Goal: Task Accomplishment & Management: Use online tool/utility

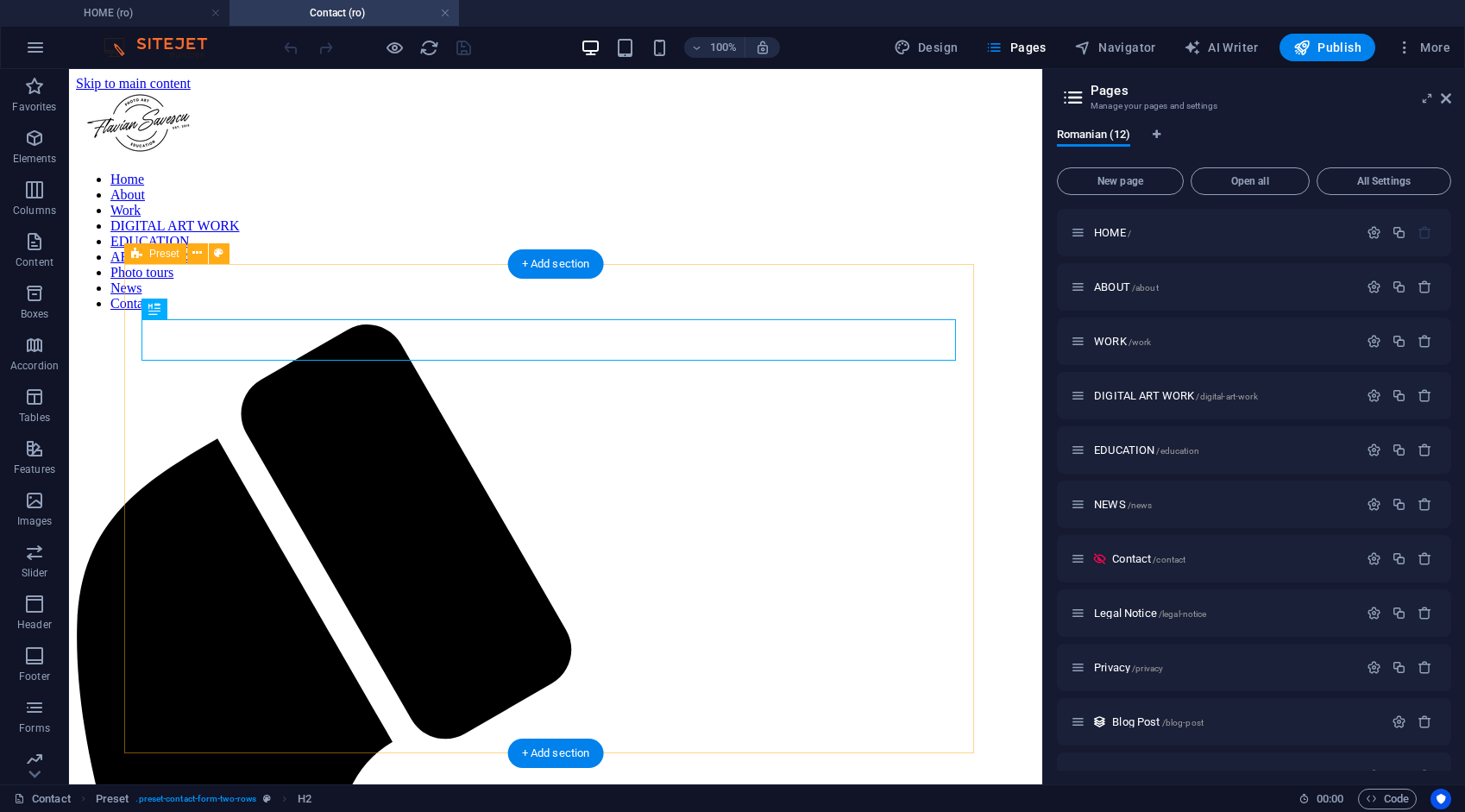
scroll to position [298, 0]
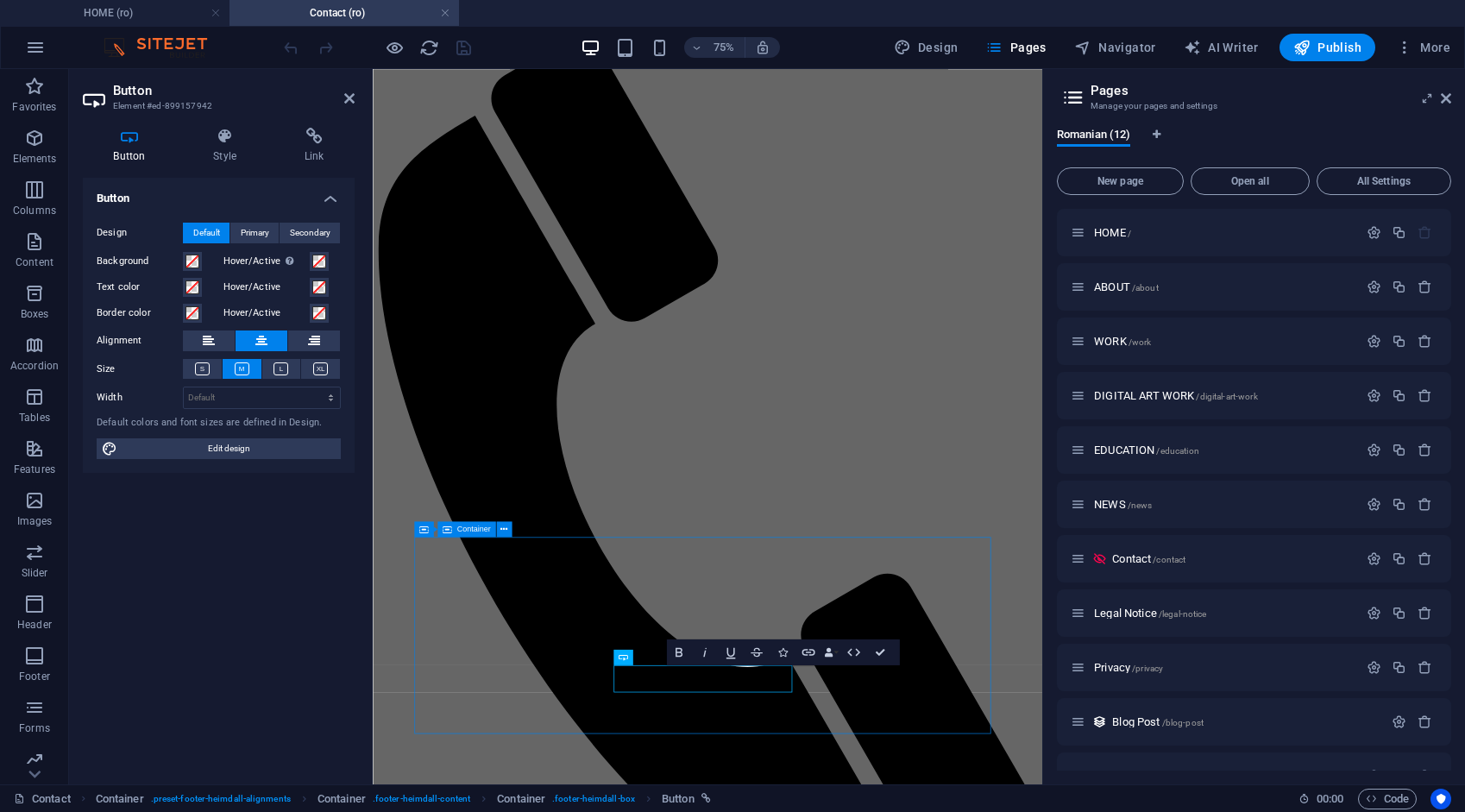
scroll to position [59, 0]
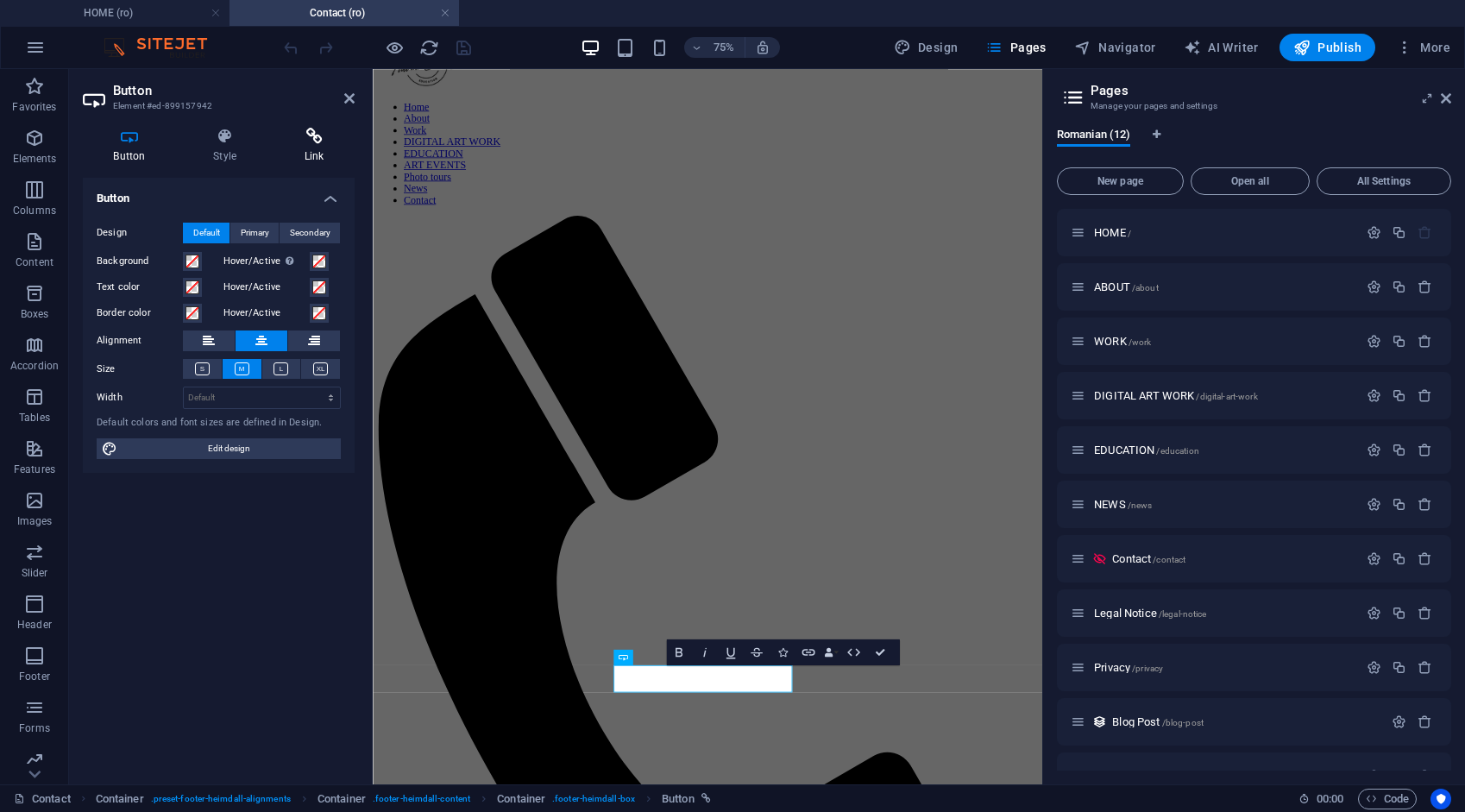
click at [308, 148] on h4 "Link" at bounding box center [314, 146] width 81 height 36
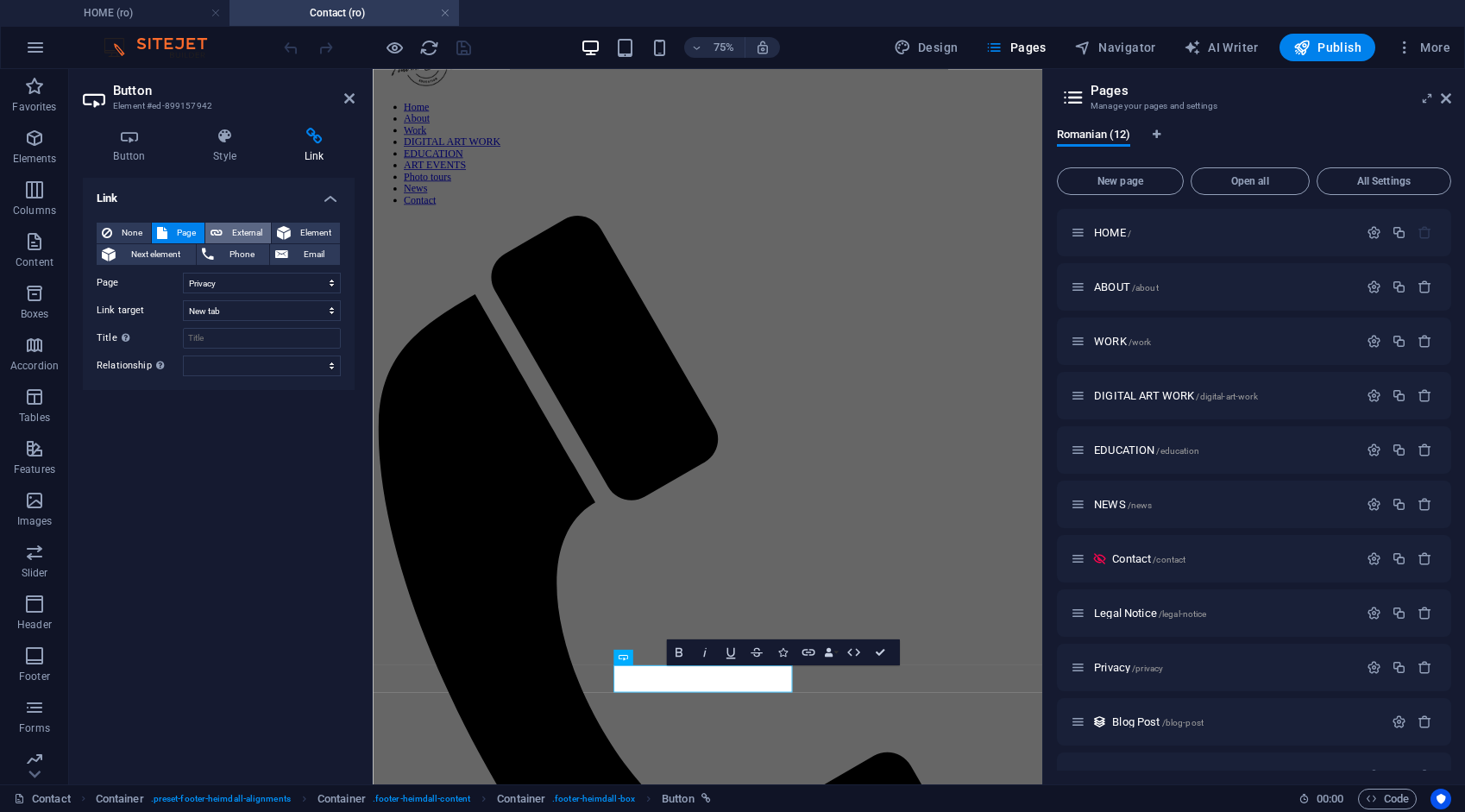
click at [240, 224] on span "External" at bounding box center [246, 232] width 38 height 21
click at [192, 231] on span "Page" at bounding box center [185, 232] width 27 height 21
select select
click at [461, 48] on icon "save" at bounding box center [464, 48] width 20 height 20
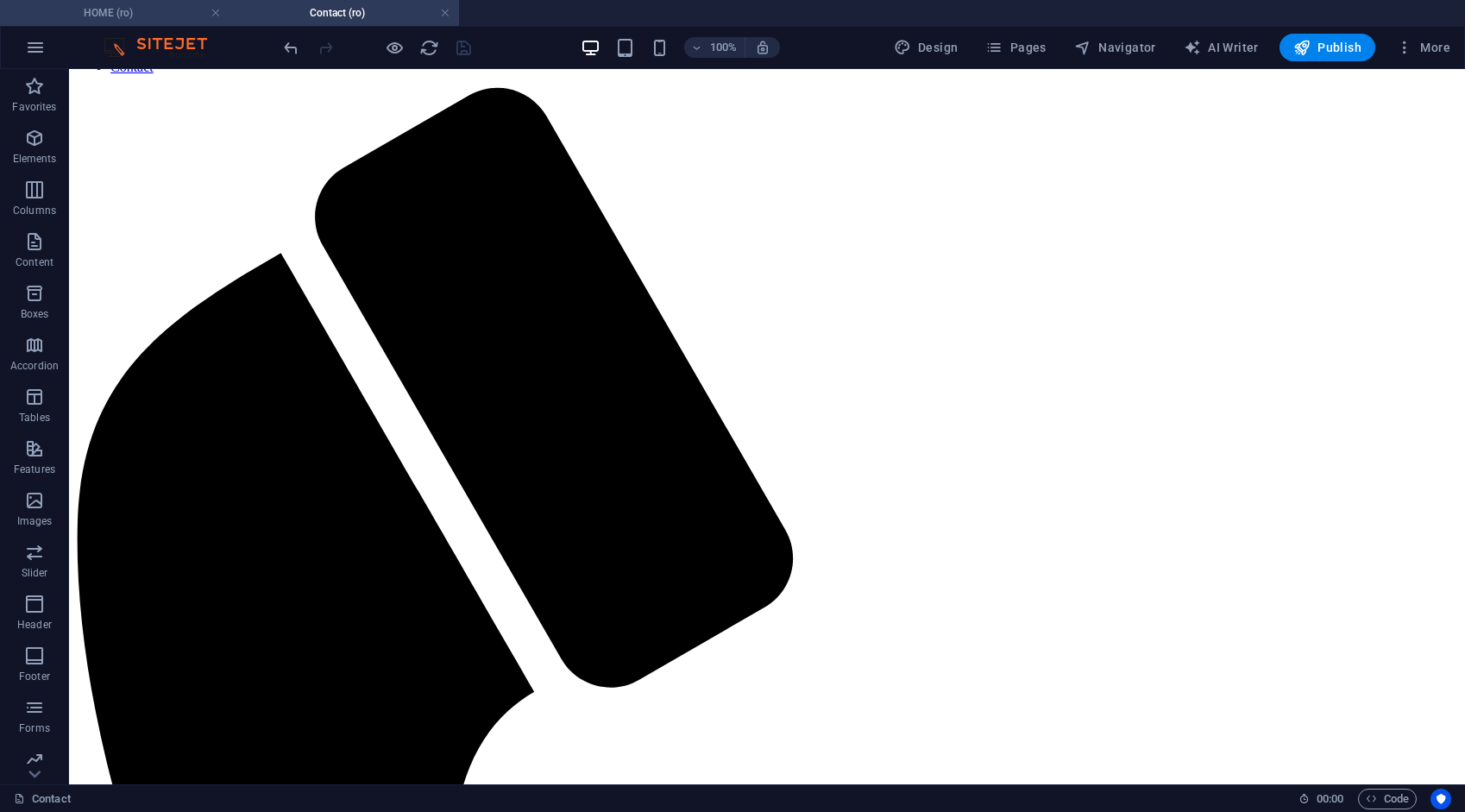
click at [161, 17] on h4 "HOME (ro)" at bounding box center [114, 13] width 229 height 19
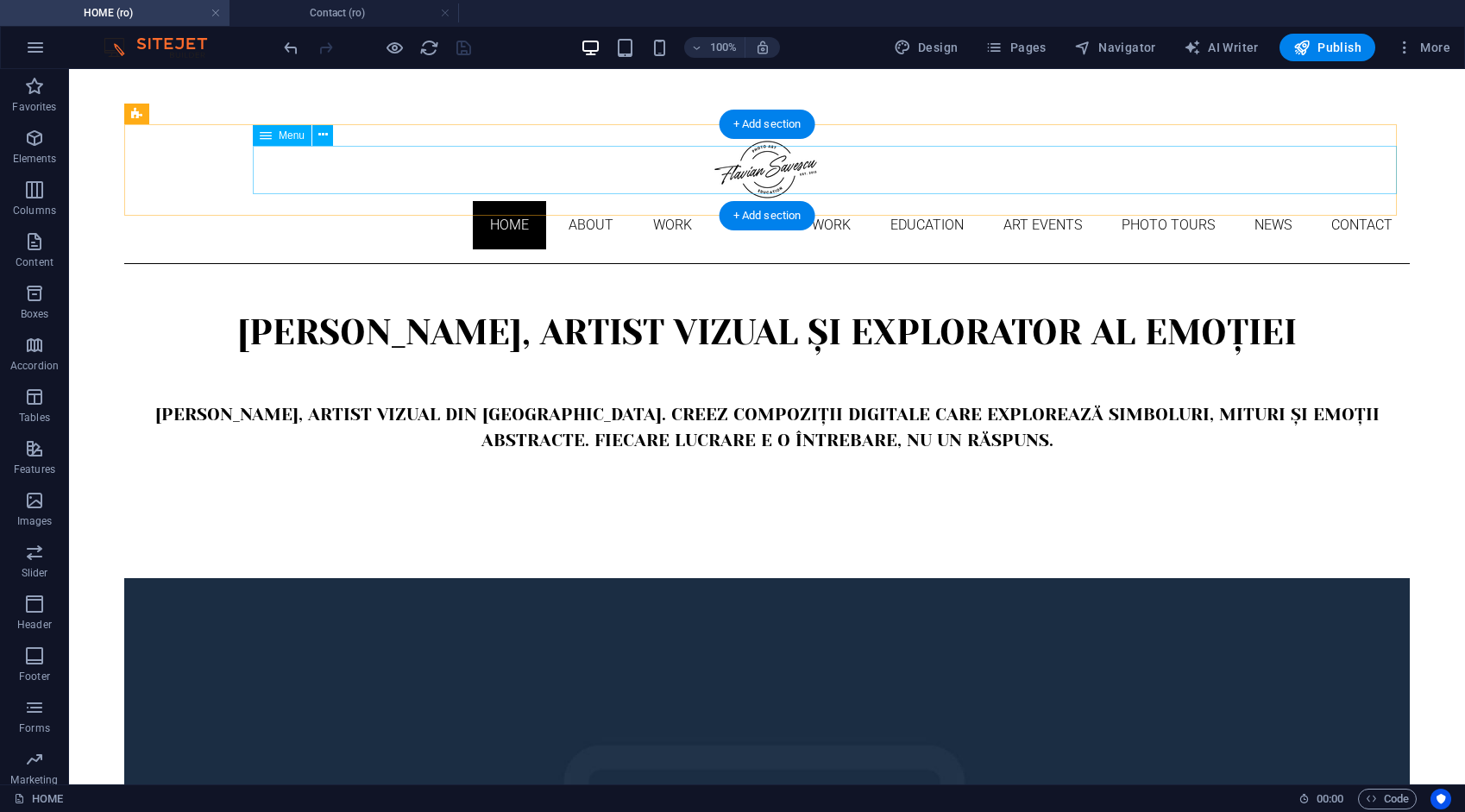
click at [405, 201] on nav "Home About Work DIGITAL ART WORK EDUCATION ART EVENTS Photo tours News Contact" at bounding box center [767, 224] width 1286 height 48
click at [404, 201] on nav "Home About Work DIGITAL ART WORK EDUCATION ART EVENTS Photo tours News Contact" at bounding box center [767, 224] width 1286 height 48
select select
select select "1"
select select
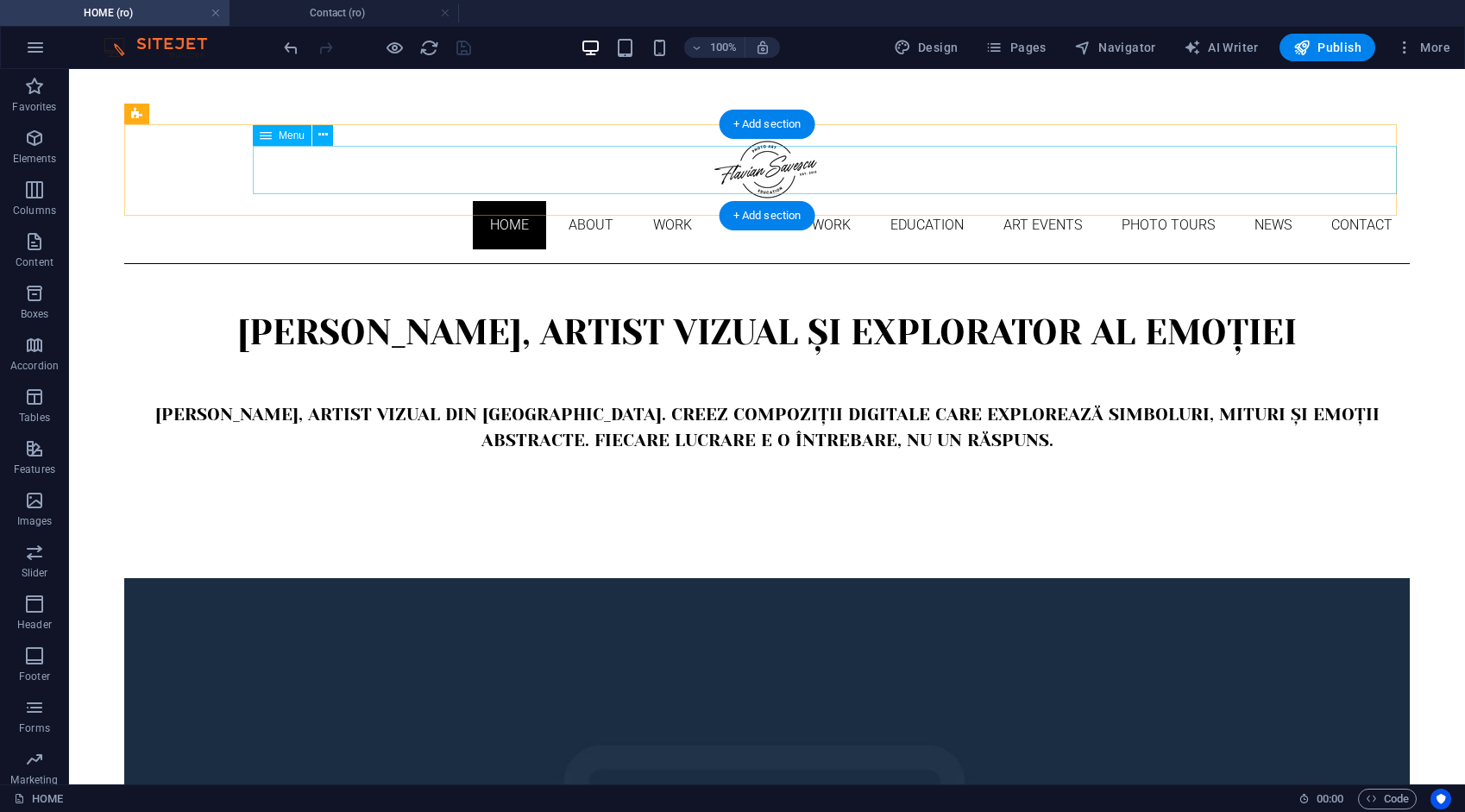
select select "2"
select select
select select "3"
select select
select select "4"
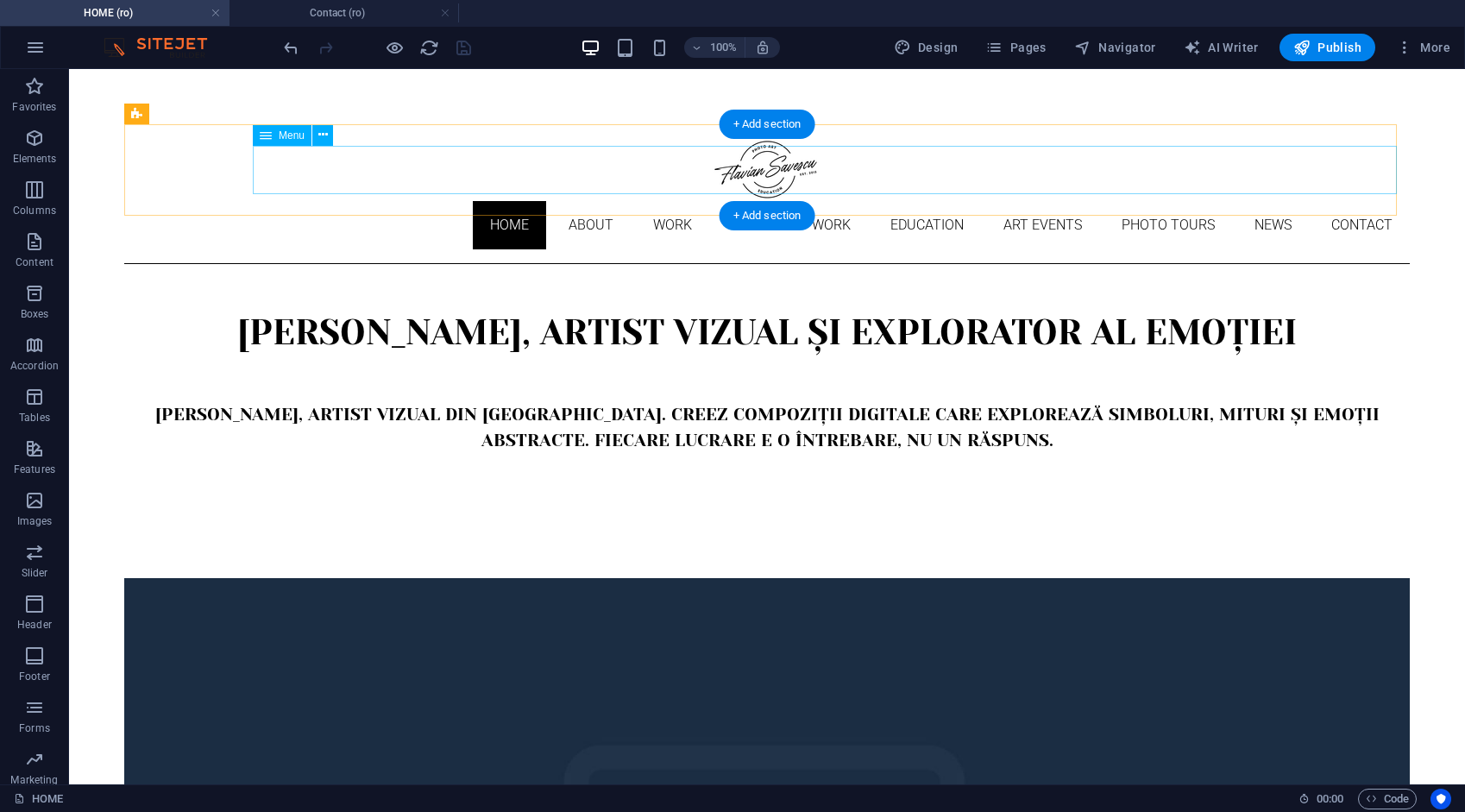
select select
select select "9"
select select
select select "10"
select select
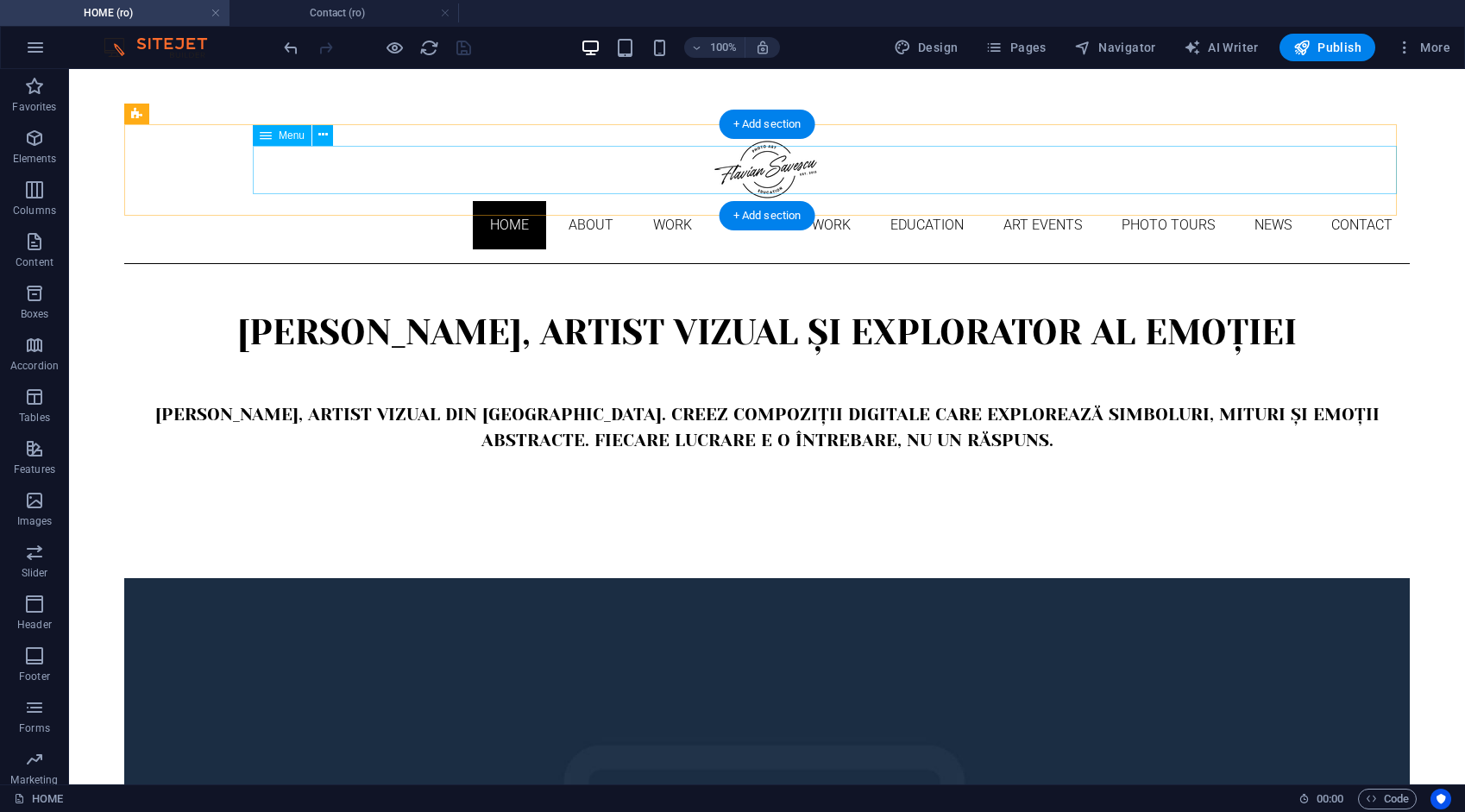
select select "5"
select select
select select "6"
select select
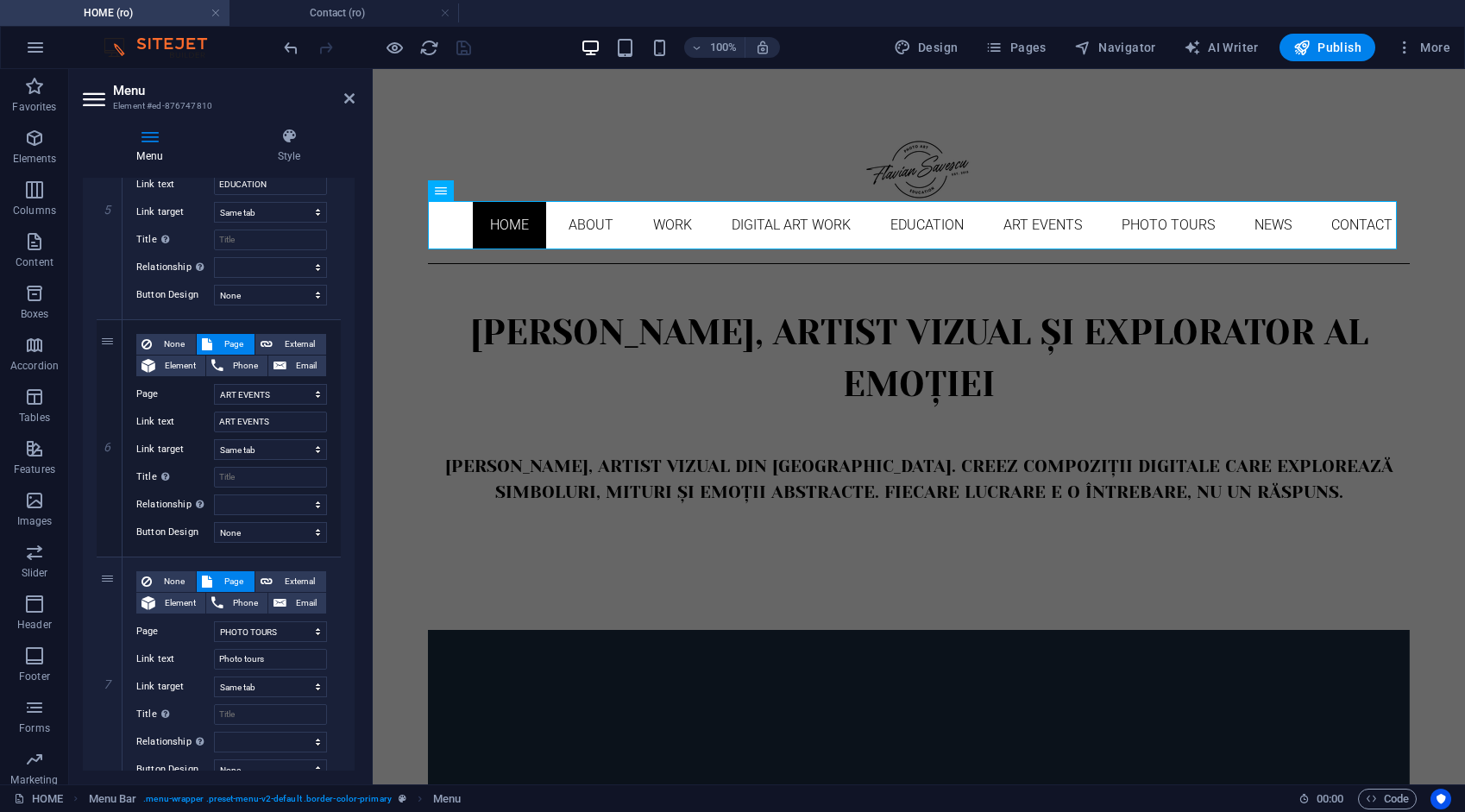
scroll to position [1751, 0]
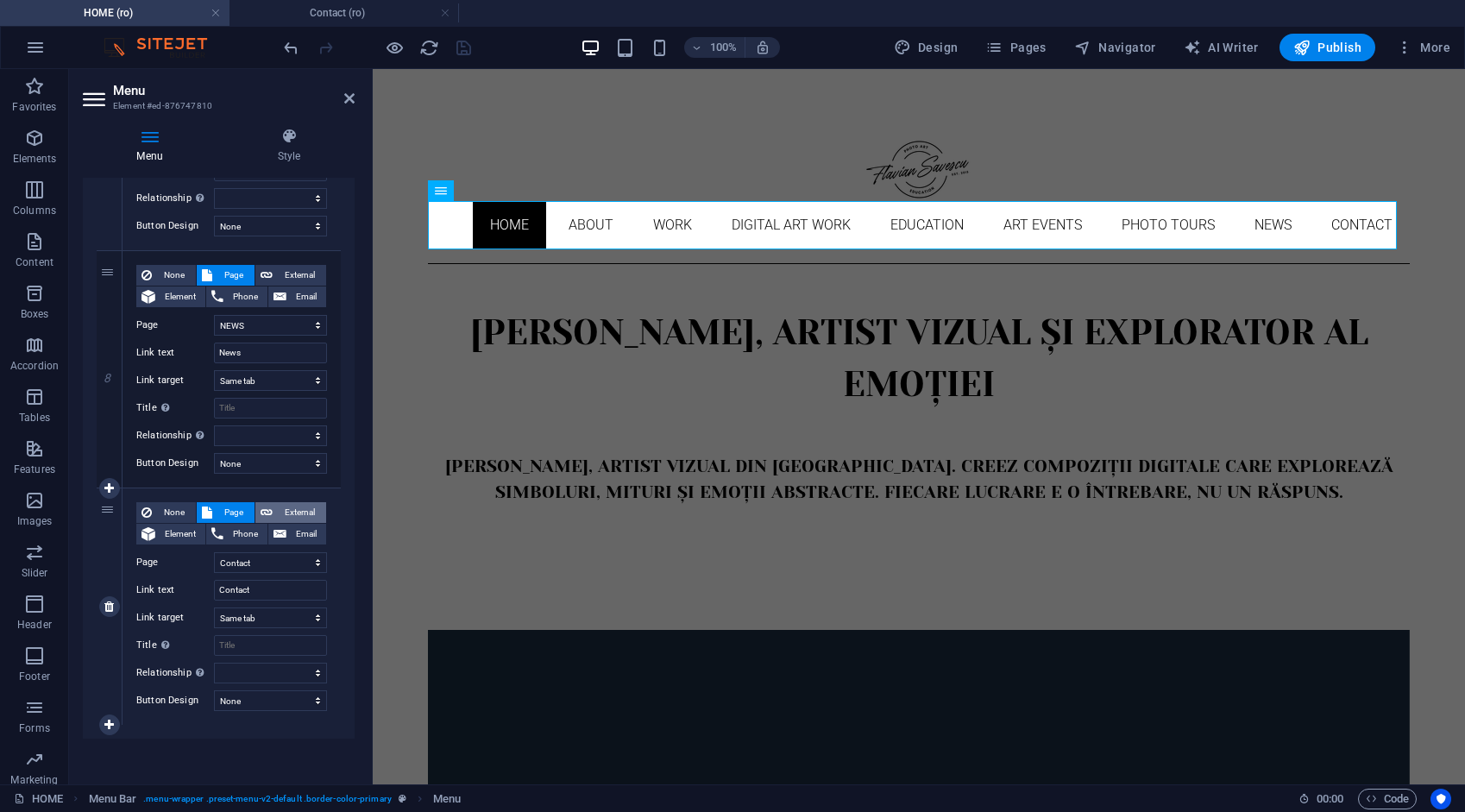
click at [293, 511] on span "External" at bounding box center [299, 512] width 43 height 21
select select
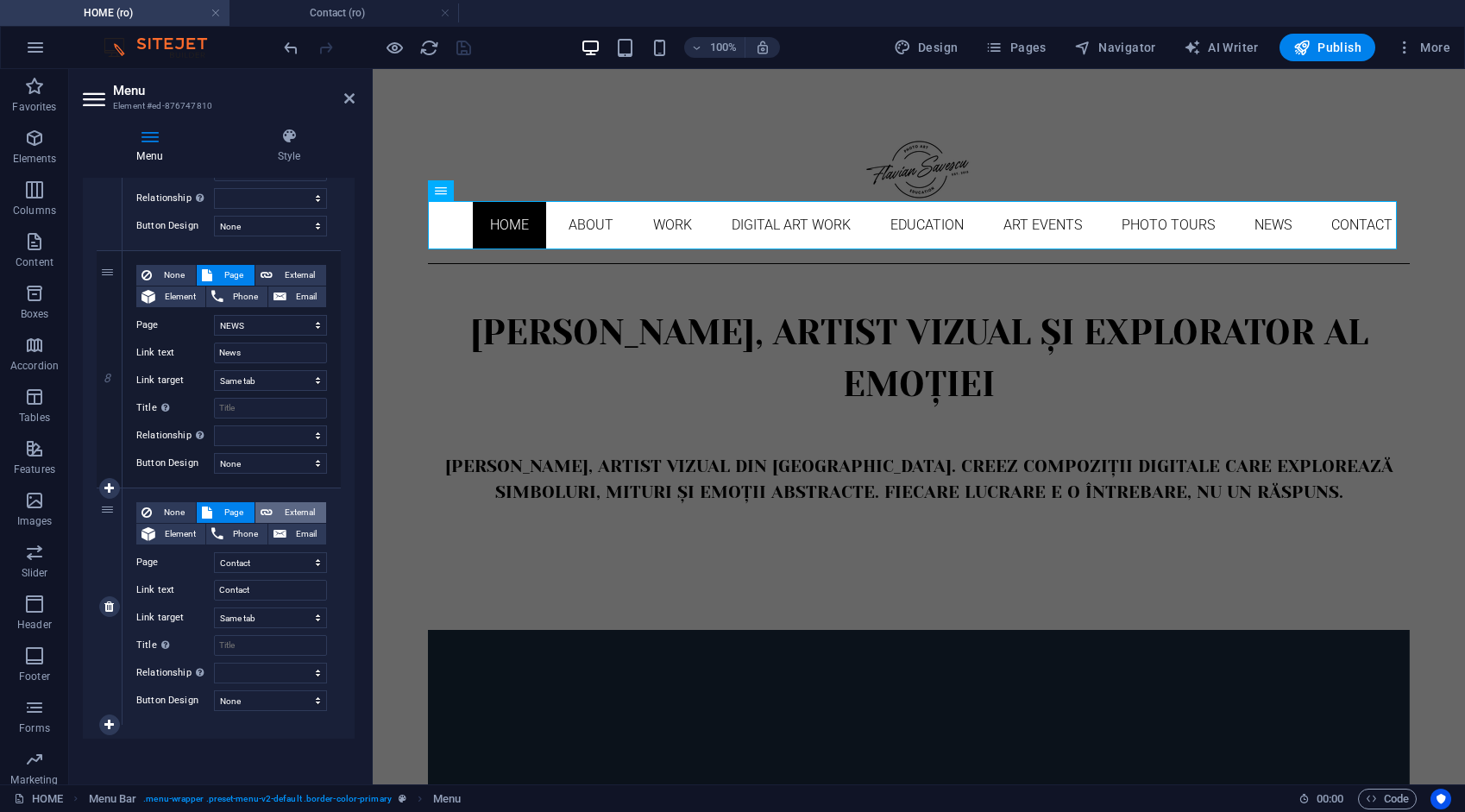
select select
select select "blank"
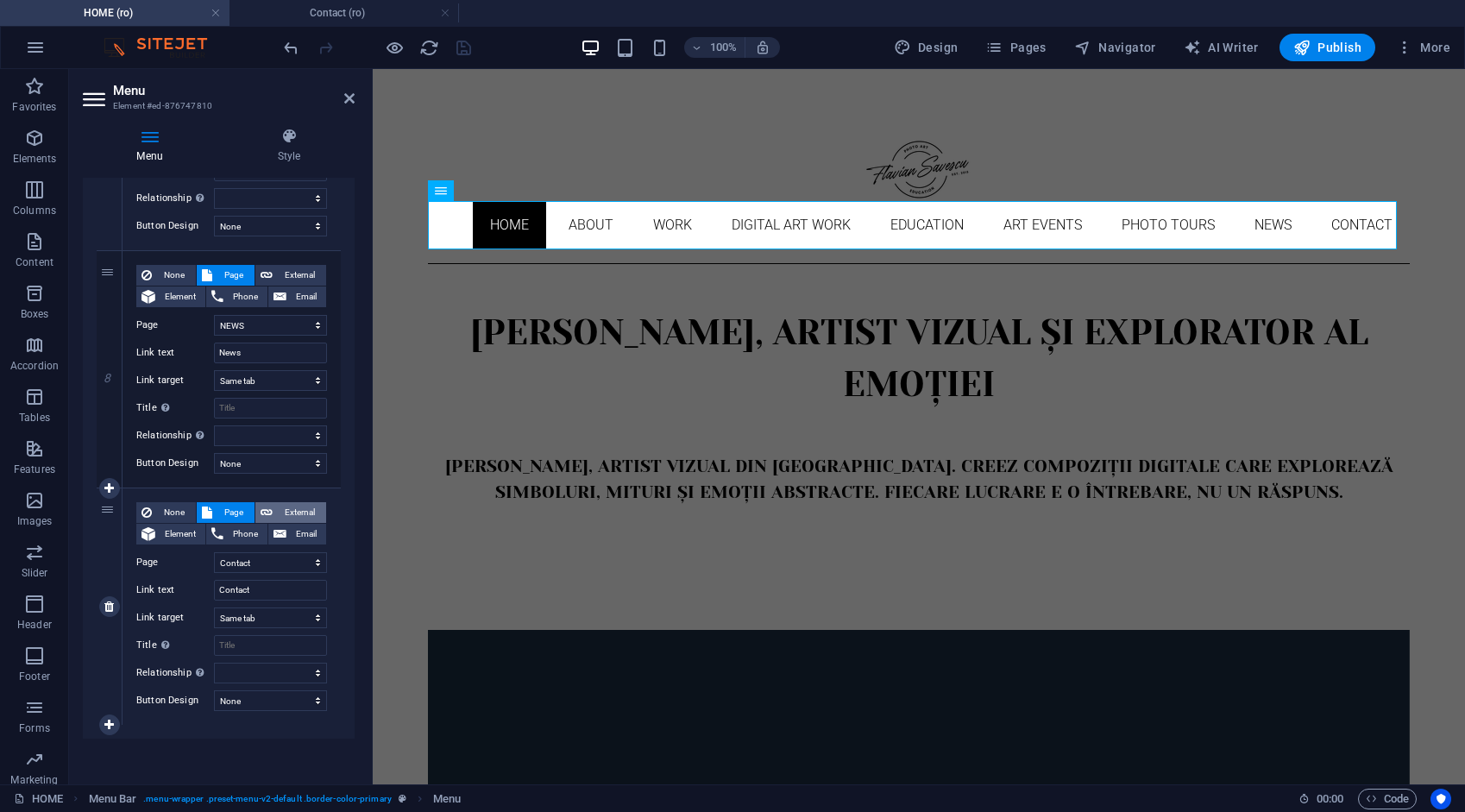
select select
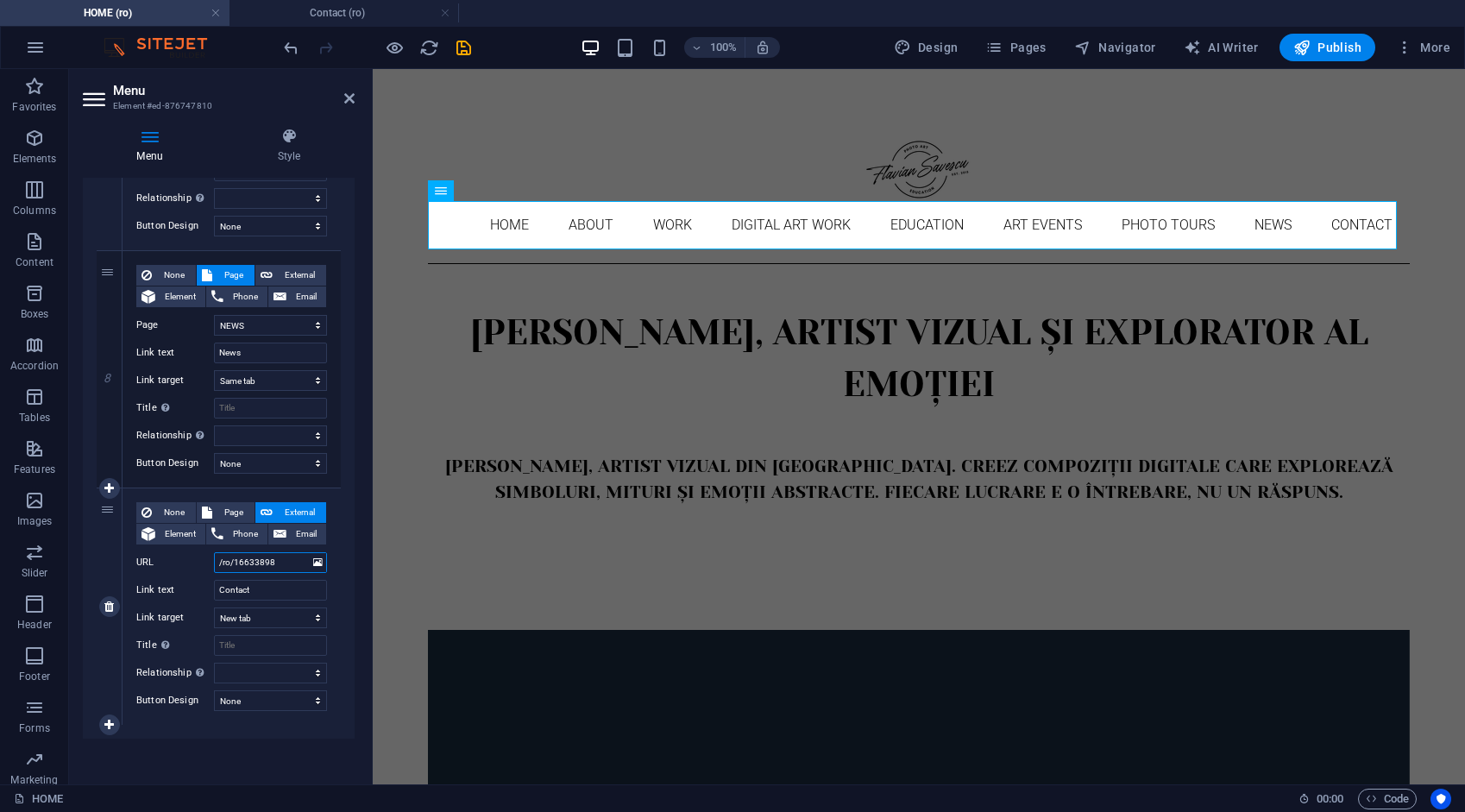
drag, startPoint x: 287, startPoint y: 559, endPoint x: 192, endPoint y: 557, distance: 95.0
click at [195, 559] on div "URL /ro/16633898" at bounding box center [232, 562] width 191 height 21
type input "/c"
select select
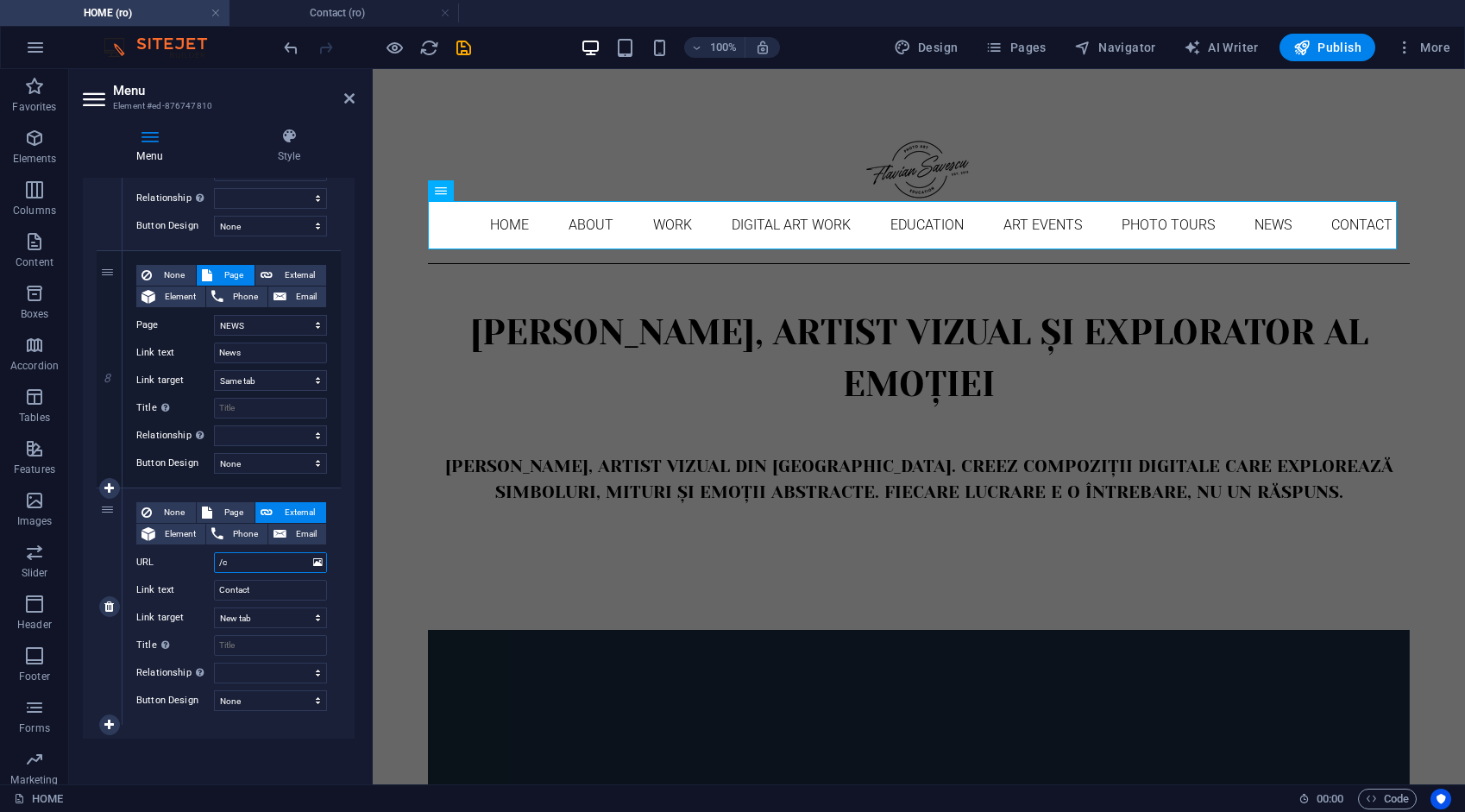
select select
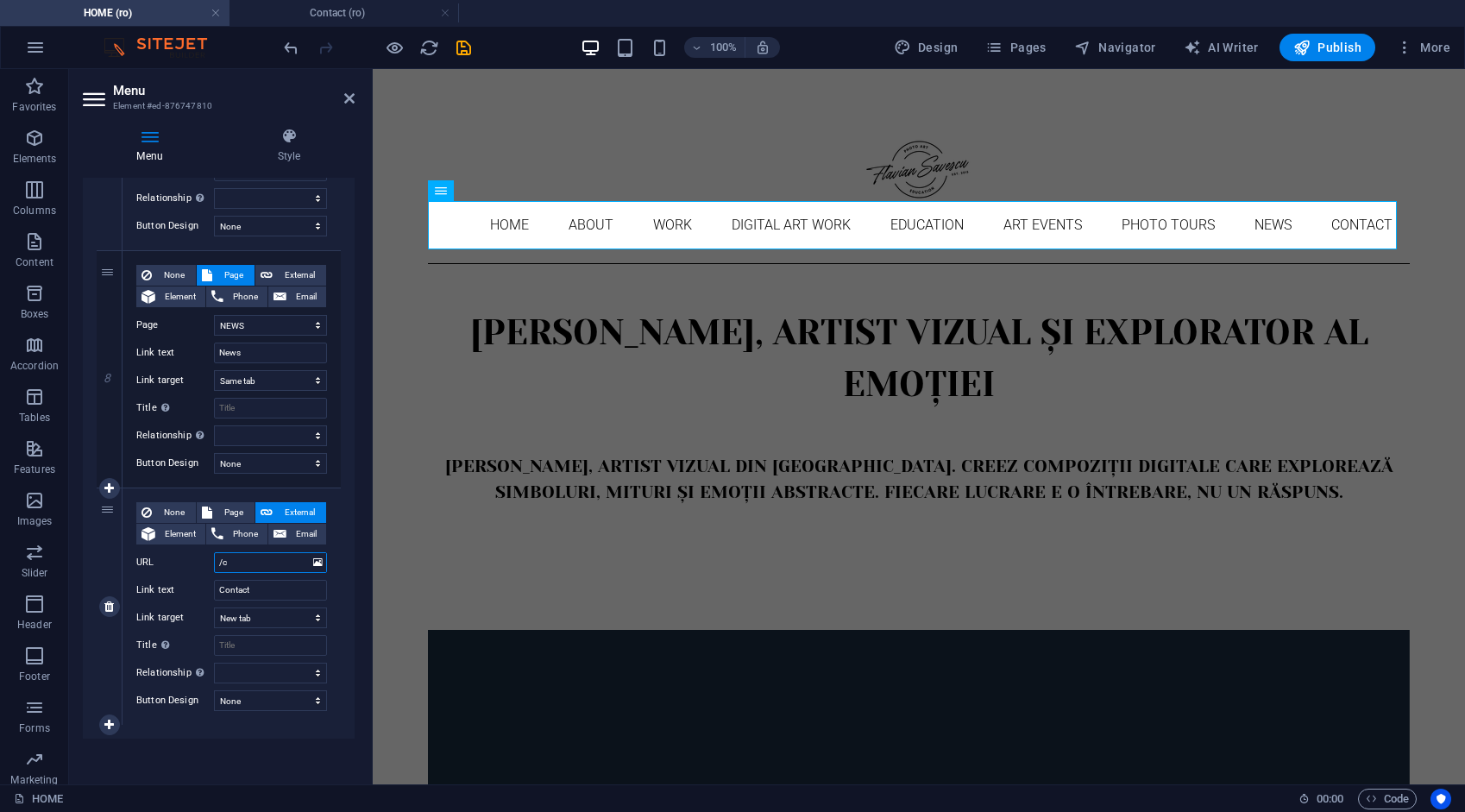
select select
type input "/co"
select select
type input "/con"
select select
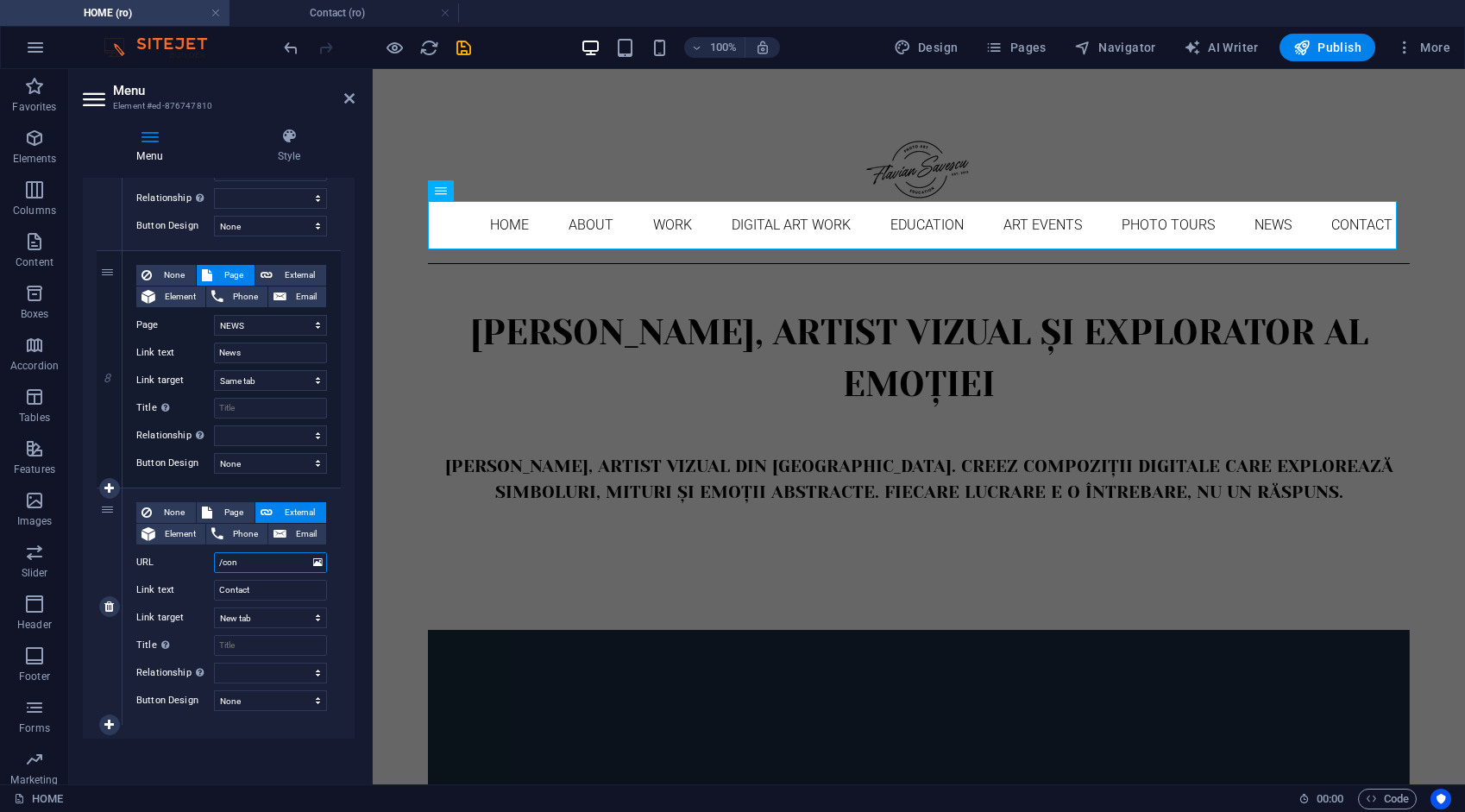
select select
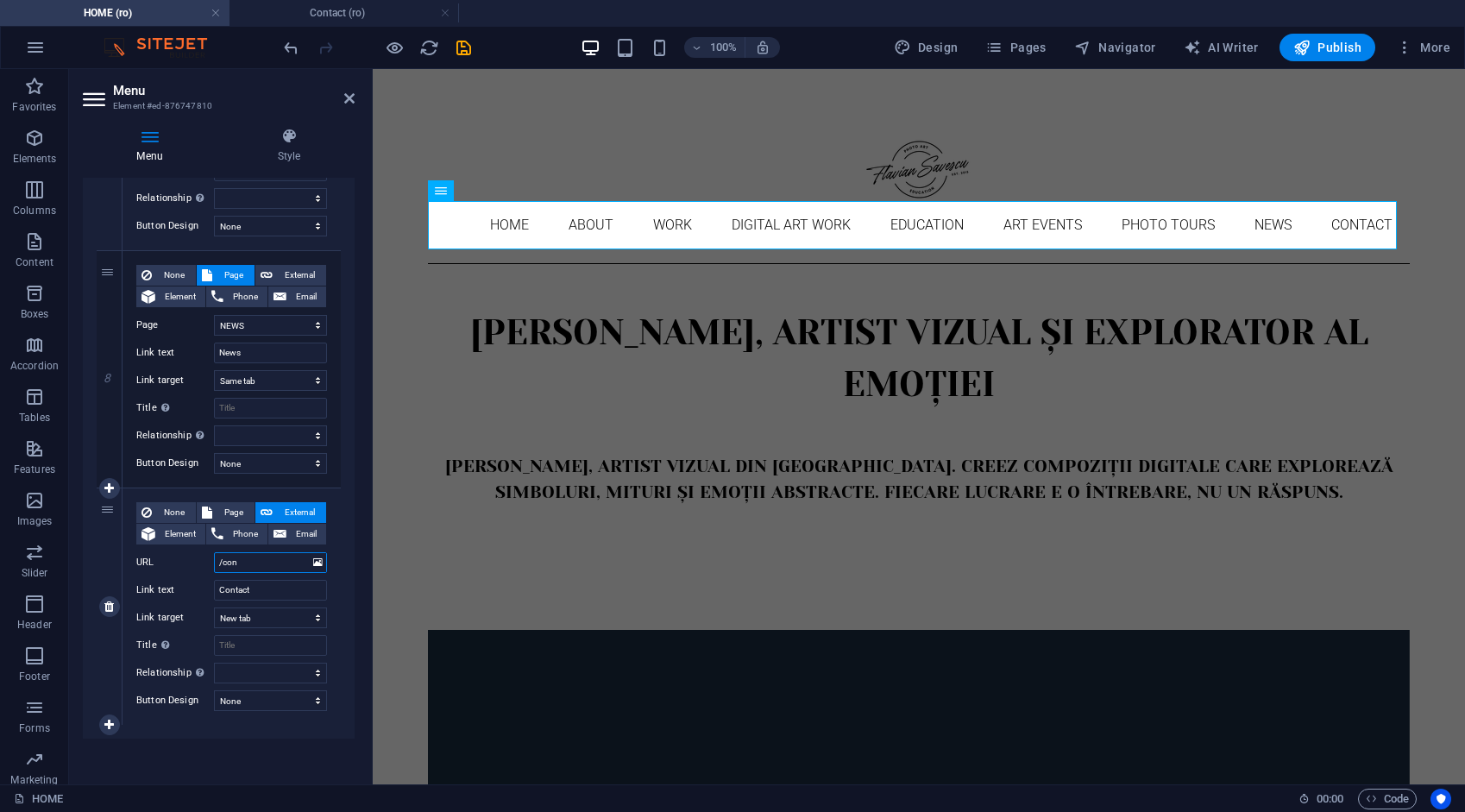
select select
type input "/contact"
select select
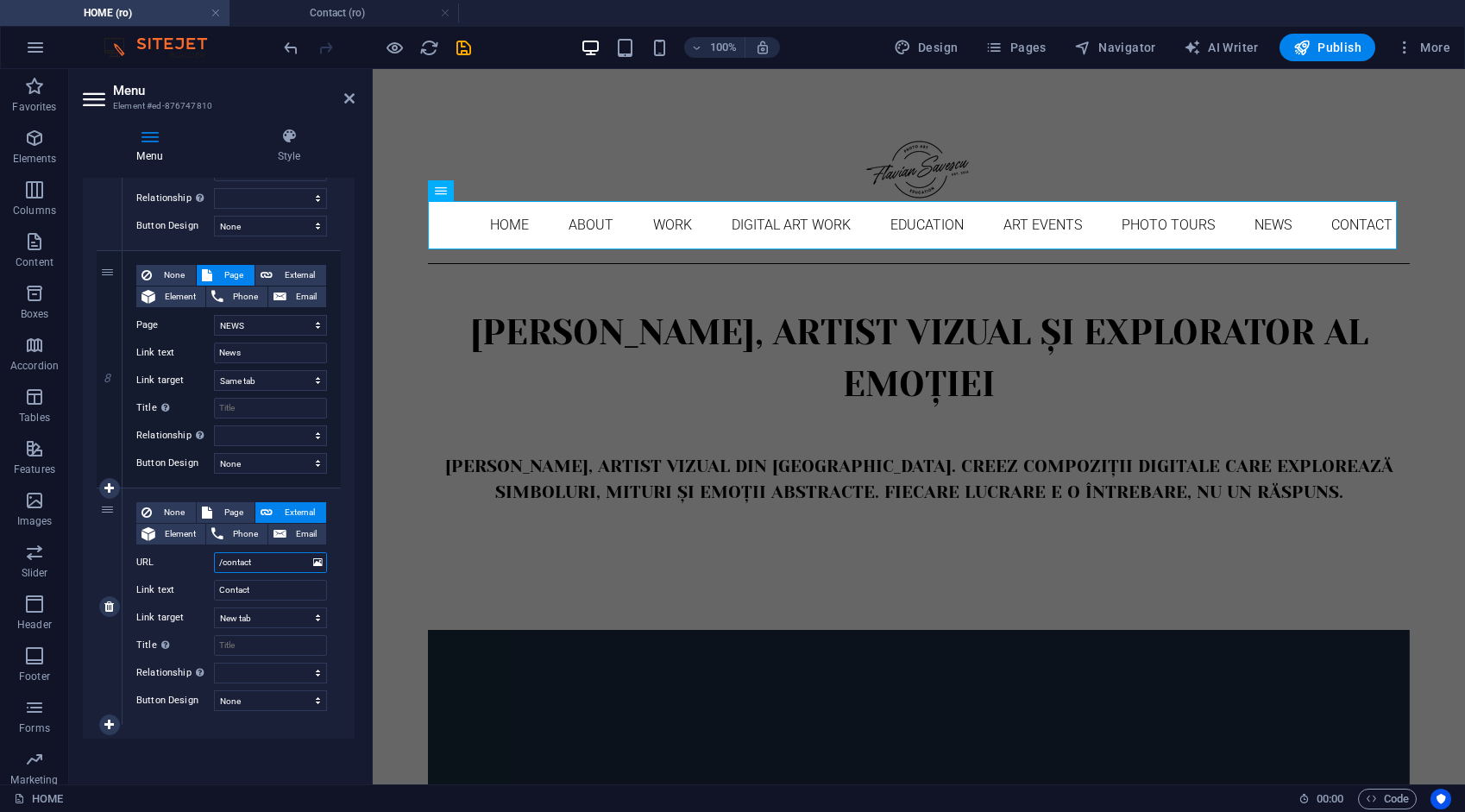
select select
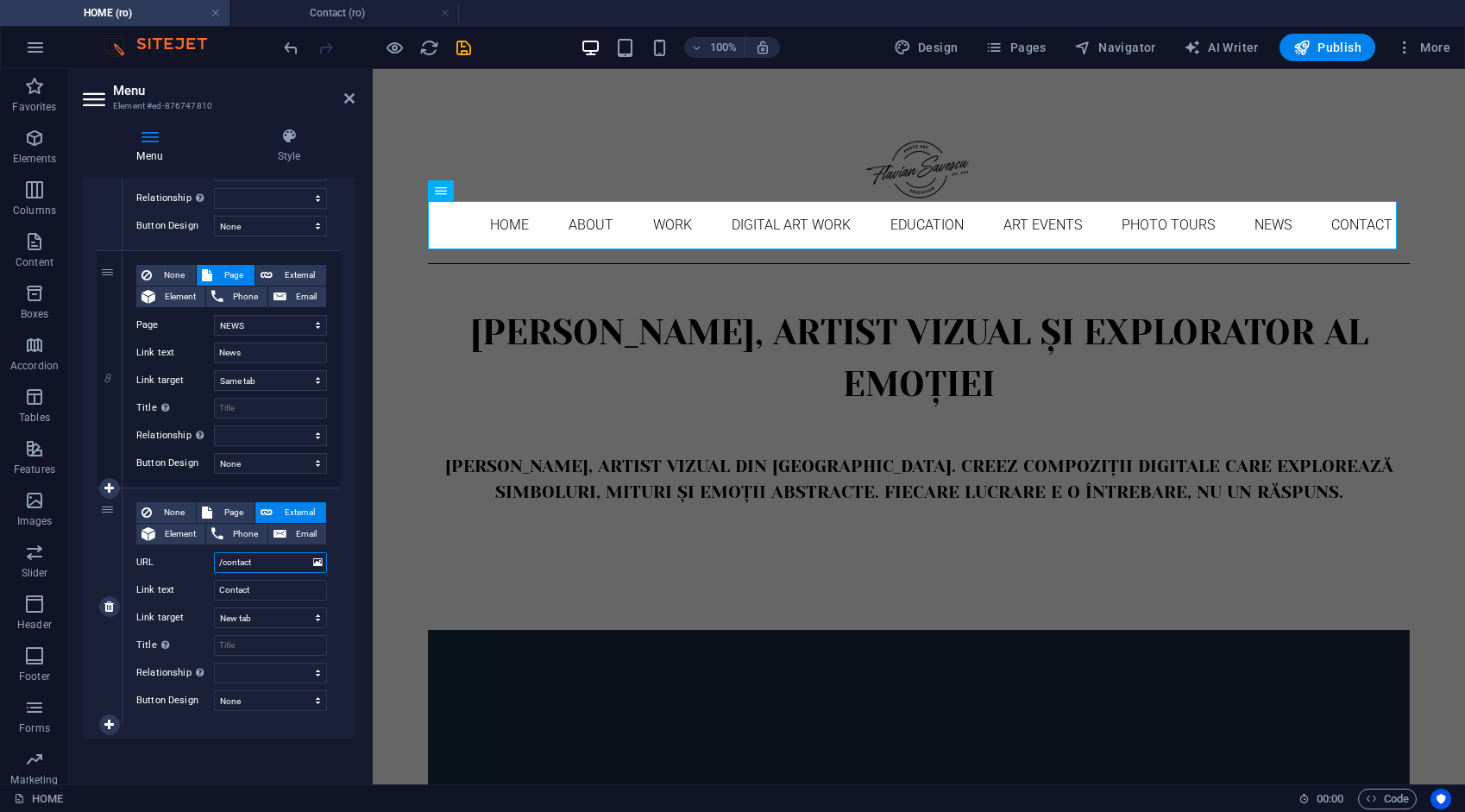
select select
type input "/contact"
click at [240, 511] on span "Page" at bounding box center [233, 512] width 32 height 21
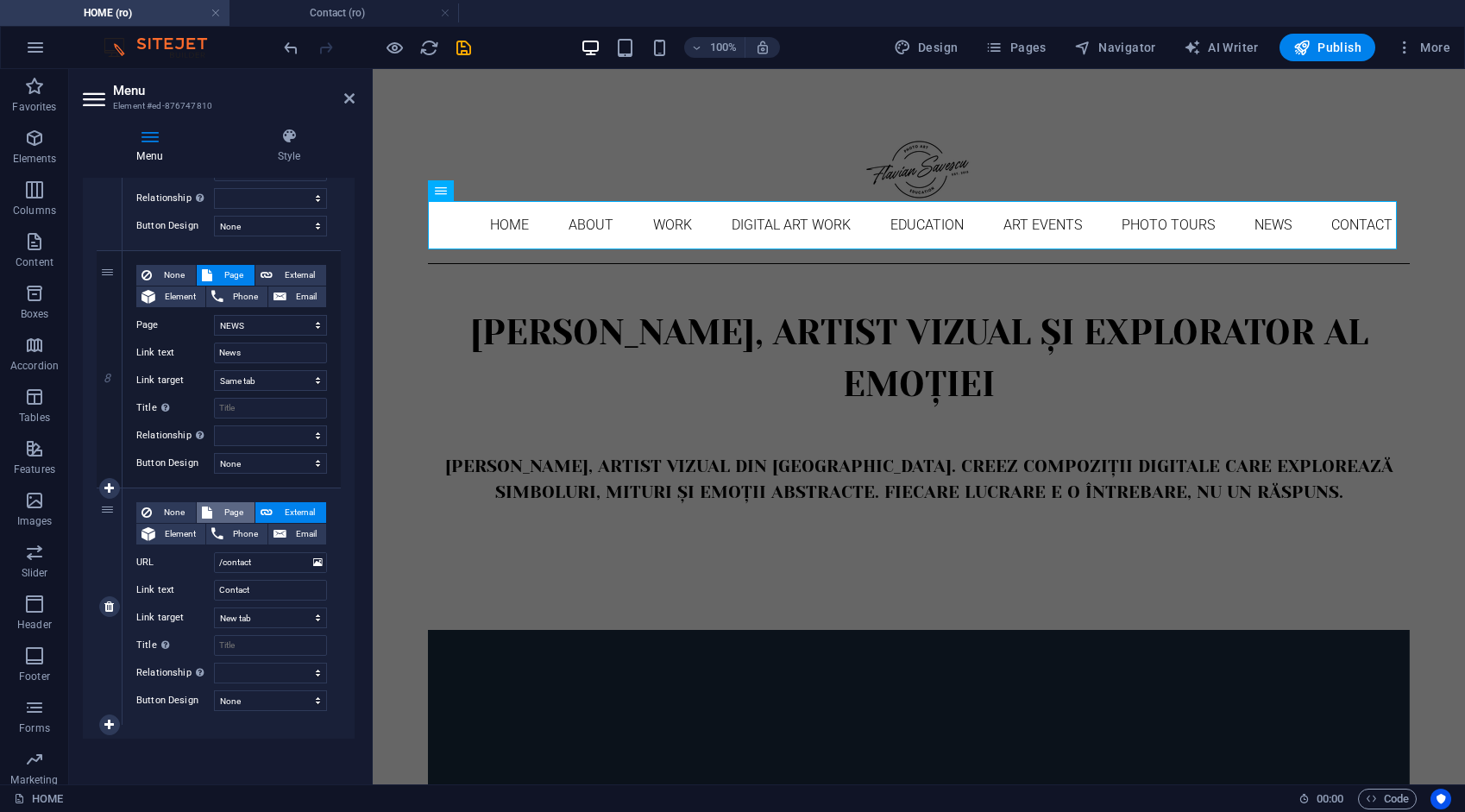
select select
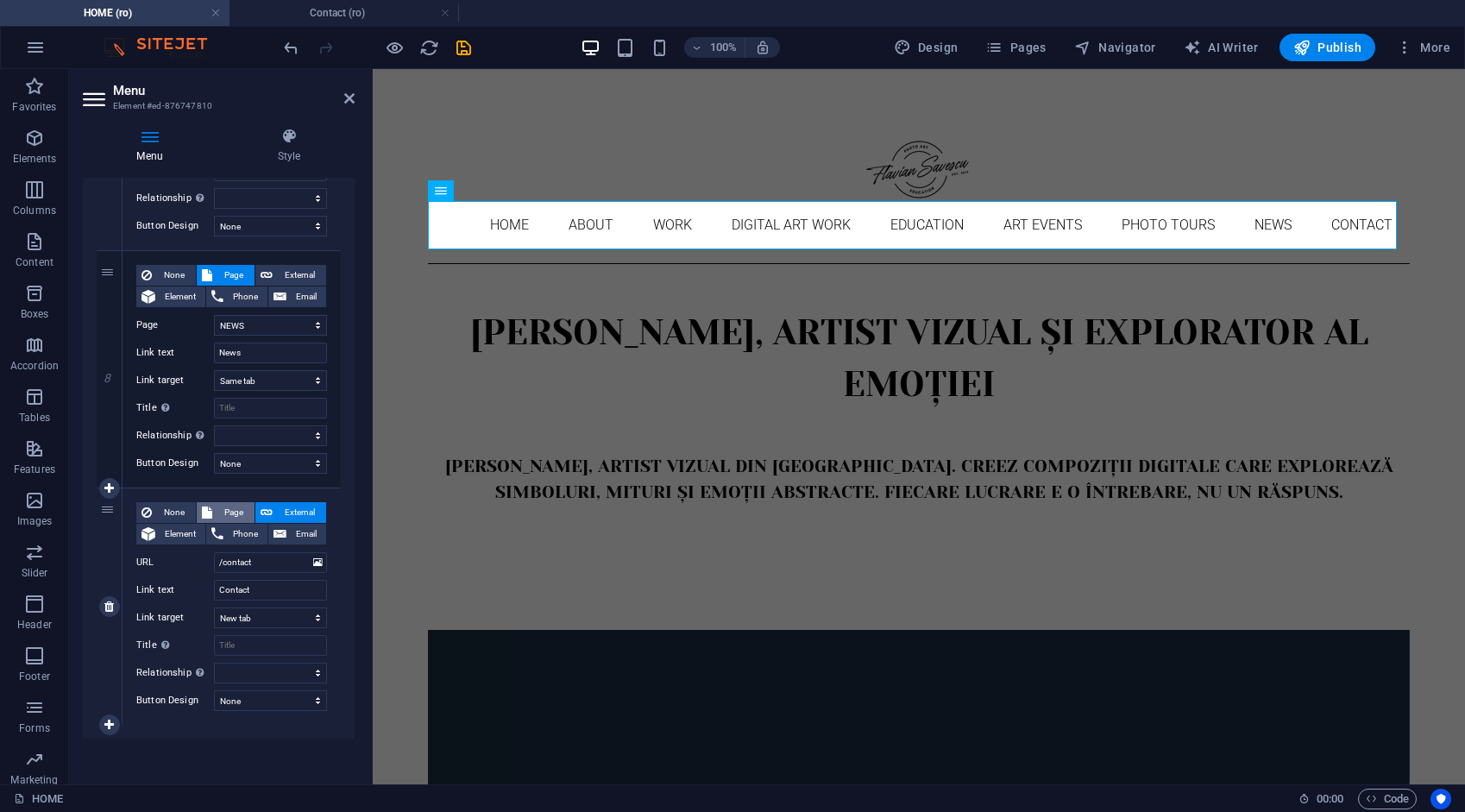
select select
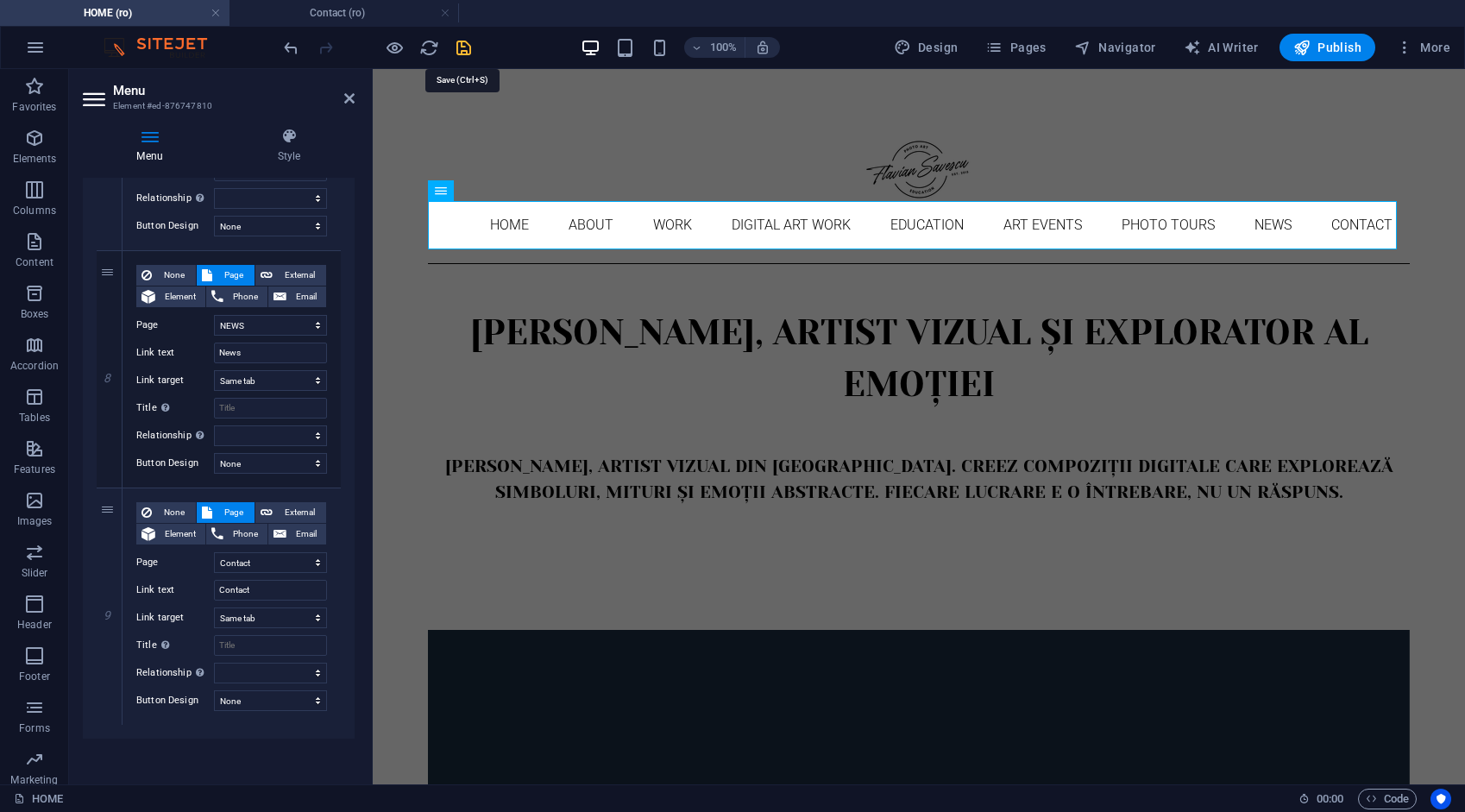
click at [465, 38] on icon "save" at bounding box center [464, 48] width 20 height 20
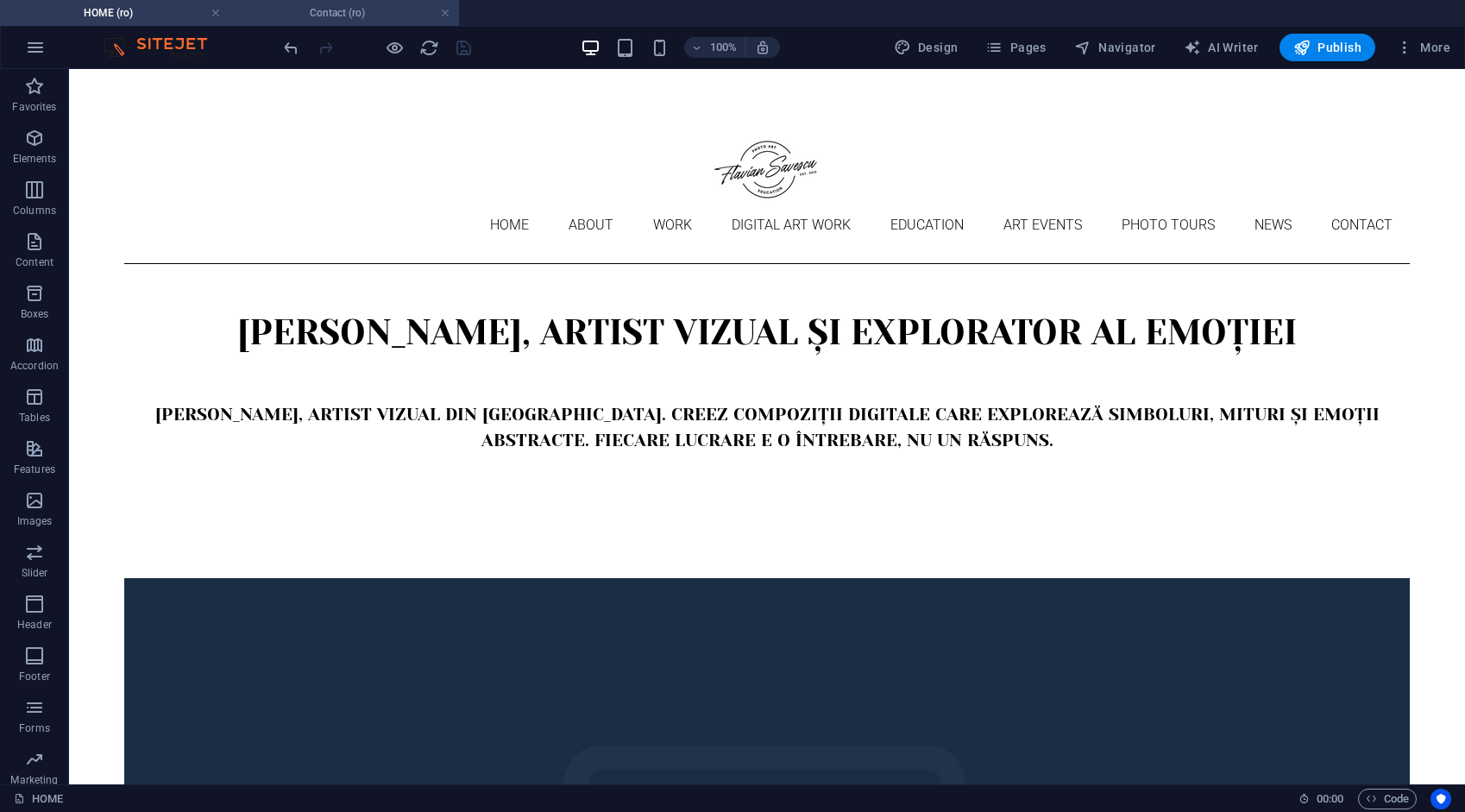
click at [350, 7] on h4 "Contact (ro)" at bounding box center [344, 13] width 229 height 19
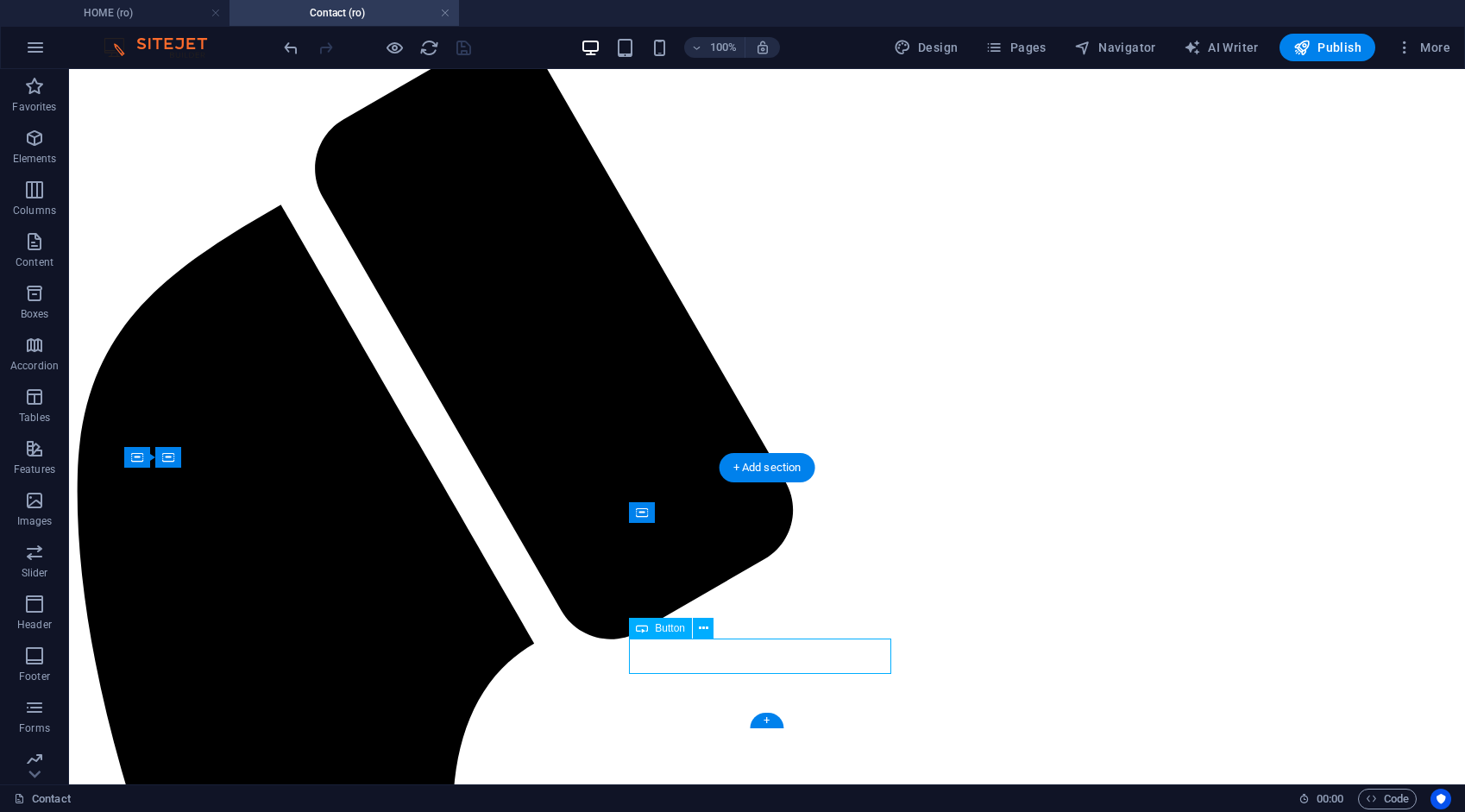
select select "8"
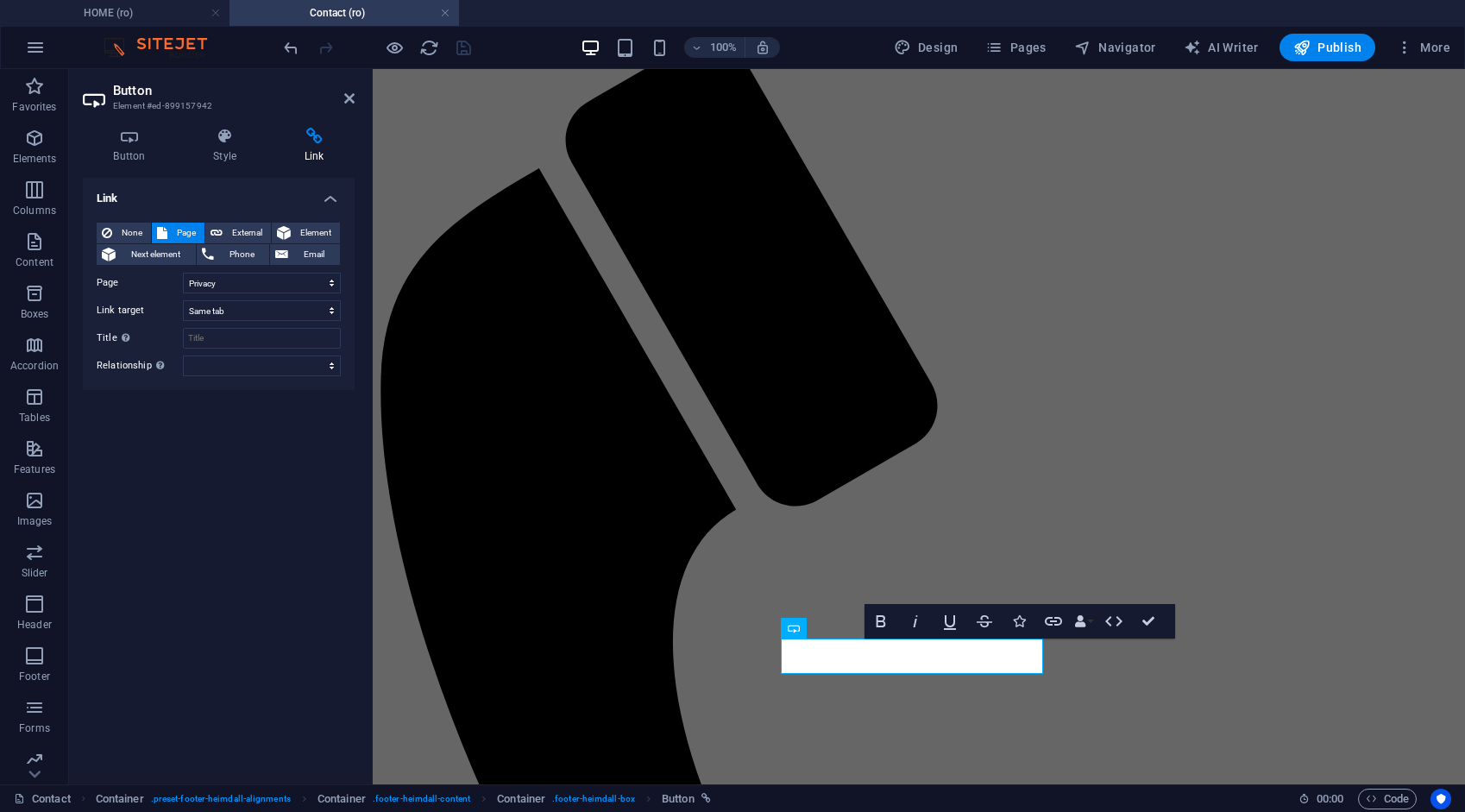
click at [314, 147] on h4 "Link" at bounding box center [314, 146] width 81 height 36
click at [321, 145] on h4 "Link" at bounding box center [314, 146] width 81 height 36
click at [248, 225] on span "External" at bounding box center [246, 232] width 38 height 21
select select "blank"
click at [463, 47] on icon "save" at bounding box center [464, 48] width 20 height 20
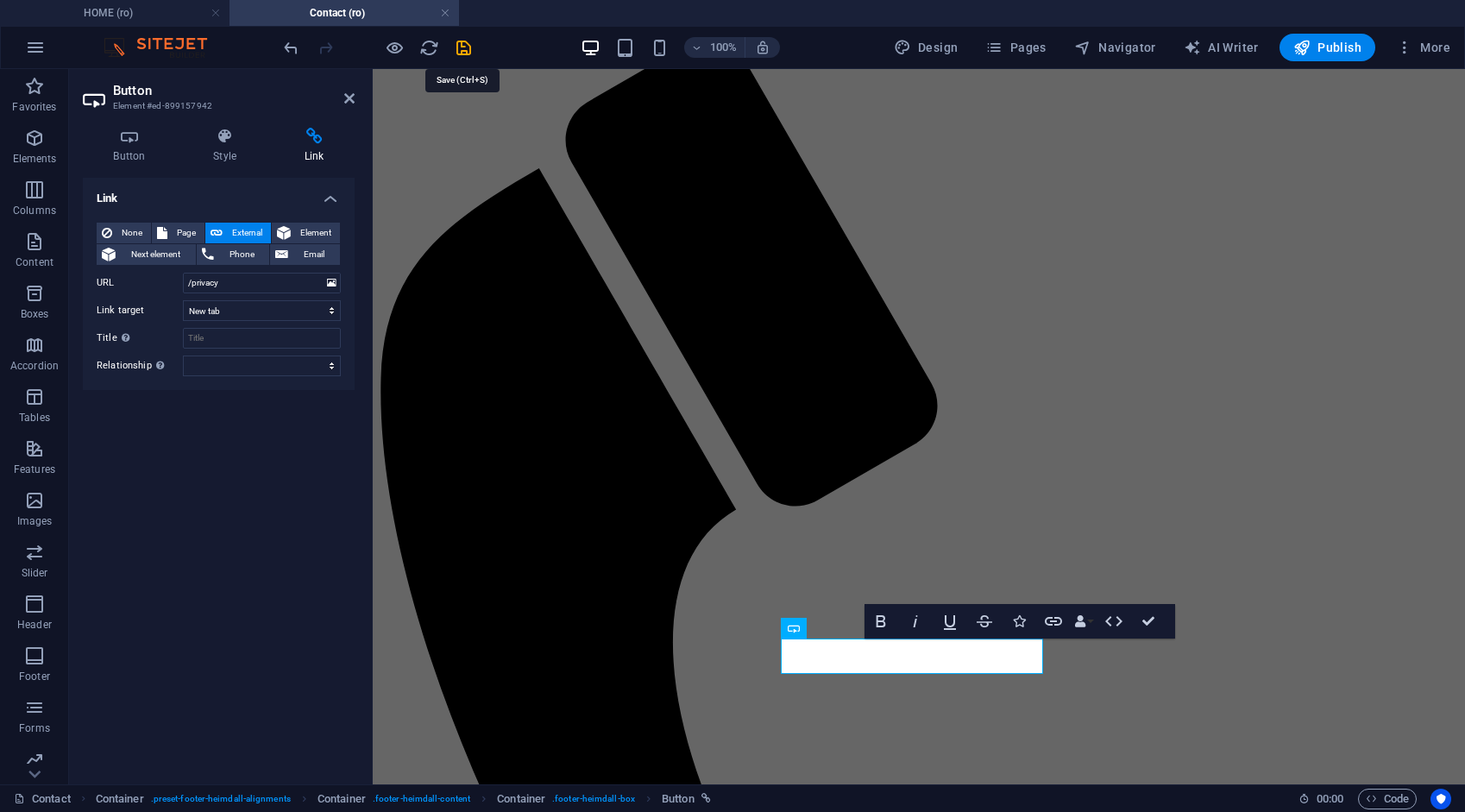
scroll to position [236, 0]
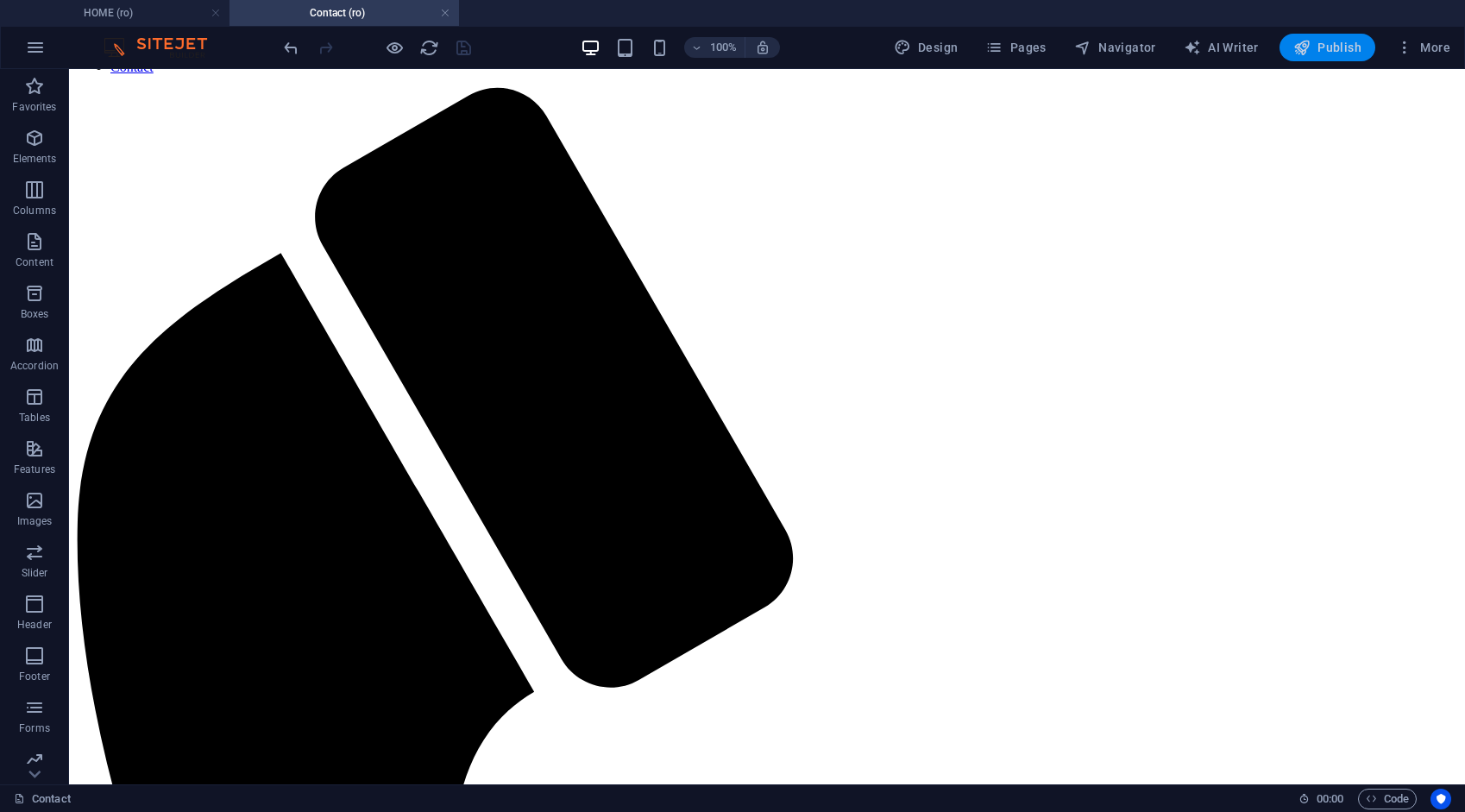
click at [1342, 43] on span "Publish" at bounding box center [1327, 47] width 68 height 18
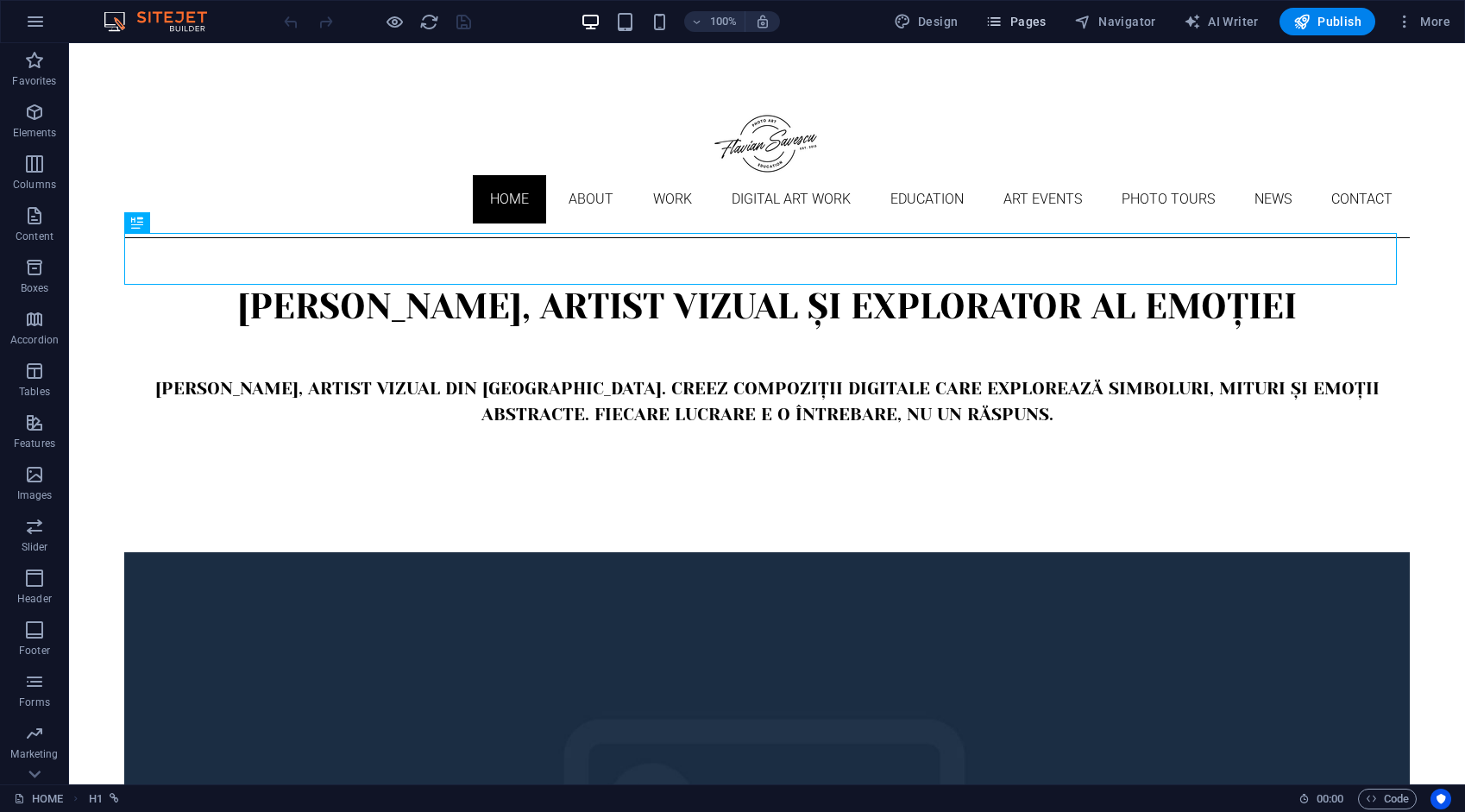
click at [1036, 19] on span "Pages" at bounding box center [1015, 22] width 60 height 18
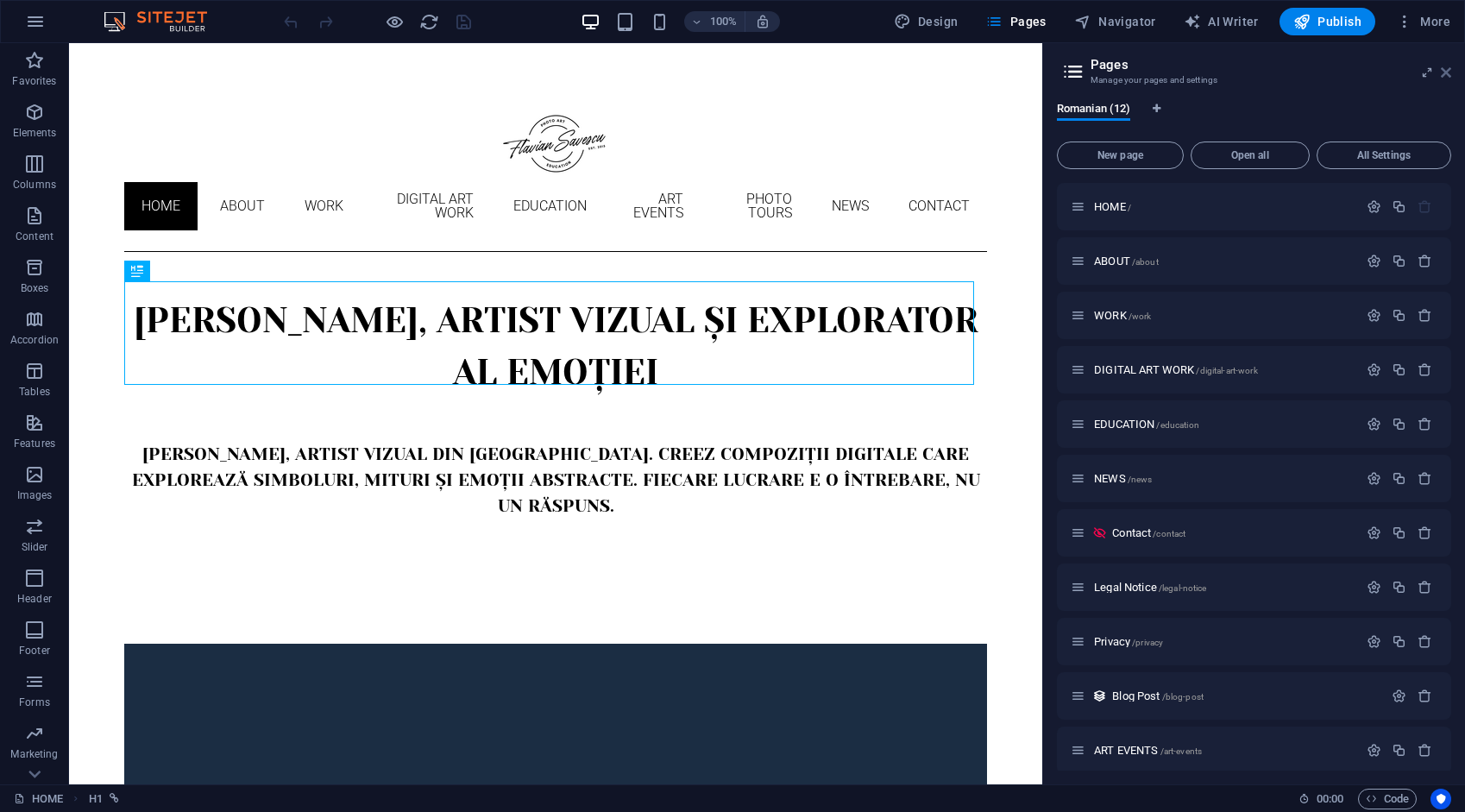
click at [1446, 78] on icon at bounding box center [1446, 73] width 11 height 14
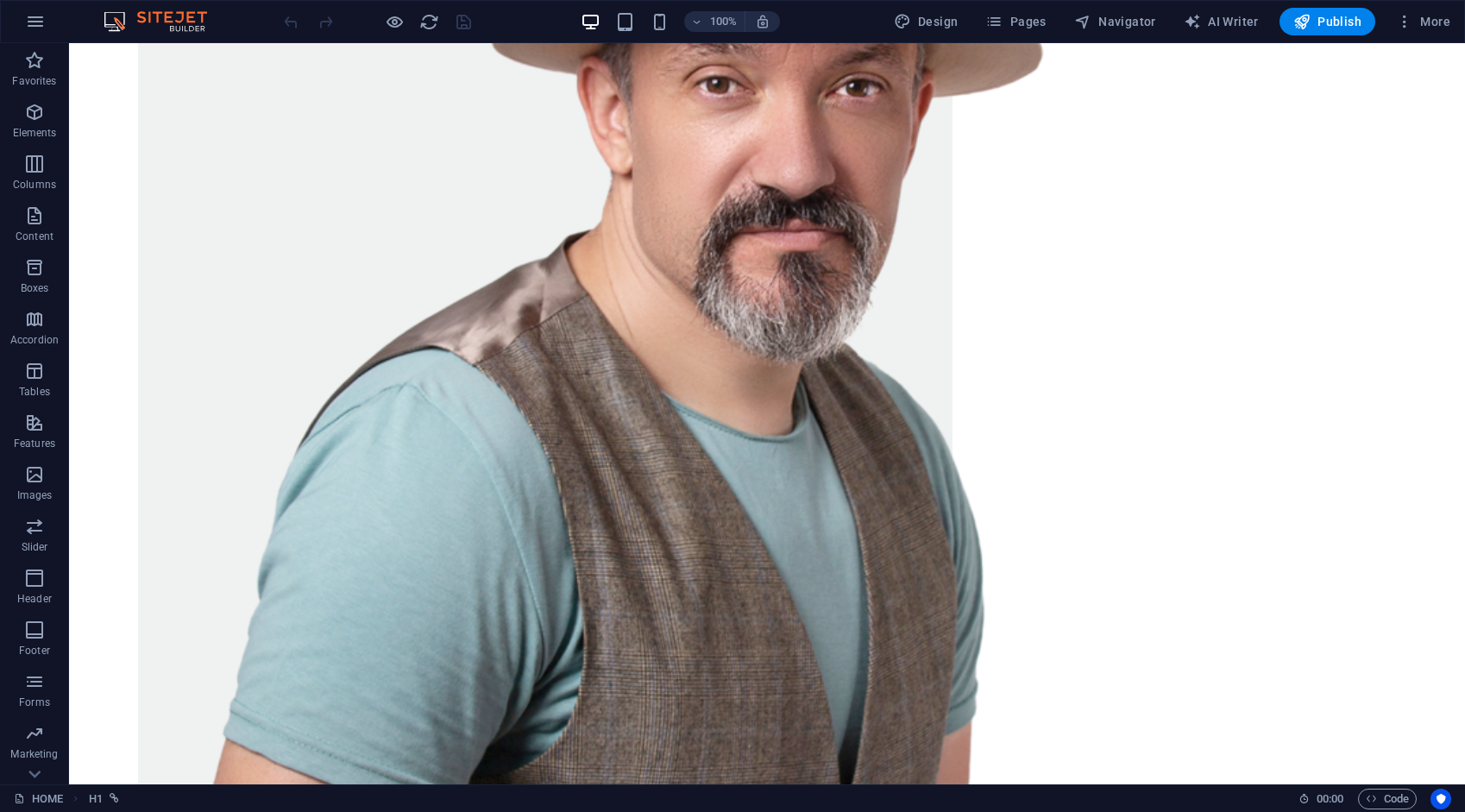
scroll to position [2509, 0]
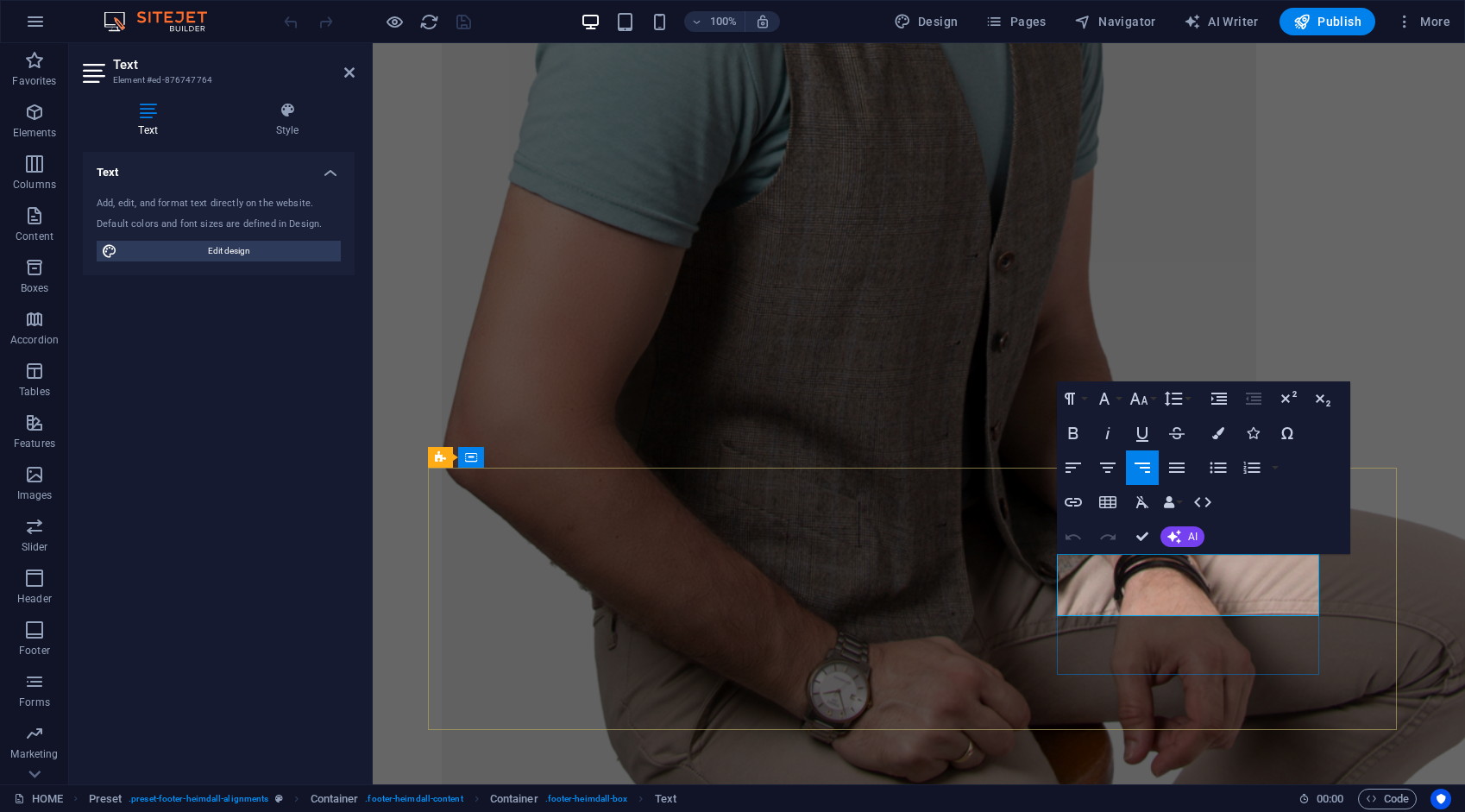
scroll to position [2609, 0]
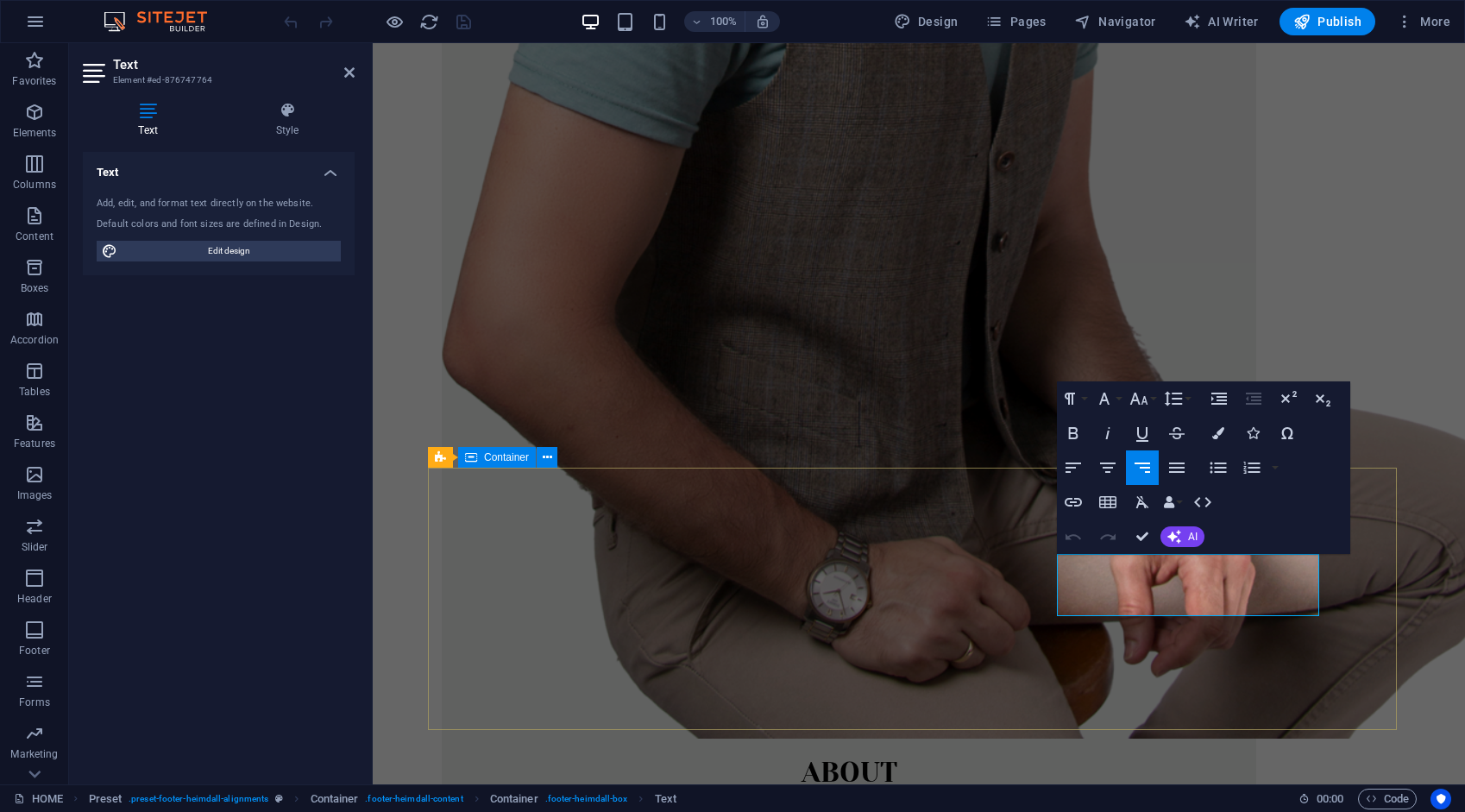
drag, startPoint x: 1276, startPoint y: 604, endPoint x: 1332, endPoint y: 613, distance: 56.7
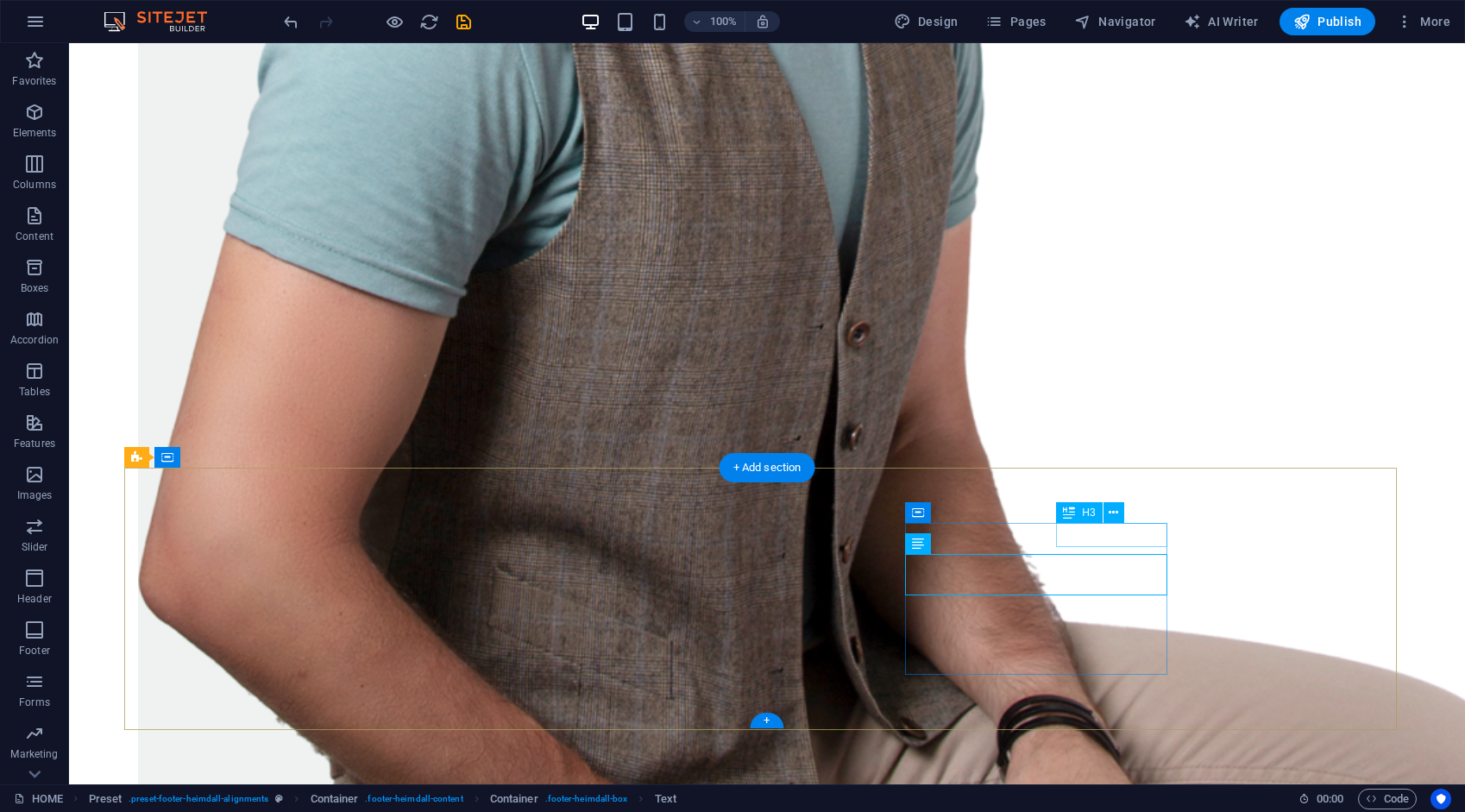
scroll to position [2509, 0]
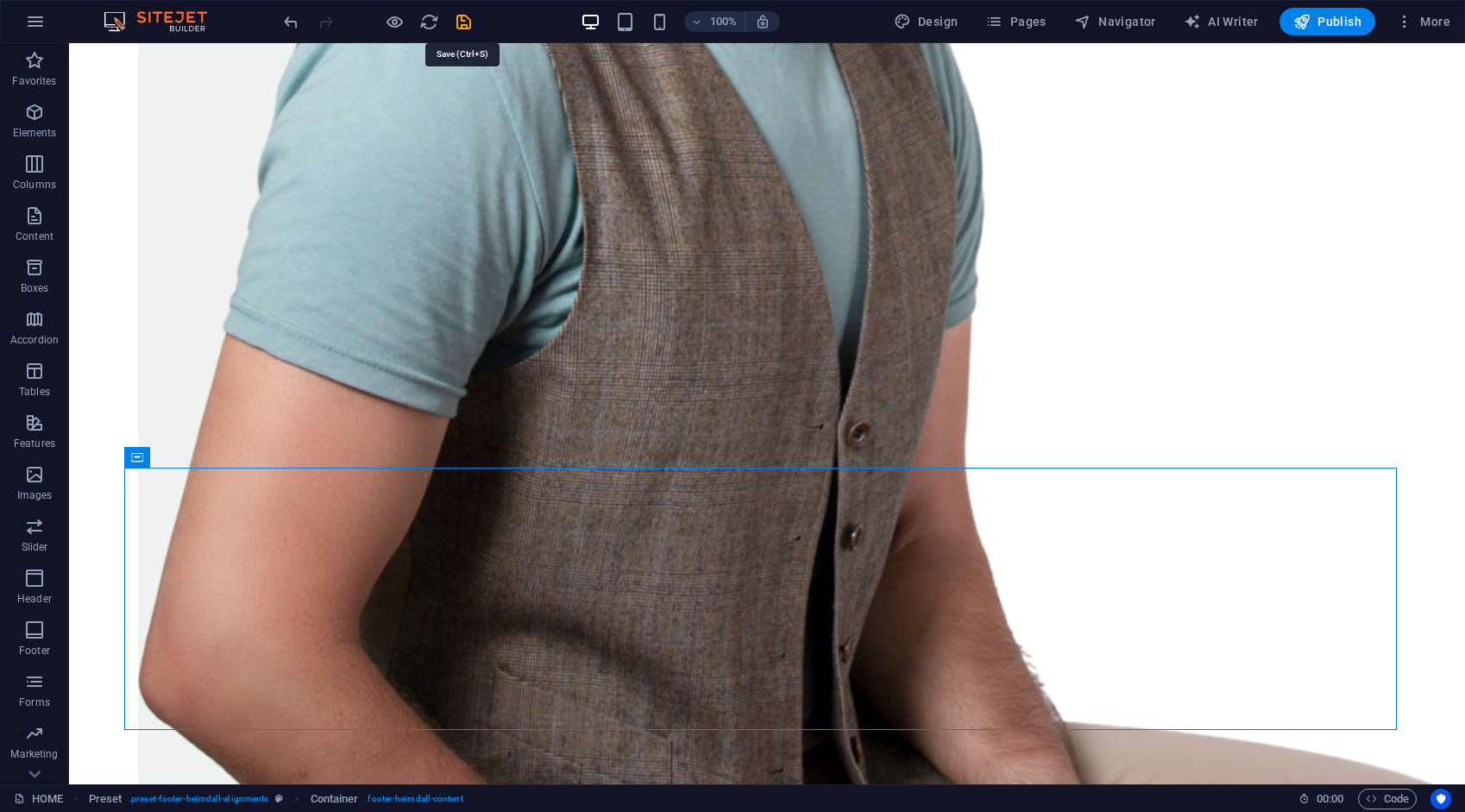
click at [466, 21] on icon "save" at bounding box center [464, 22] width 20 height 20
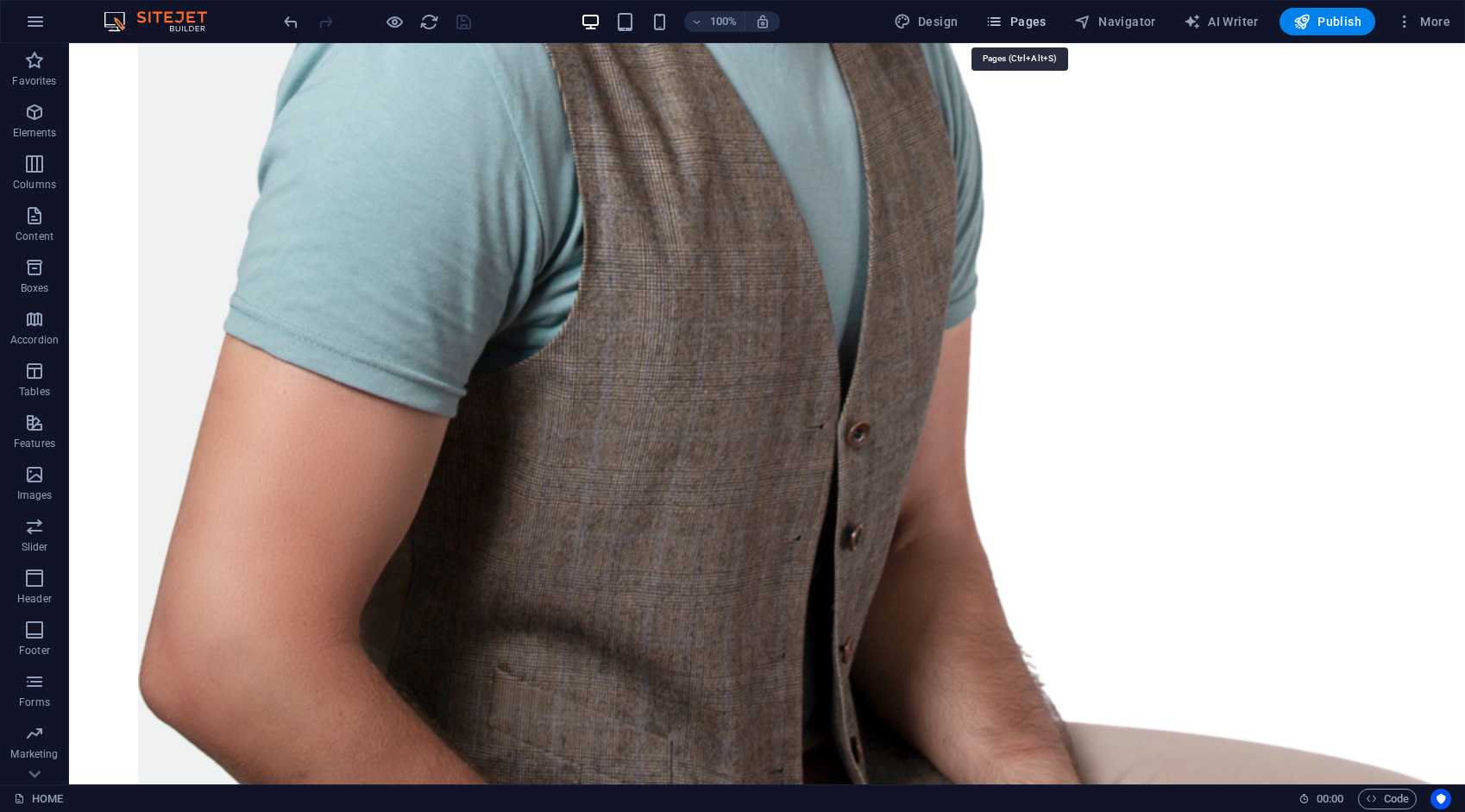
click at [1043, 16] on span "Pages" at bounding box center [1015, 22] width 60 height 18
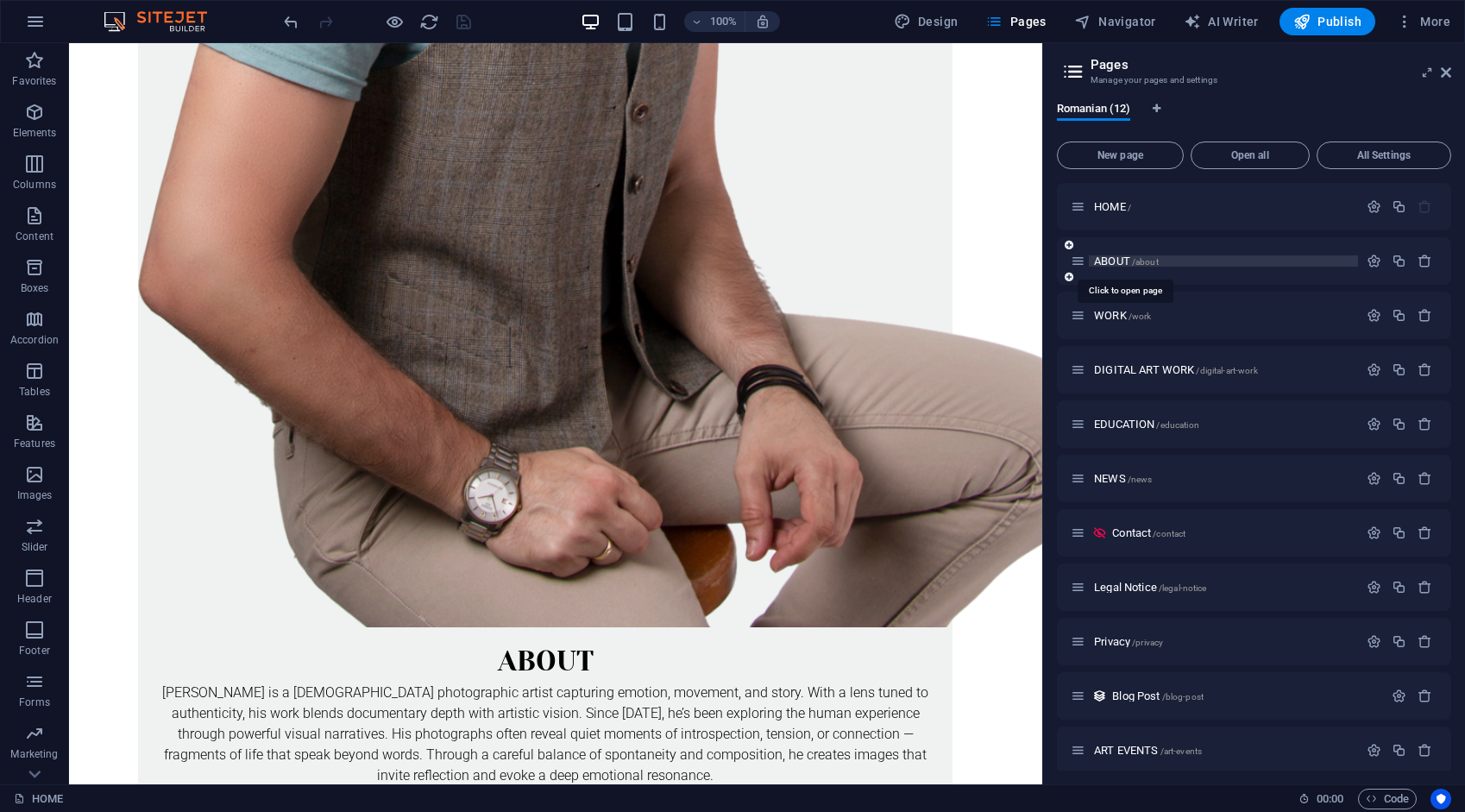
click at [1121, 262] on span "ABOUT /about" at bounding box center [1127, 261] width 65 height 13
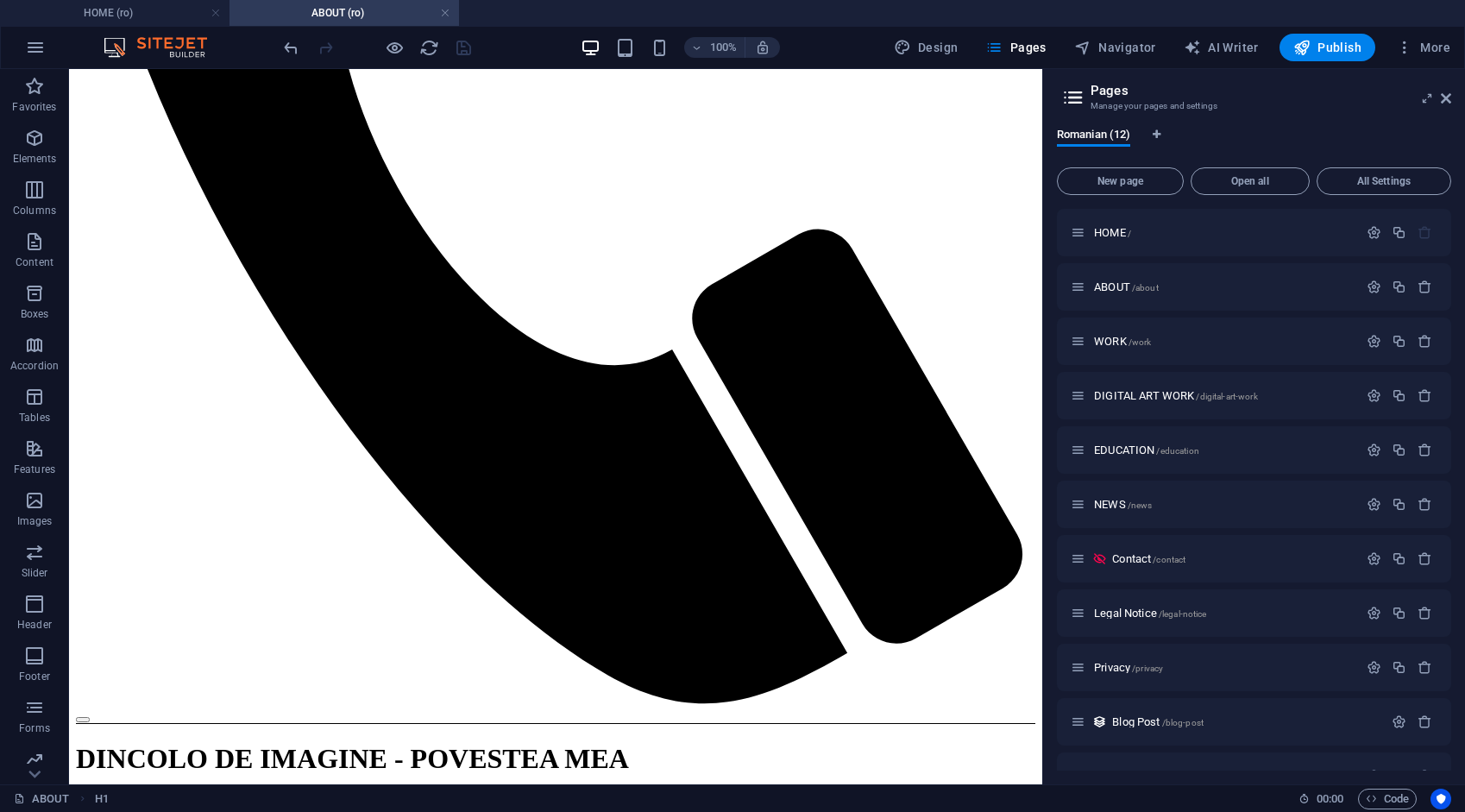
scroll to position [882, 0]
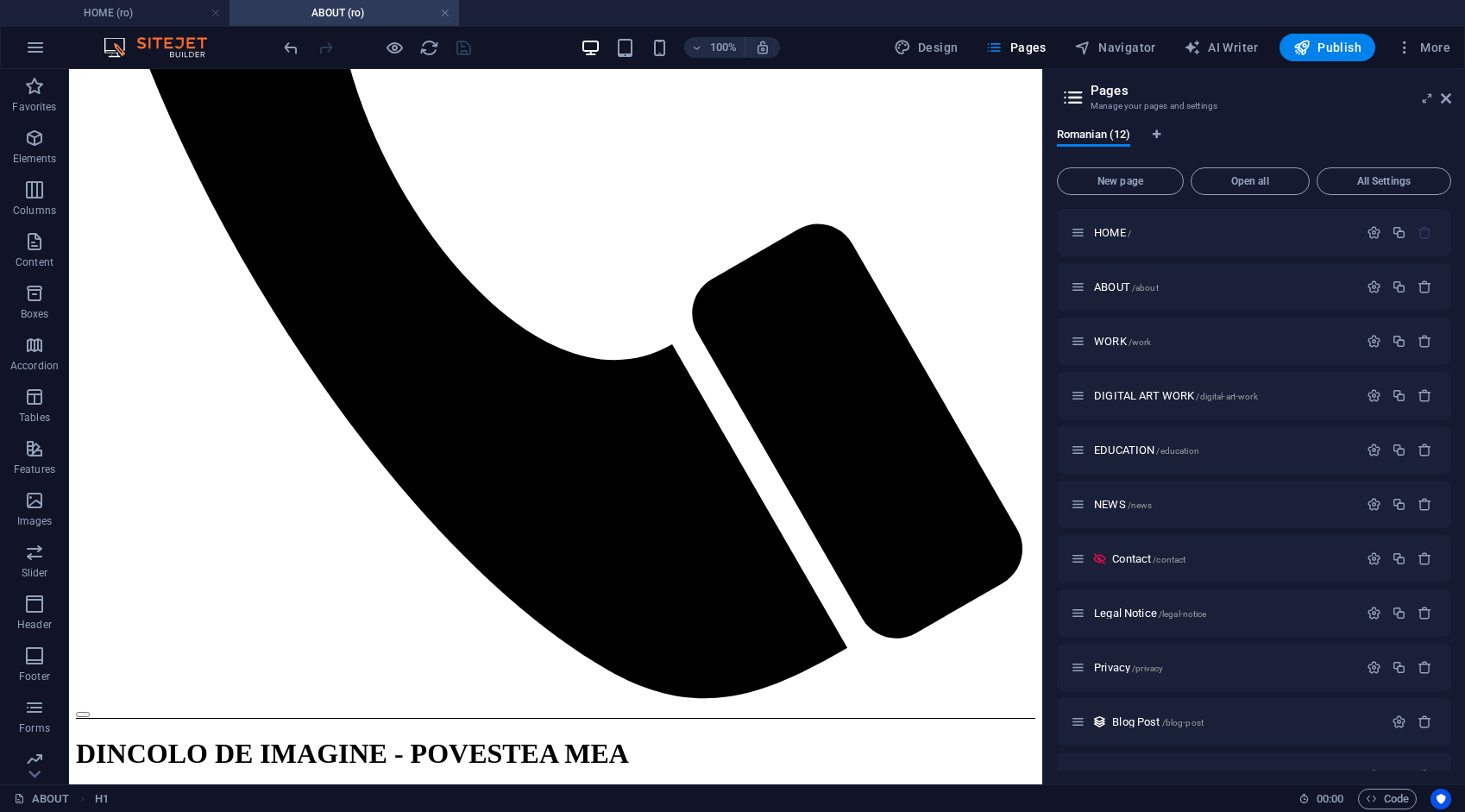
drag, startPoint x: 1034, startPoint y: 115, endPoint x: 1113, endPoint y: 595, distance: 486.5
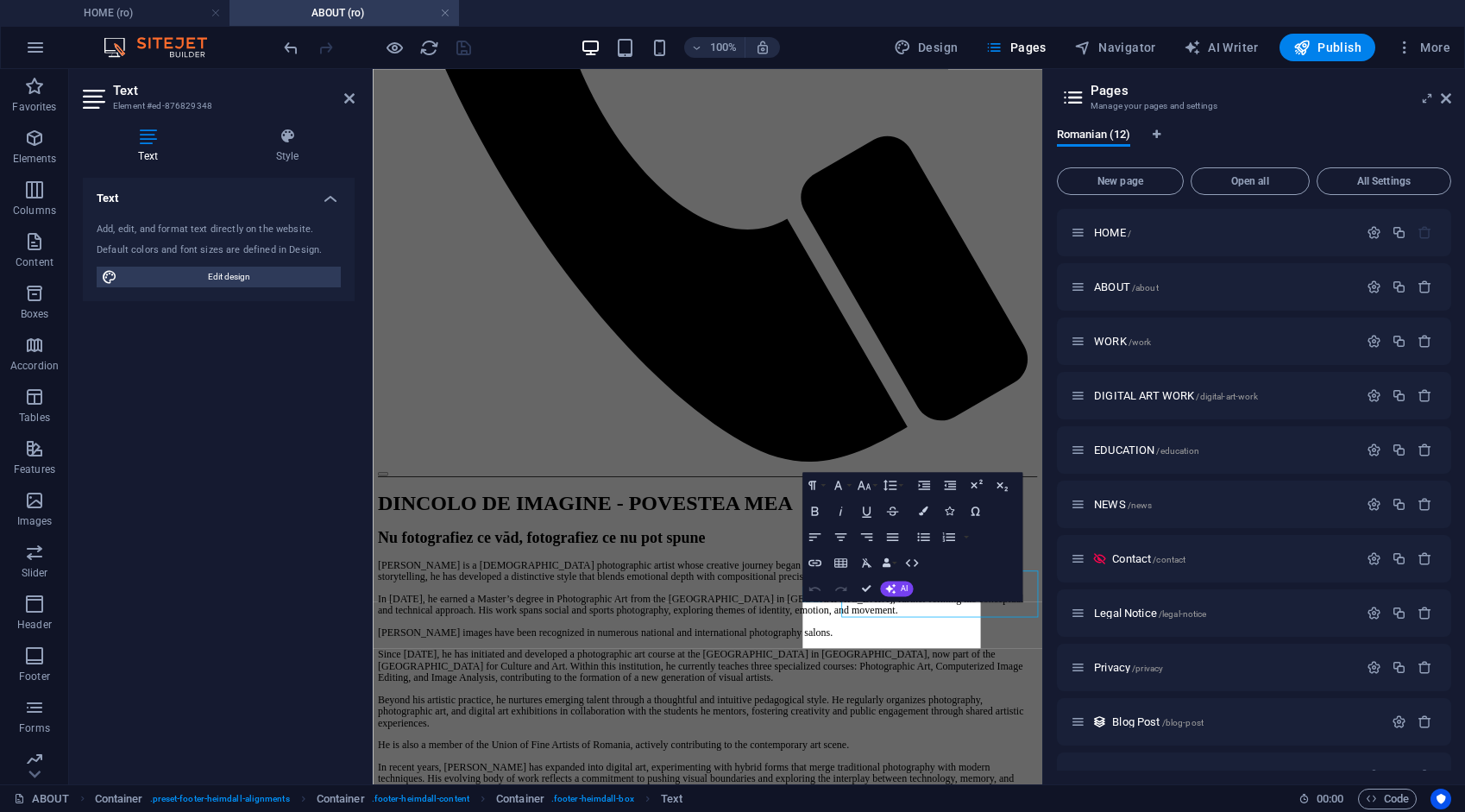
scroll to position [685, 0]
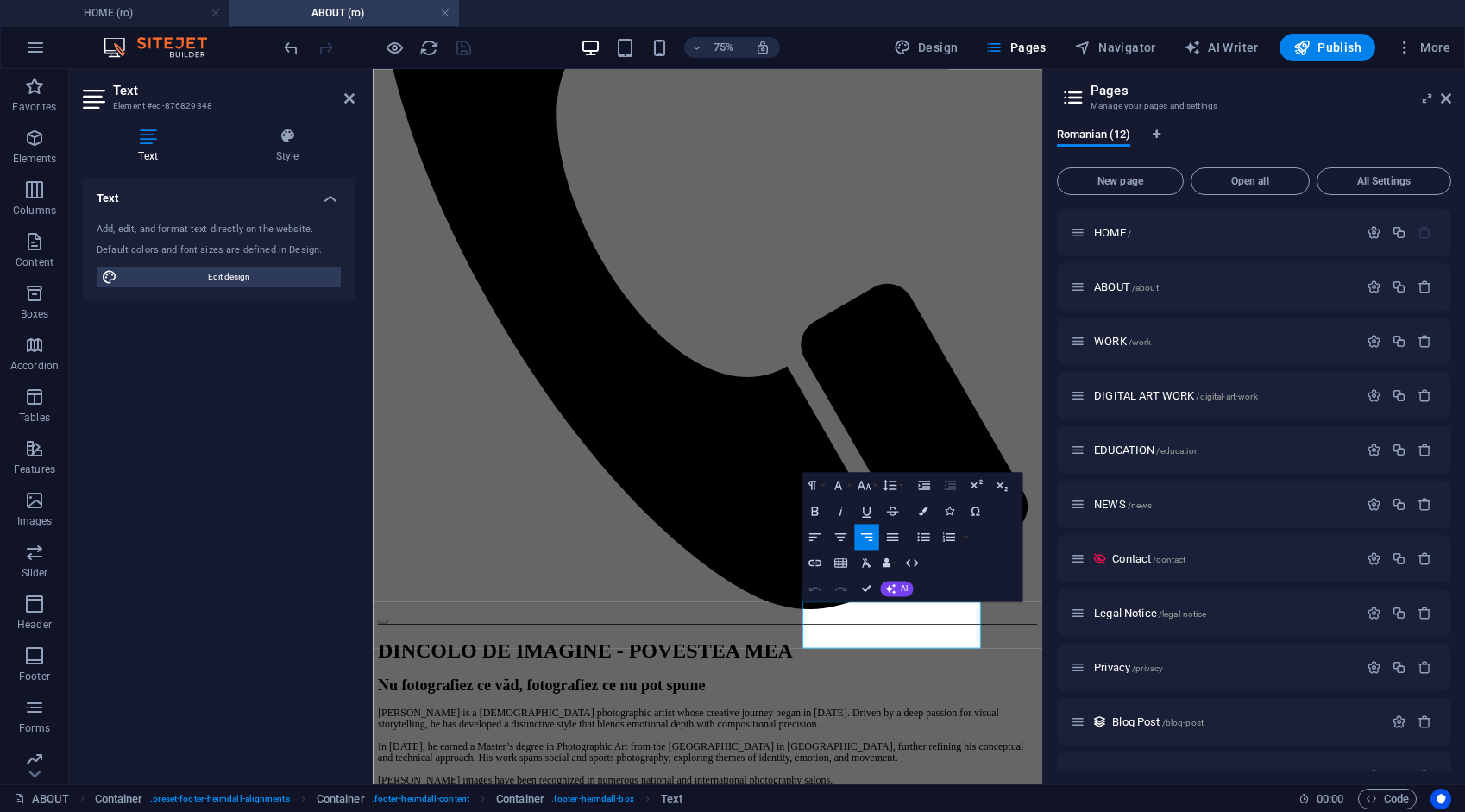
drag, startPoint x: 1143, startPoint y: 836, endPoint x: 1203, endPoint y: 840, distance: 60.1
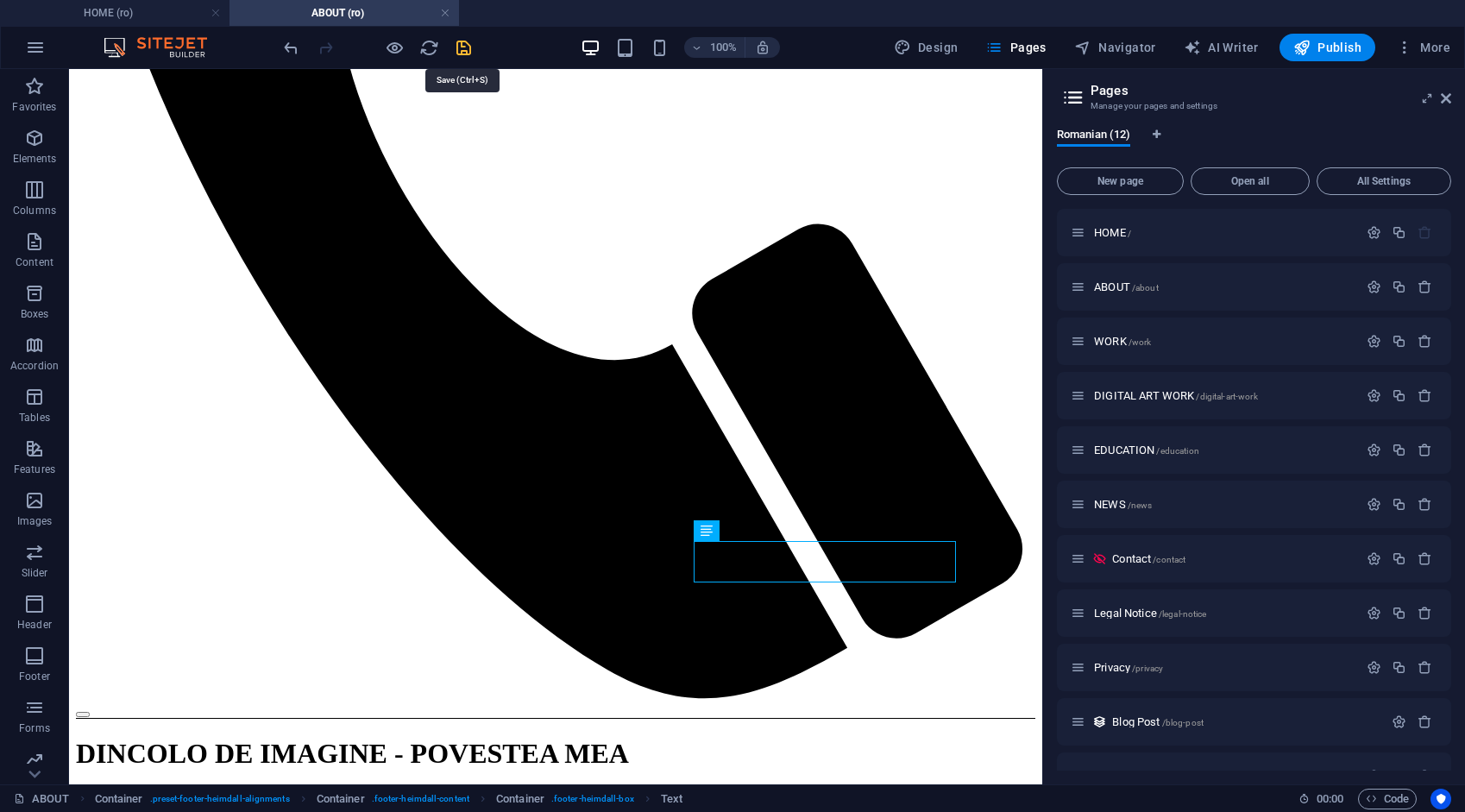
click at [461, 45] on icon "save" at bounding box center [464, 48] width 20 height 20
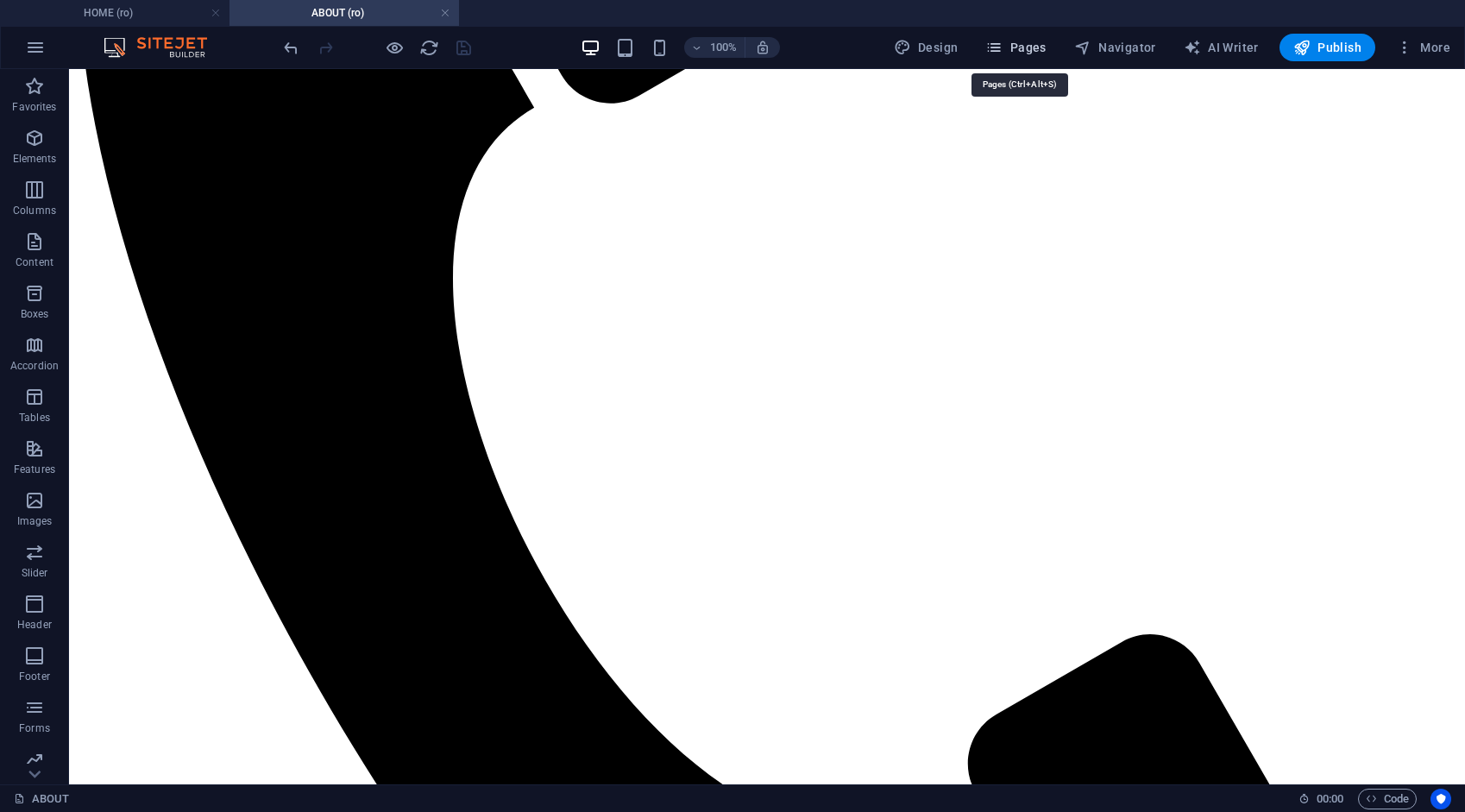
click at [1036, 51] on span "Pages" at bounding box center [1015, 47] width 60 height 18
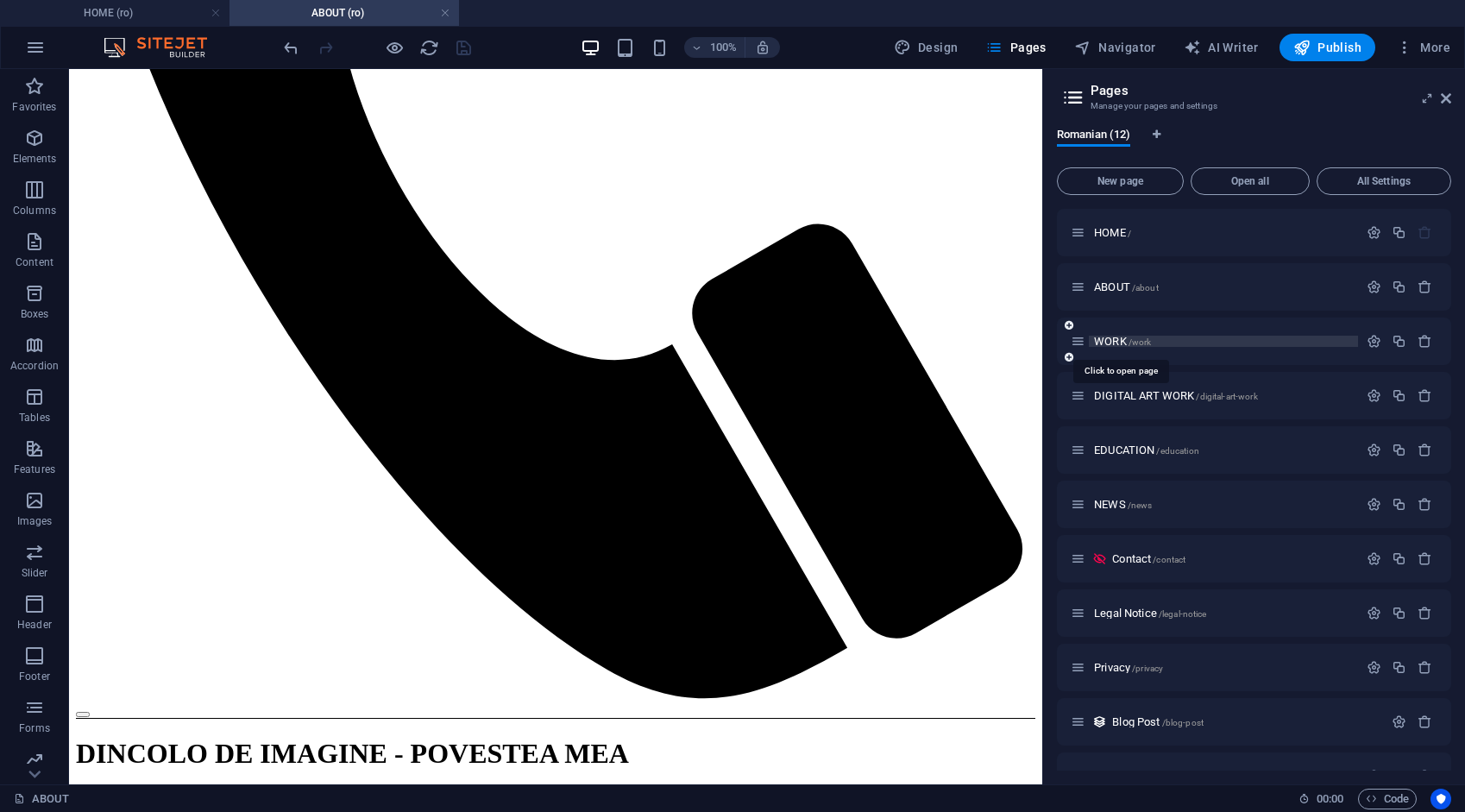
click at [1116, 340] on span "WORK /work" at bounding box center [1123, 341] width 57 height 13
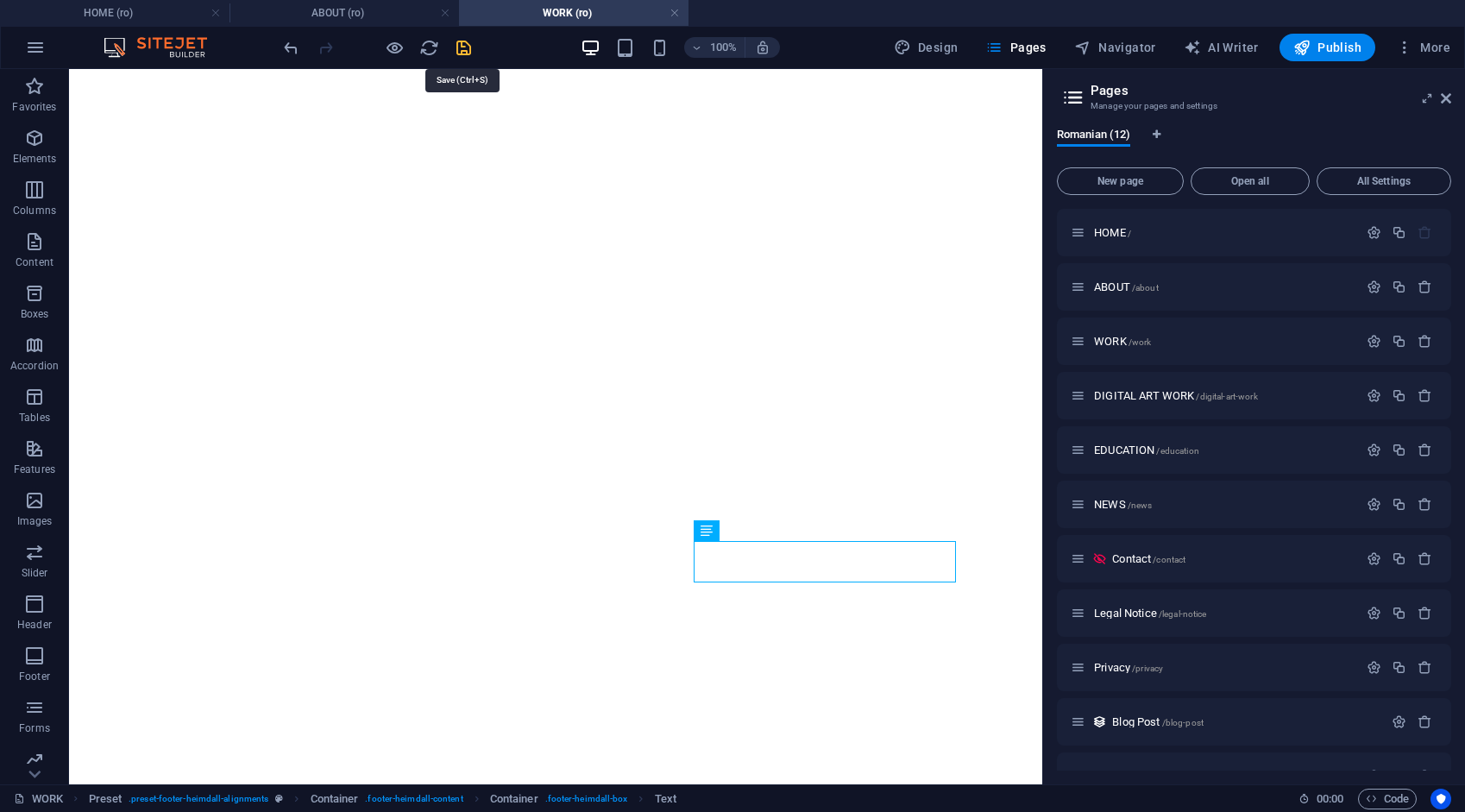
click at [467, 47] on icon "save" at bounding box center [464, 48] width 20 height 20
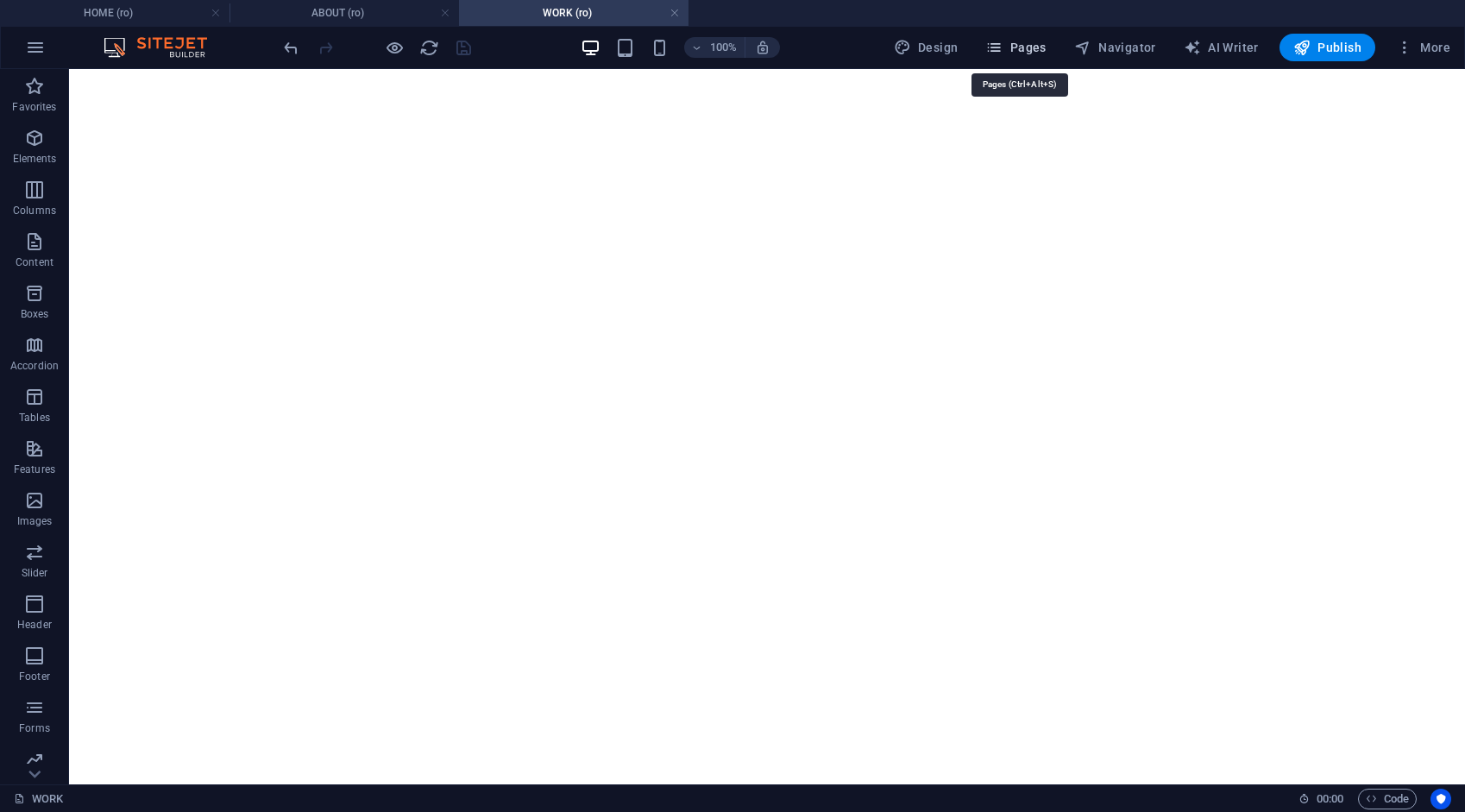
click at [1032, 45] on span "Pages" at bounding box center [1015, 47] width 60 height 18
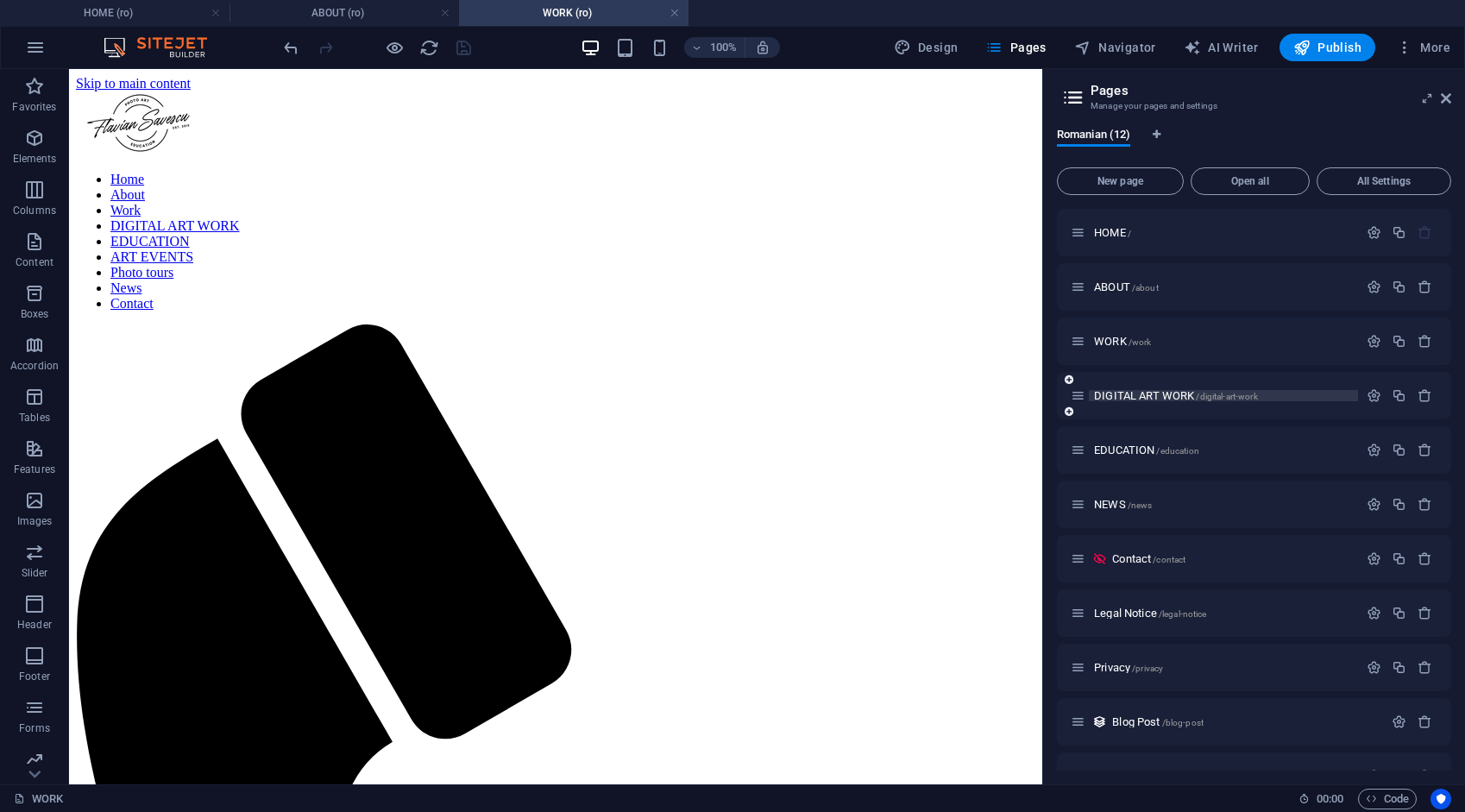
scroll to position [8064, 0]
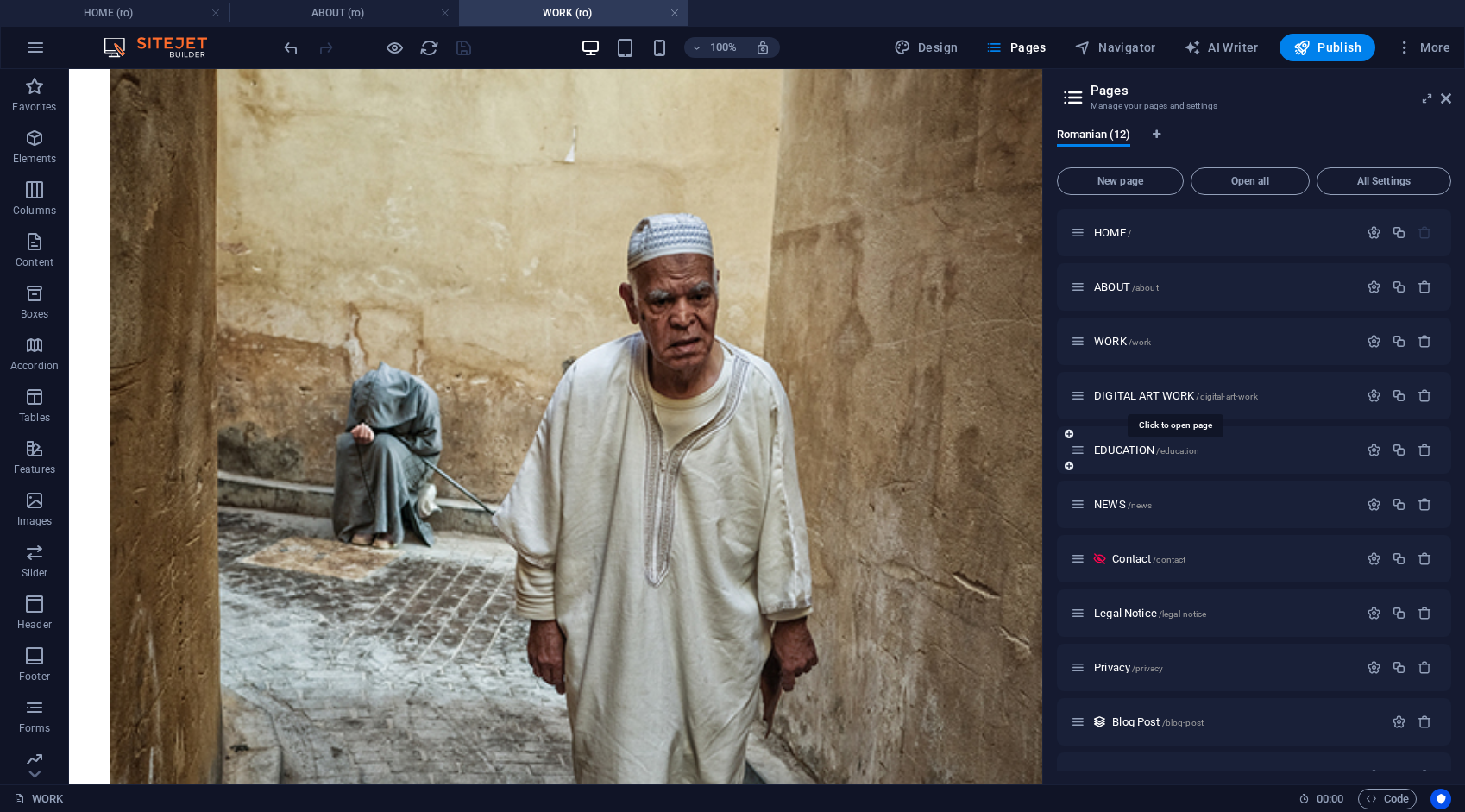
click at [1132, 393] on span "DIGITAL ART WORK /digital-art-work" at bounding box center [1177, 395] width 164 height 13
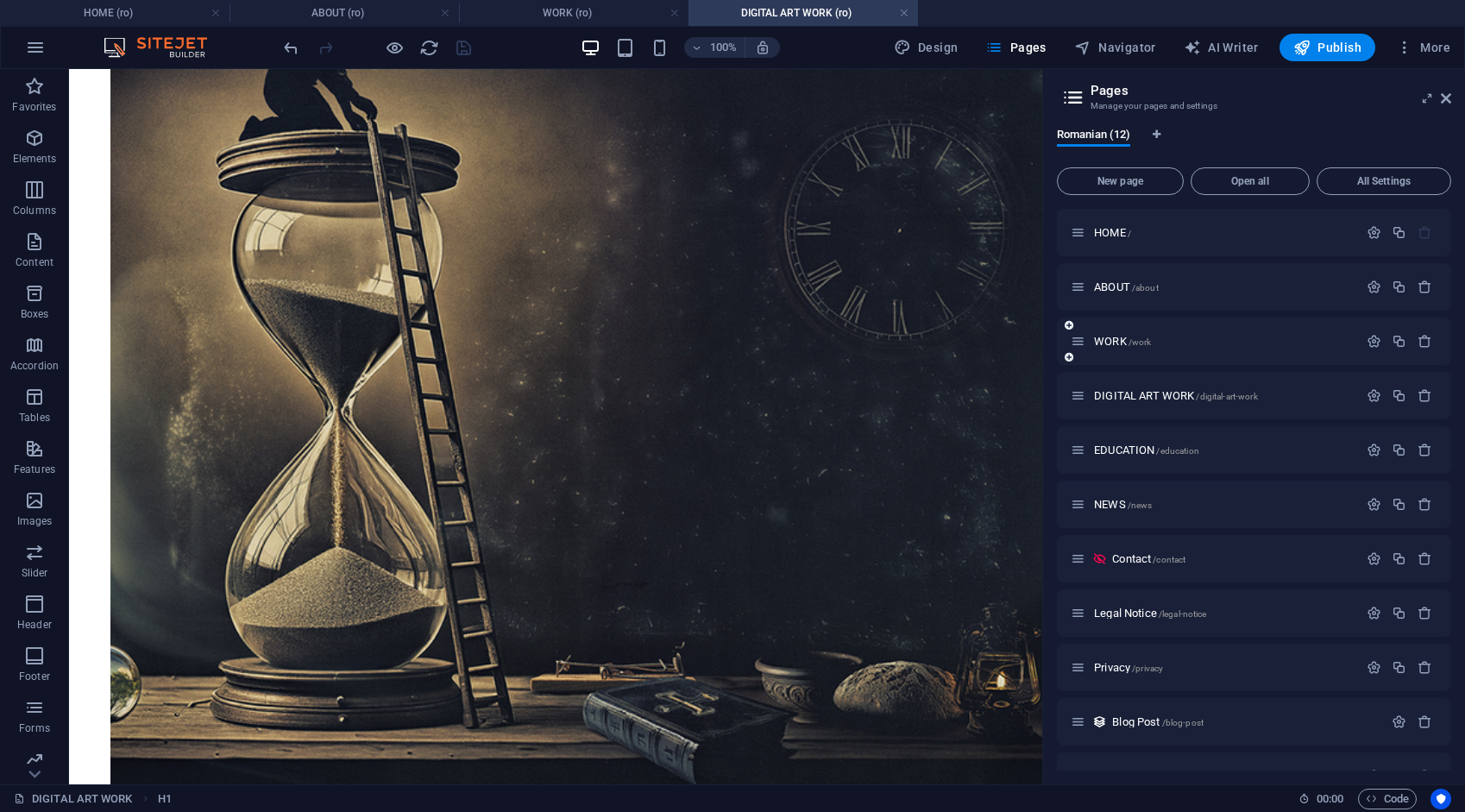
scroll to position [2080, 0]
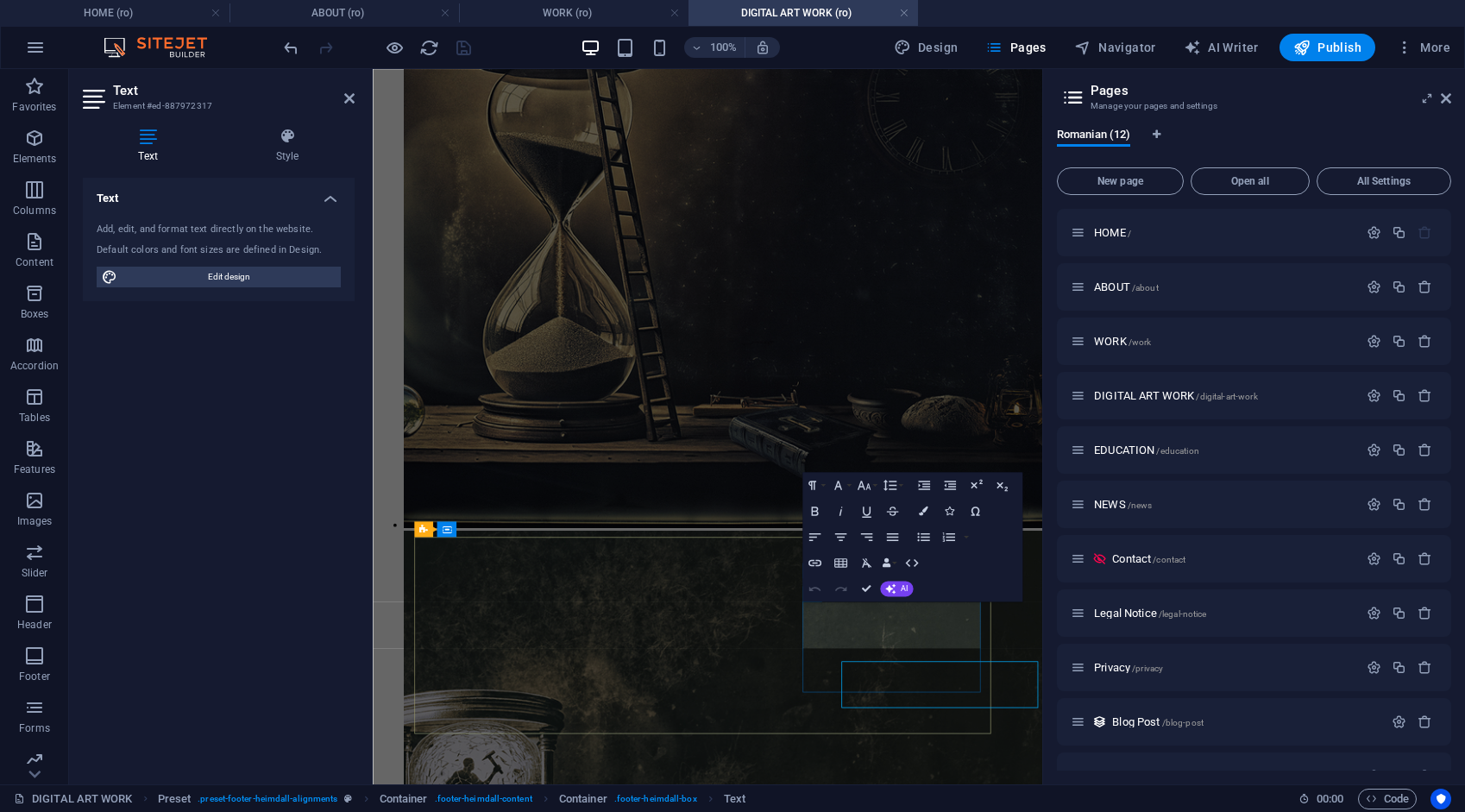
scroll to position [1762, 0]
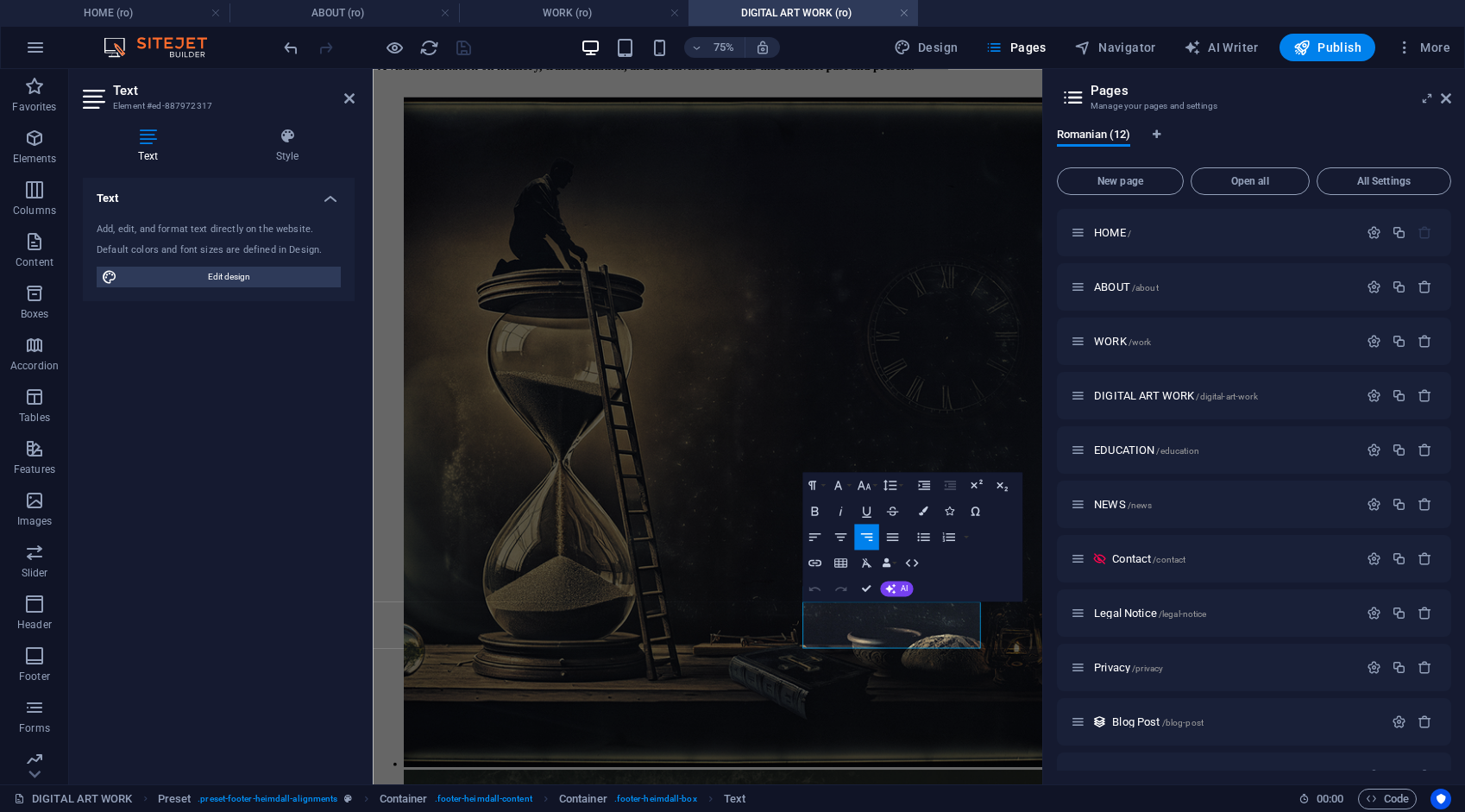
drag, startPoint x: 1139, startPoint y: 835, endPoint x: 1218, endPoint y: 837, distance: 79.0
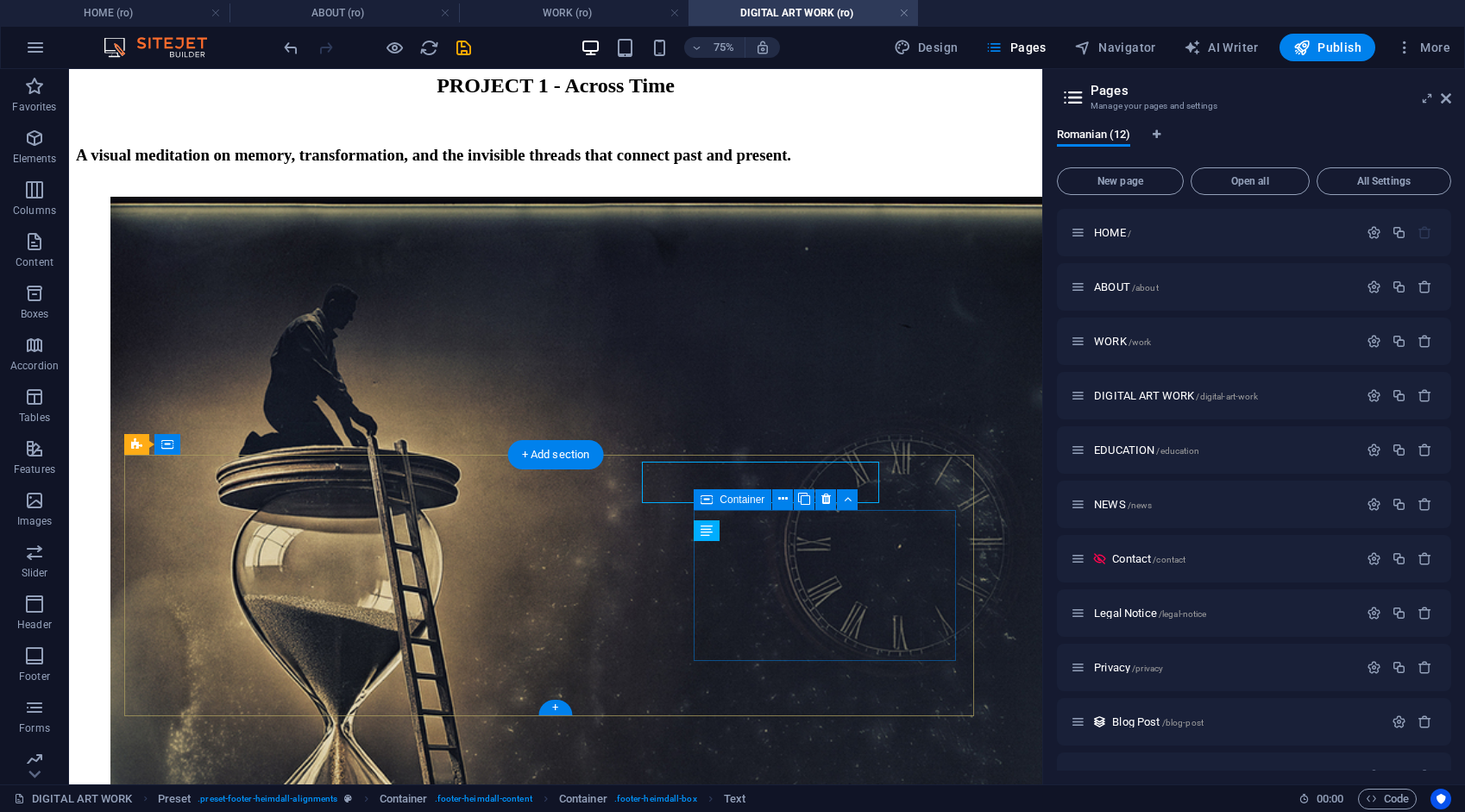
scroll to position [2080, 0]
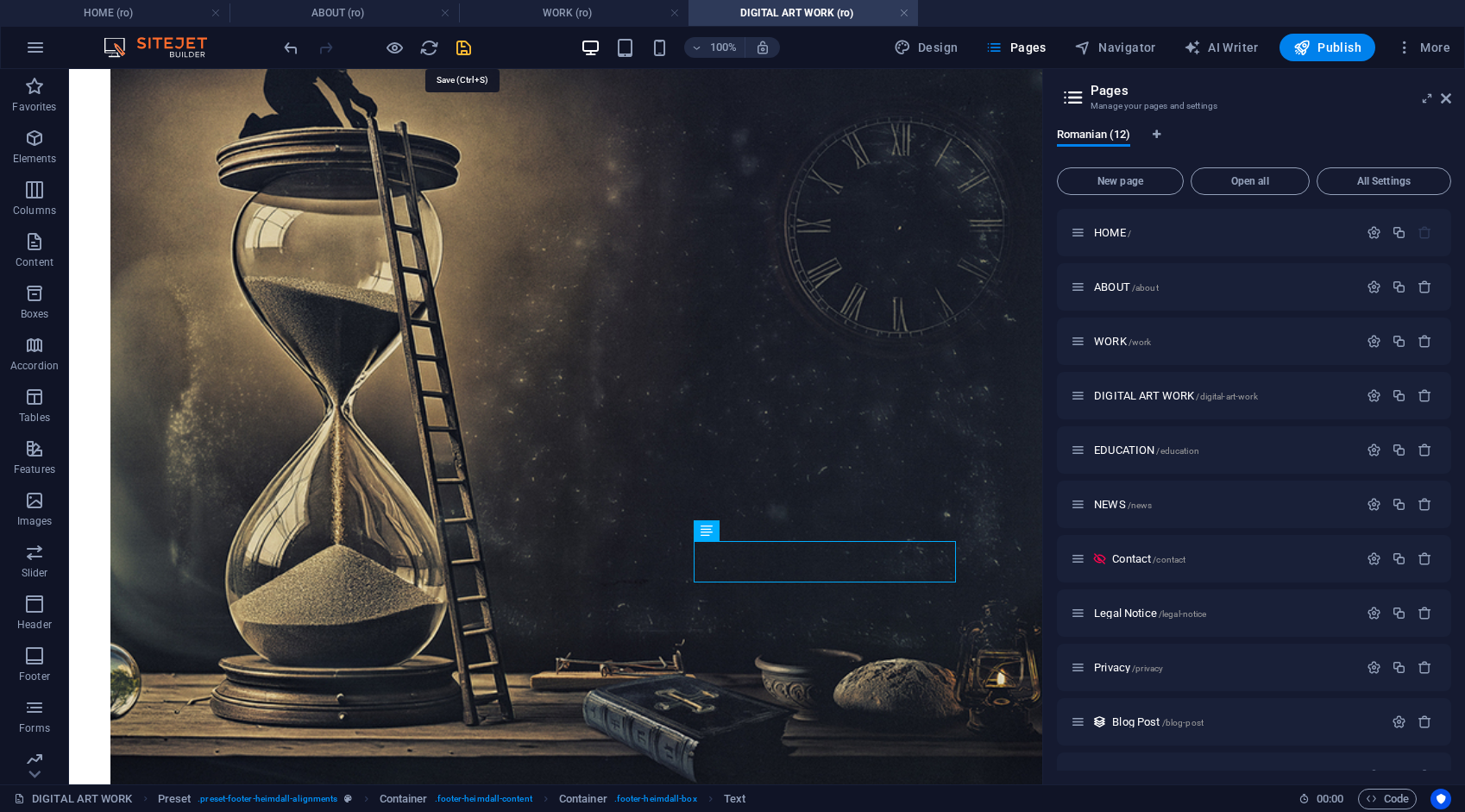
click at [462, 49] on icon "save" at bounding box center [464, 48] width 20 height 20
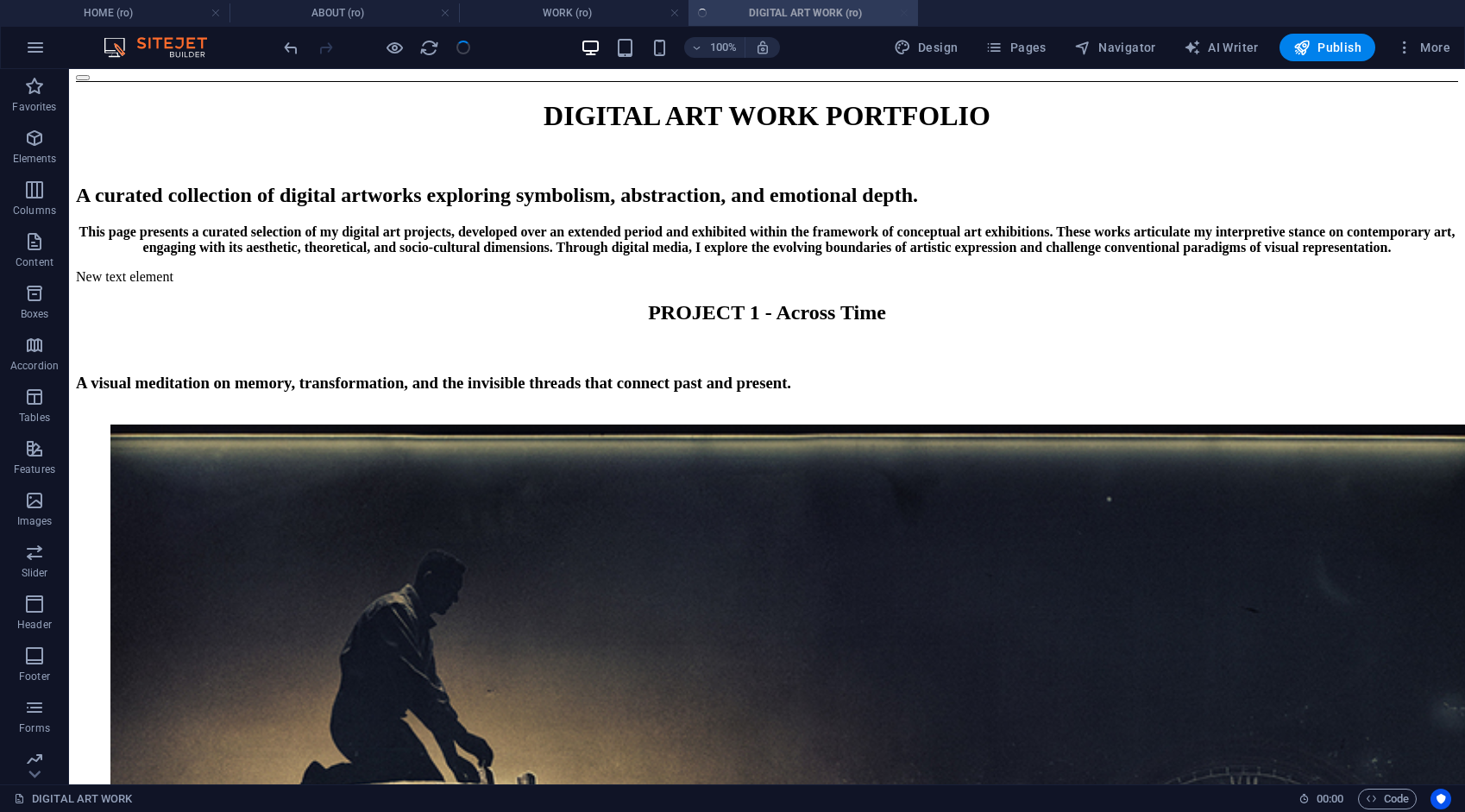
scroll to position [2455, 0]
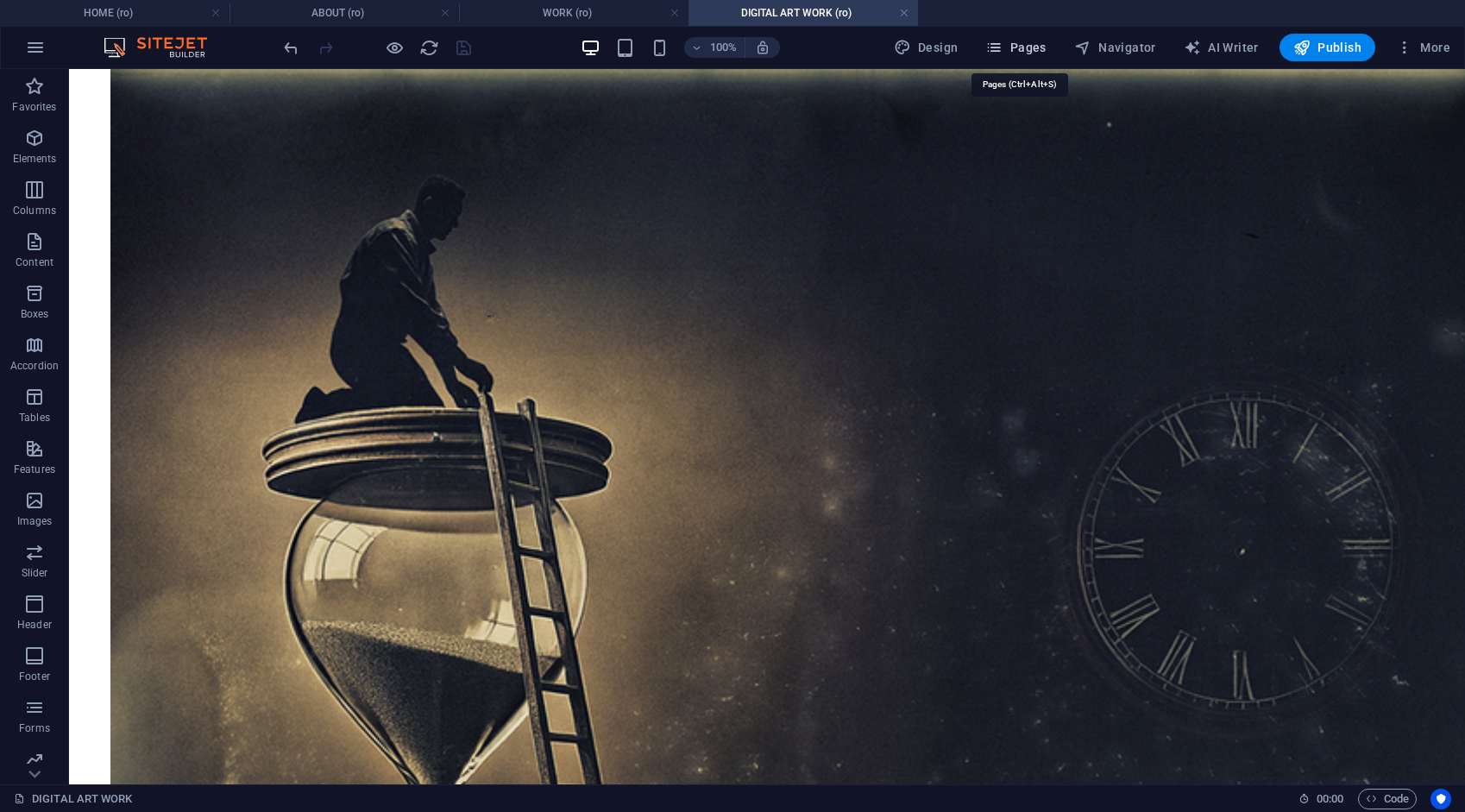
click at [1039, 52] on span "Pages" at bounding box center [1015, 47] width 60 height 18
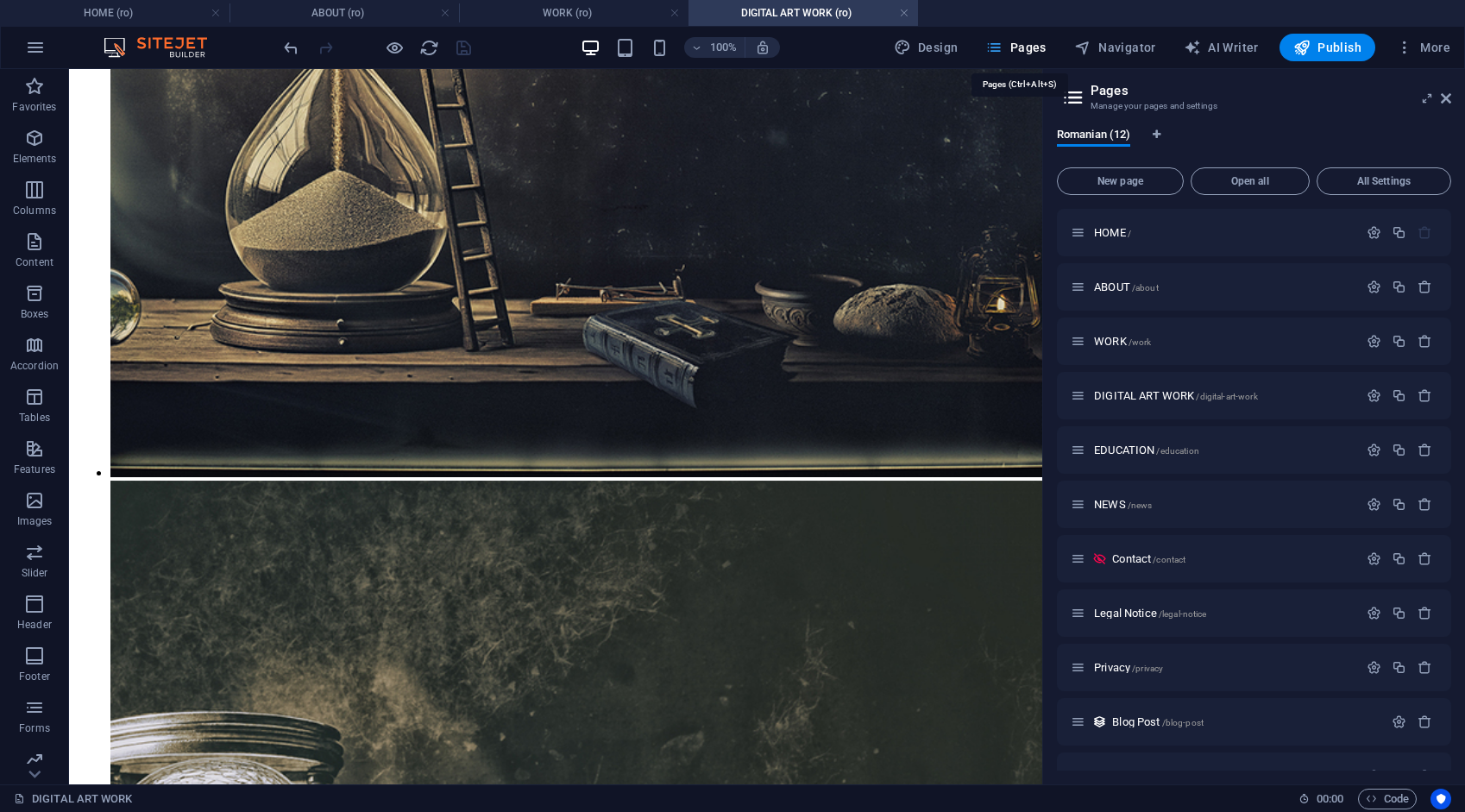
scroll to position [2080, 0]
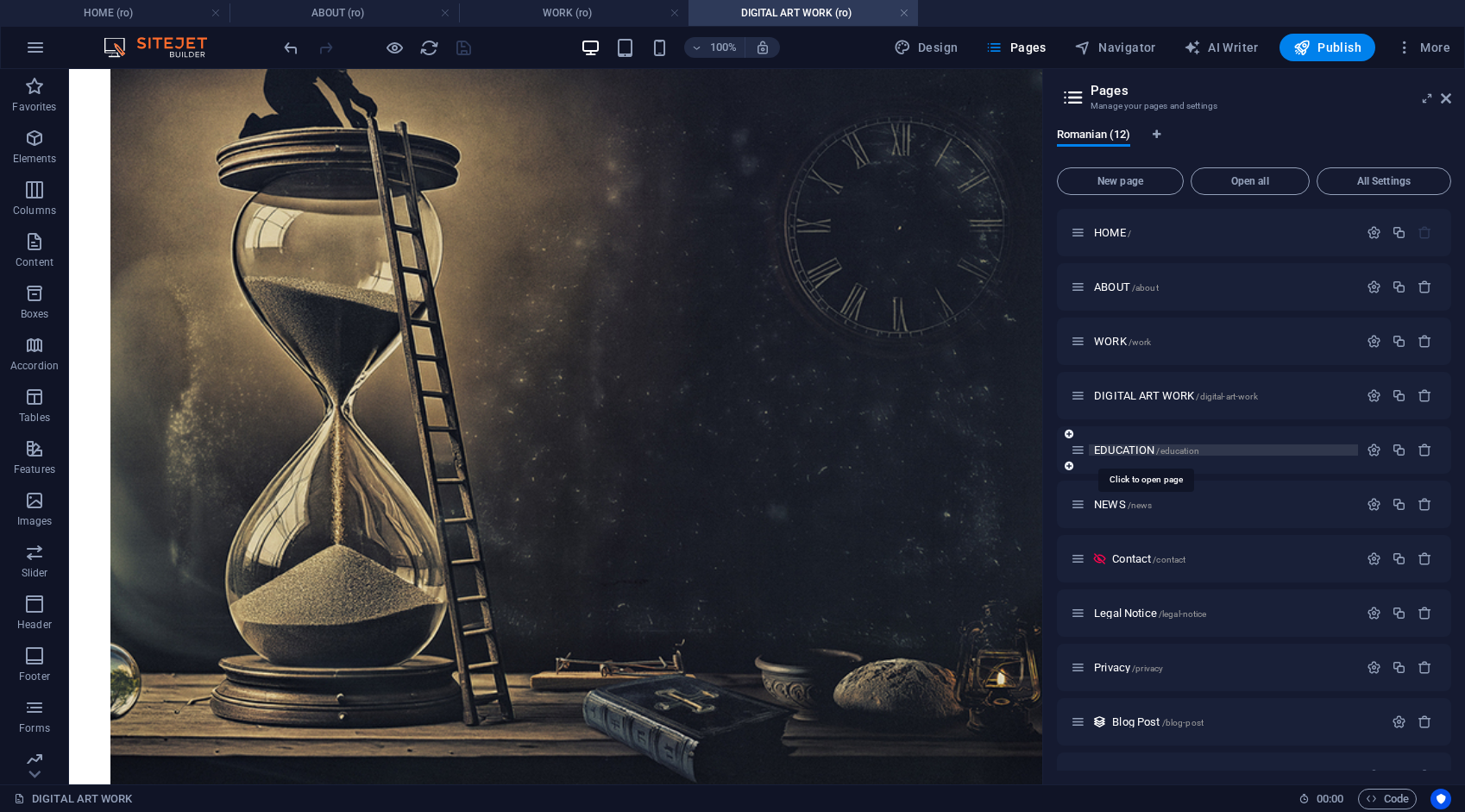
click at [1137, 447] on span "EDUCATION /education" at bounding box center [1147, 450] width 105 height 13
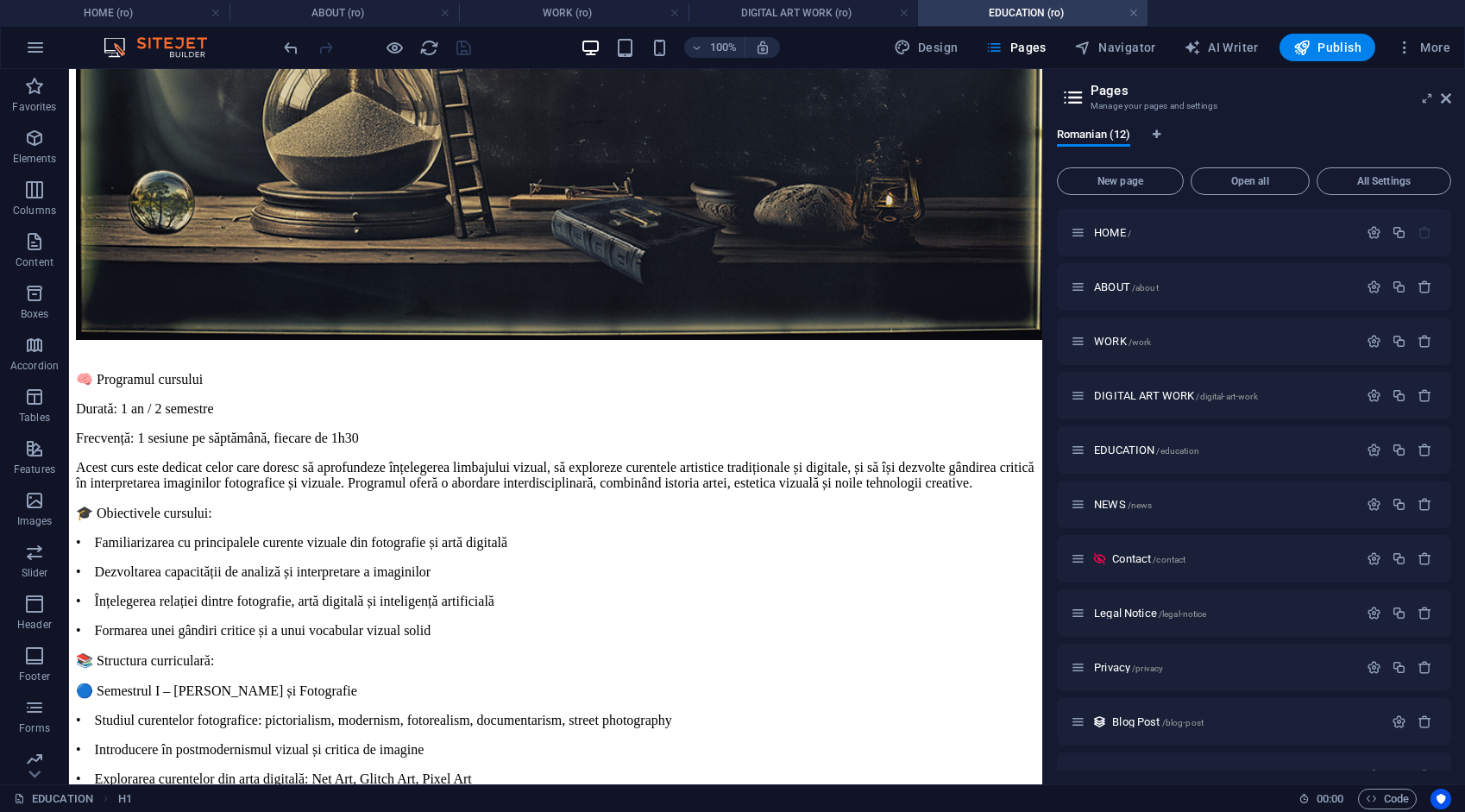
scroll to position [4988, 0]
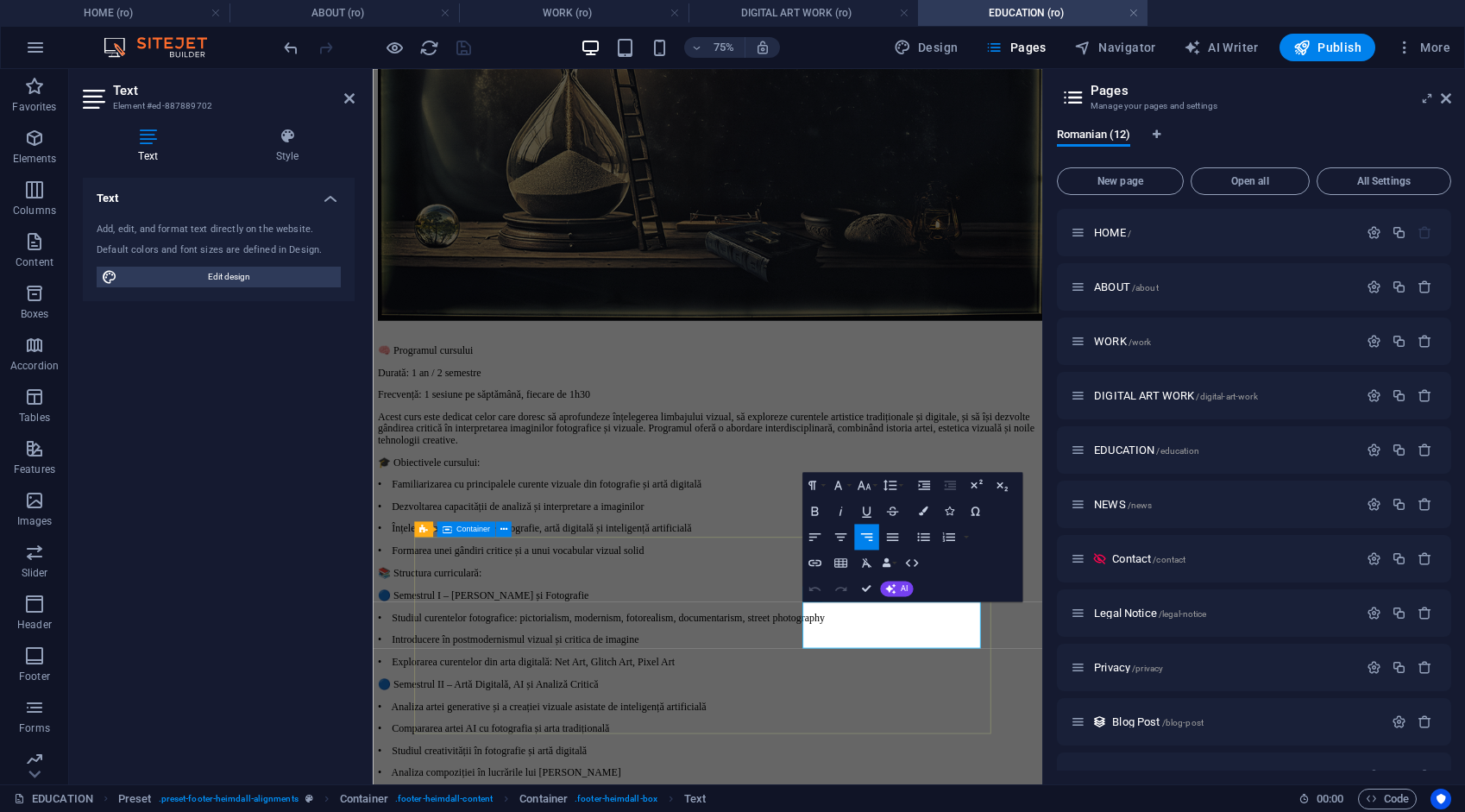
drag, startPoint x: 1138, startPoint y: 829, endPoint x: 1192, endPoint y: 837, distance: 54.6
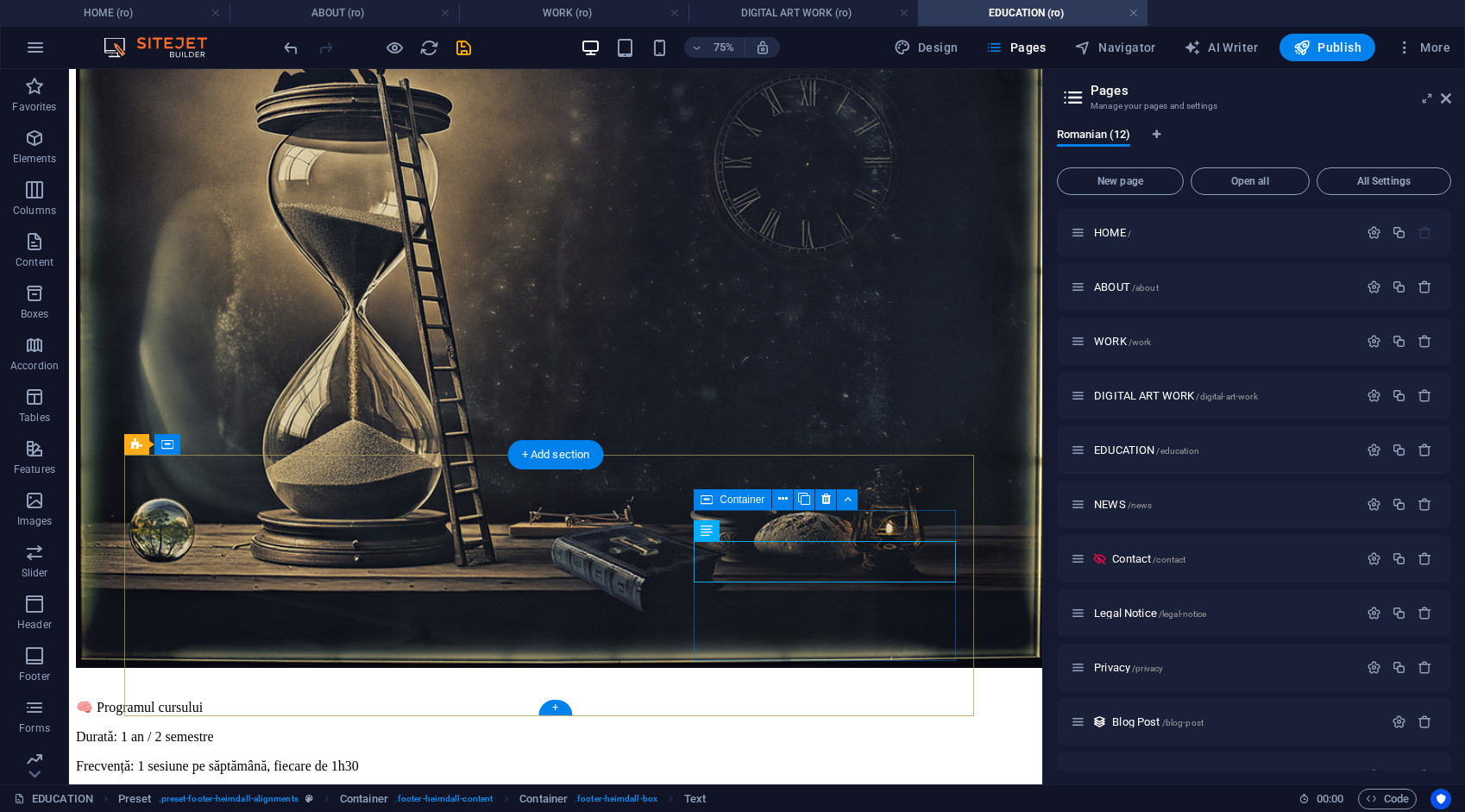
scroll to position [4988, 0]
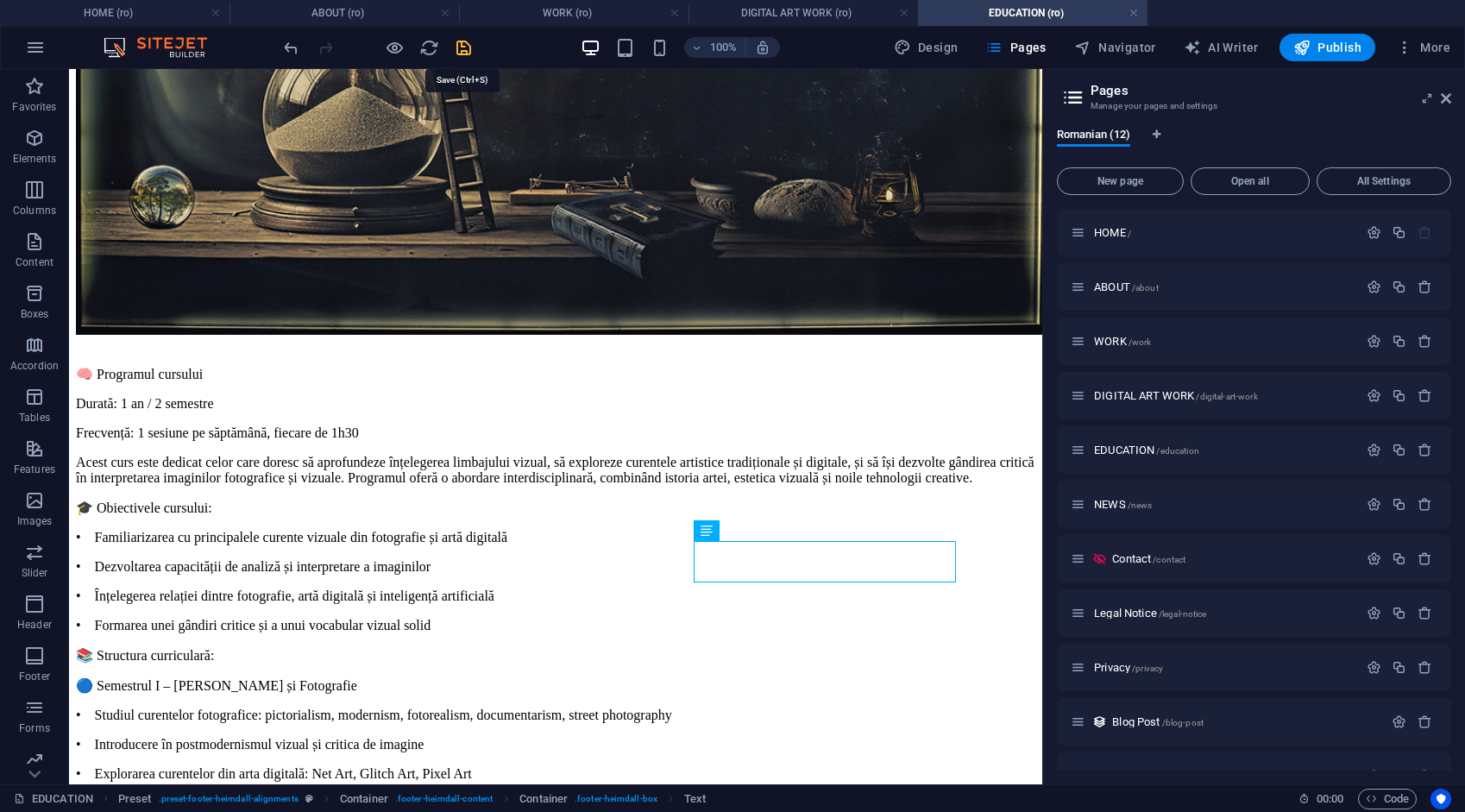
click at [465, 45] on icon "save" at bounding box center [464, 48] width 20 height 20
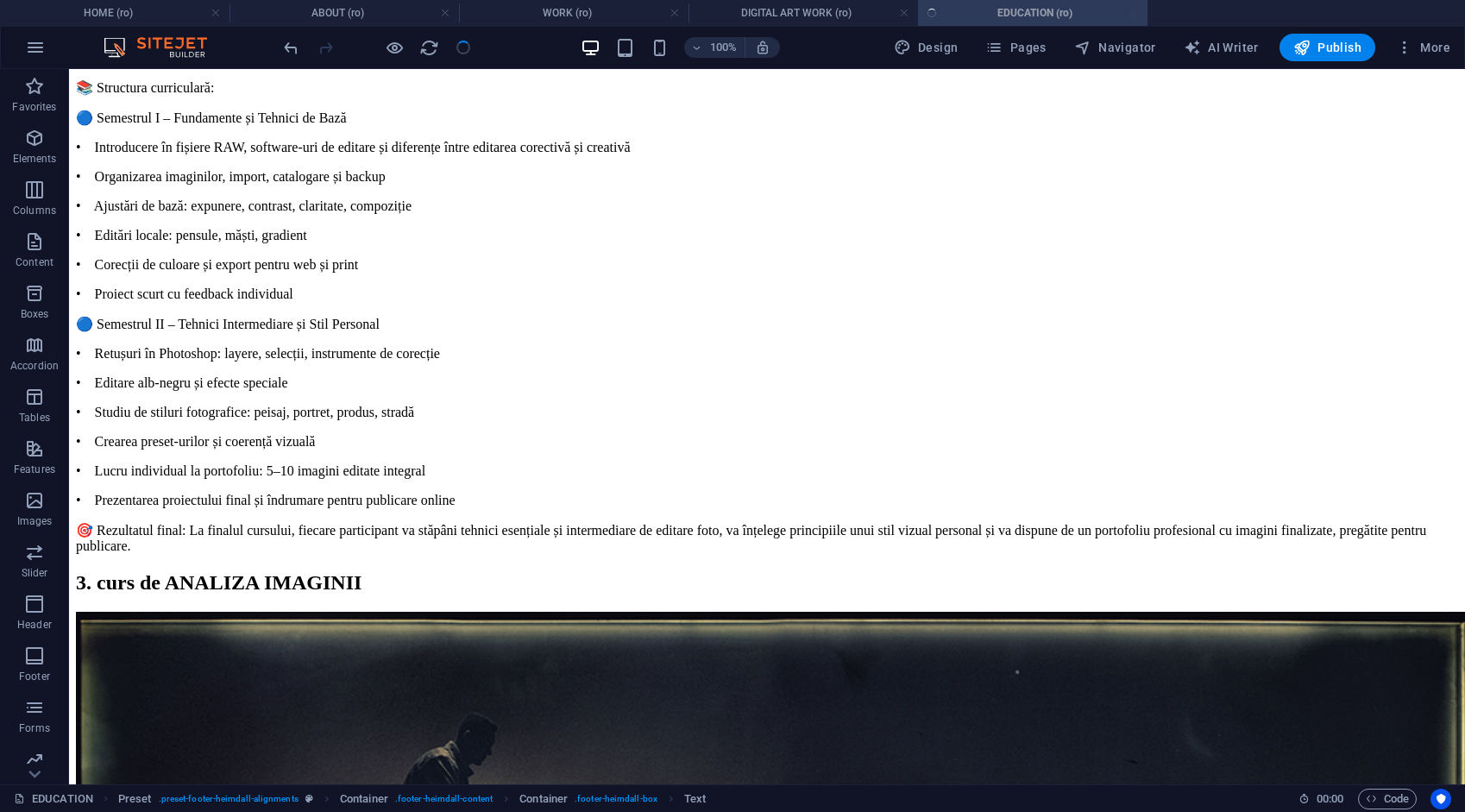
scroll to position [4926, 0]
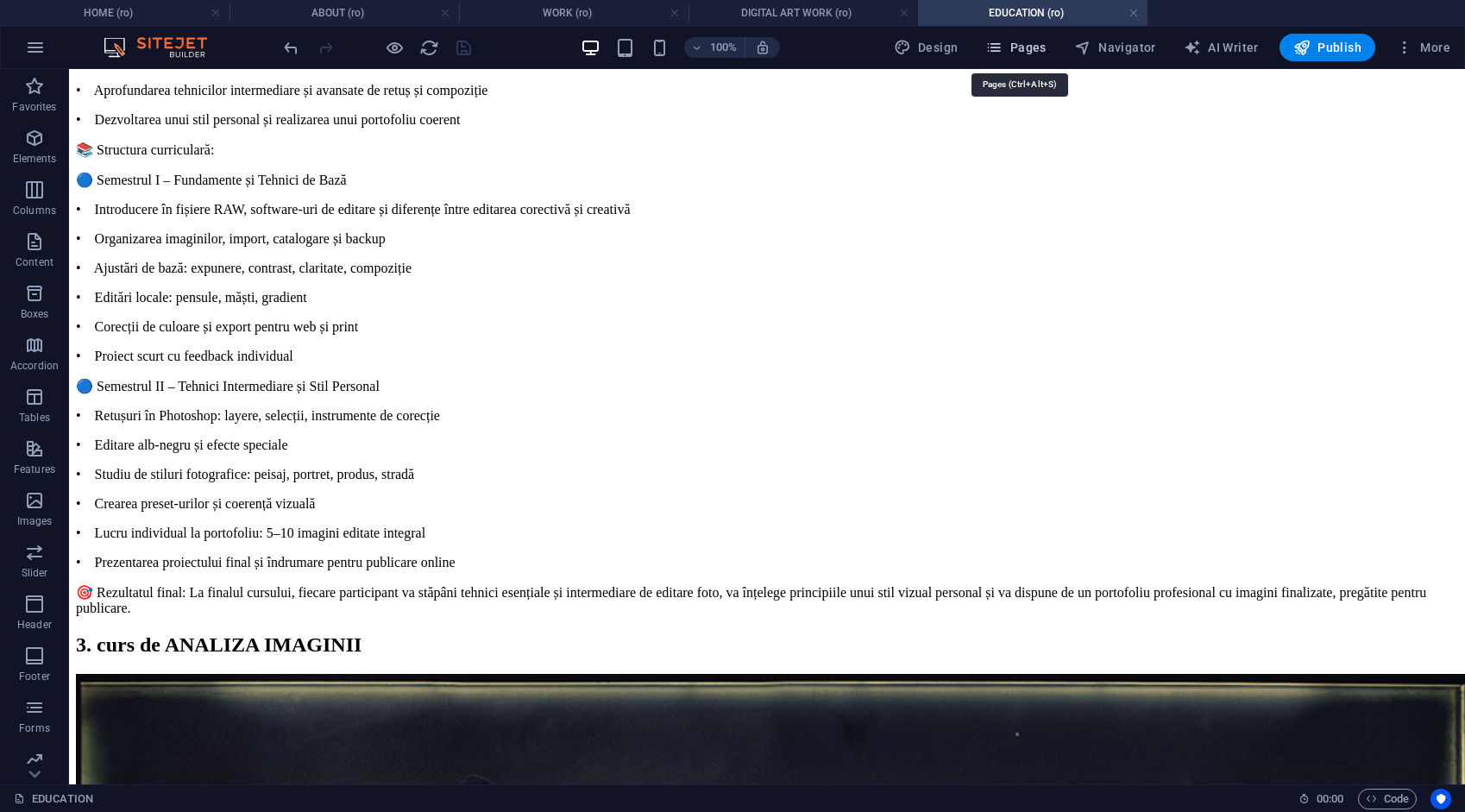
drag, startPoint x: 1043, startPoint y: 45, endPoint x: 1047, endPoint y: 66, distance: 21.4
click at [1043, 45] on span "Pages" at bounding box center [1015, 47] width 60 height 18
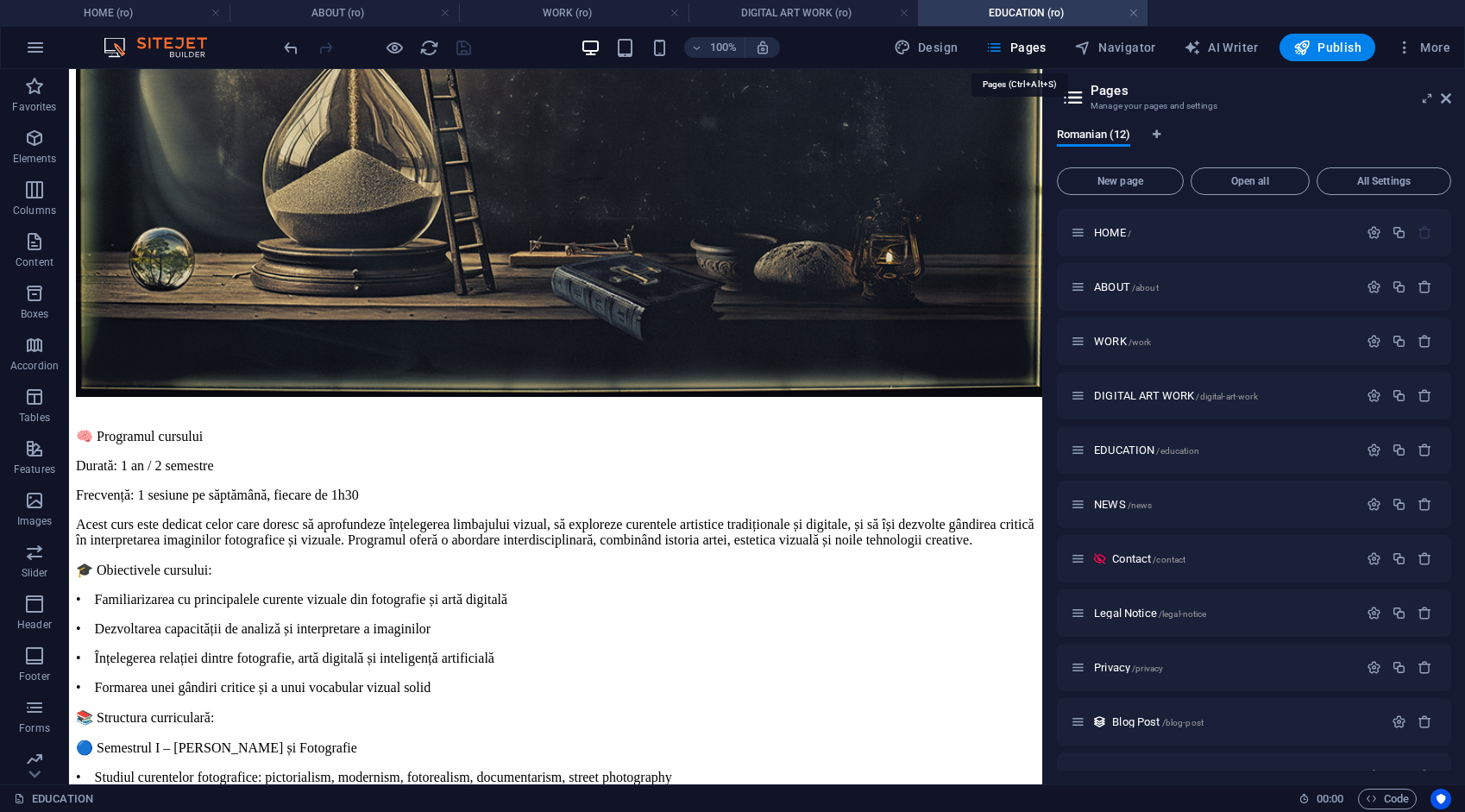
scroll to position [4988, 0]
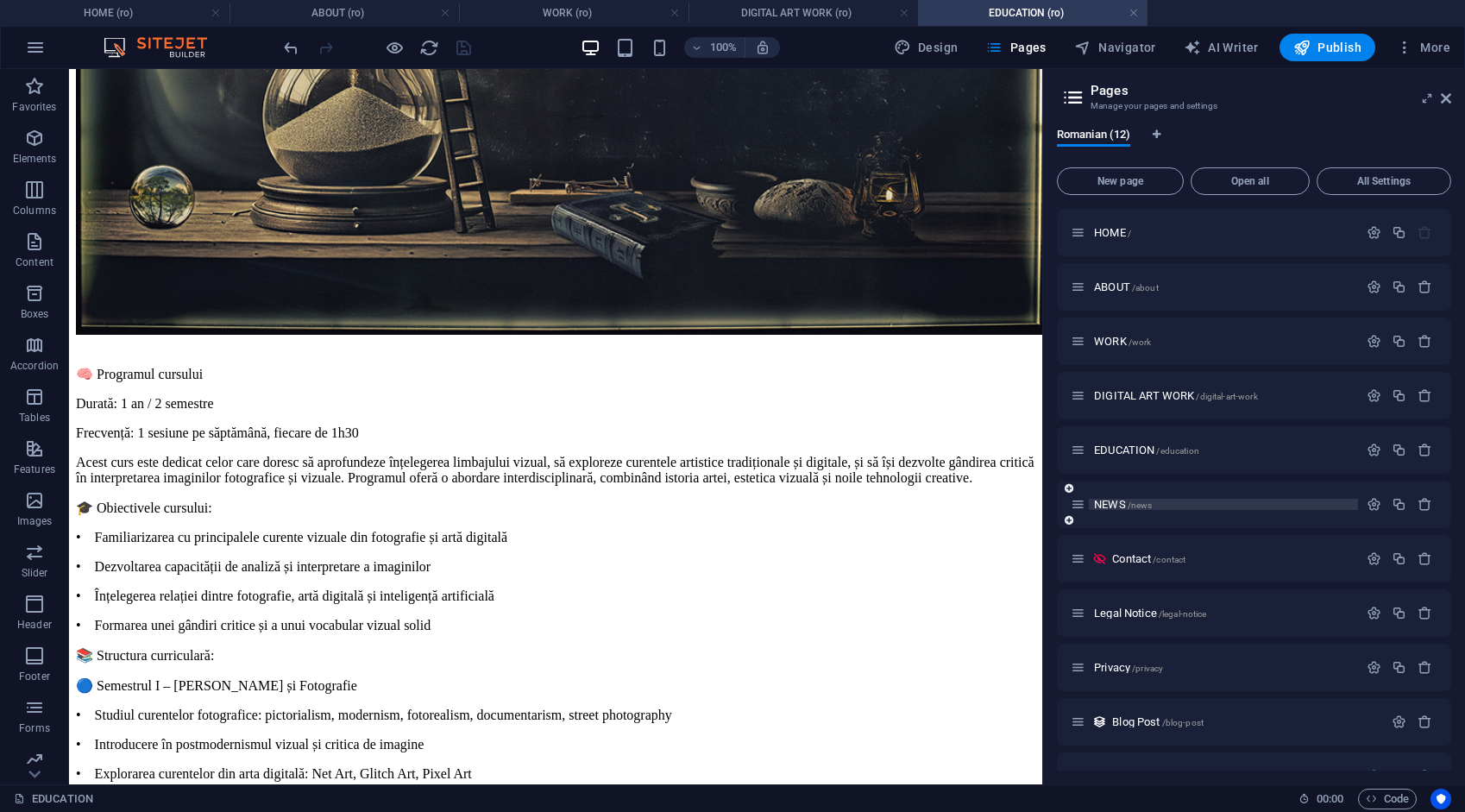
click at [1122, 504] on span "NEWS /news" at bounding box center [1123, 504] width 58 height 13
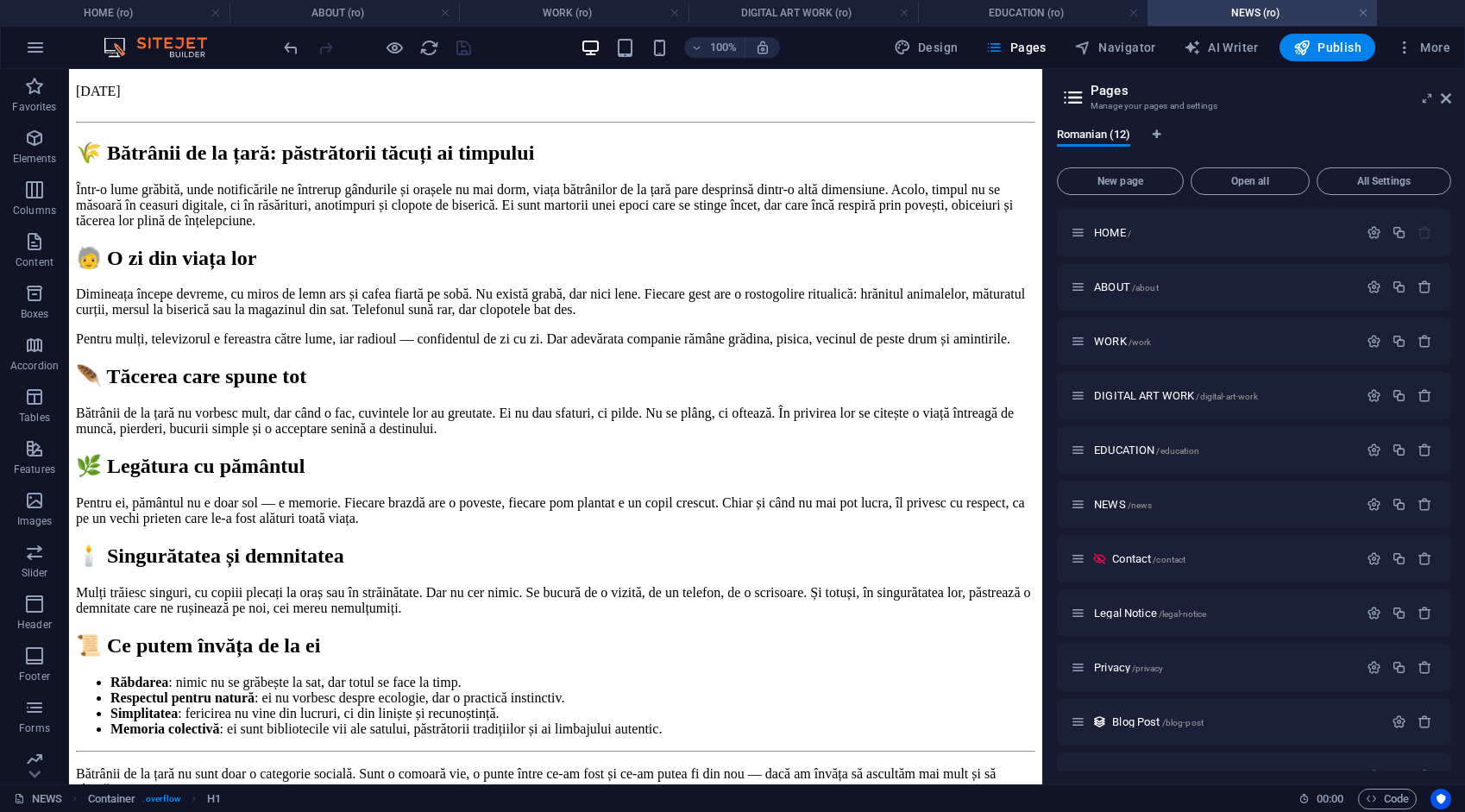
scroll to position [2150, 0]
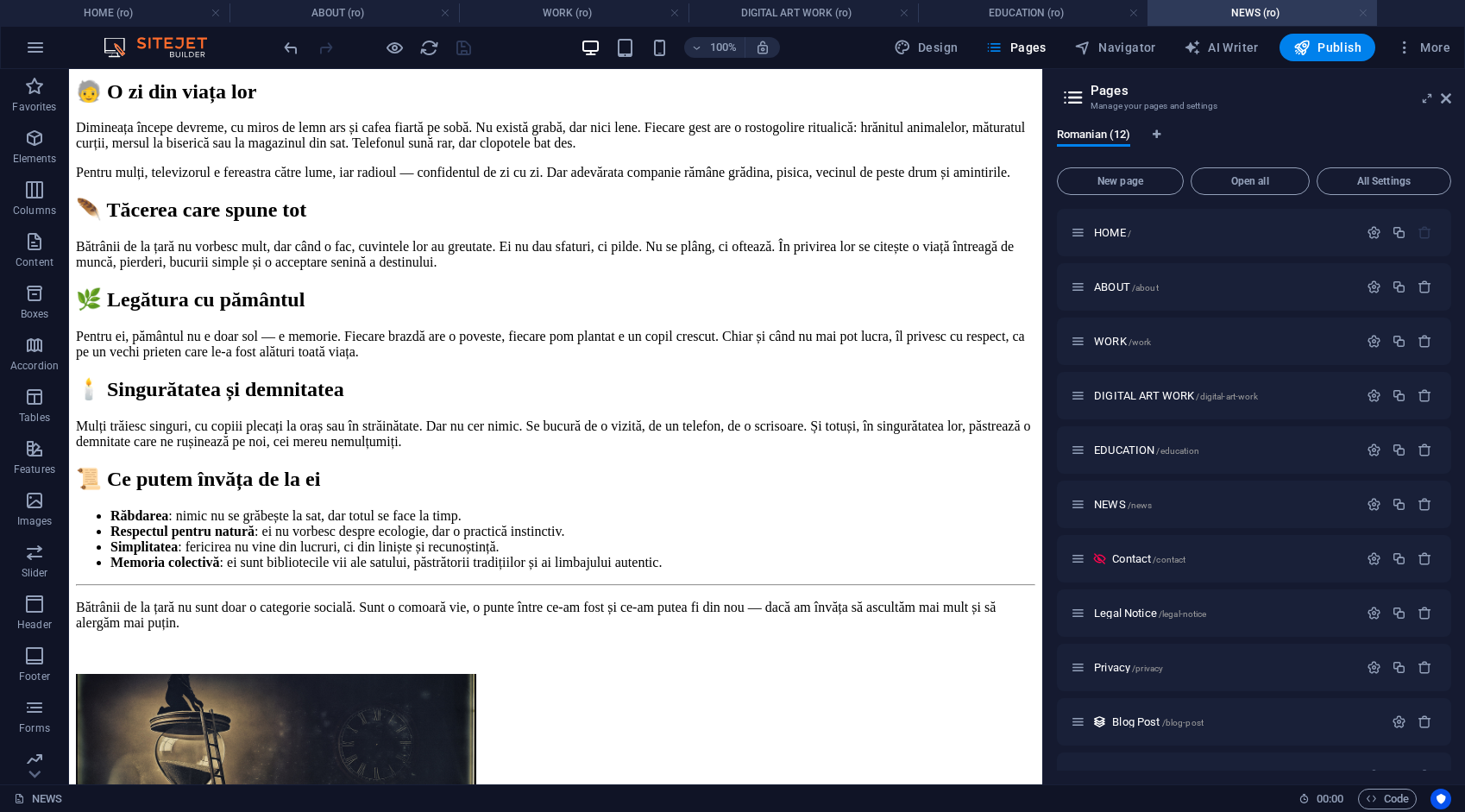
click at [1367, 11] on link at bounding box center [1364, 13] width 11 height 17
click at [1367, 10] on ul "HOME (ro) ABOUT (ro) WORK (ro) DIGITAL ART WORK (ro) EDUCATION (ro) NEWS (ro)" at bounding box center [732, 13] width 1465 height 26
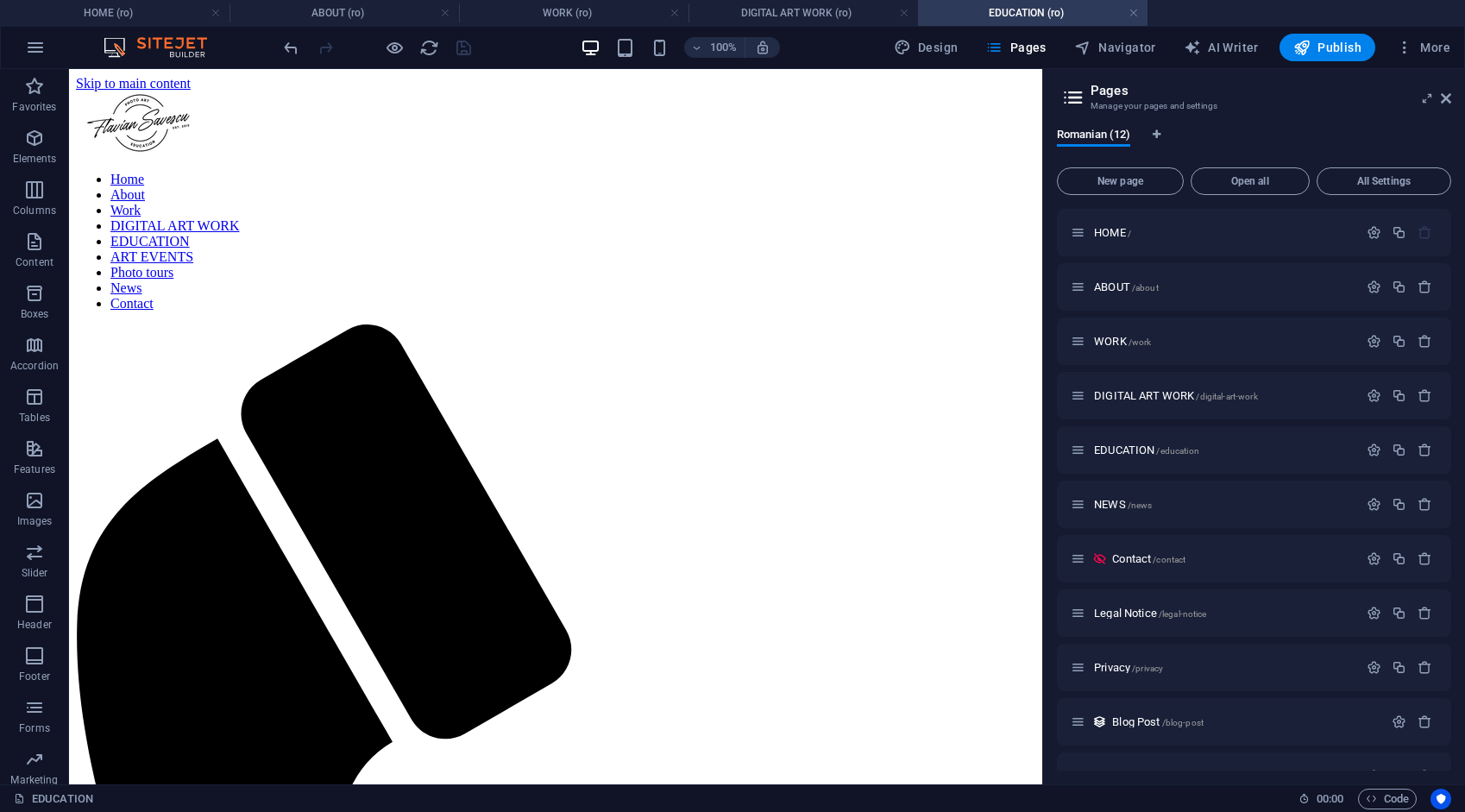
scroll to position [4918, 0]
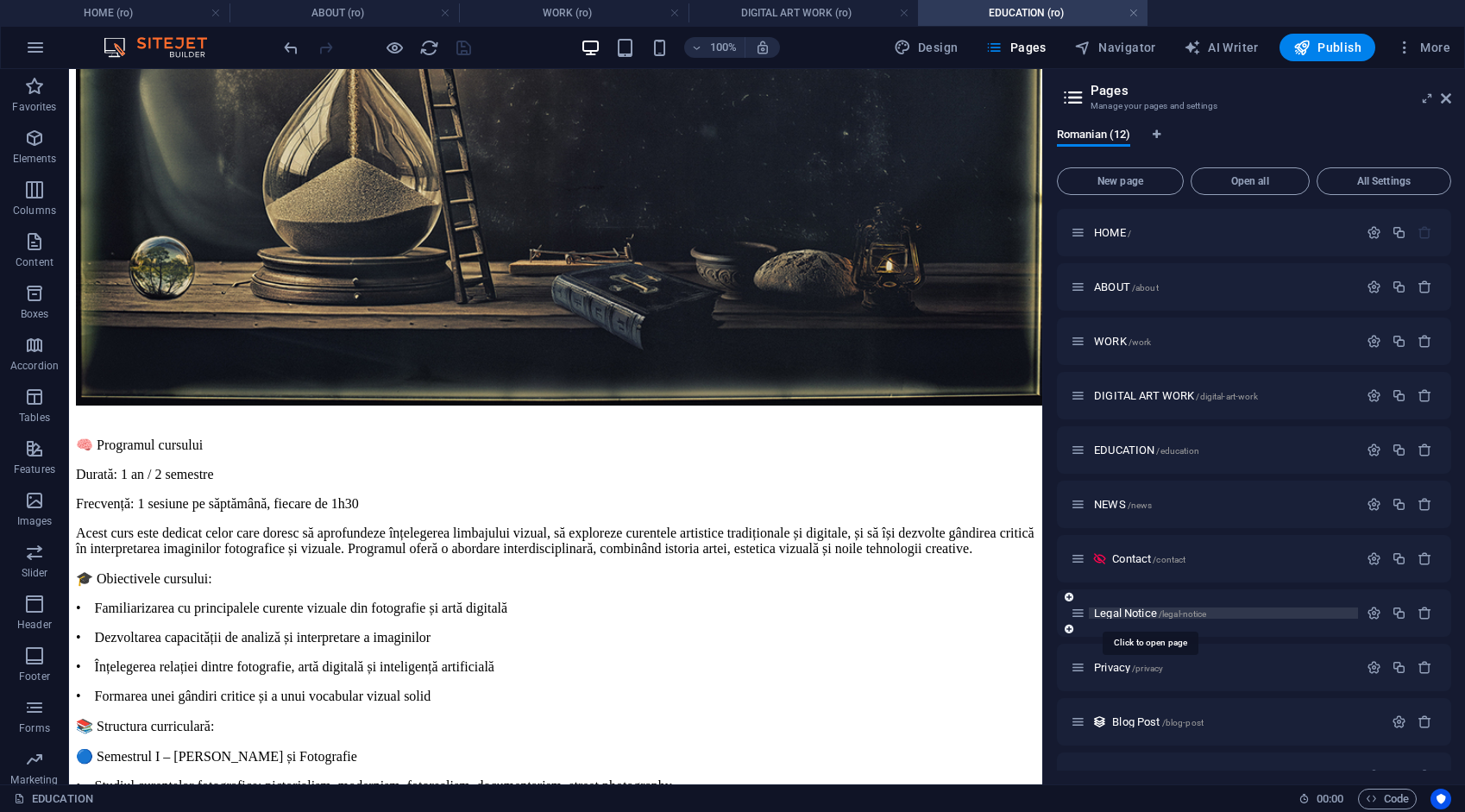
click at [1141, 613] on span "Legal Notice /legal-notice" at bounding box center [1151, 612] width 112 height 13
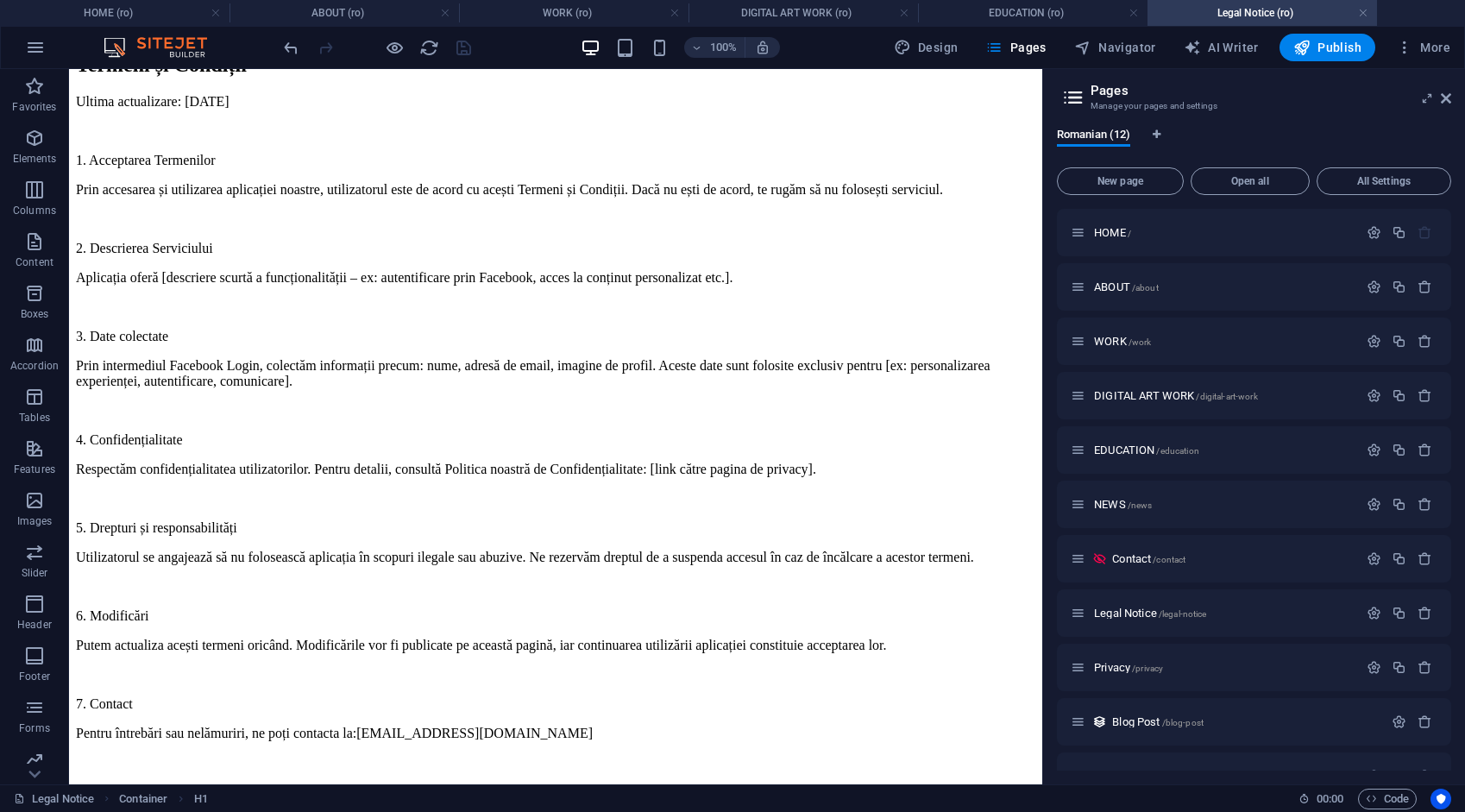
scroll to position [469, 0]
click at [1363, 12] on link at bounding box center [1364, 13] width 11 height 17
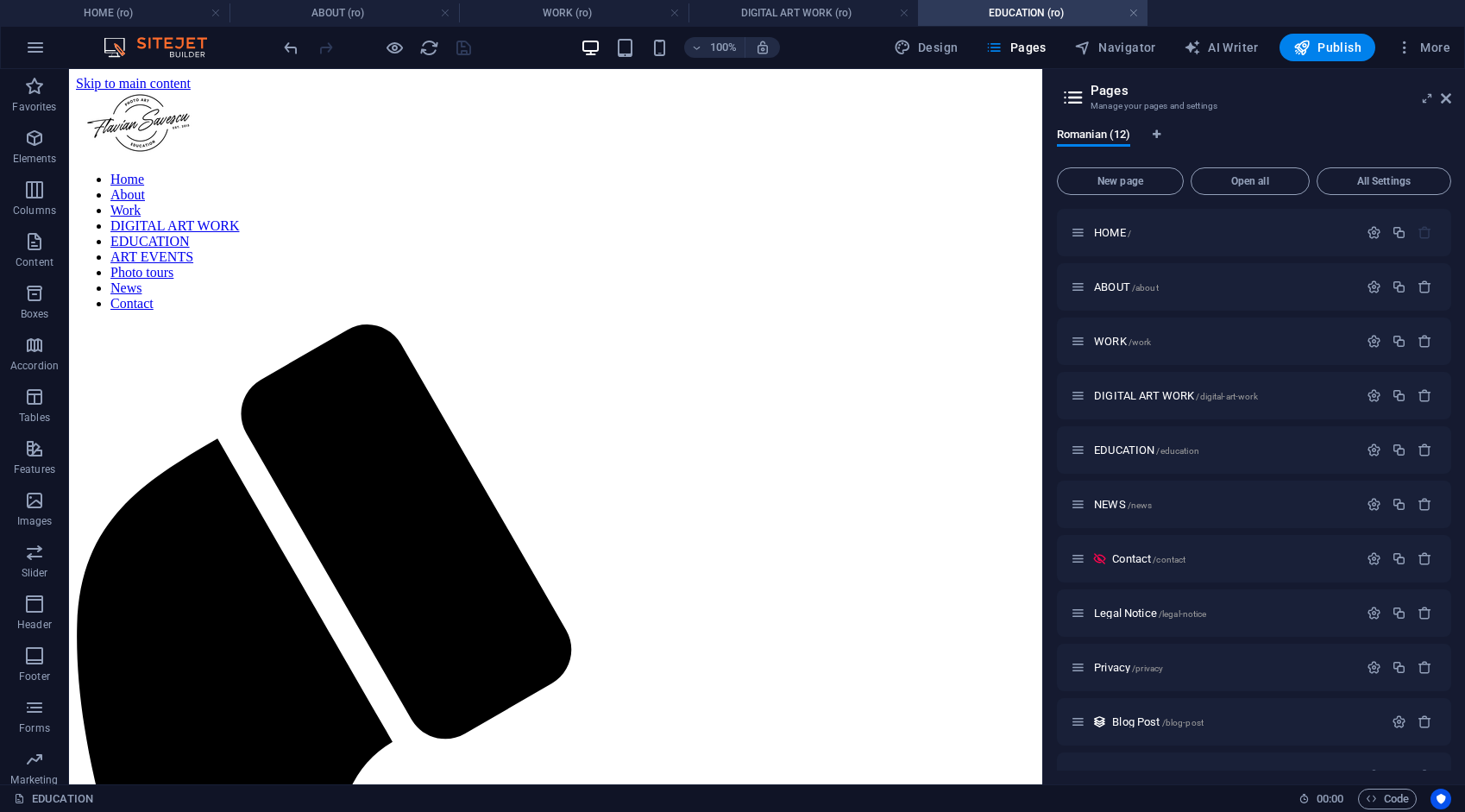
scroll to position [4918, 0]
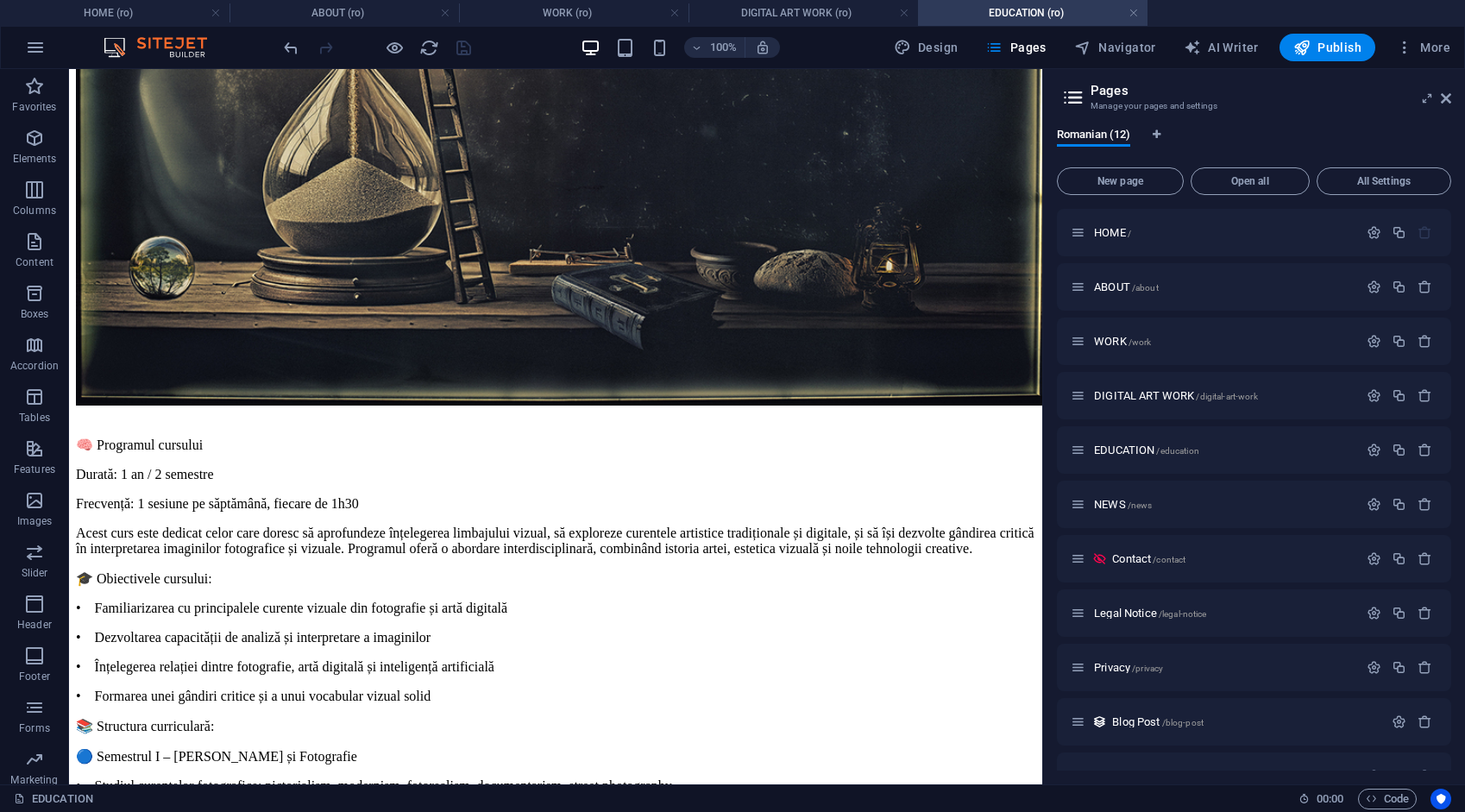
click at [1363, 12] on ul "HOME (ro) ABOUT (ro) WORK (ro) DIGITAL ART WORK (ro) EDUCATION (ro)" at bounding box center [732, 13] width 1465 height 26
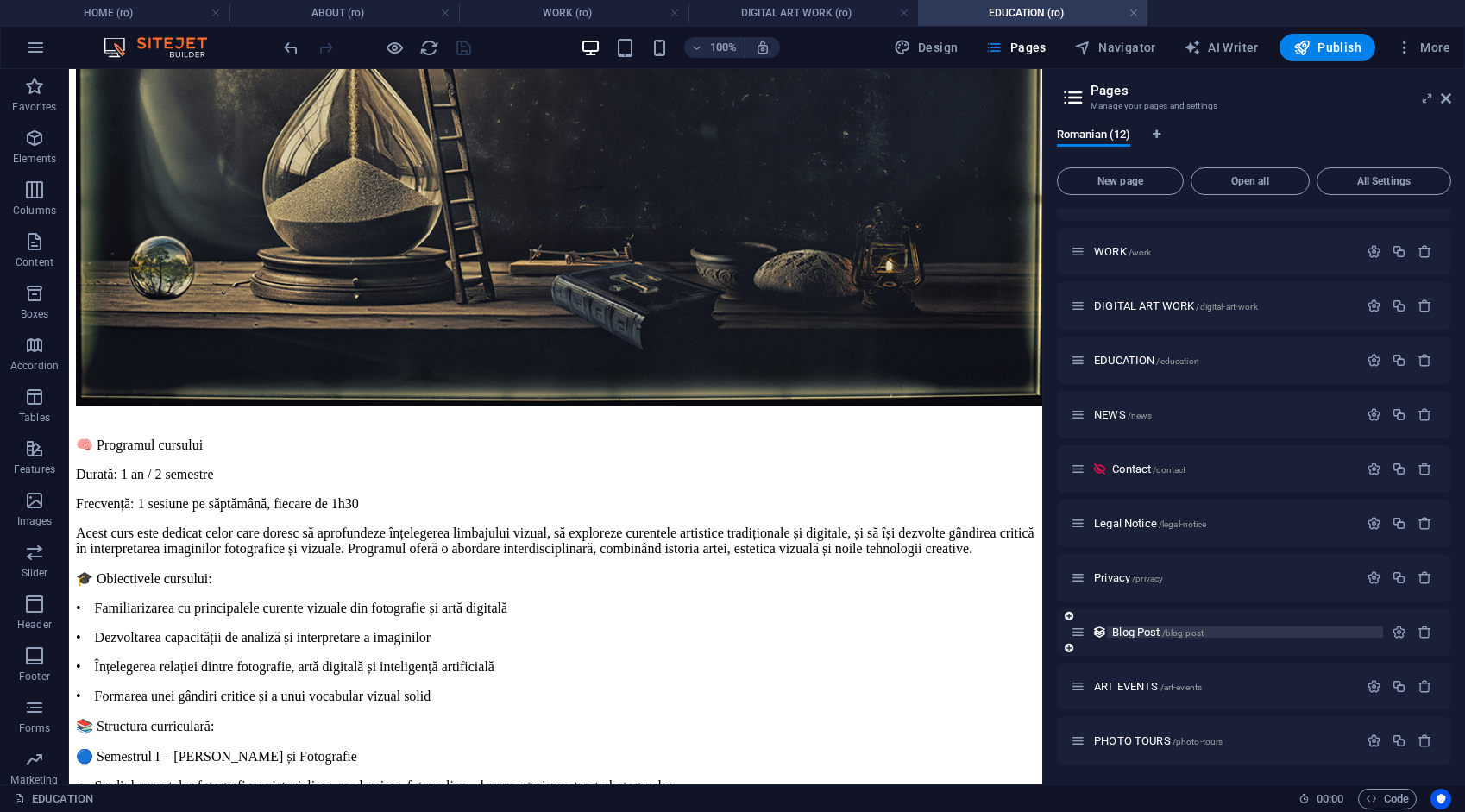
scroll to position [90, 0]
click at [1139, 627] on span "Blog Post /blog-post" at bounding box center [1158, 632] width 92 height 13
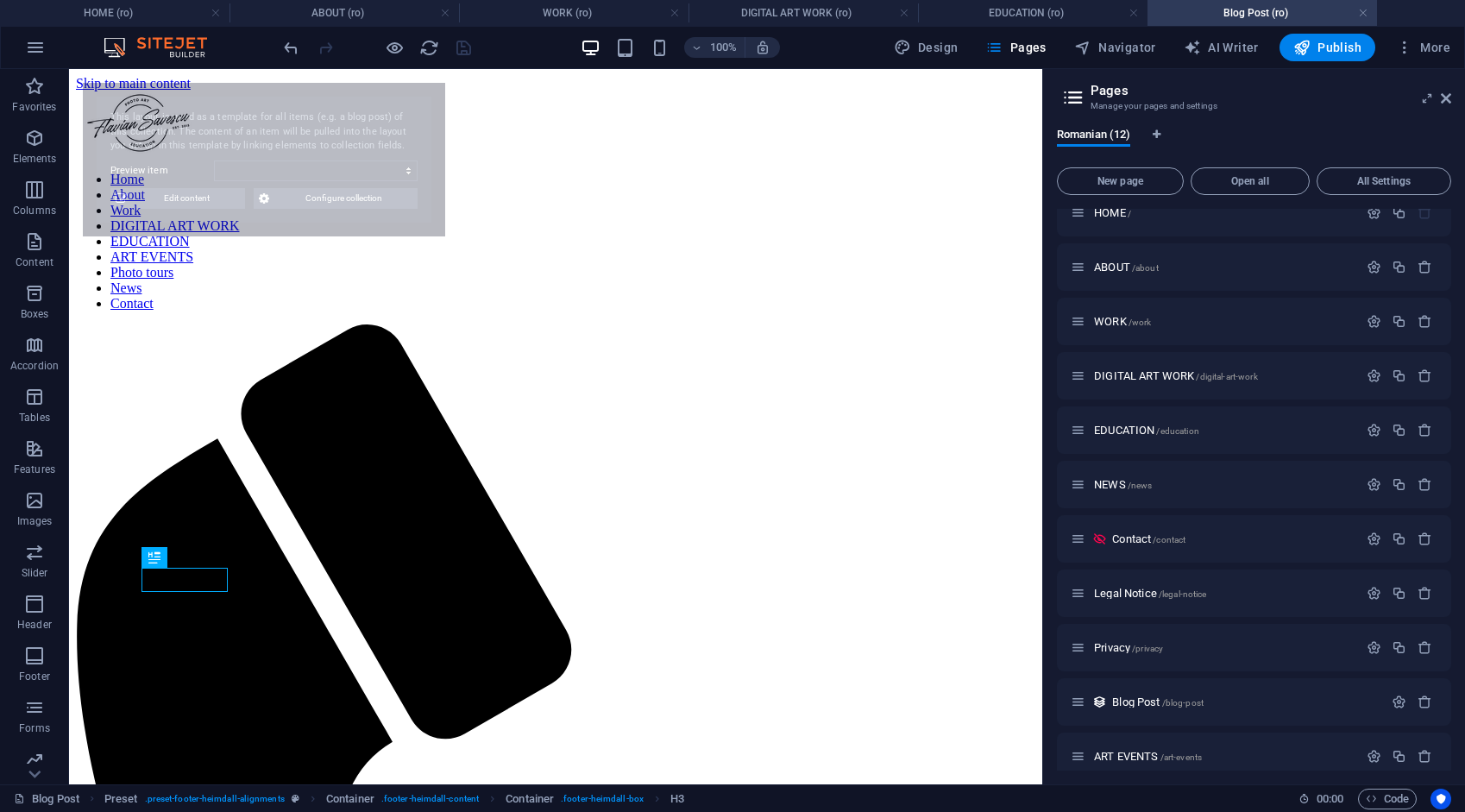
scroll to position [793, 0]
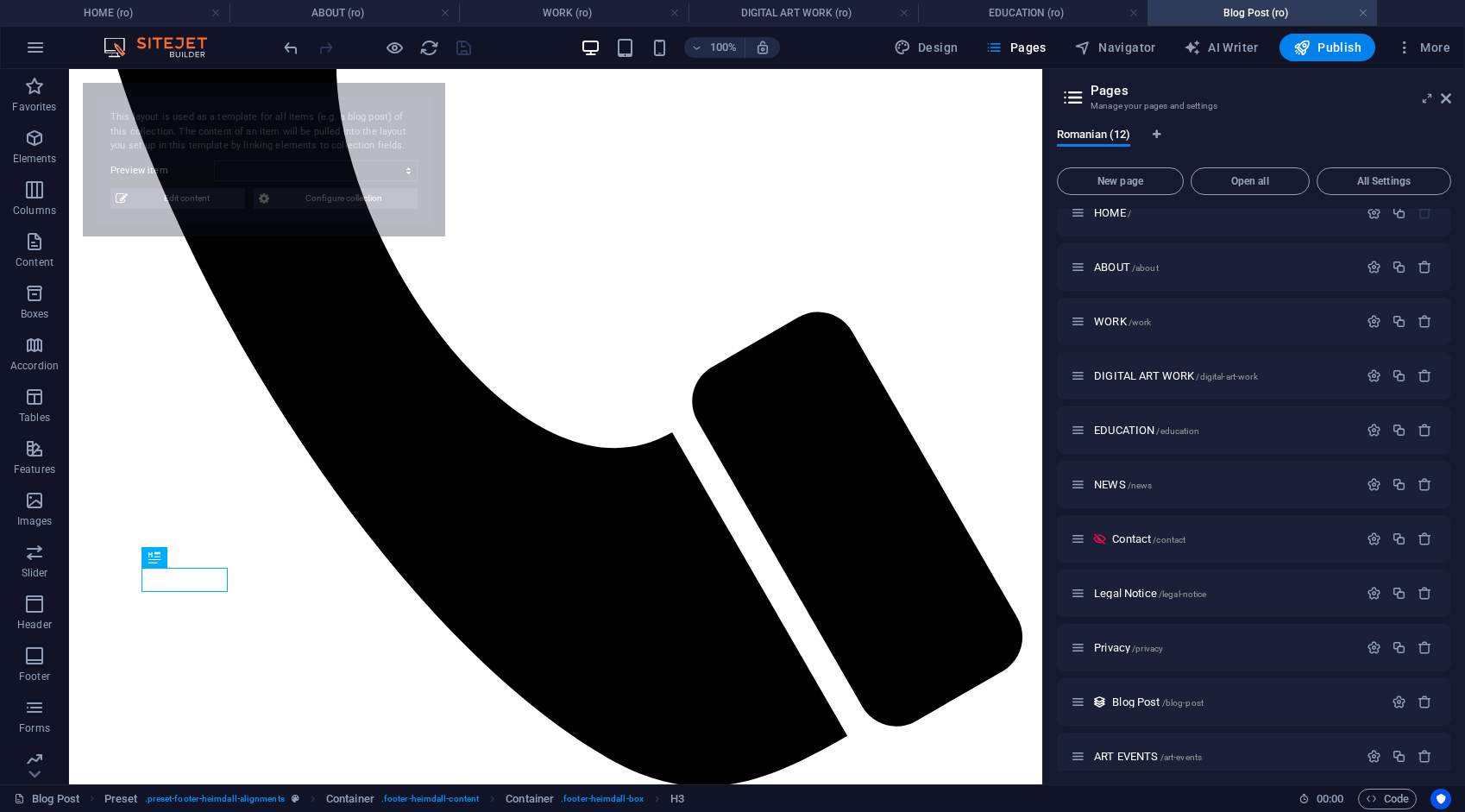
select select "68add9266490e581e2019722"
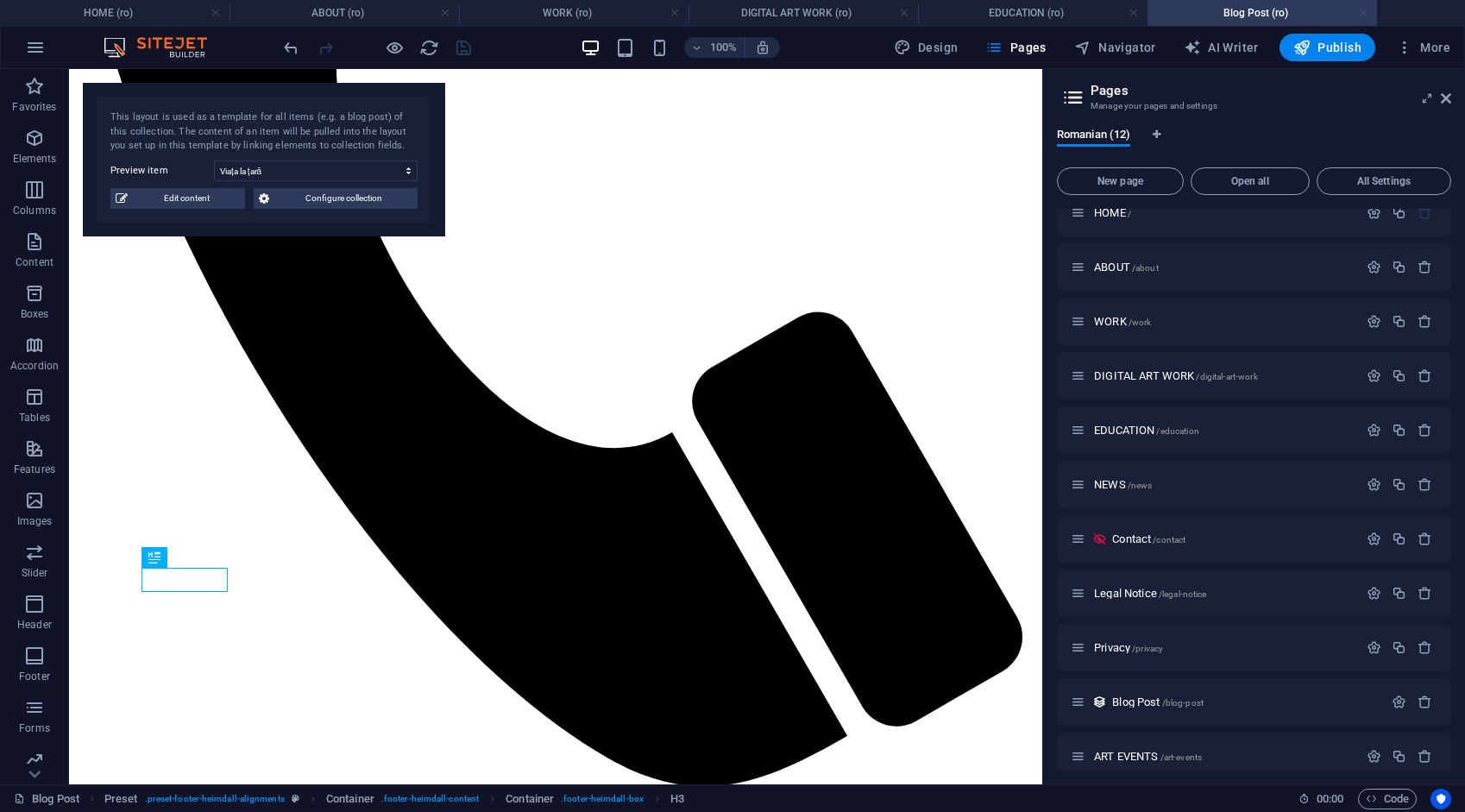
click at [1362, 11] on link at bounding box center [1364, 13] width 11 height 17
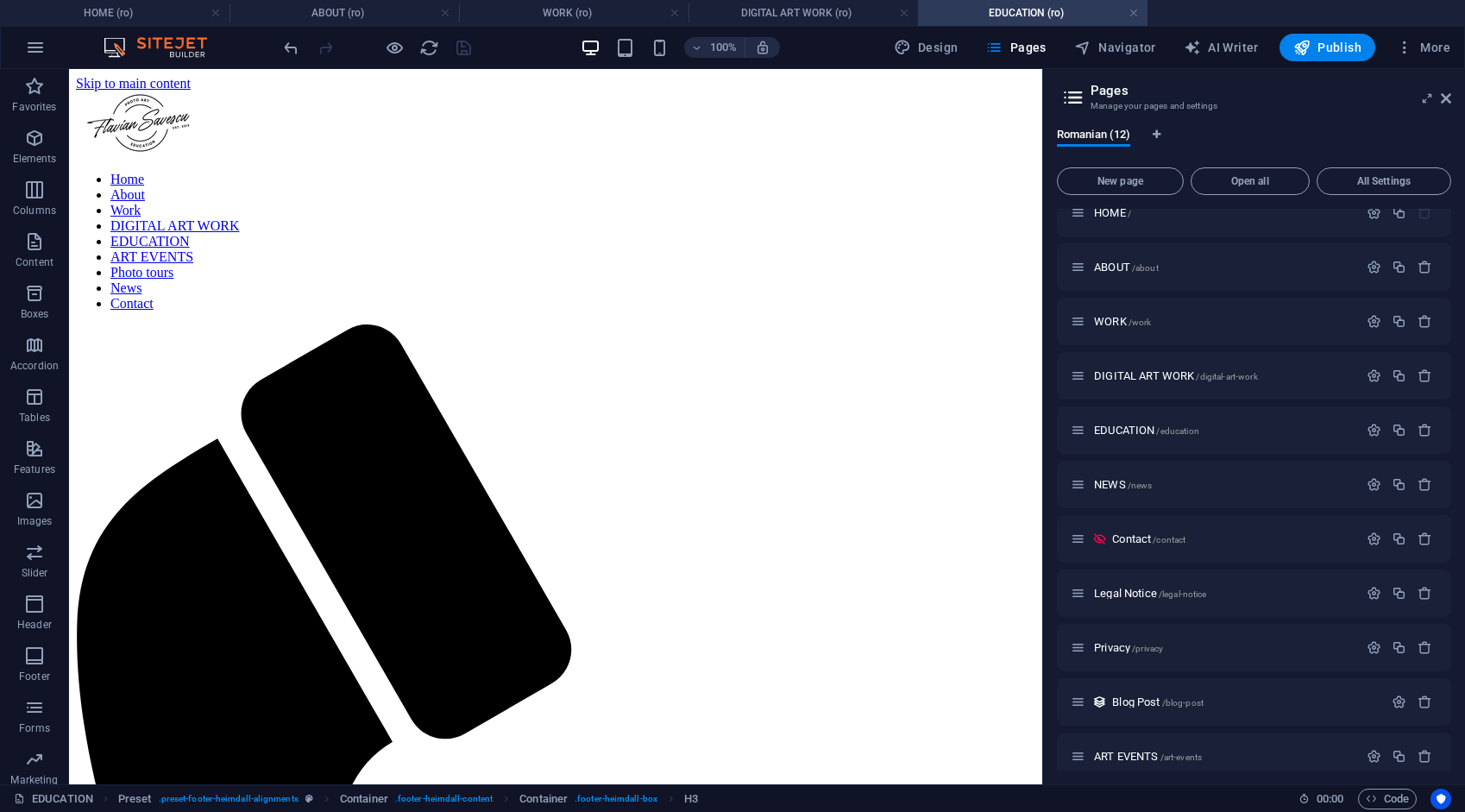
scroll to position [4918, 0]
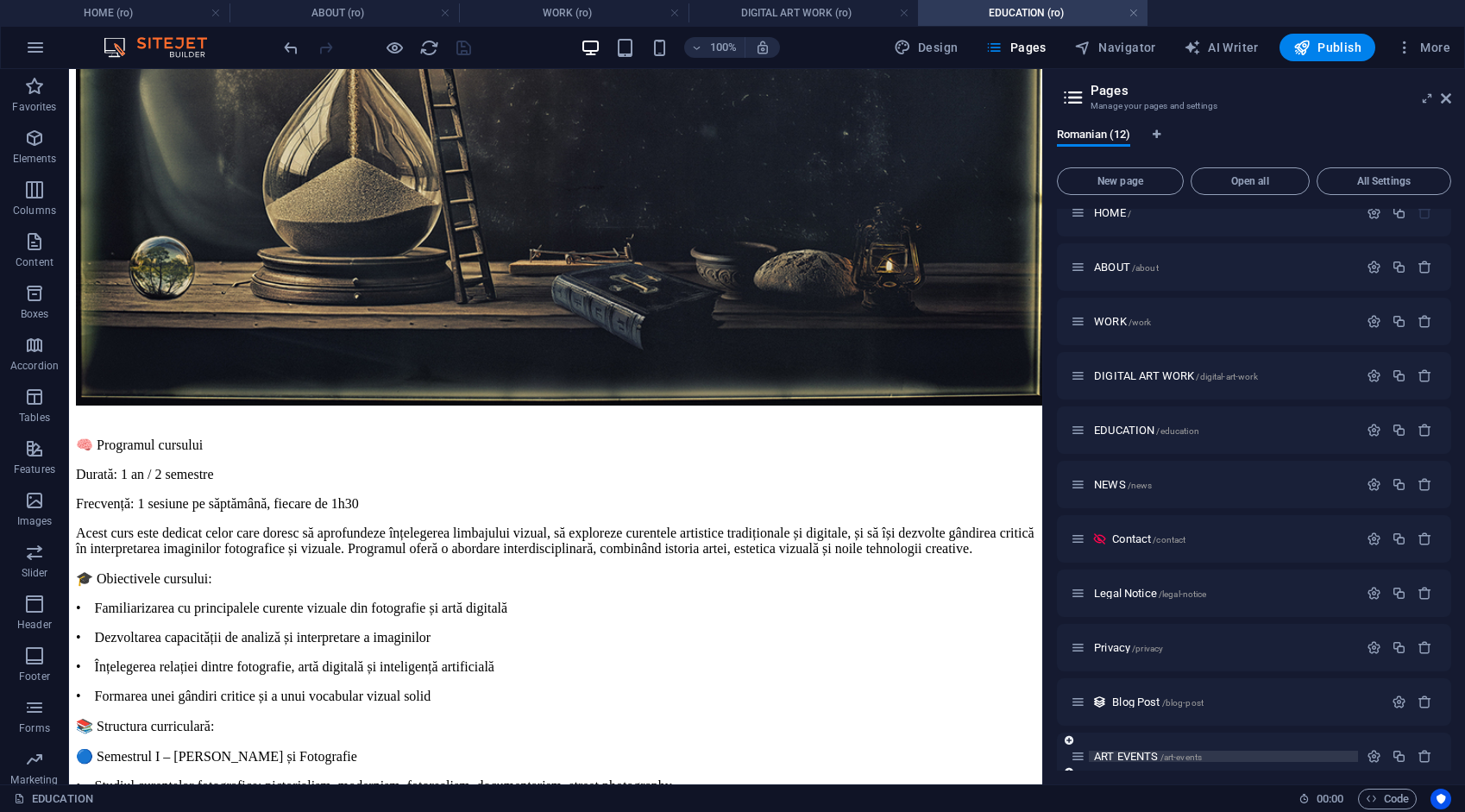
click at [1131, 756] on span "ART EVENTS /art-events" at bounding box center [1149, 756] width 108 height 13
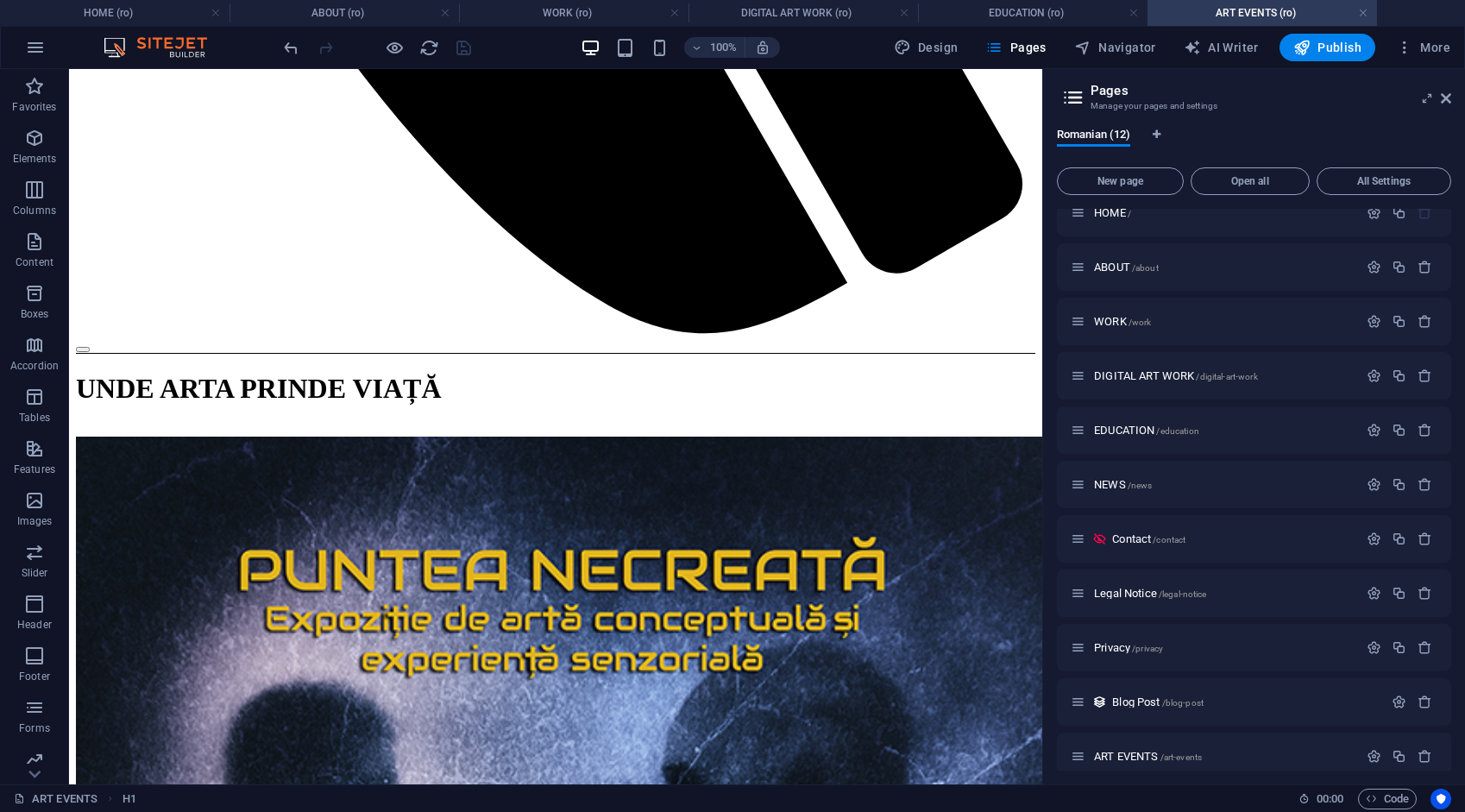
scroll to position [1681, 0]
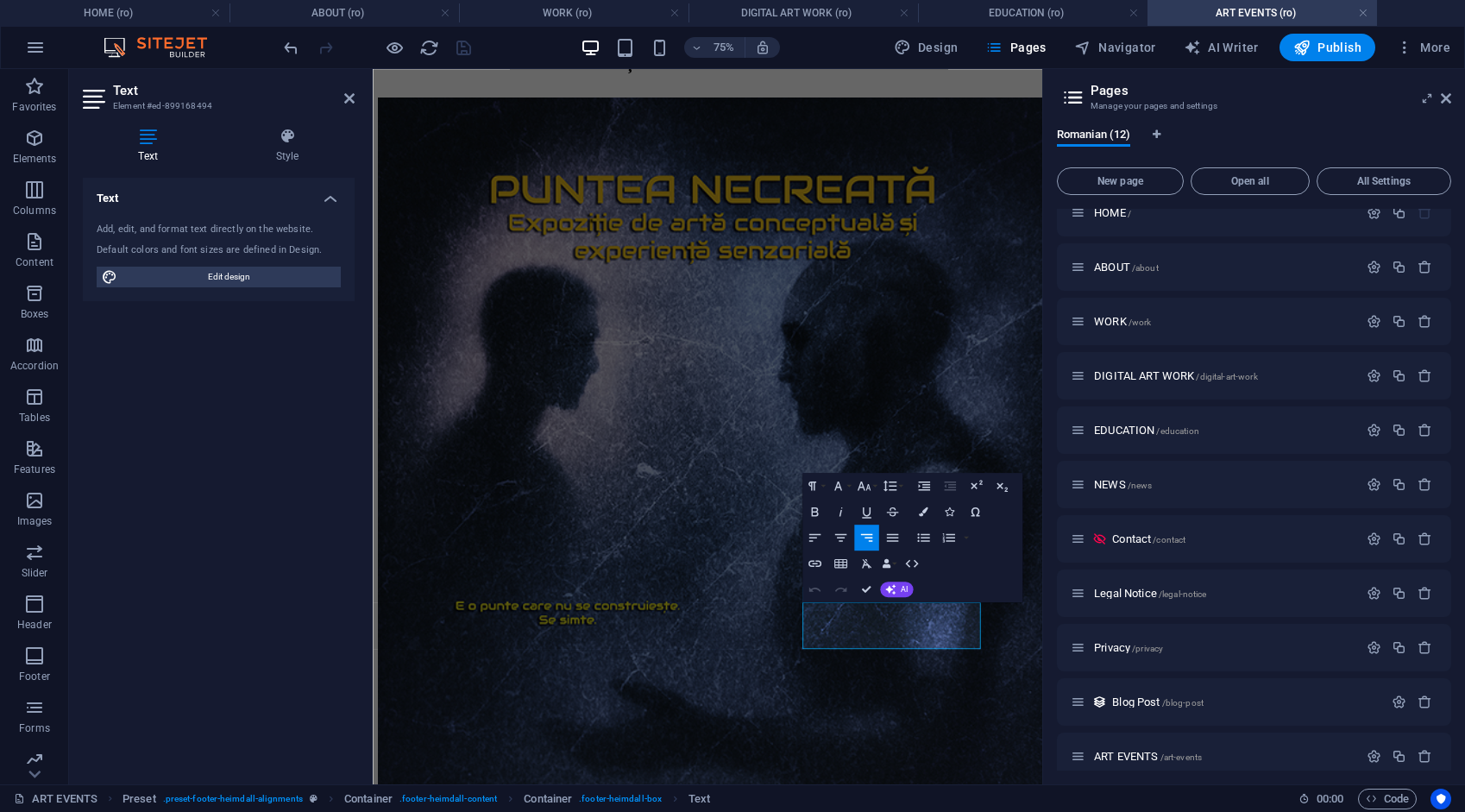
drag, startPoint x: 1134, startPoint y: 832, endPoint x: 1224, endPoint y: 829, distance: 90.0
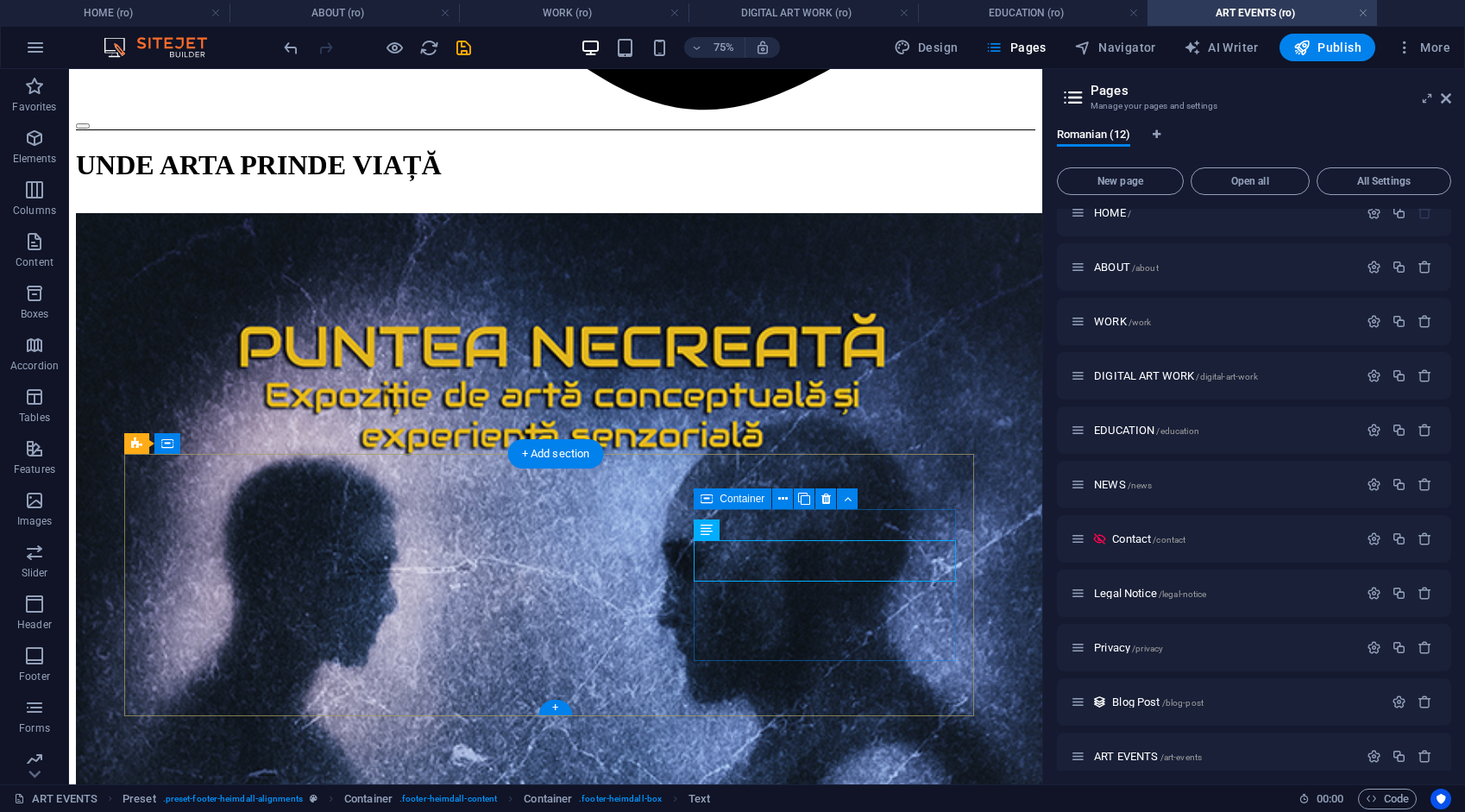
scroll to position [1681, 0]
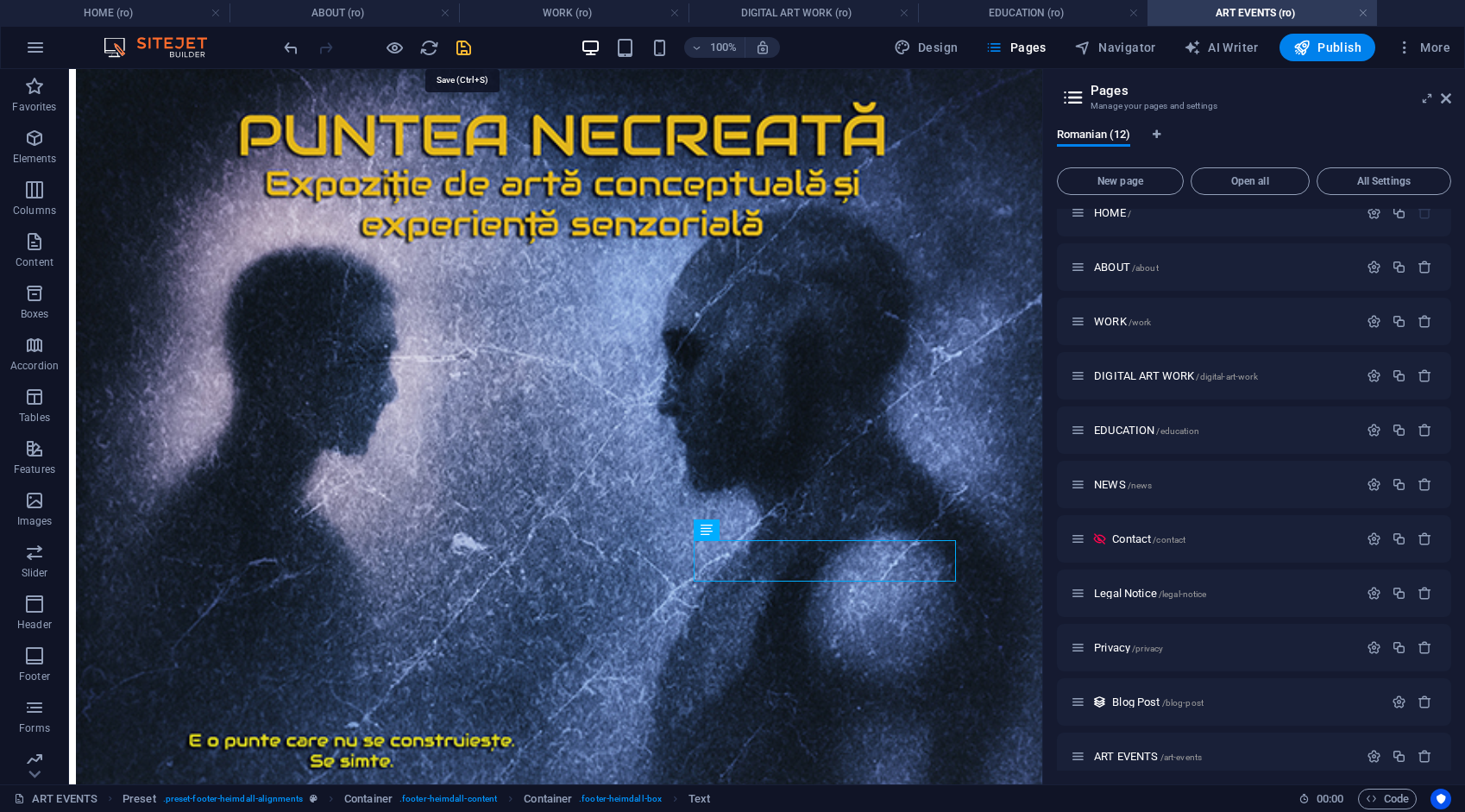
click at [468, 46] on icon "save" at bounding box center [464, 48] width 20 height 20
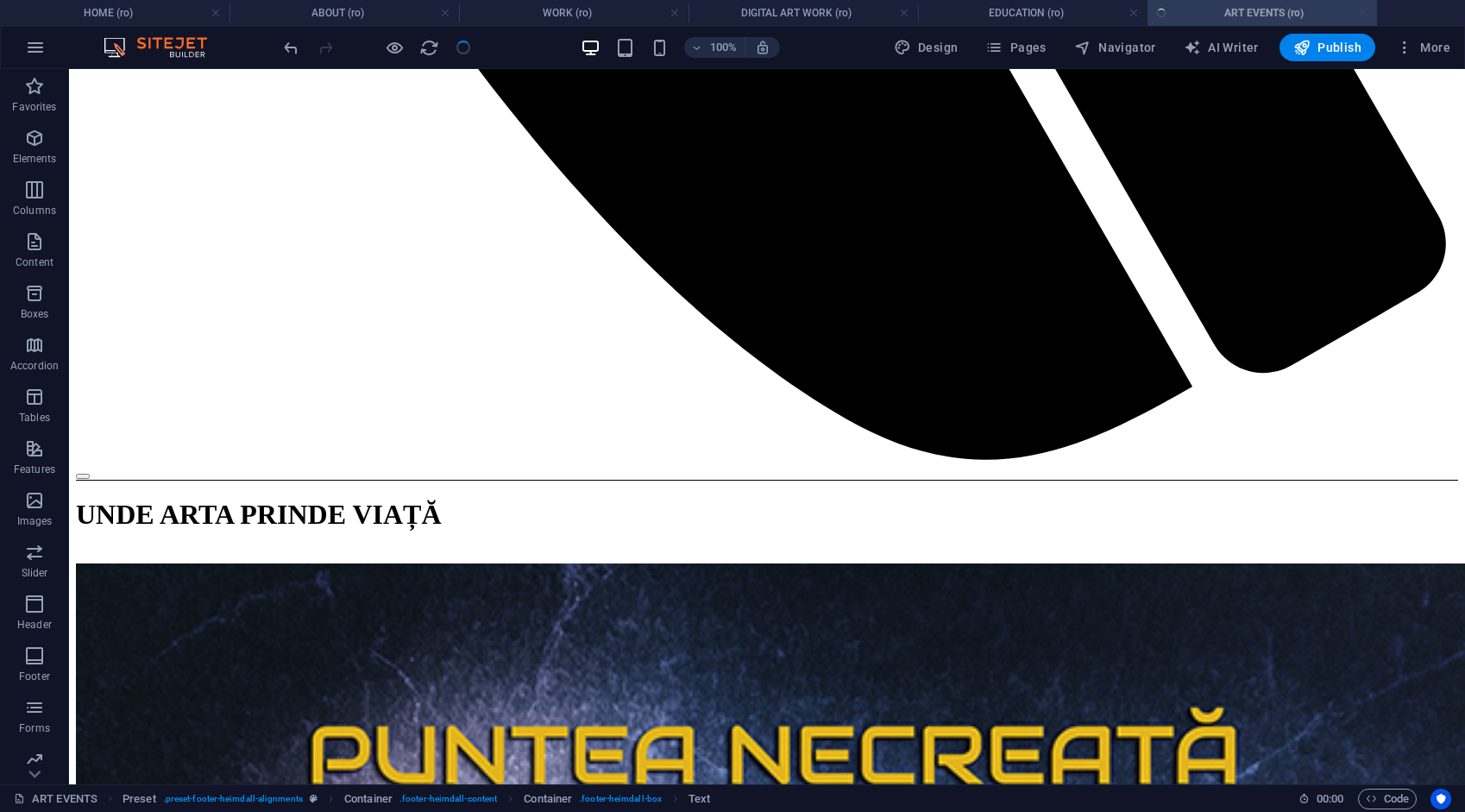
scroll to position [1620, 0]
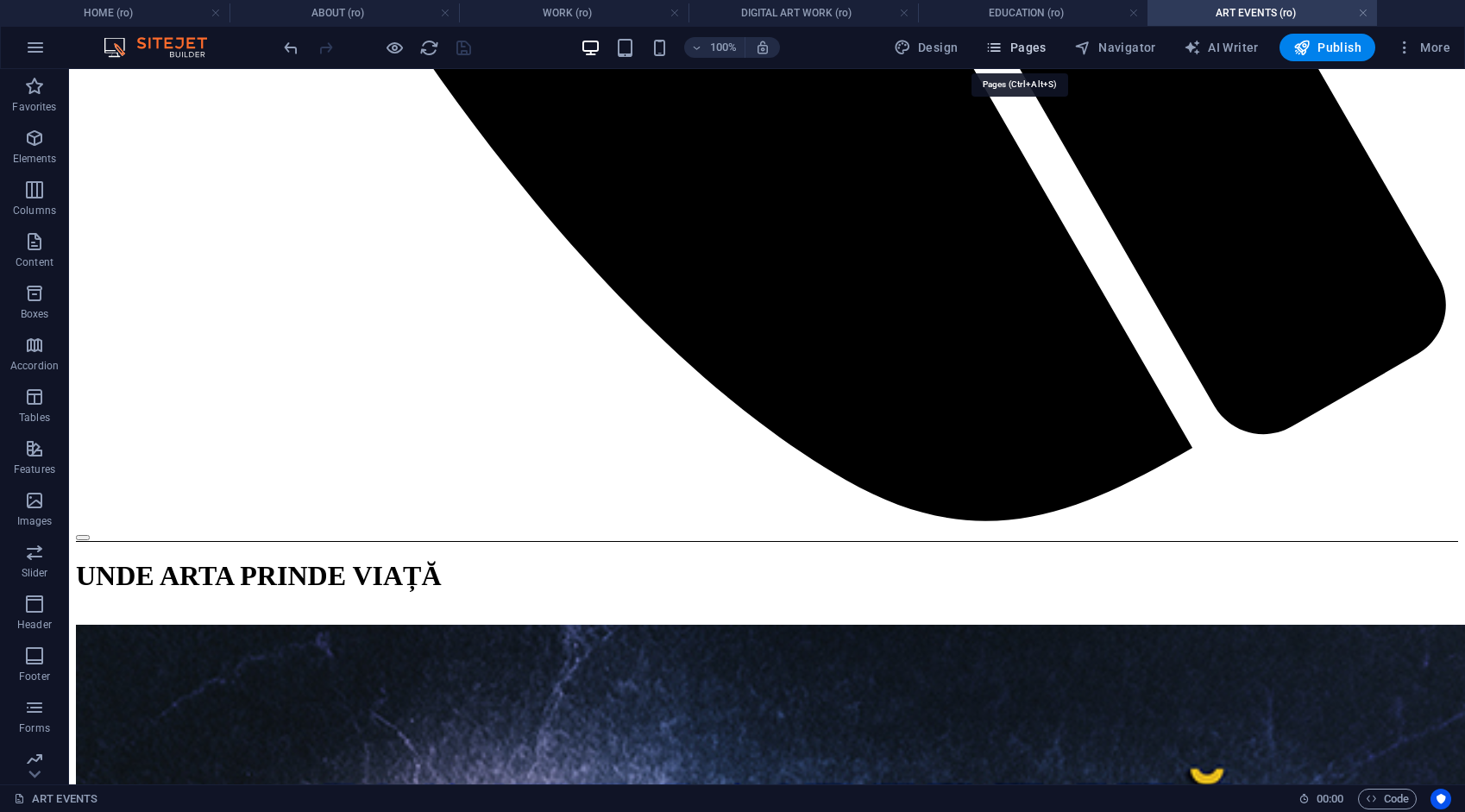
click at [1033, 46] on span "Pages" at bounding box center [1015, 47] width 60 height 18
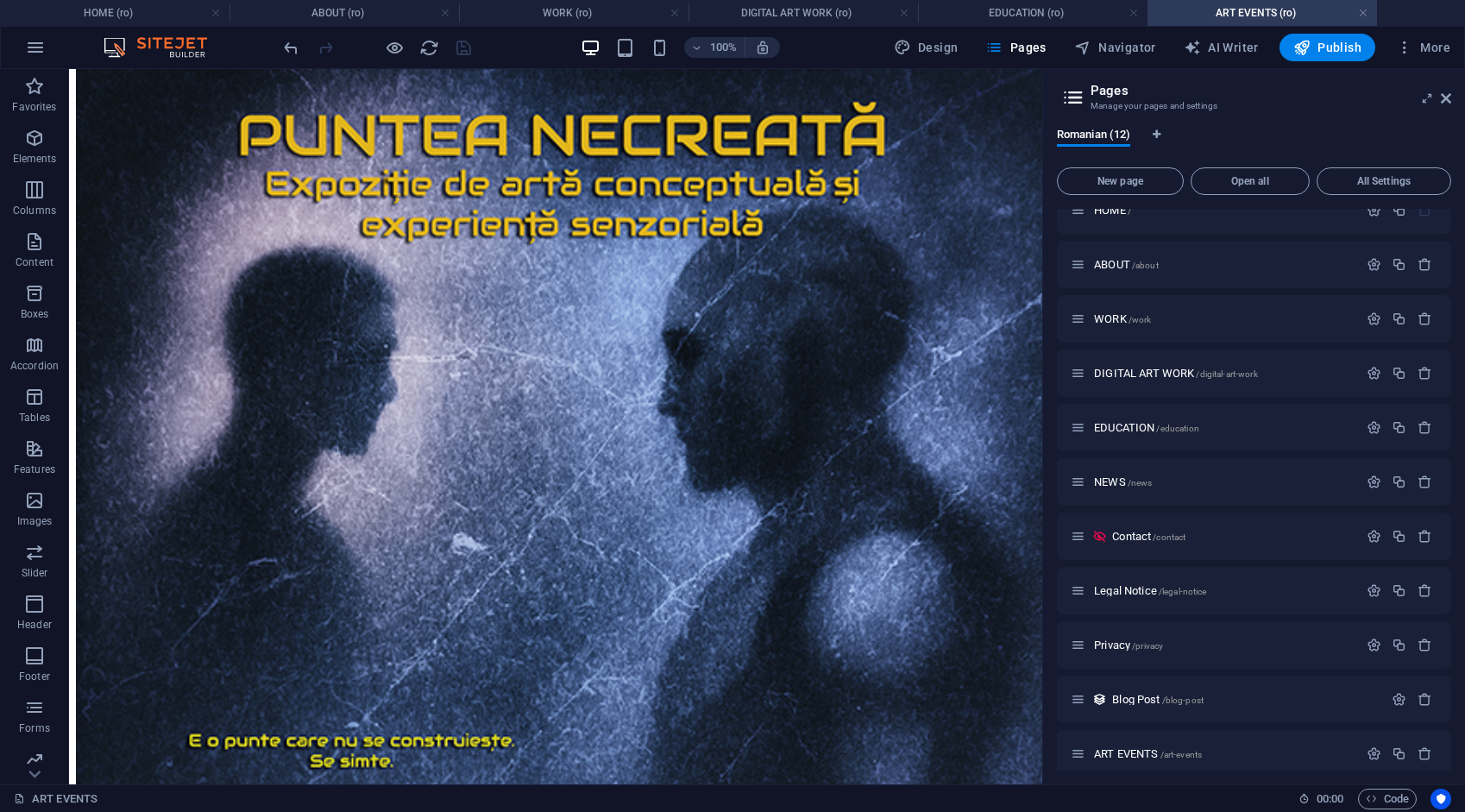
scroll to position [90, 0]
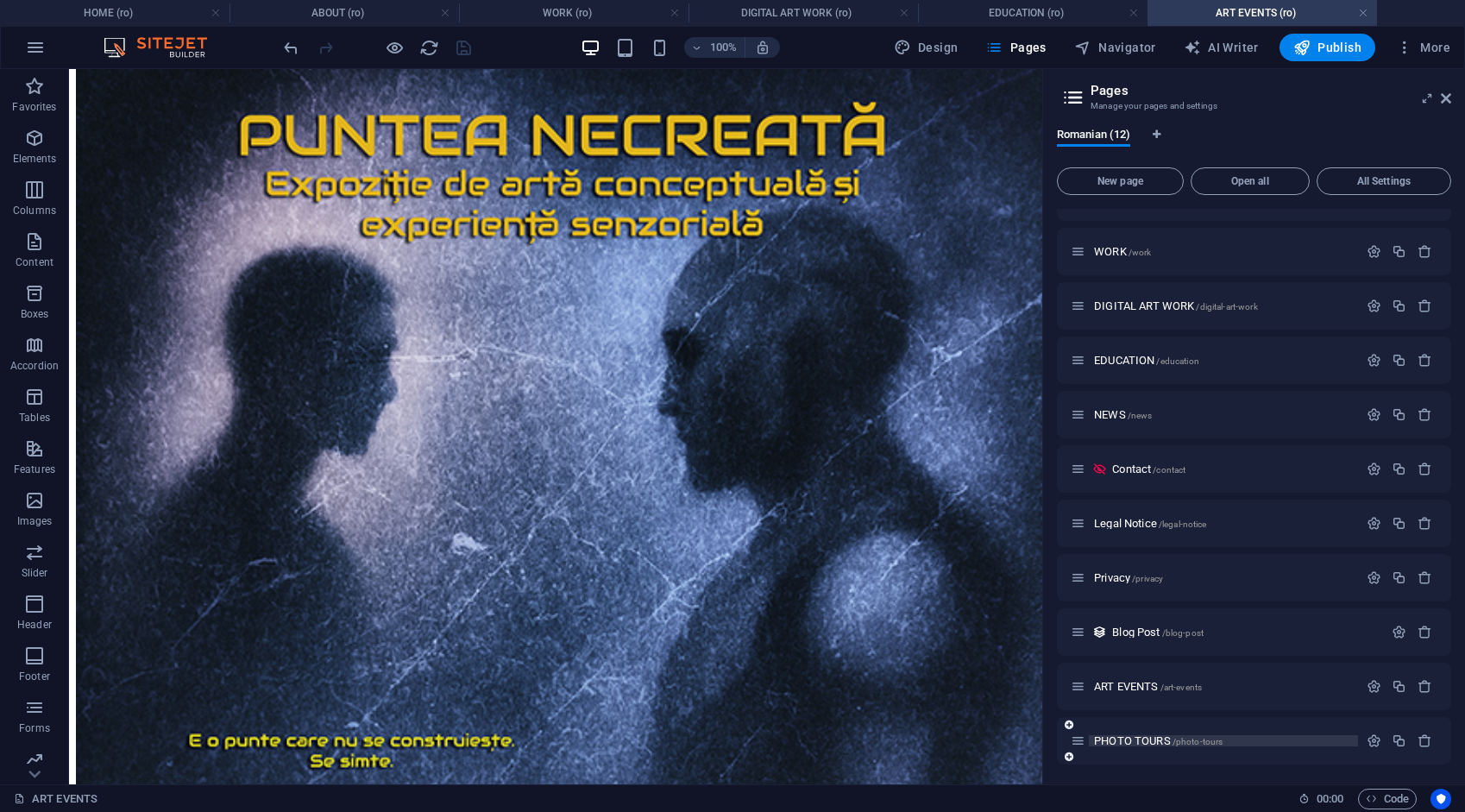
click at [1160, 738] on span "PHOTO TOURS /photo-tours" at bounding box center [1159, 740] width 129 height 13
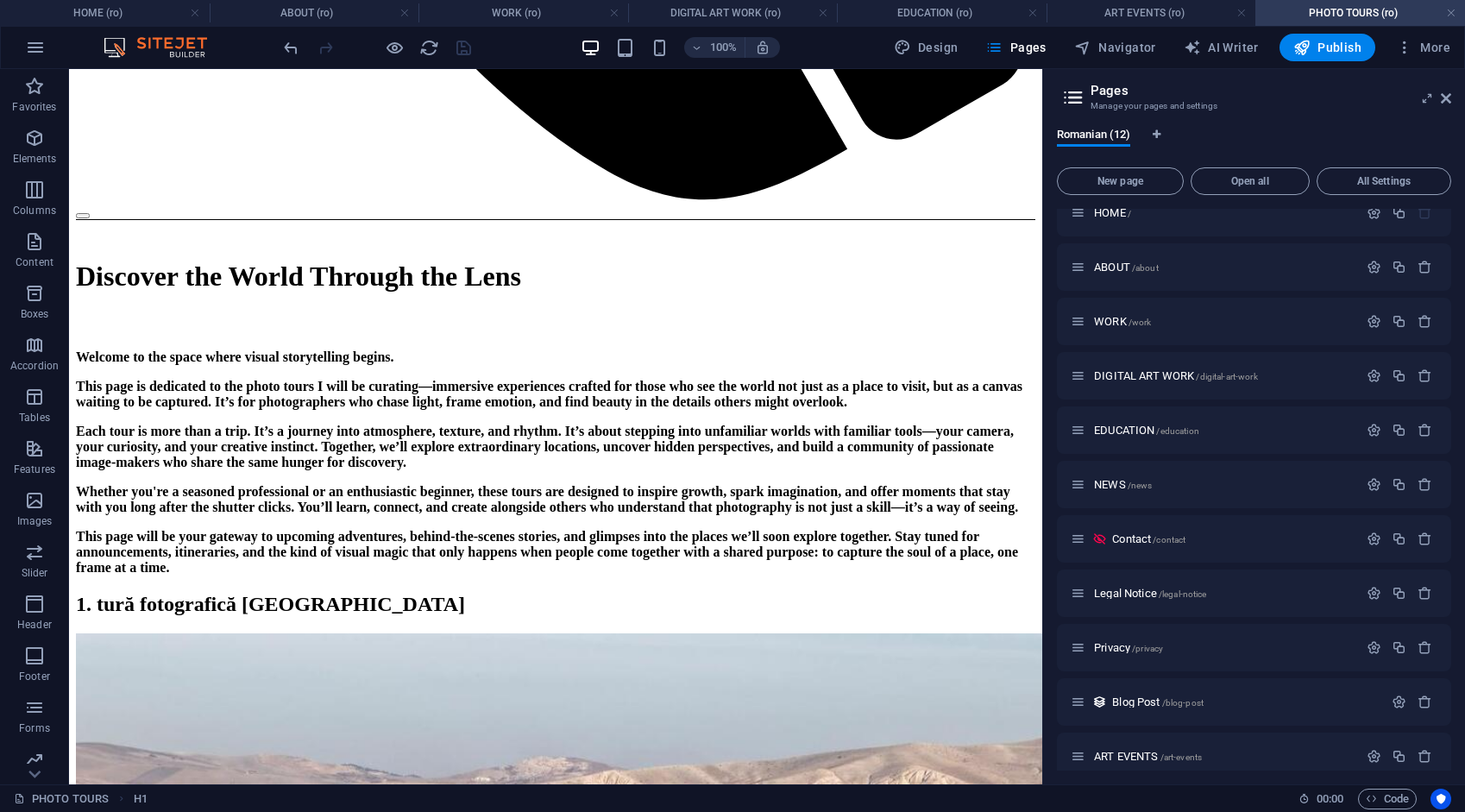
scroll to position [1471, 0]
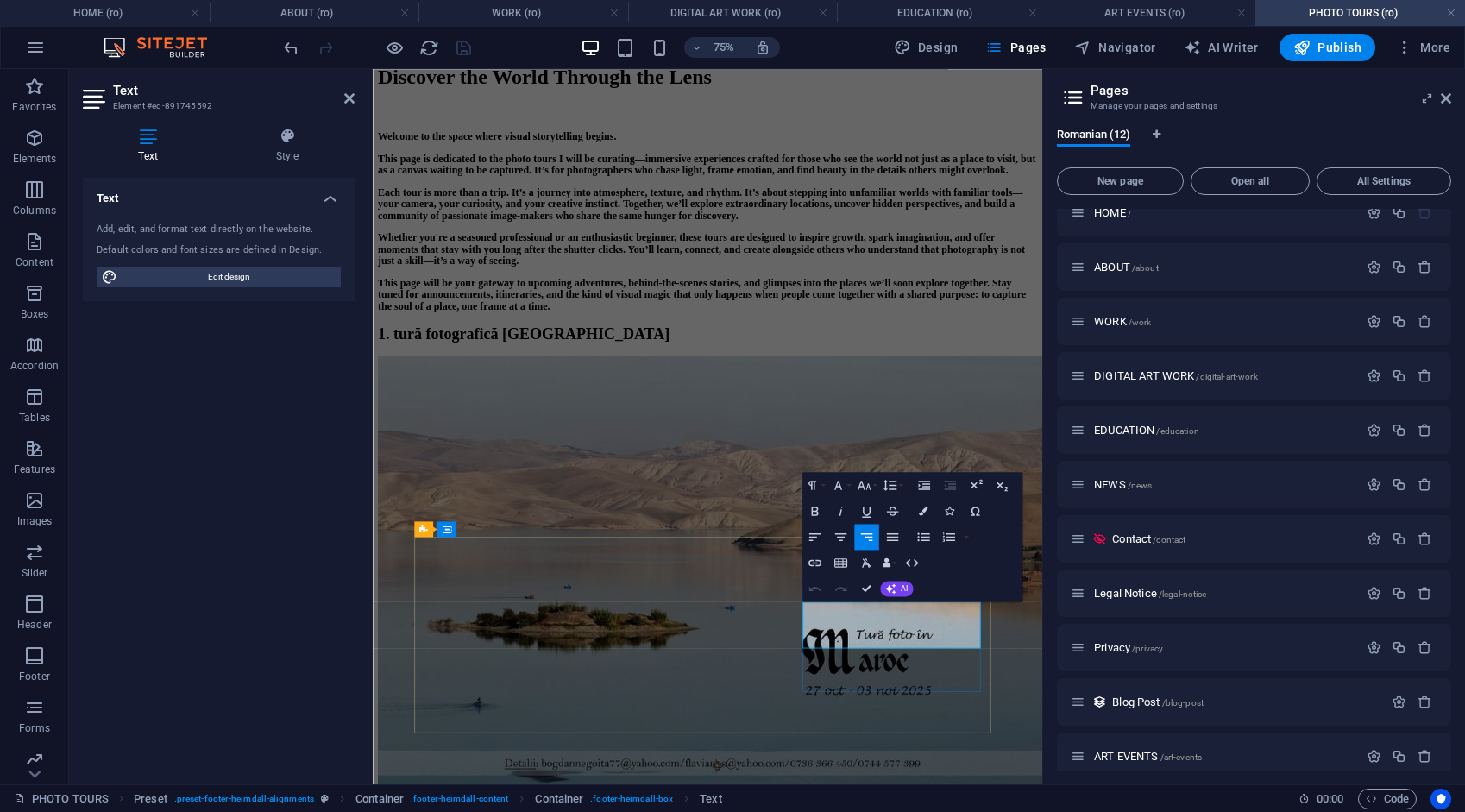
scroll to position [1168, 0]
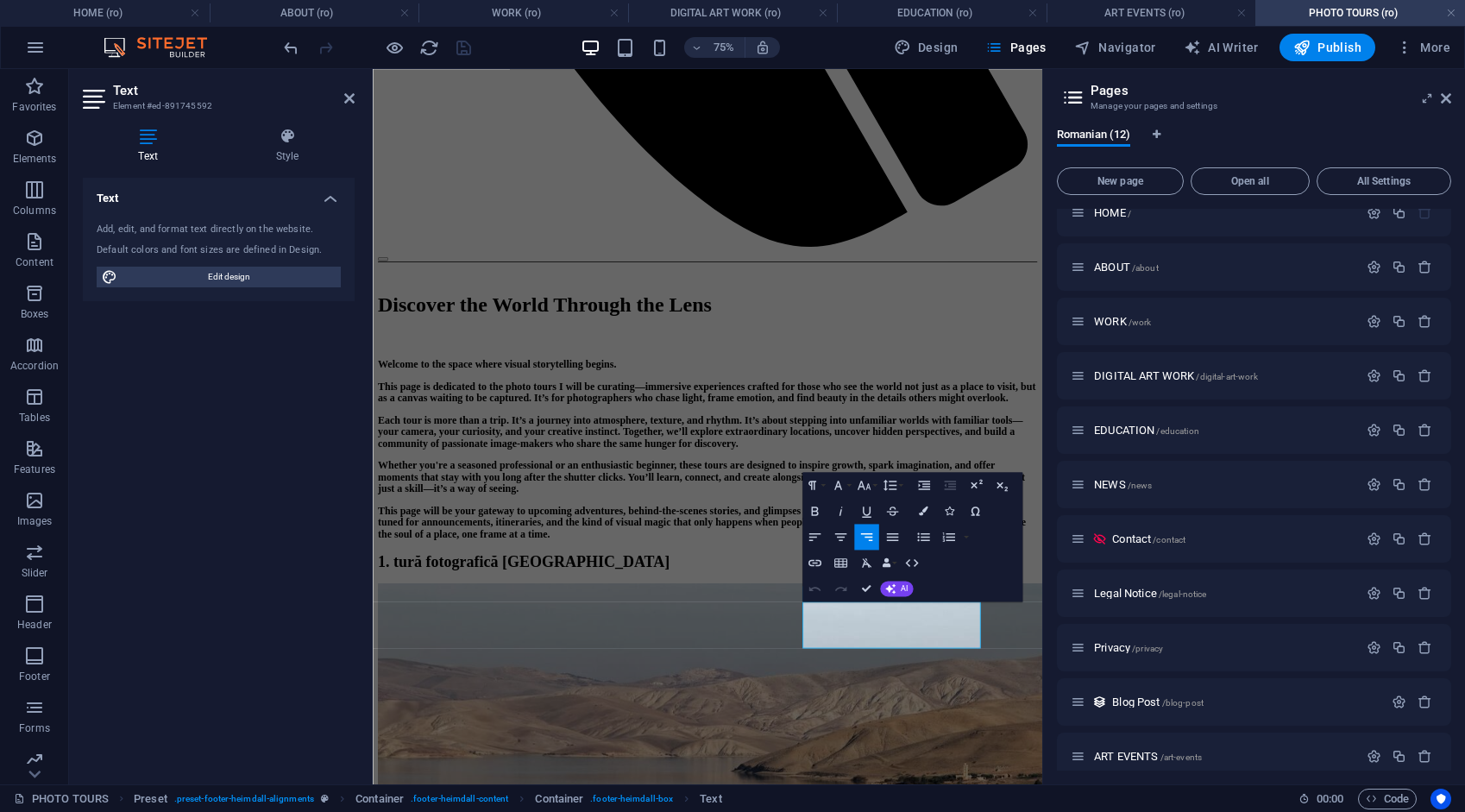
drag, startPoint x: 1139, startPoint y: 831, endPoint x: 1201, endPoint y: 833, distance: 62.0
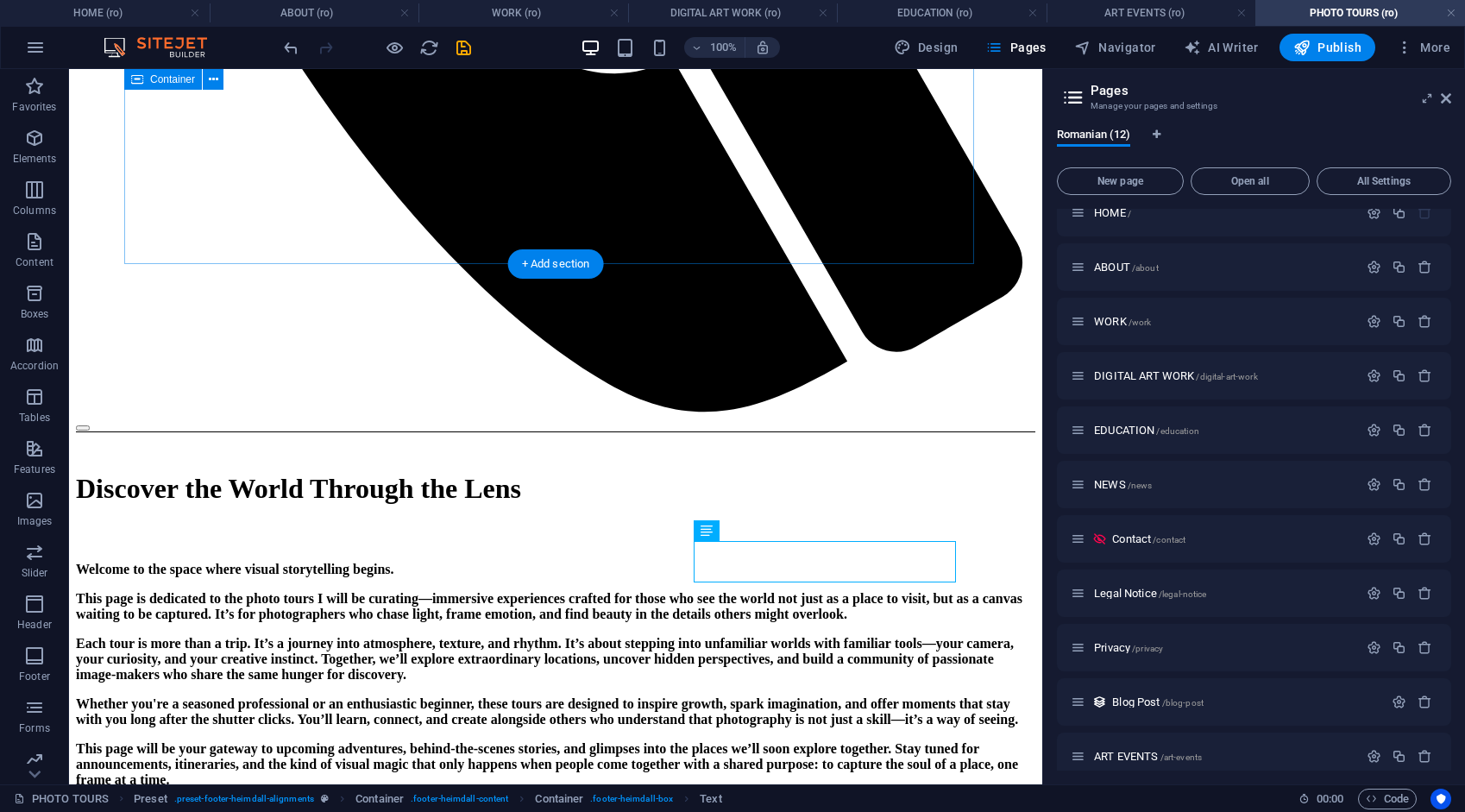
scroll to position [1471, 0]
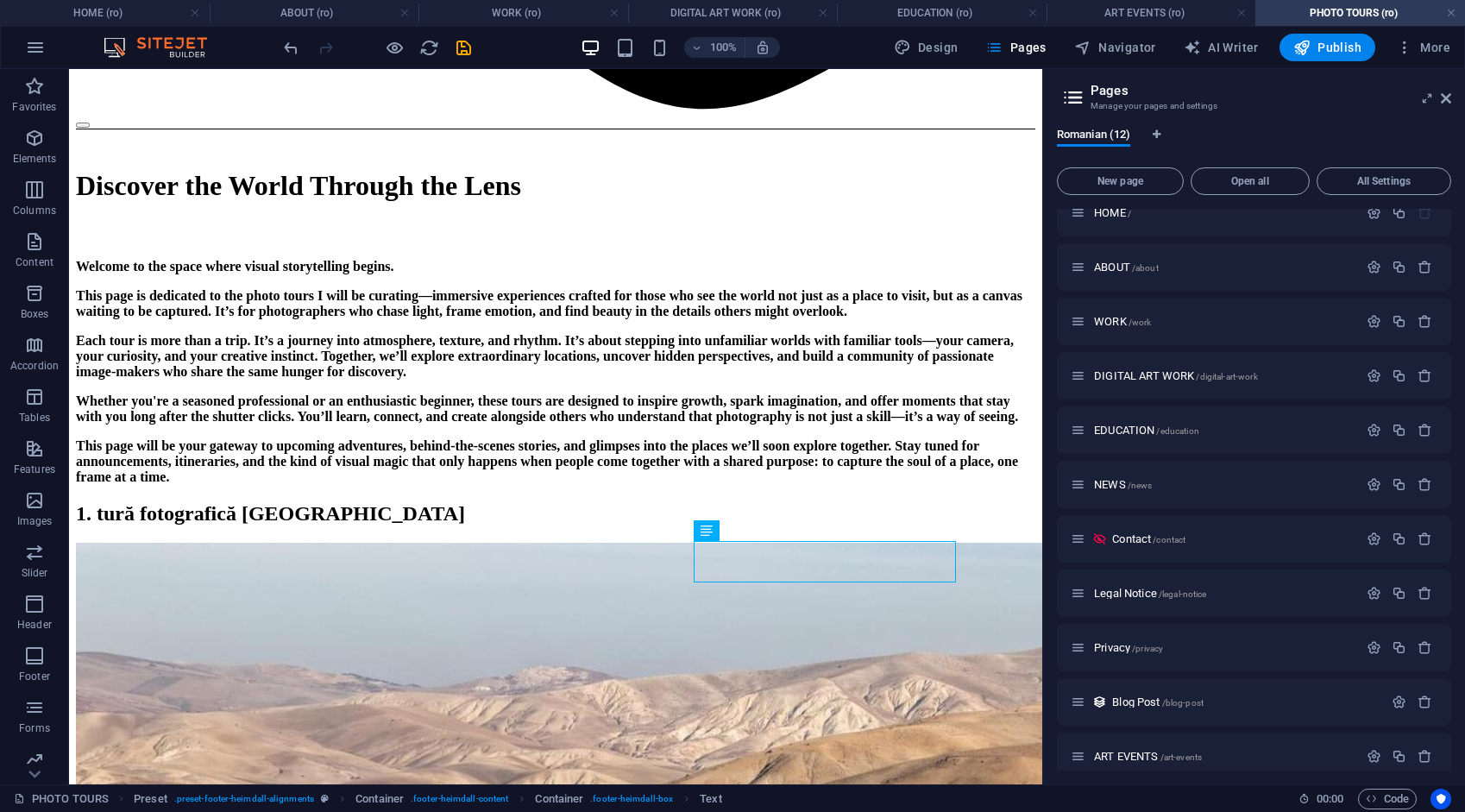
click at [470, 45] on icon "save" at bounding box center [464, 48] width 20 height 20
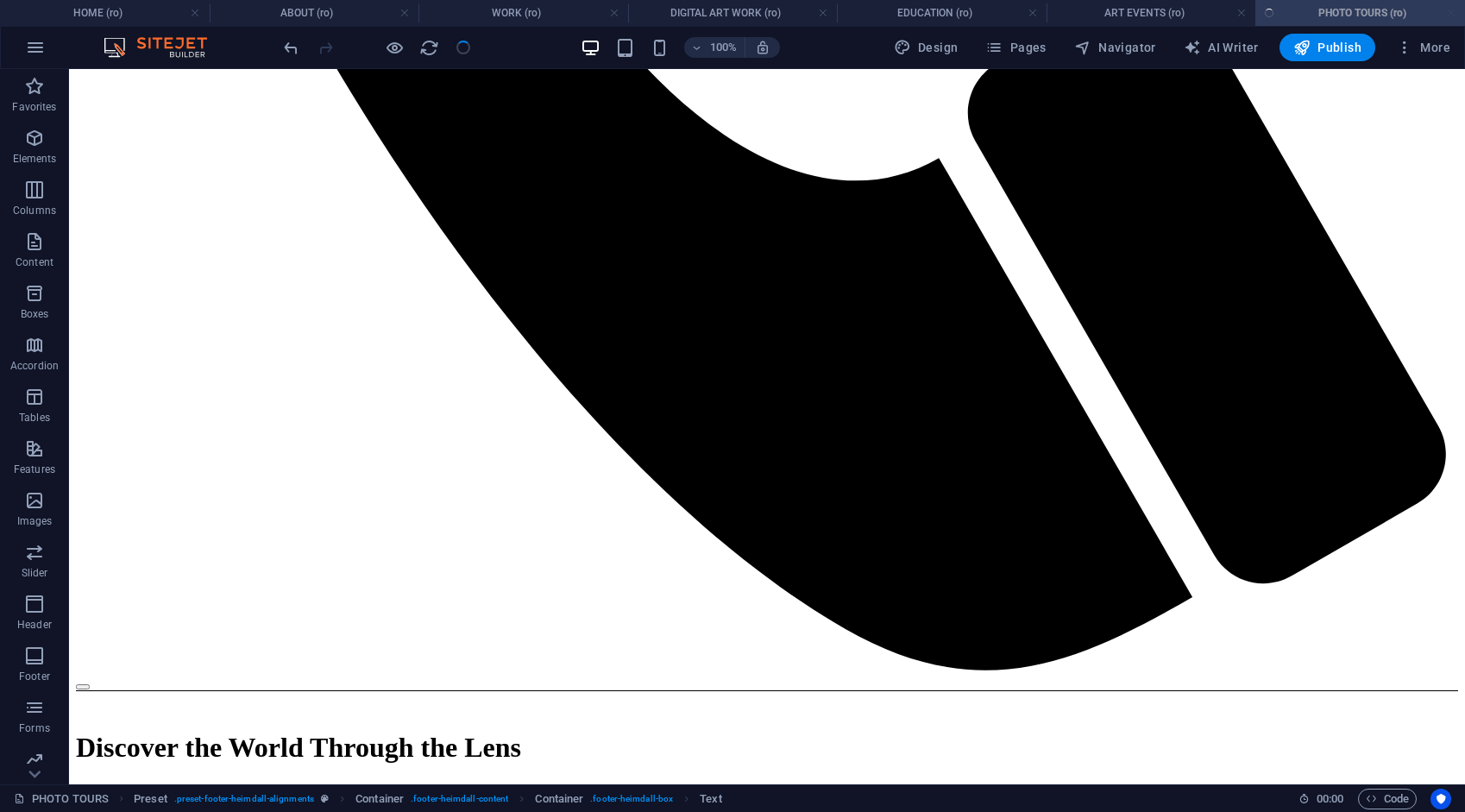
scroll to position [1340, 0]
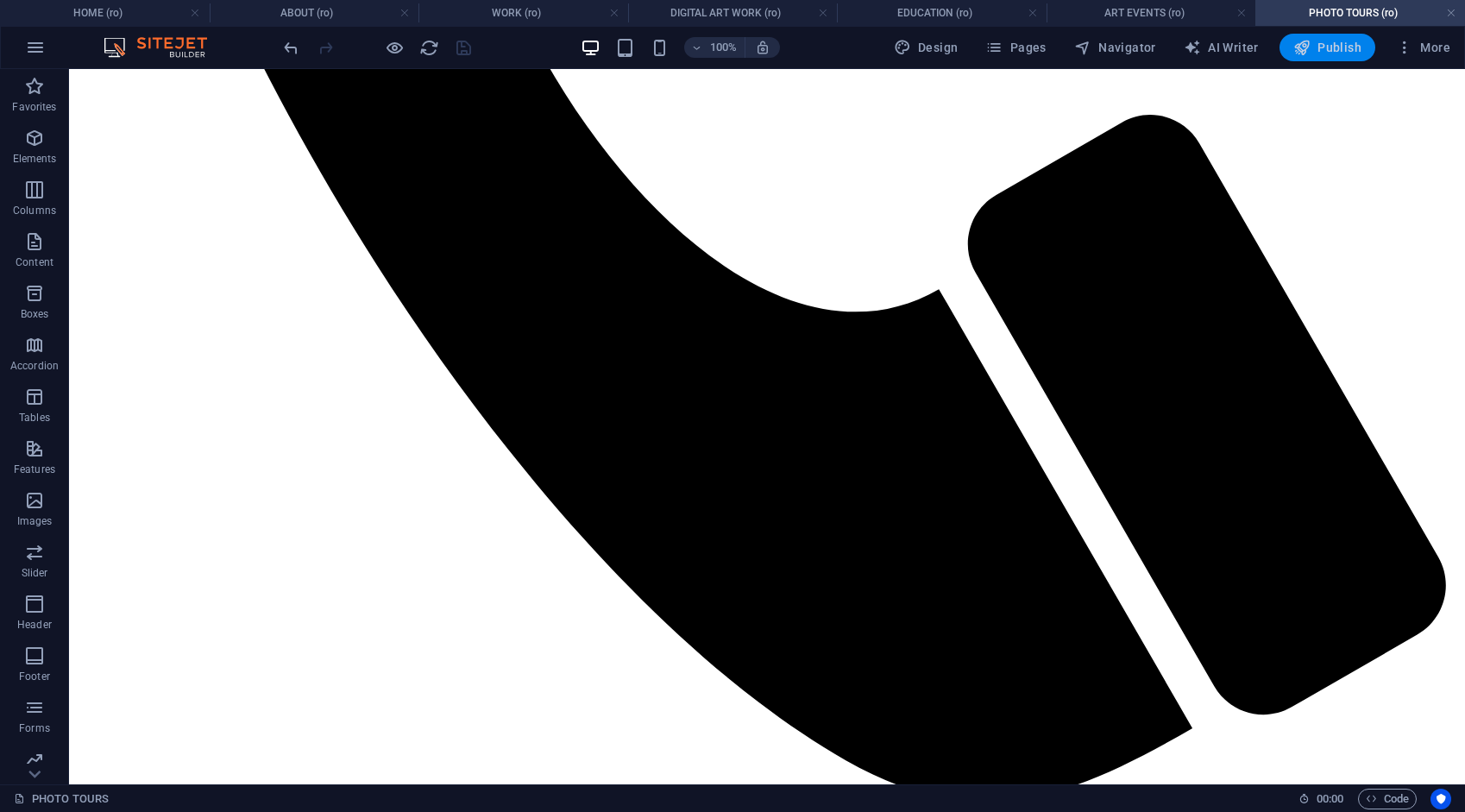
click at [1345, 50] on span "Publish" at bounding box center [1327, 47] width 68 height 18
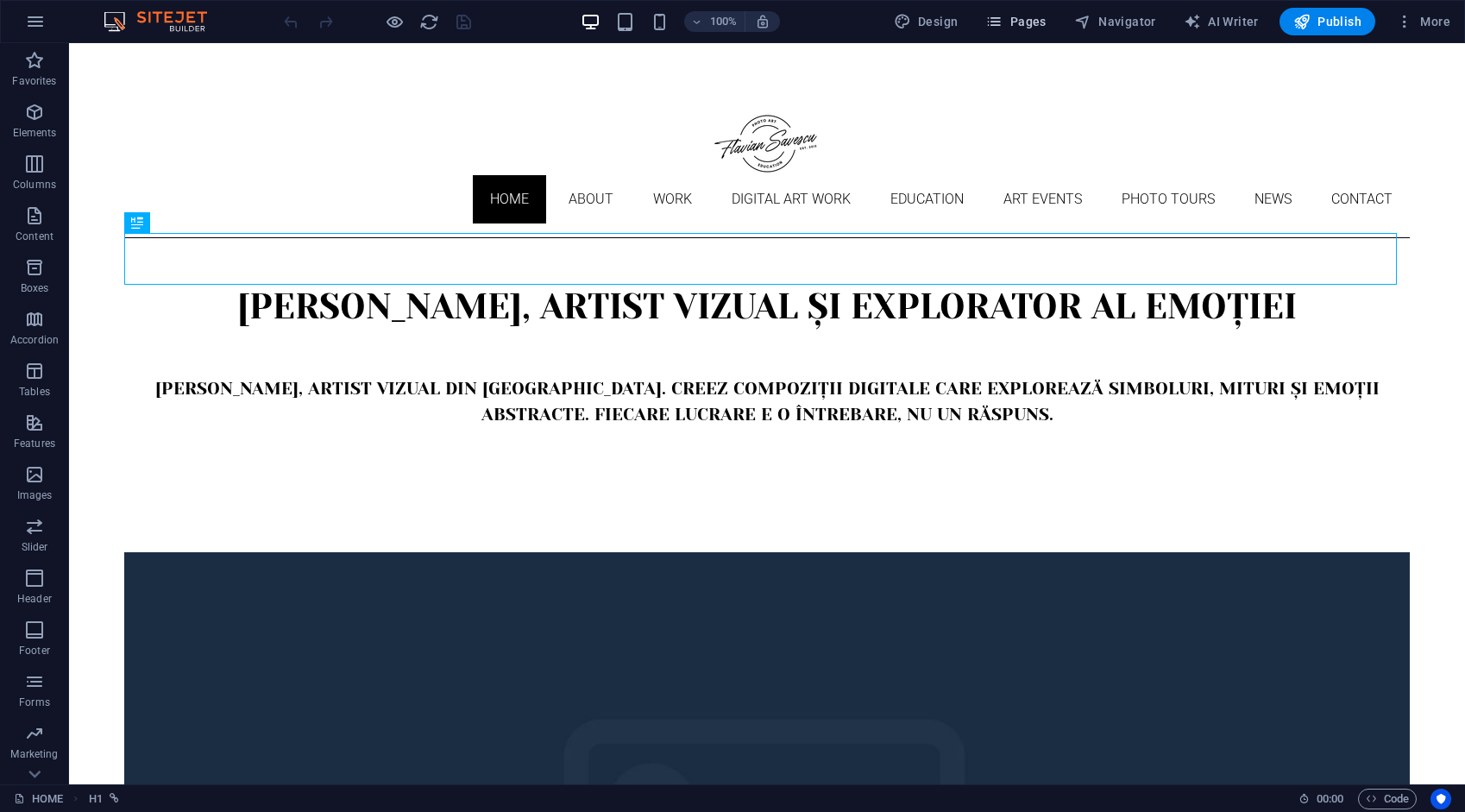
click at [1036, 19] on span "Pages" at bounding box center [1015, 22] width 60 height 18
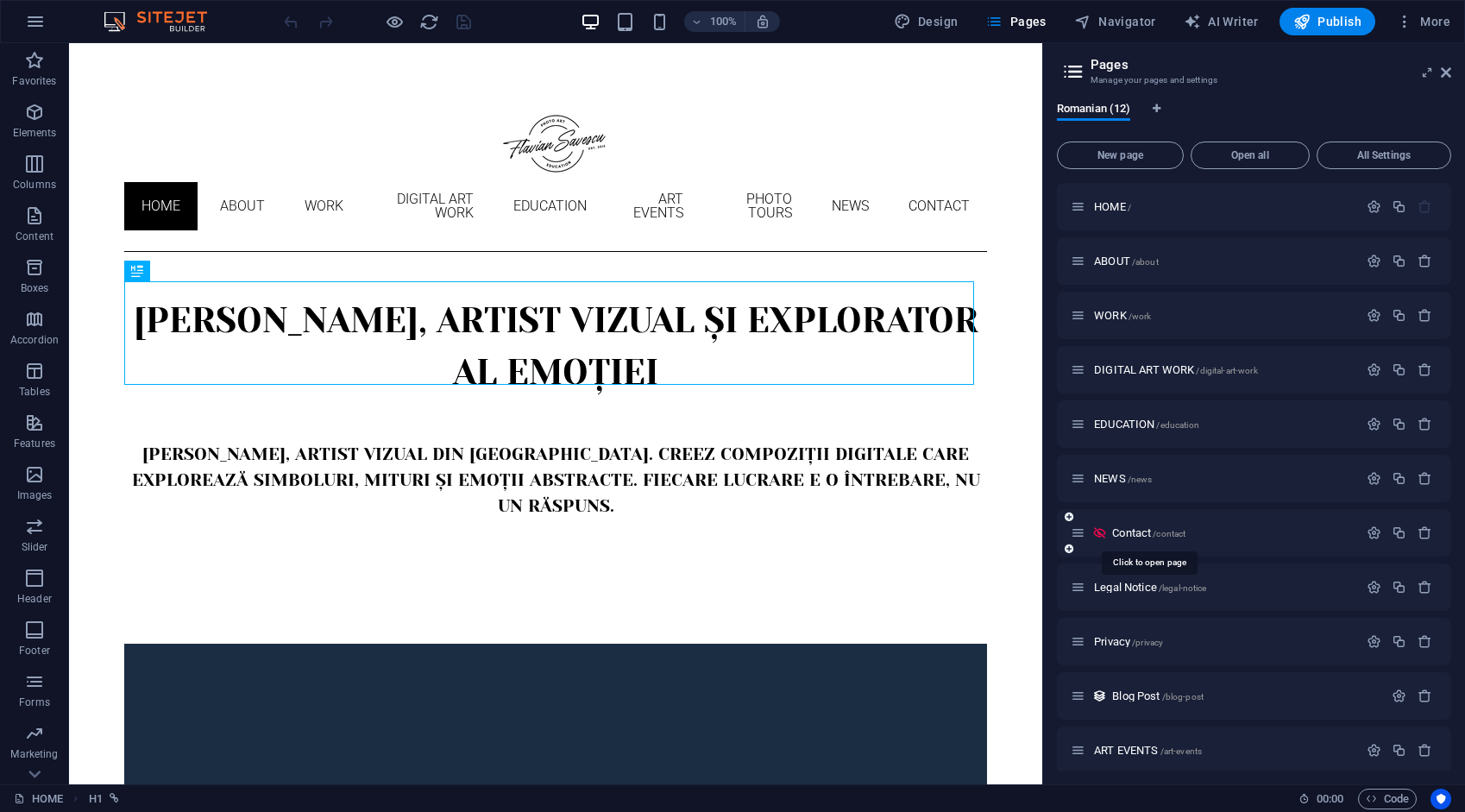
click at [1131, 533] on span "Contact /contact" at bounding box center [1149, 532] width 74 height 13
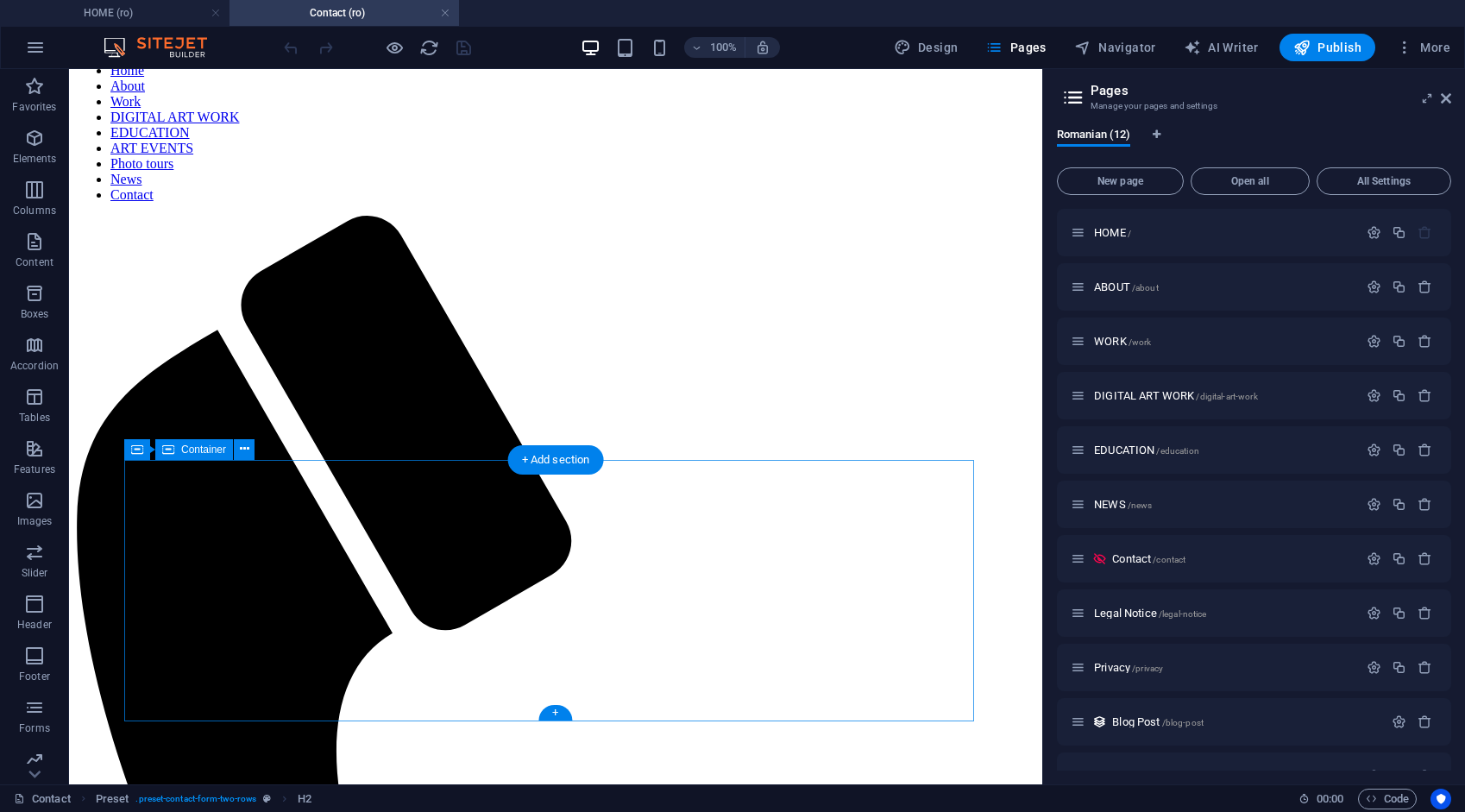
scroll to position [298, 0]
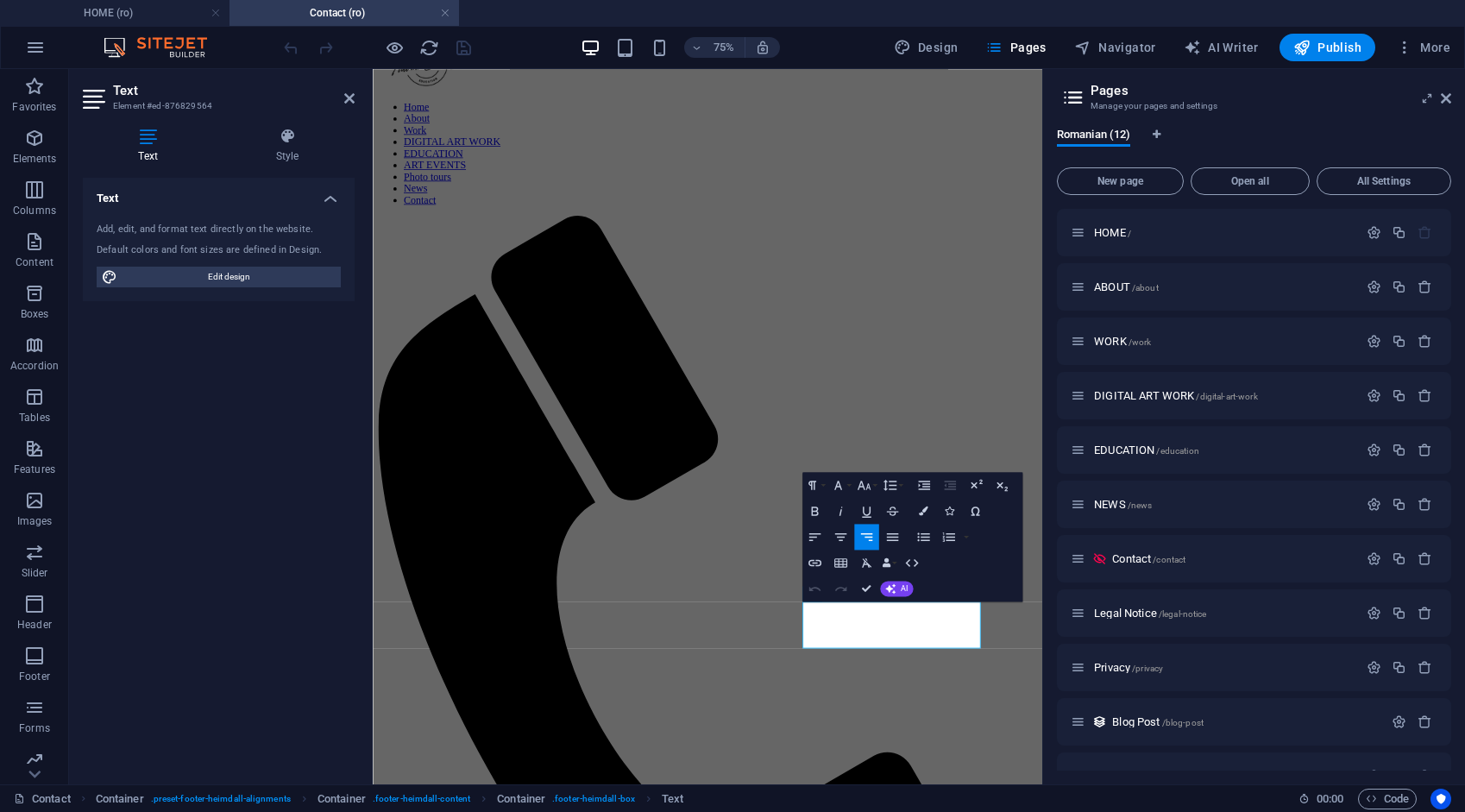
drag, startPoint x: 1141, startPoint y: 833, endPoint x: 1214, endPoint y: 843, distance: 73.7
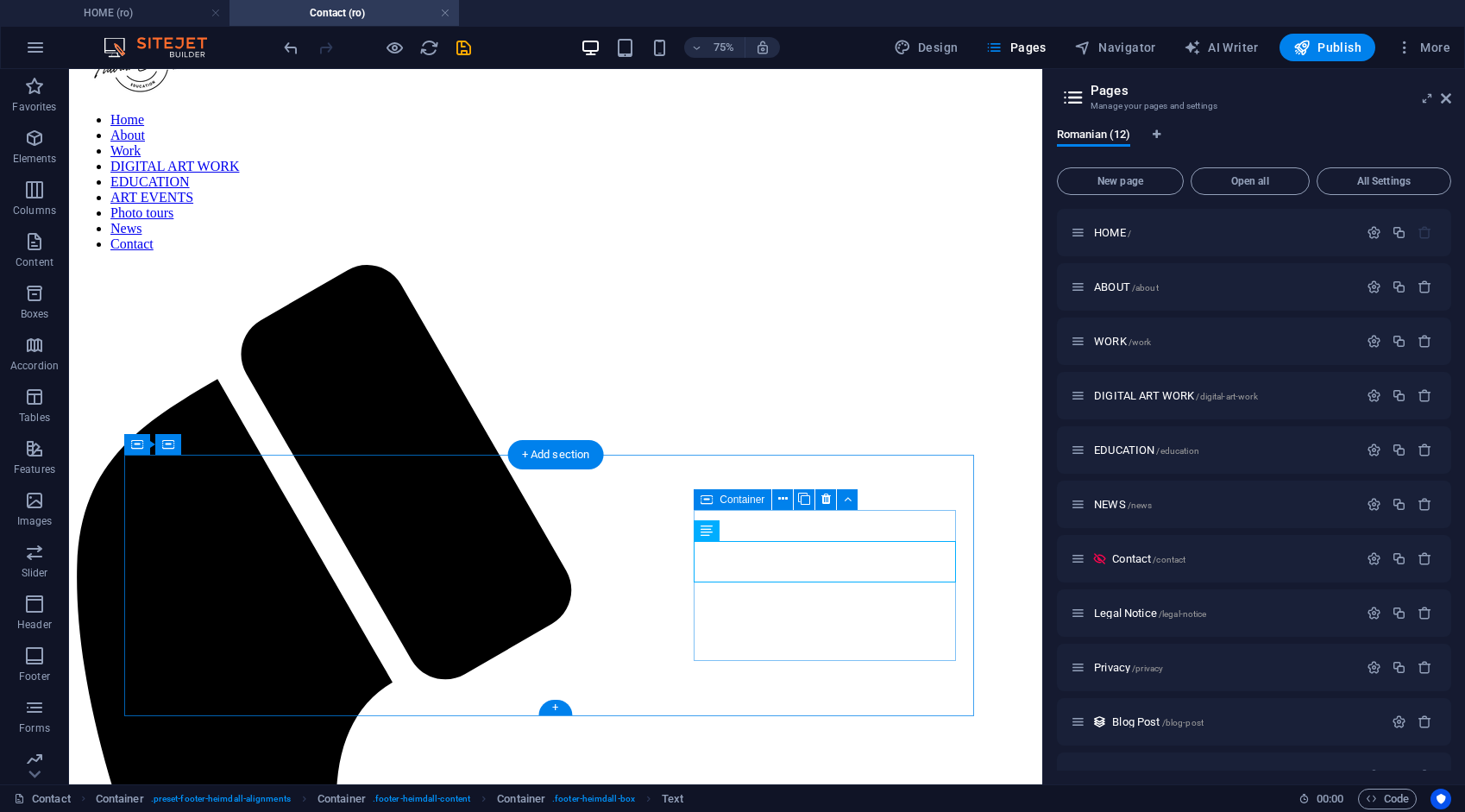
scroll to position [298, 0]
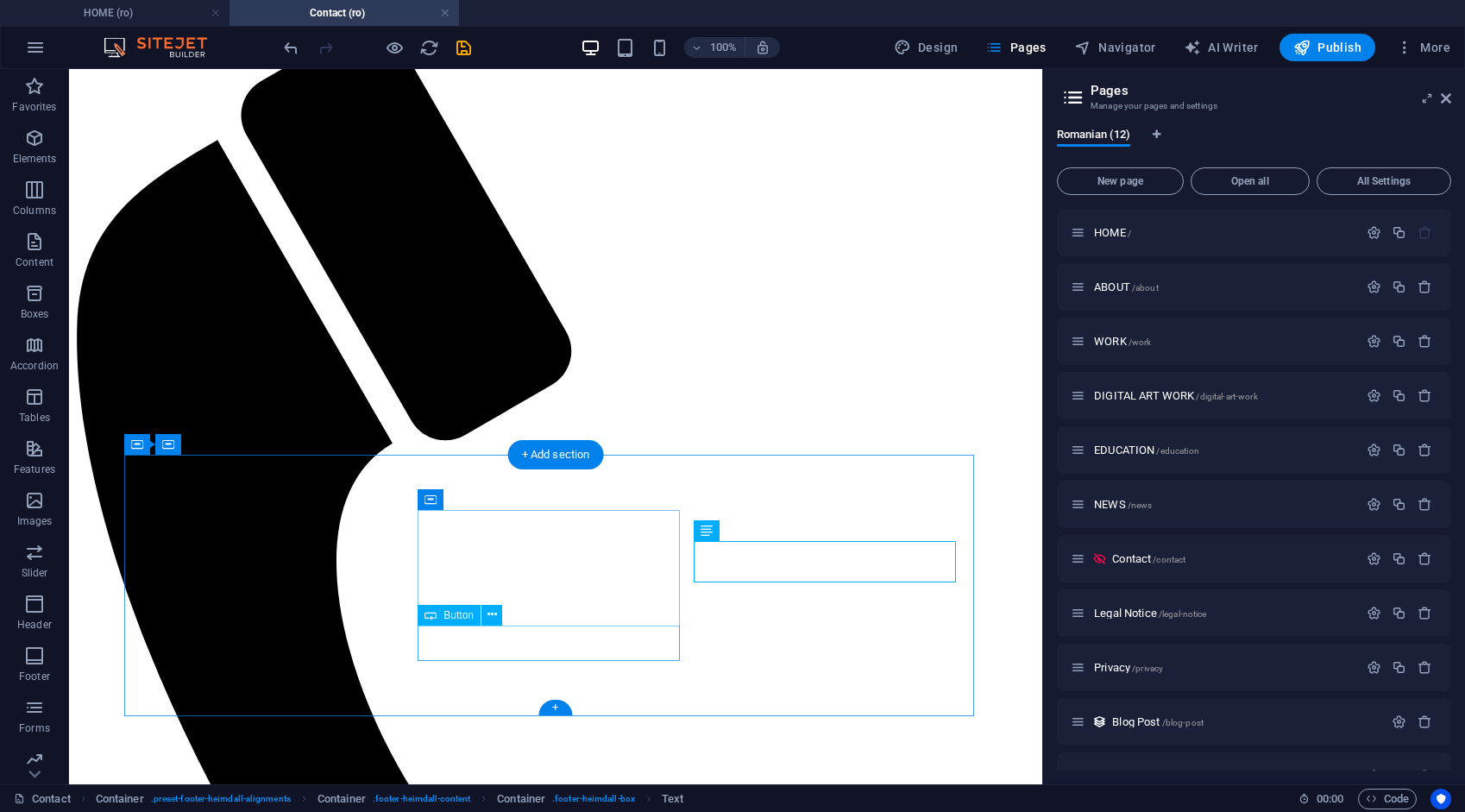
select select "8"
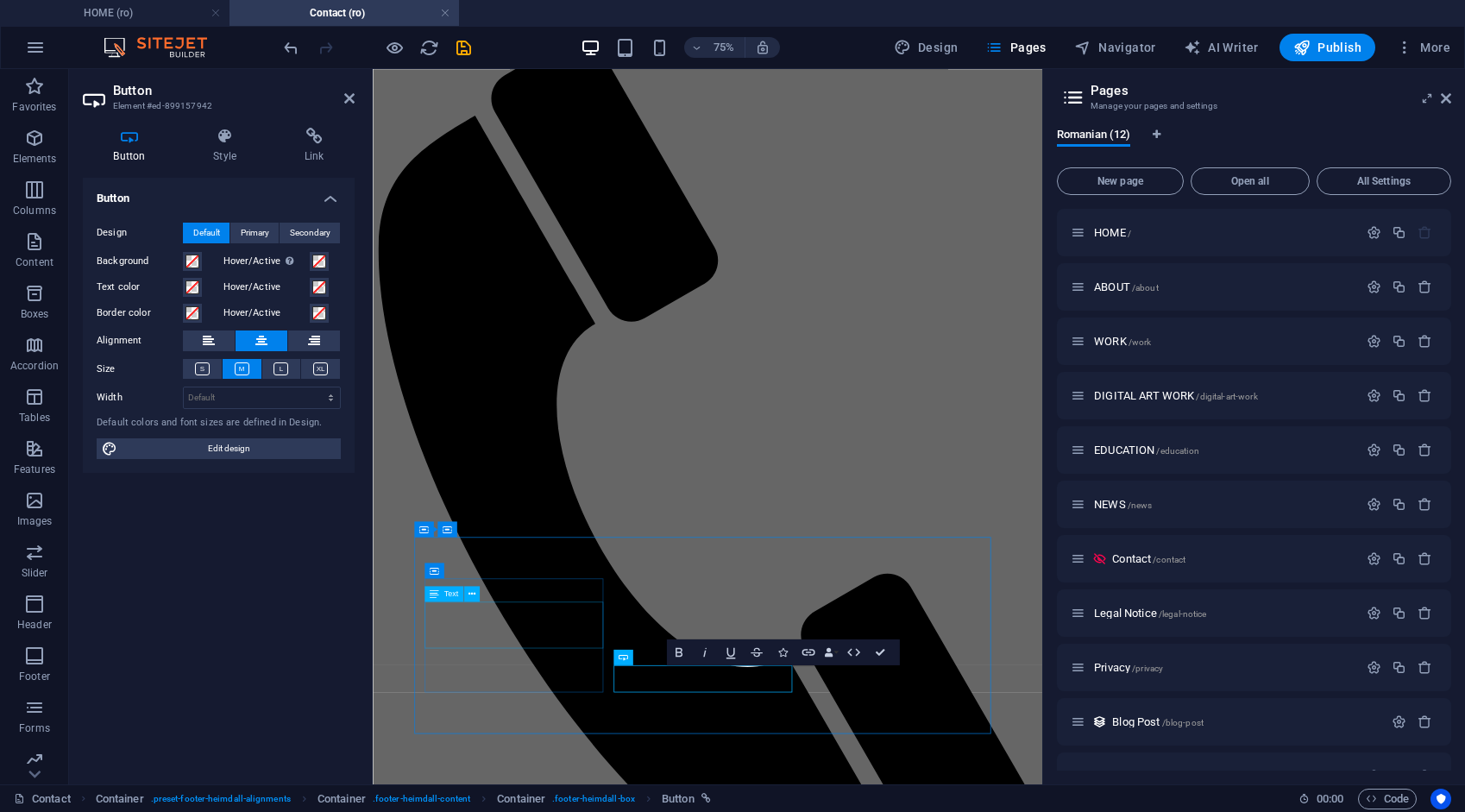
scroll to position [59, 0]
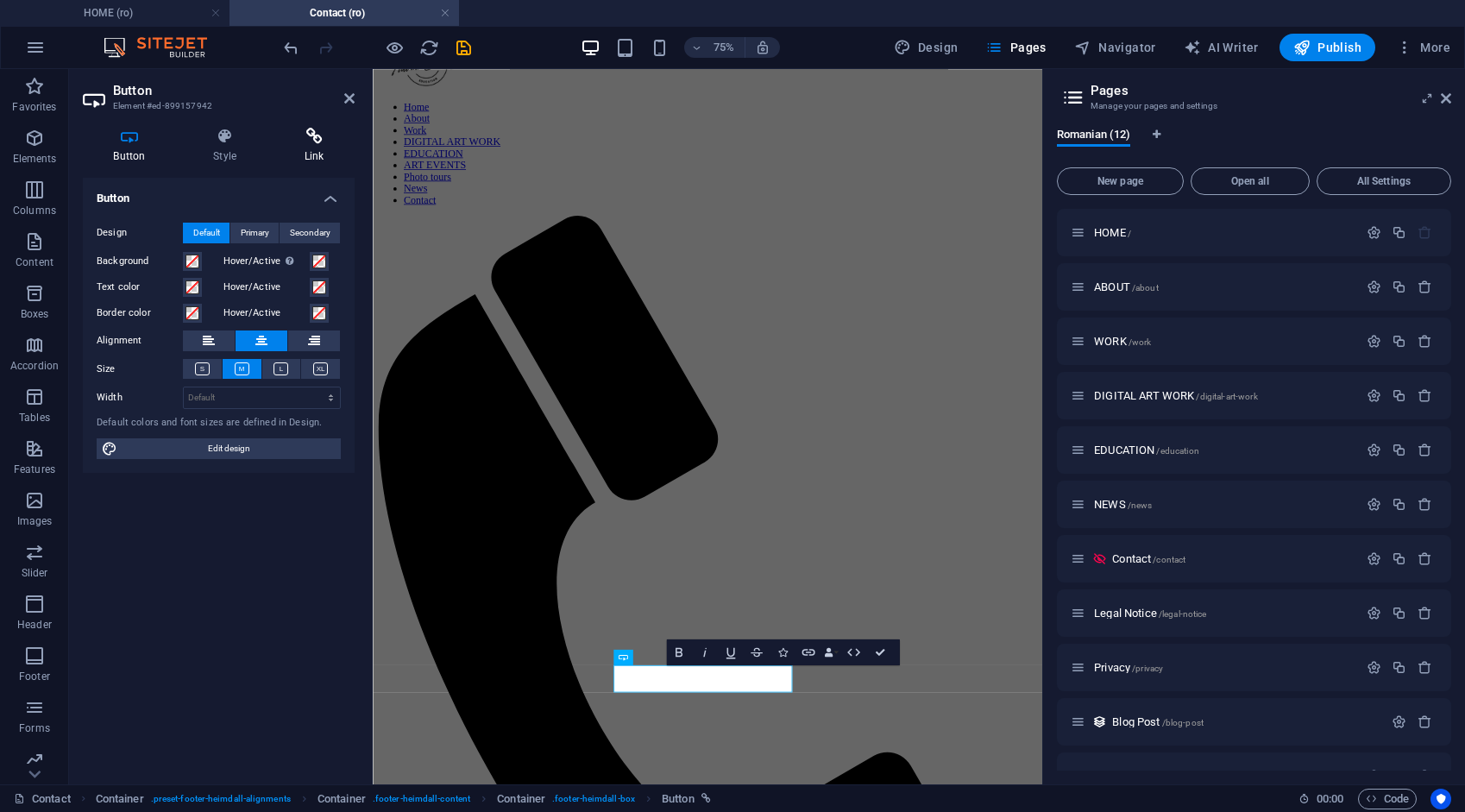
click at [315, 138] on icon at bounding box center [314, 137] width 81 height 18
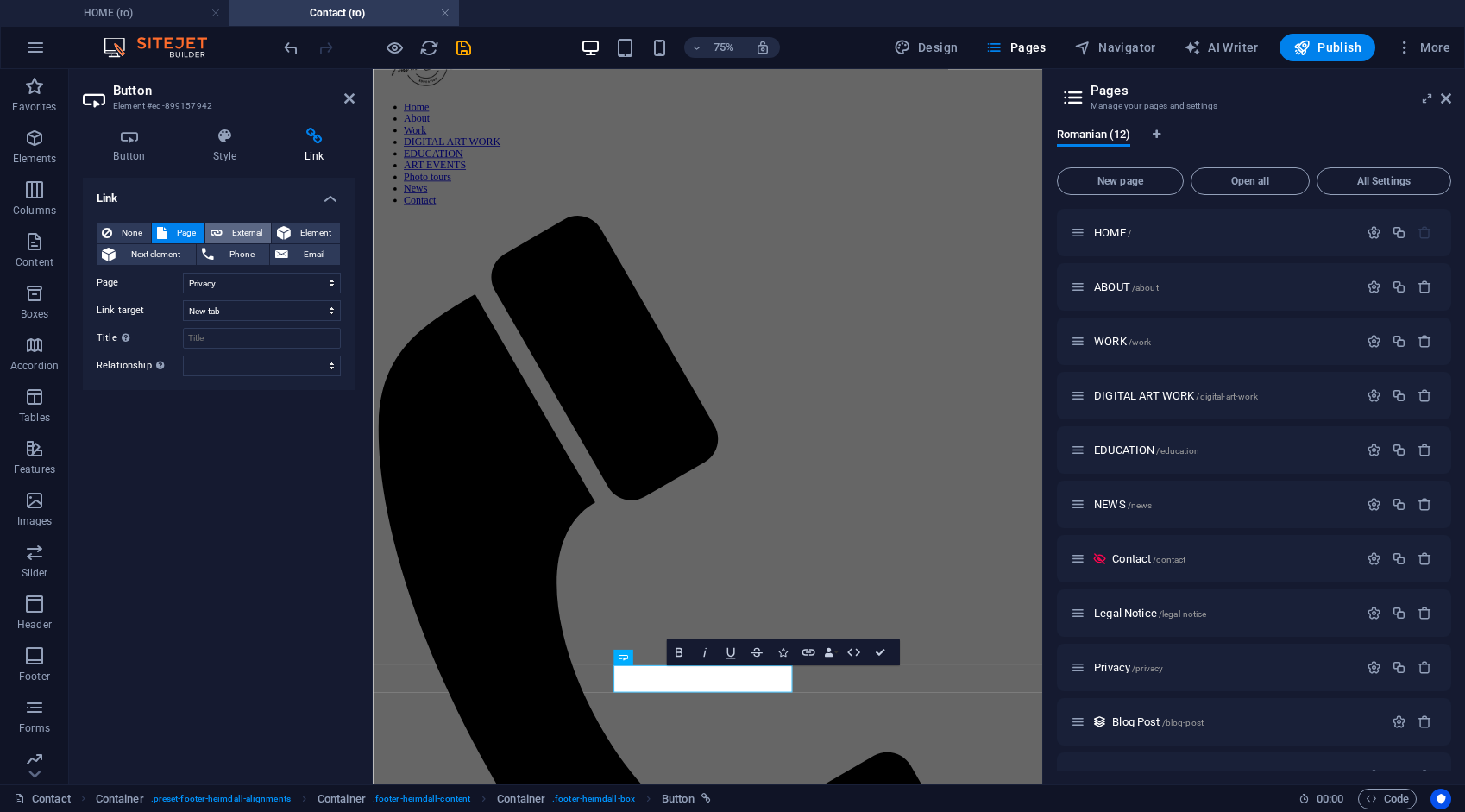
click at [241, 231] on span "External" at bounding box center [246, 232] width 38 height 21
click at [195, 234] on span "Page" at bounding box center [185, 232] width 27 height 21
click at [307, 227] on span "Element" at bounding box center [315, 232] width 38 height 21
click at [236, 232] on span "External" at bounding box center [246, 232] width 38 height 21
select select "blank"
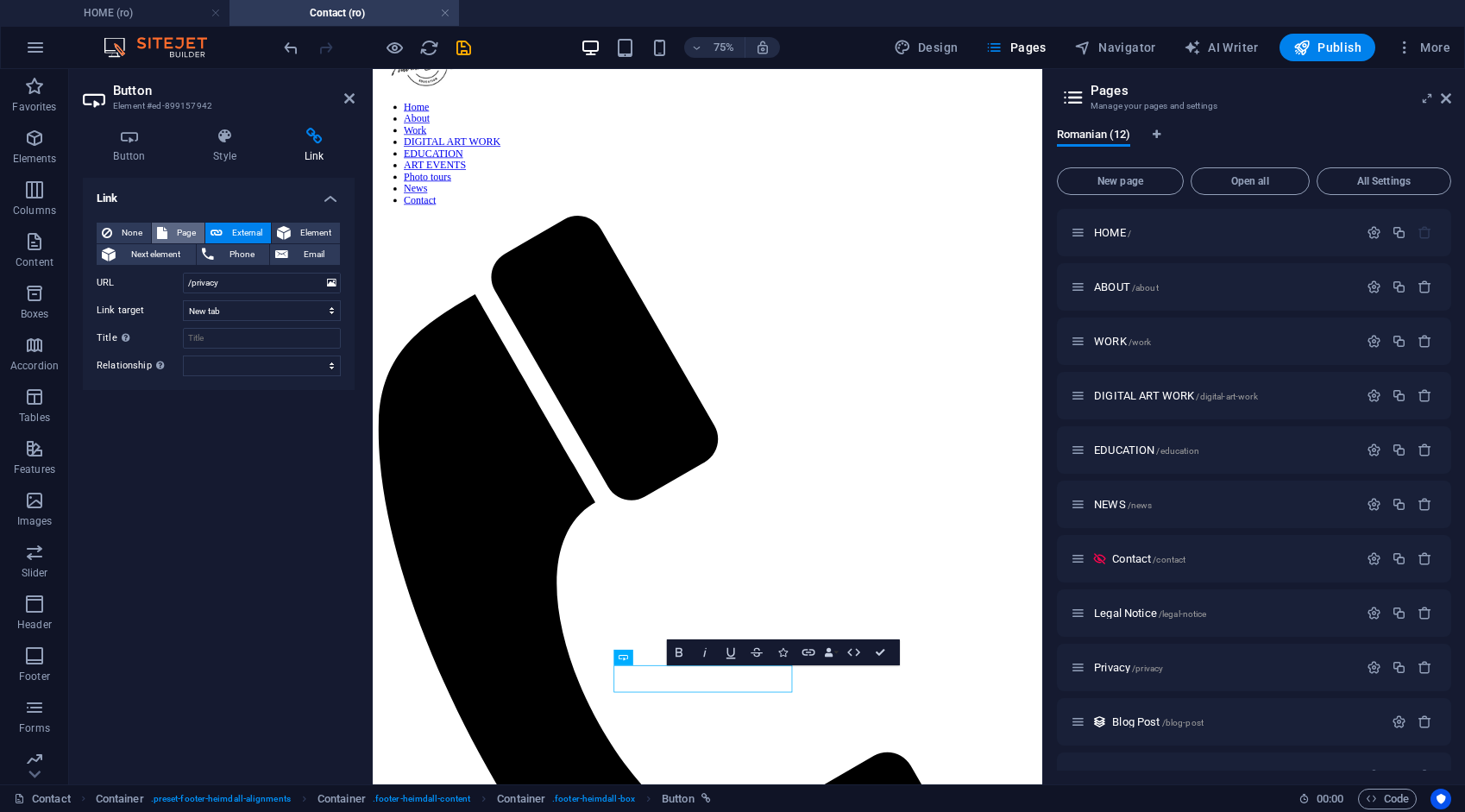
click at [195, 233] on span "Page" at bounding box center [185, 232] width 27 height 21
click at [233, 228] on span "External" at bounding box center [246, 232] width 38 height 21
select select "blank"
click at [1036, 43] on span "Pages" at bounding box center [1015, 47] width 60 height 18
click at [349, 96] on icon at bounding box center [350, 98] width 11 height 14
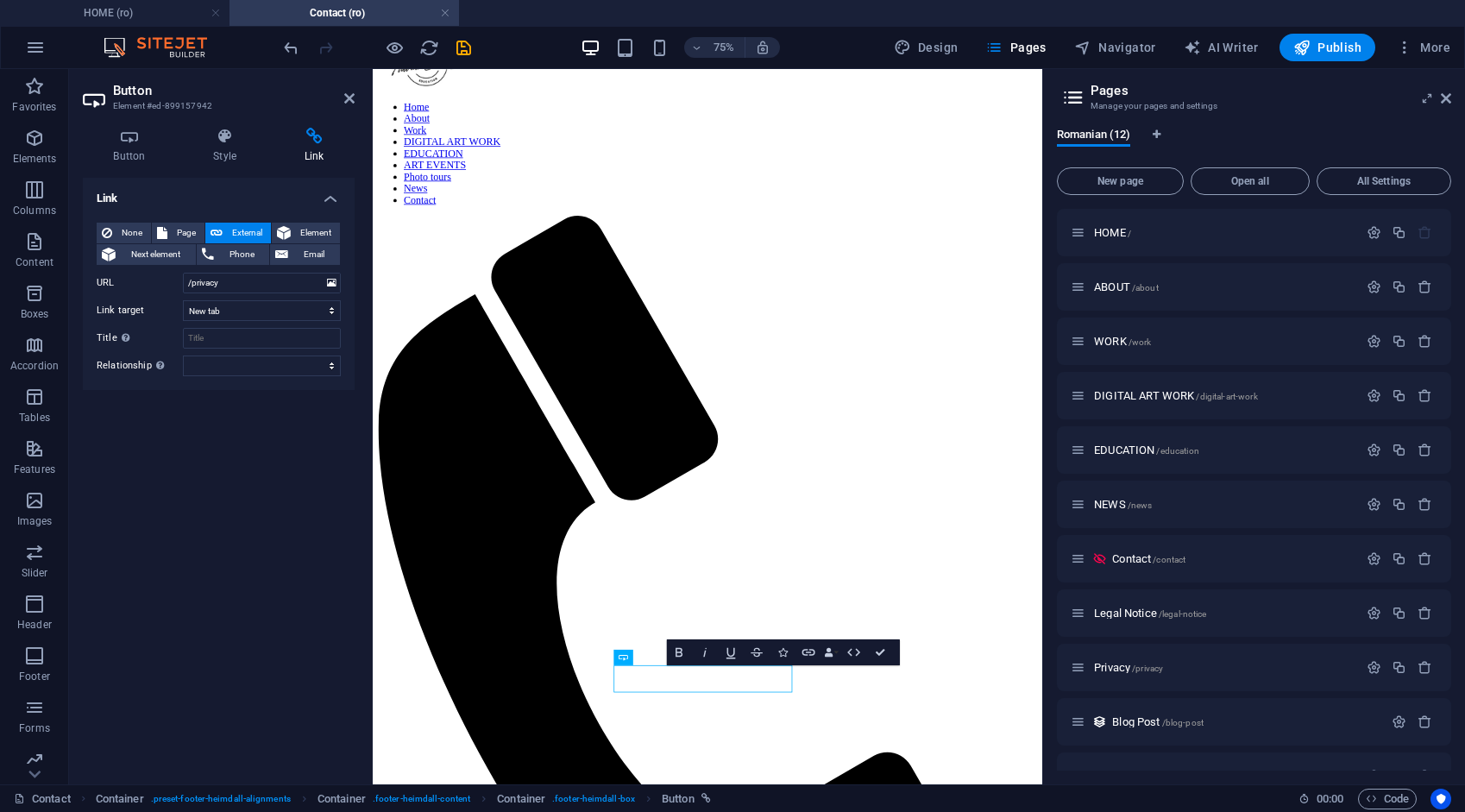
scroll to position [298, 0]
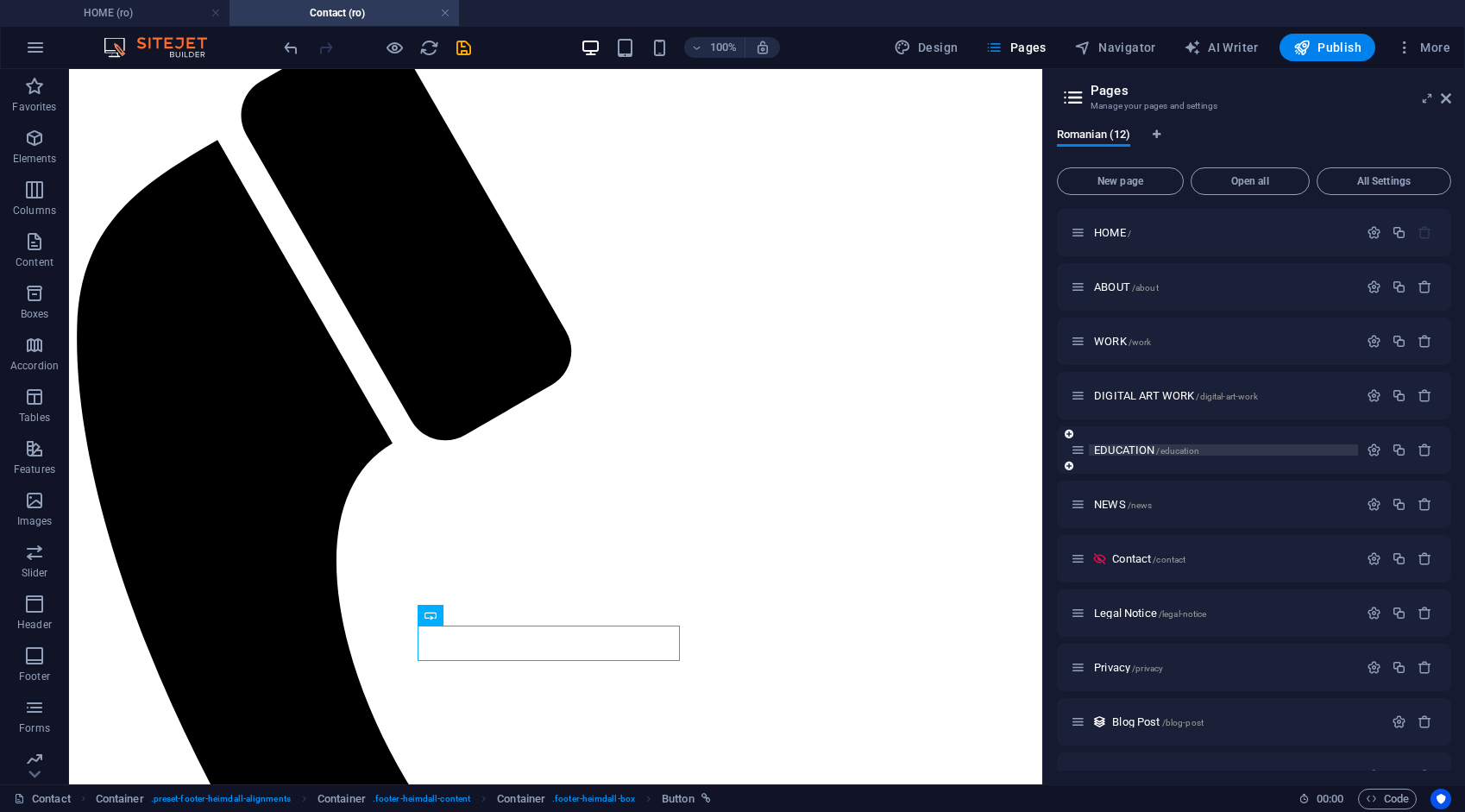
click at [1116, 445] on span "EDUCATION /education" at bounding box center [1147, 450] width 105 height 13
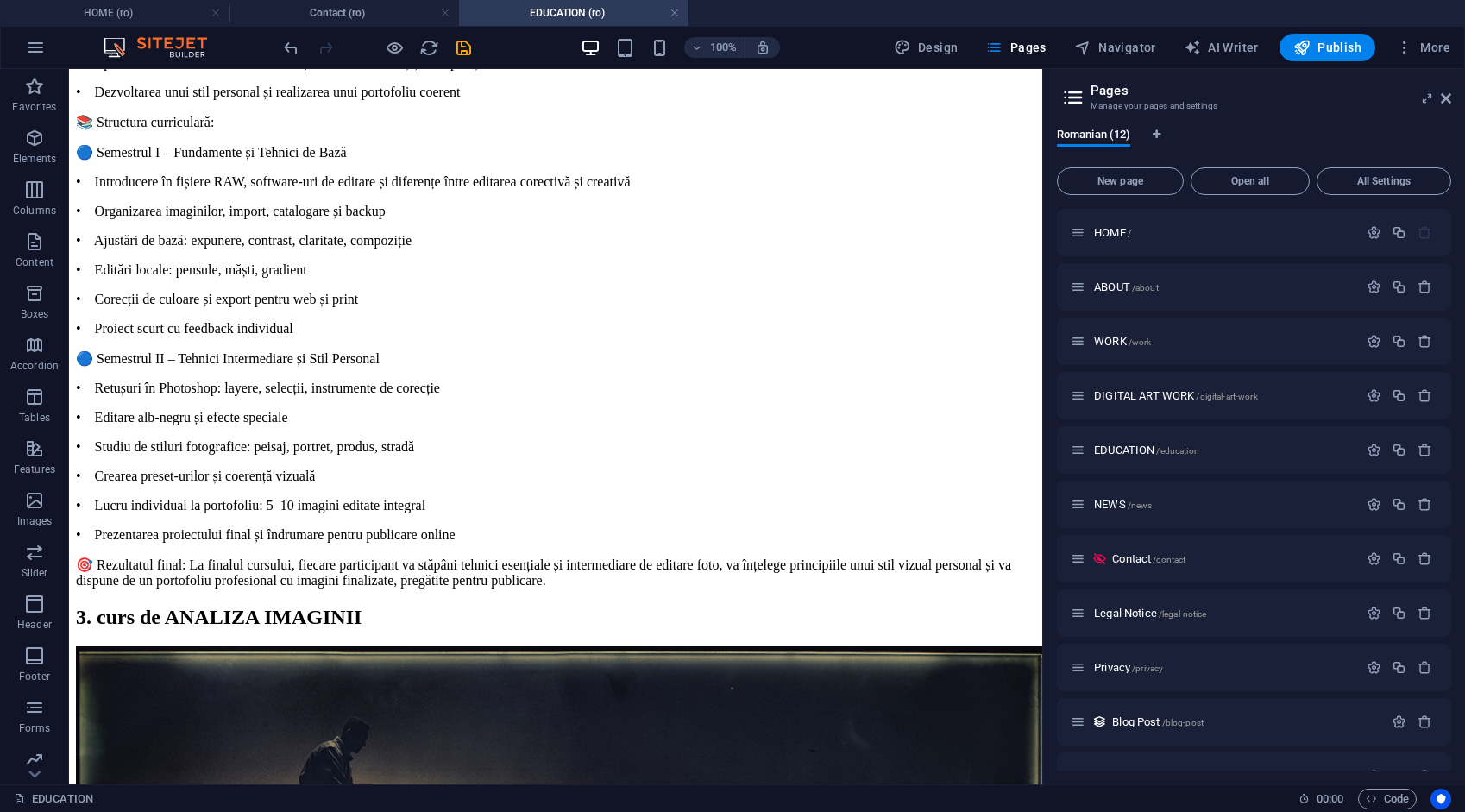
scroll to position [4988, 0]
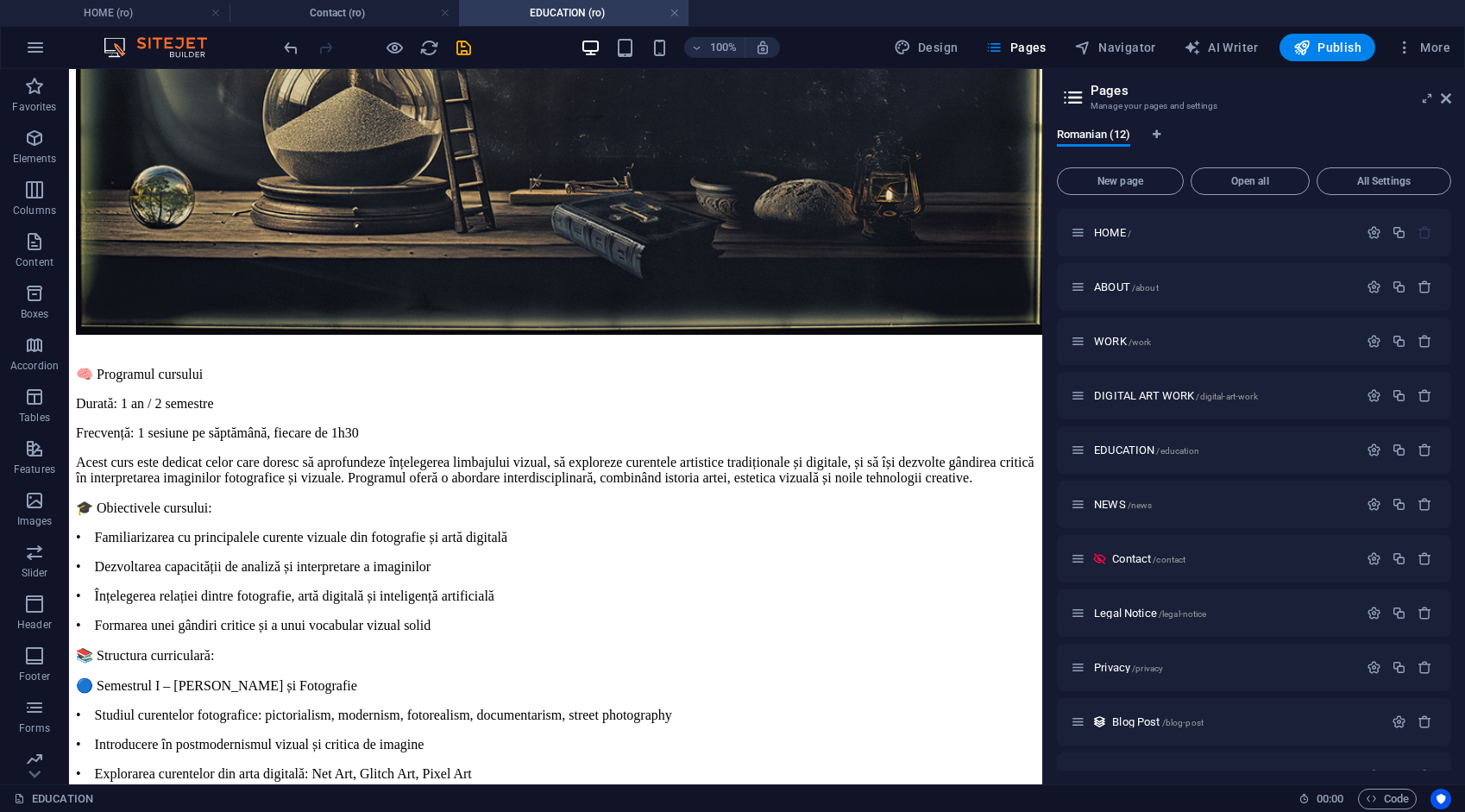
drag, startPoint x: 1034, startPoint y: 140, endPoint x: 1115, endPoint y: 811, distance: 675.9
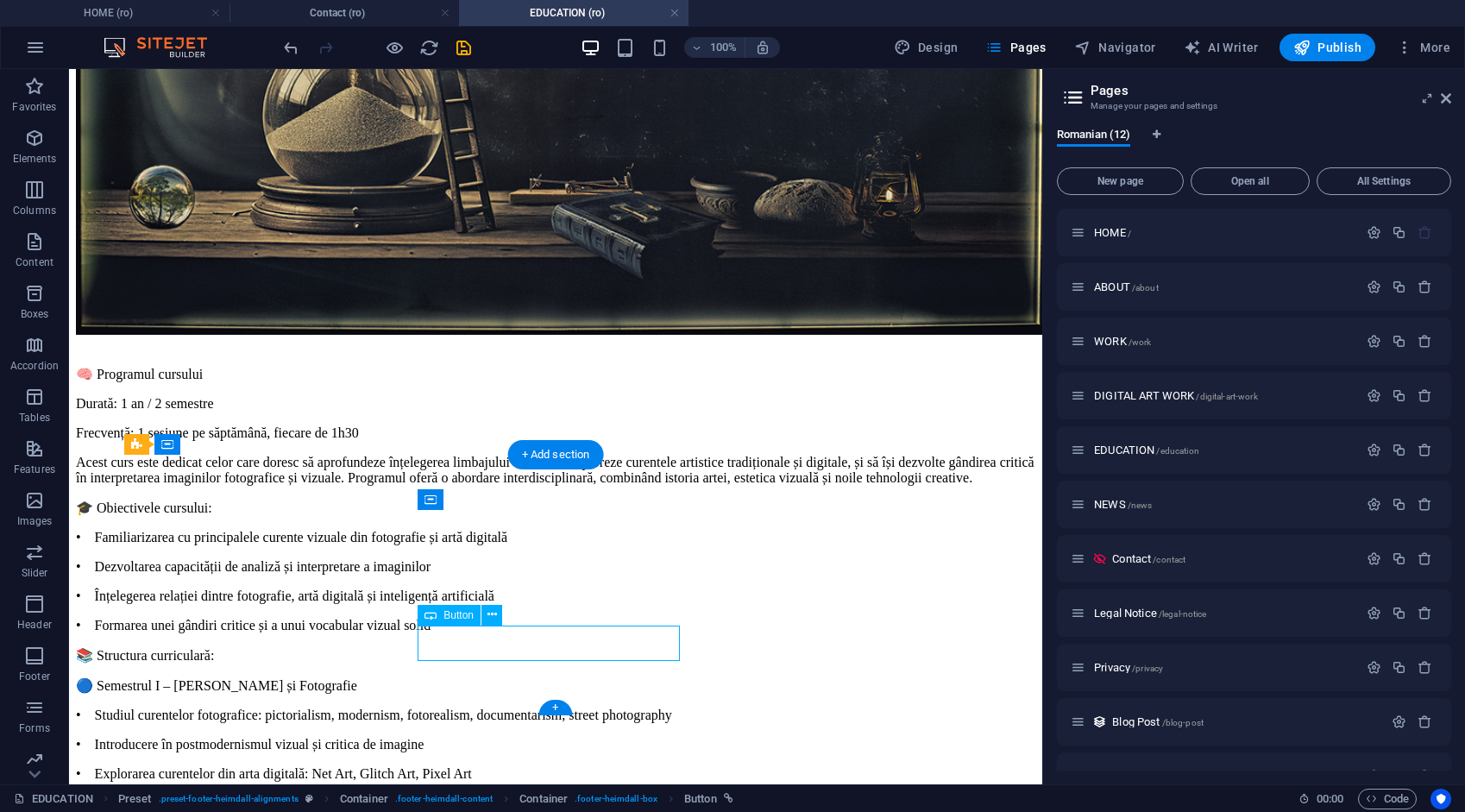
drag, startPoint x: 561, startPoint y: 646, endPoint x: 319, endPoint y: 840, distance: 310.2
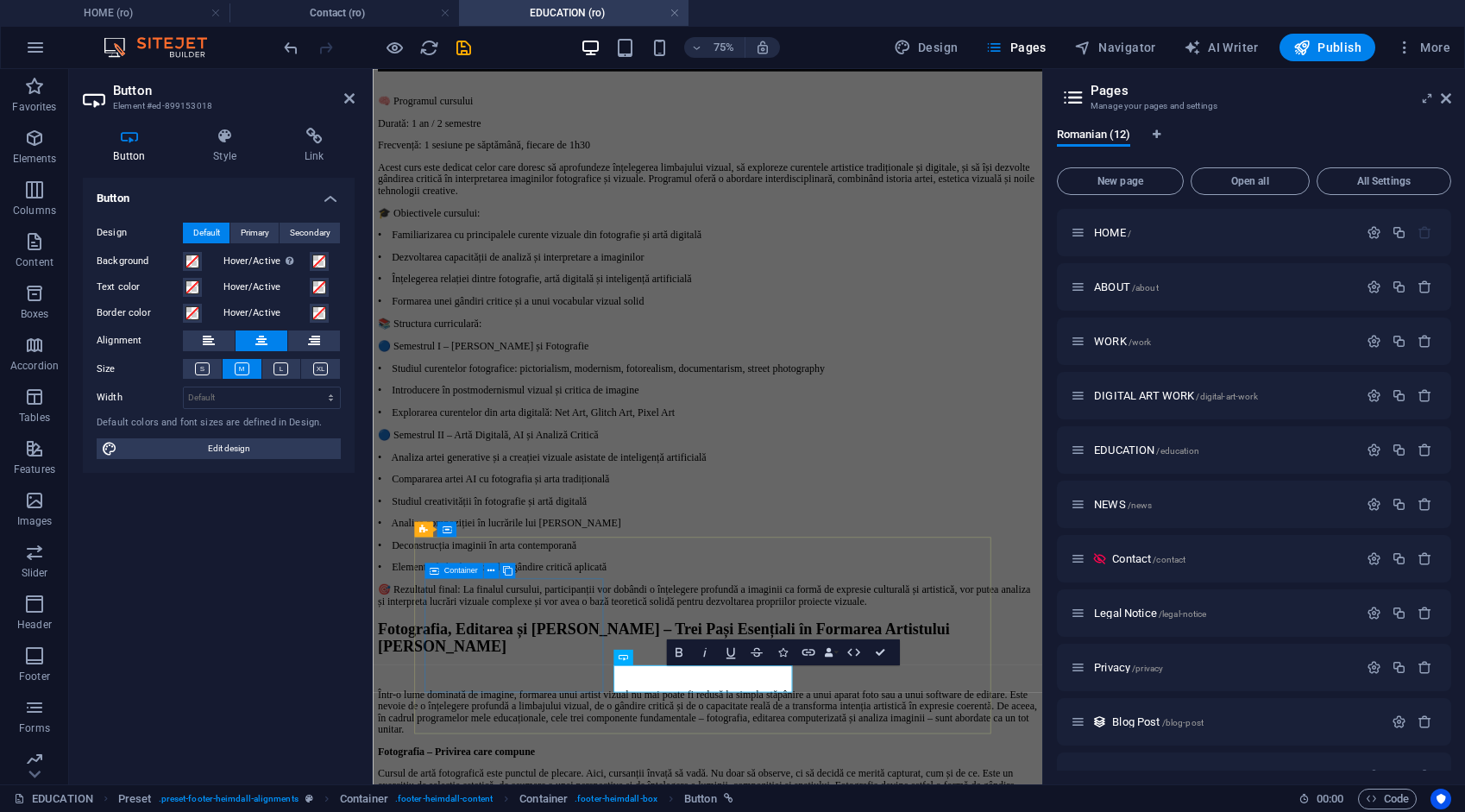
scroll to position [4655, 0]
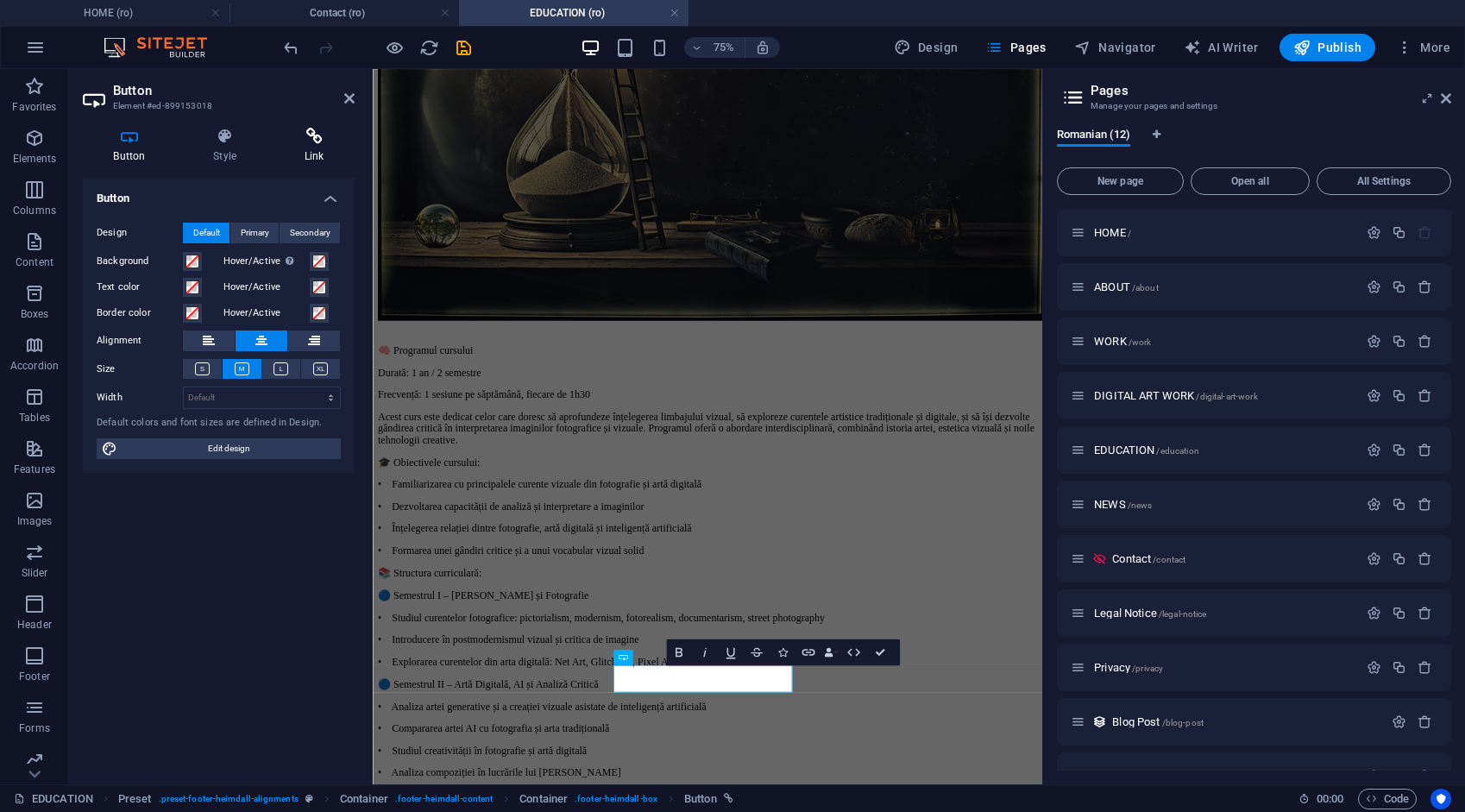
click at [309, 141] on icon at bounding box center [314, 137] width 81 height 18
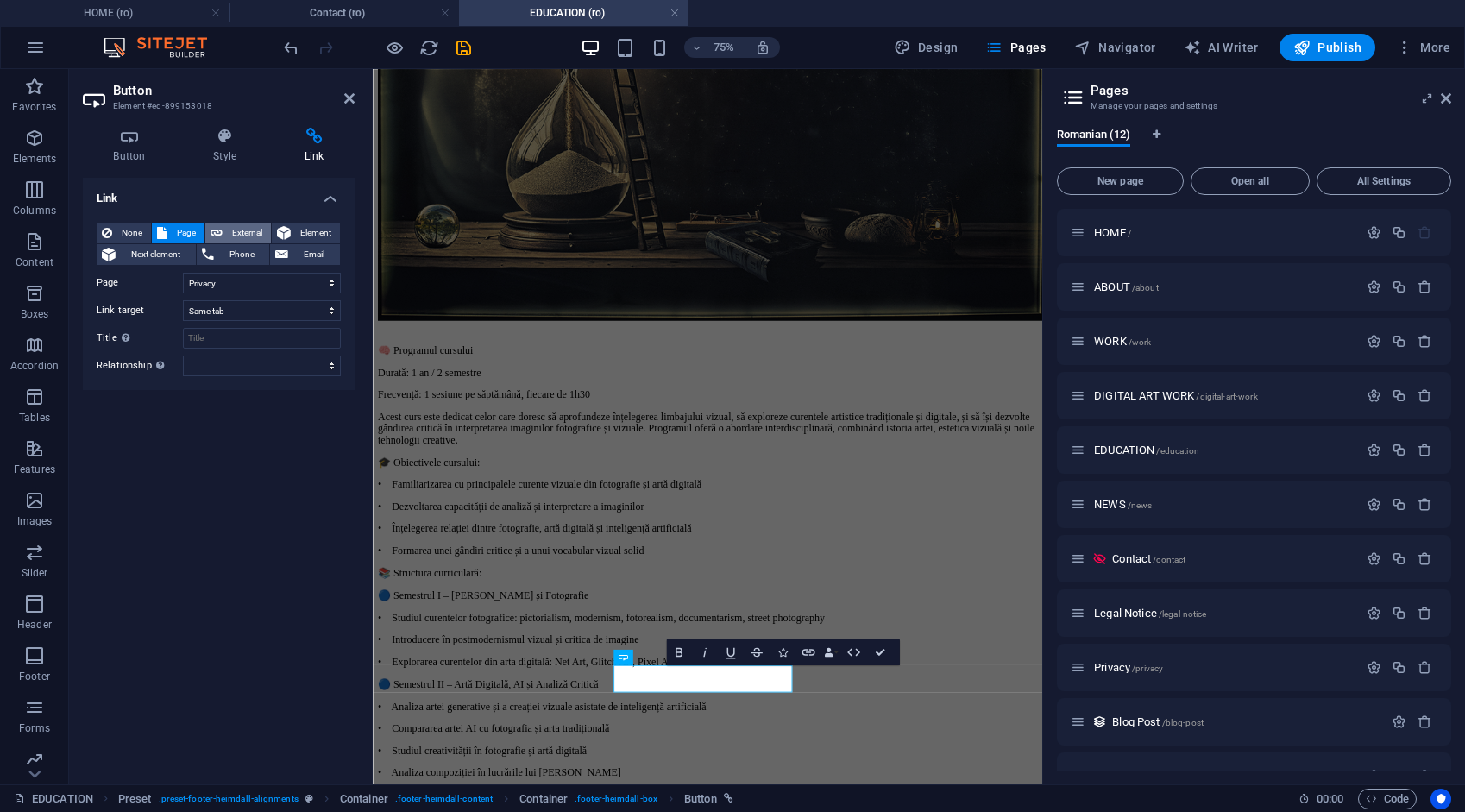
click at [236, 231] on span "External" at bounding box center [246, 232] width 38 height 21
click at [313, 231] on span "Element" at bounding box center [315, 232] width 38 height 21
click at [257, 227] on span "External" at bounding box center [246, 232] width 38 height 21
select select "blank"
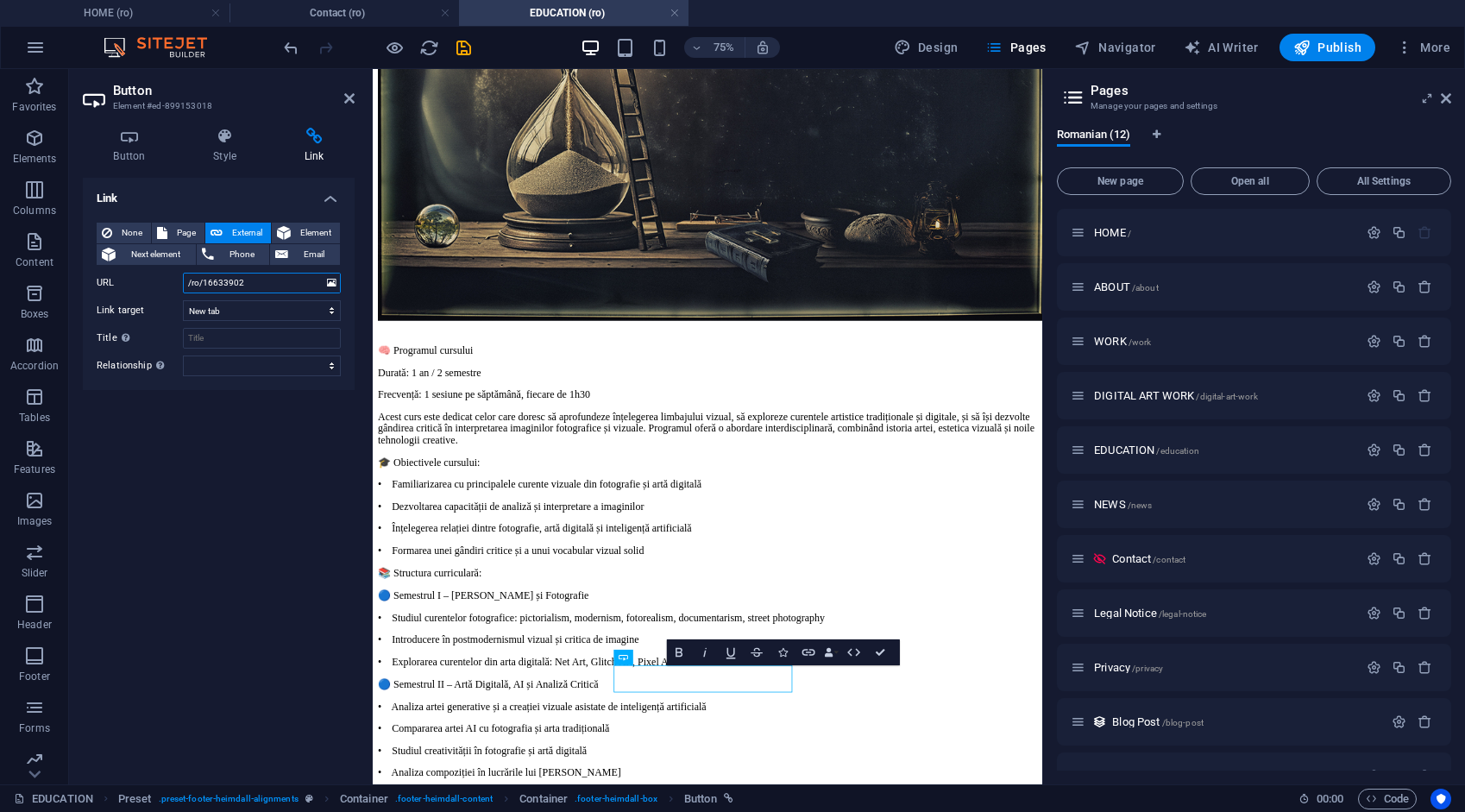
drag, startPoint x: 251, startPoint y: 280, endPoint x: 164, endPoint y: 285, distance: 87.1
click at [164, 285] on div "URL /ro/16633902" at bounding box center [219, 282] width 244 height 21
type input "/privacy"
click at [350, 96] on icon at bounding box center [350, 98] width 11 height 14
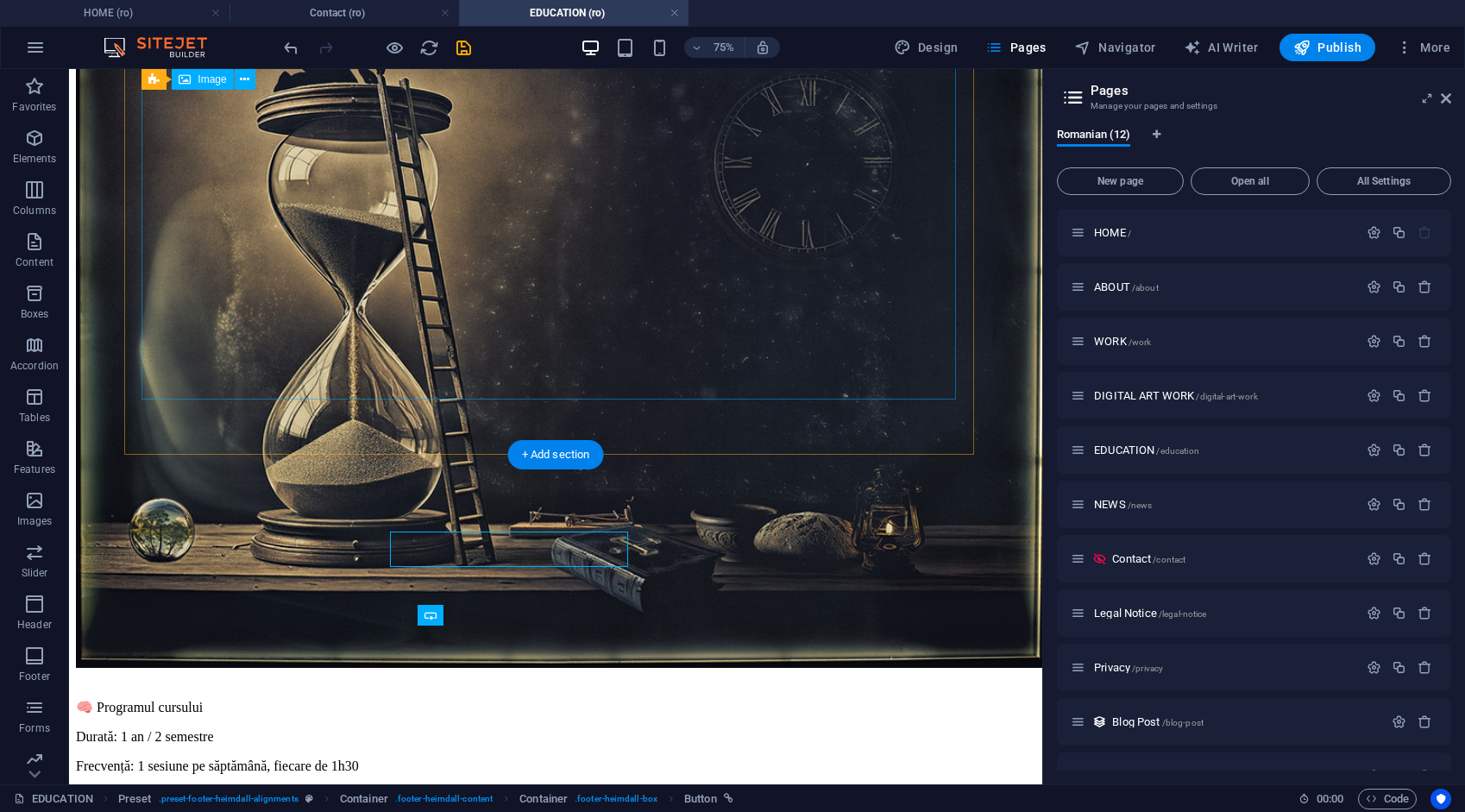
scroll to position [4988, 0]
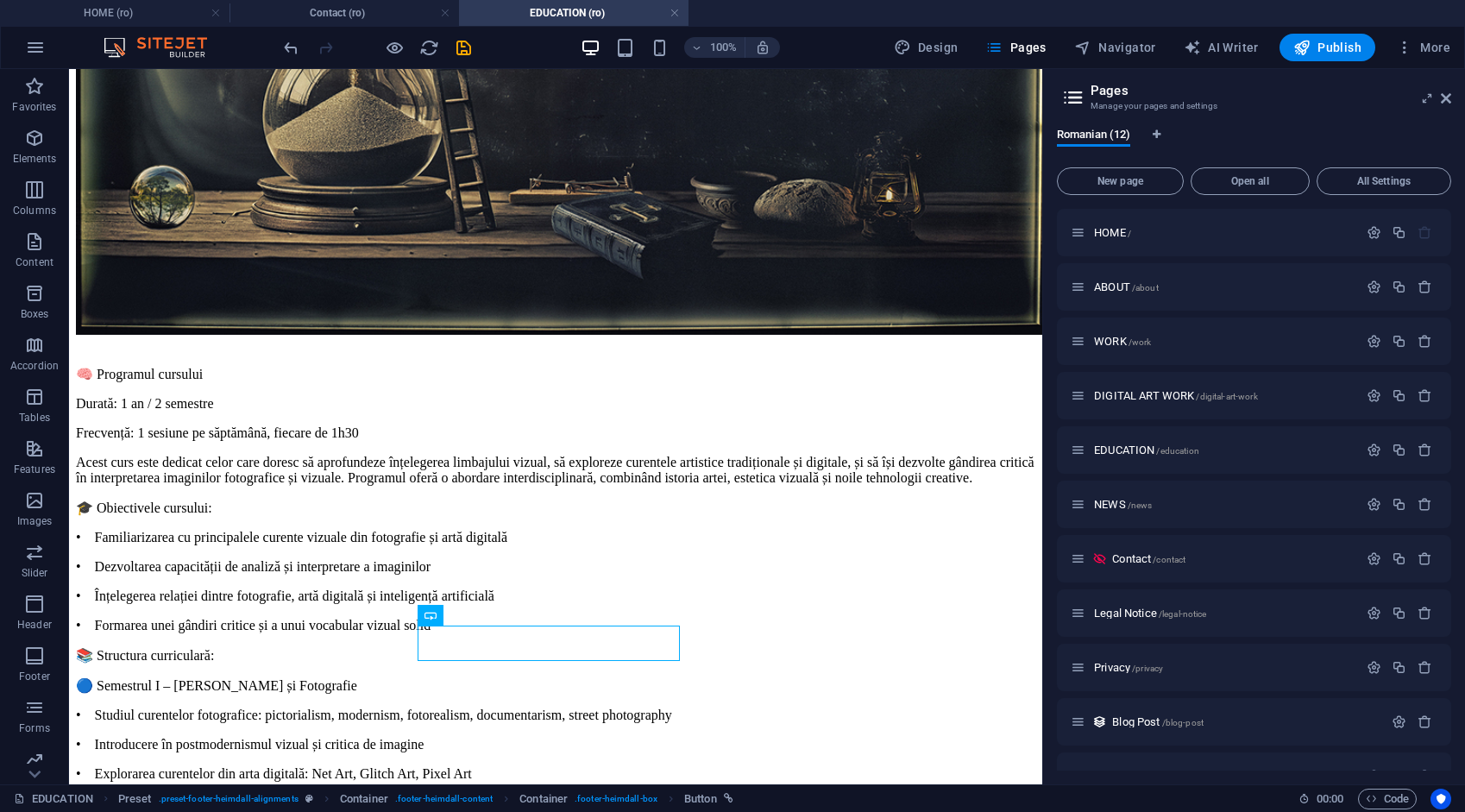
click at [1132, 611] on span "Legal Notice /legal-notice" at bounding box center [1151, 612] width 112 height 13
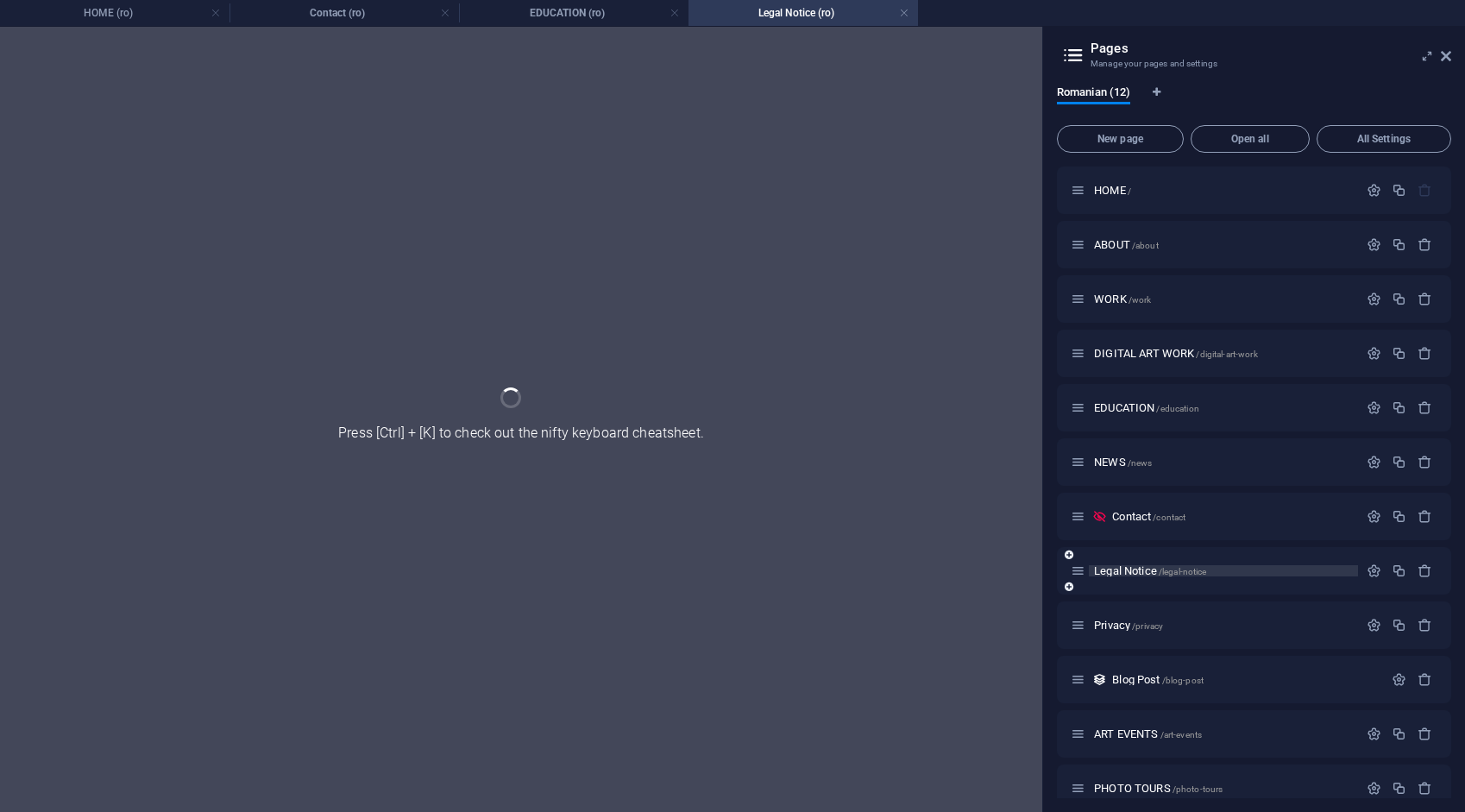
click at [1132, 611] on div "Privacy /privacy" at bounding box center [1254, 625] width 395 height 47
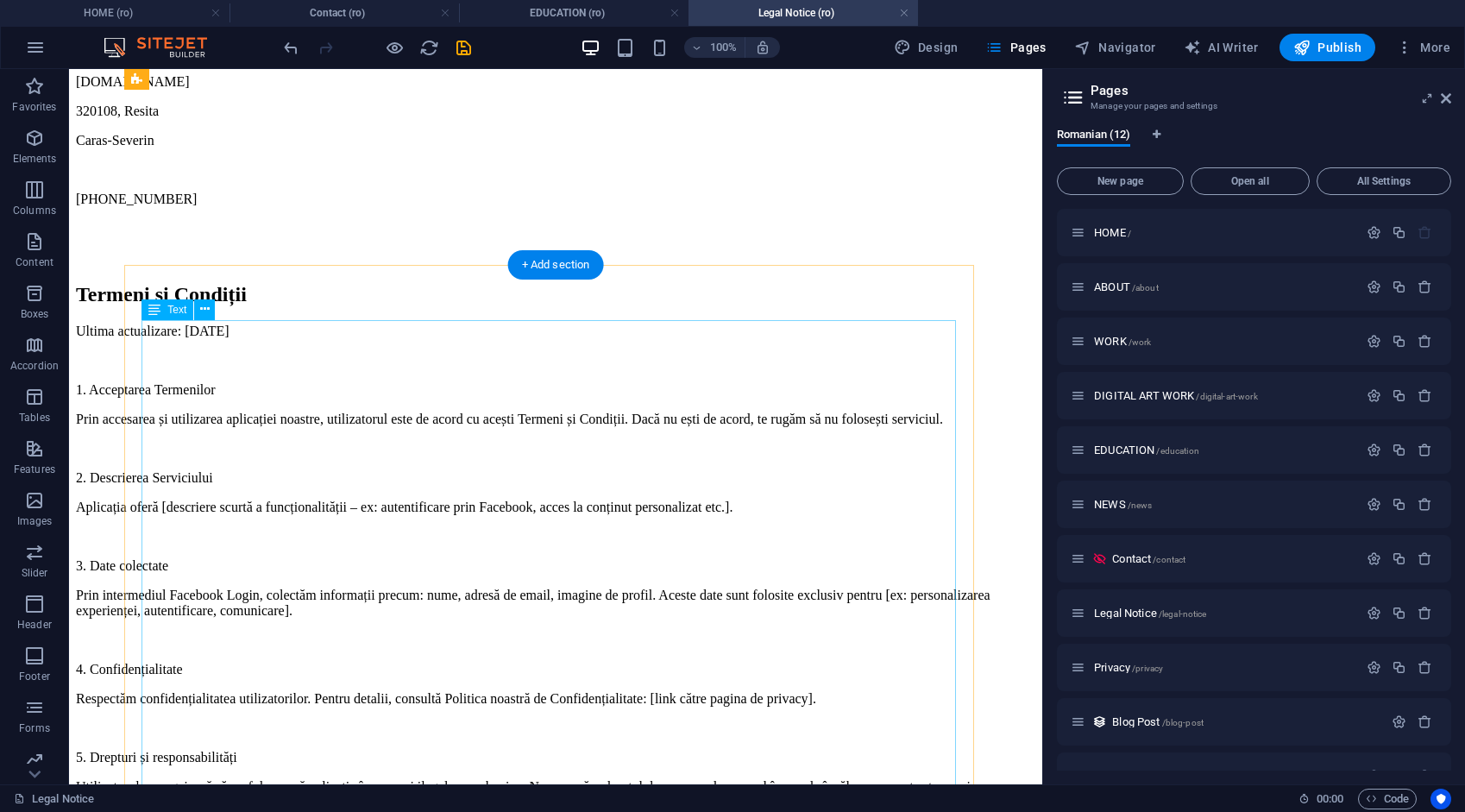
scroll to position [0, 0]
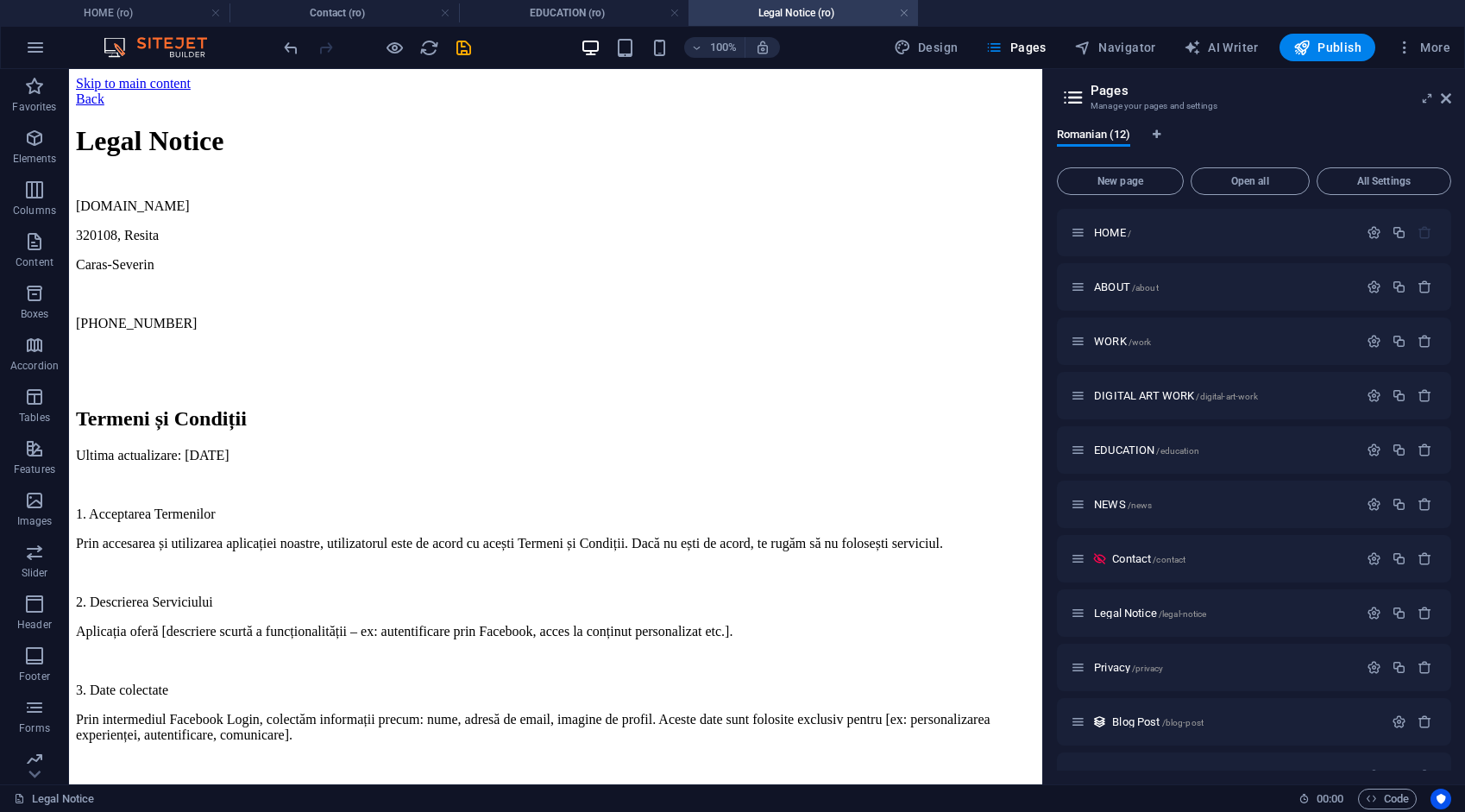
drag, startPoint x: 170, startPoint y: 14, endPoint x: 182, endPoint y: 26, distance: 17.0
click at [153, 12] on h4 "HOME (ro)" at bounding box center [114, 13] width 229 height 19
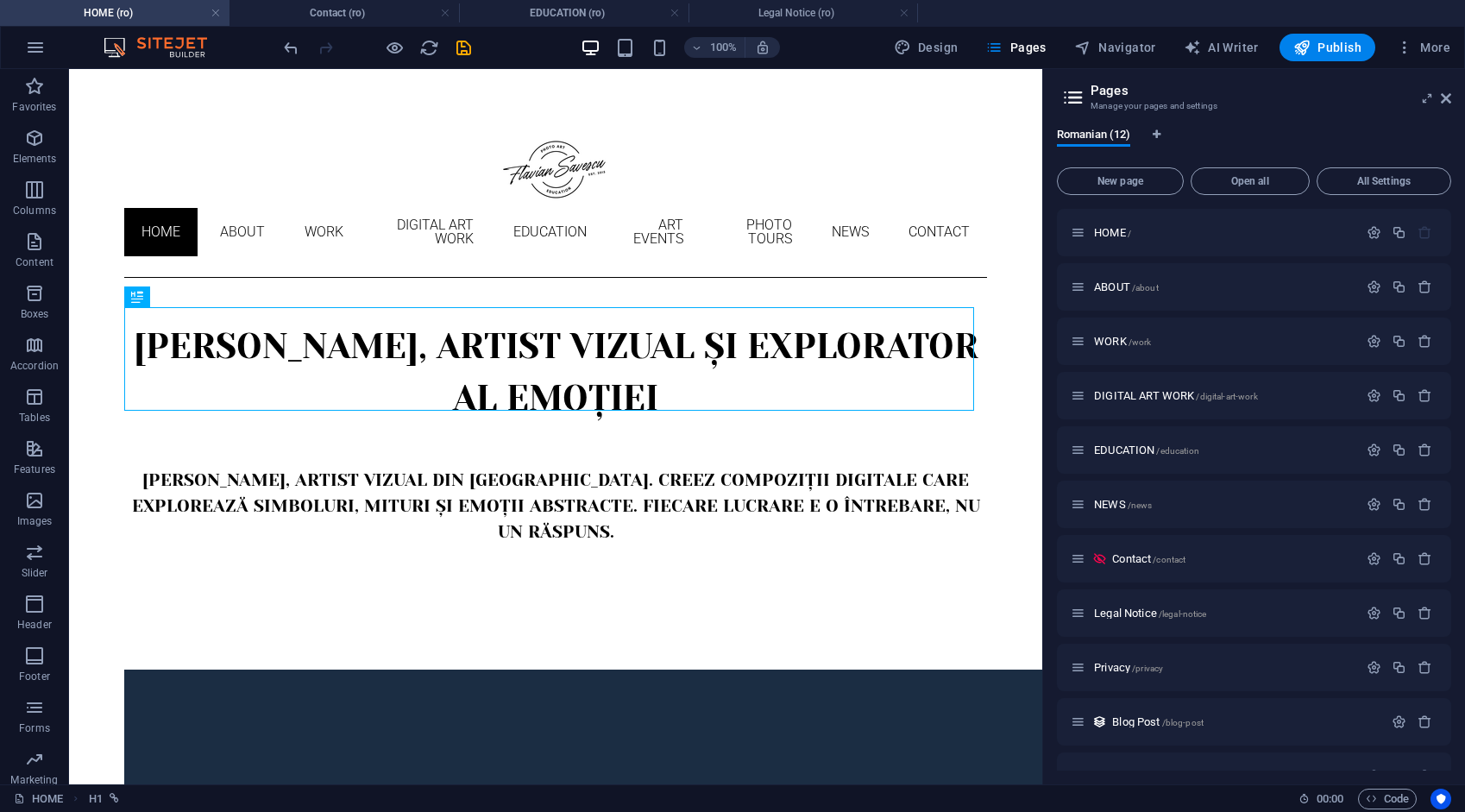
click at [153, 12] on h4 "HOME (ro)" at bounding box center [114, 13] width 229 height 19
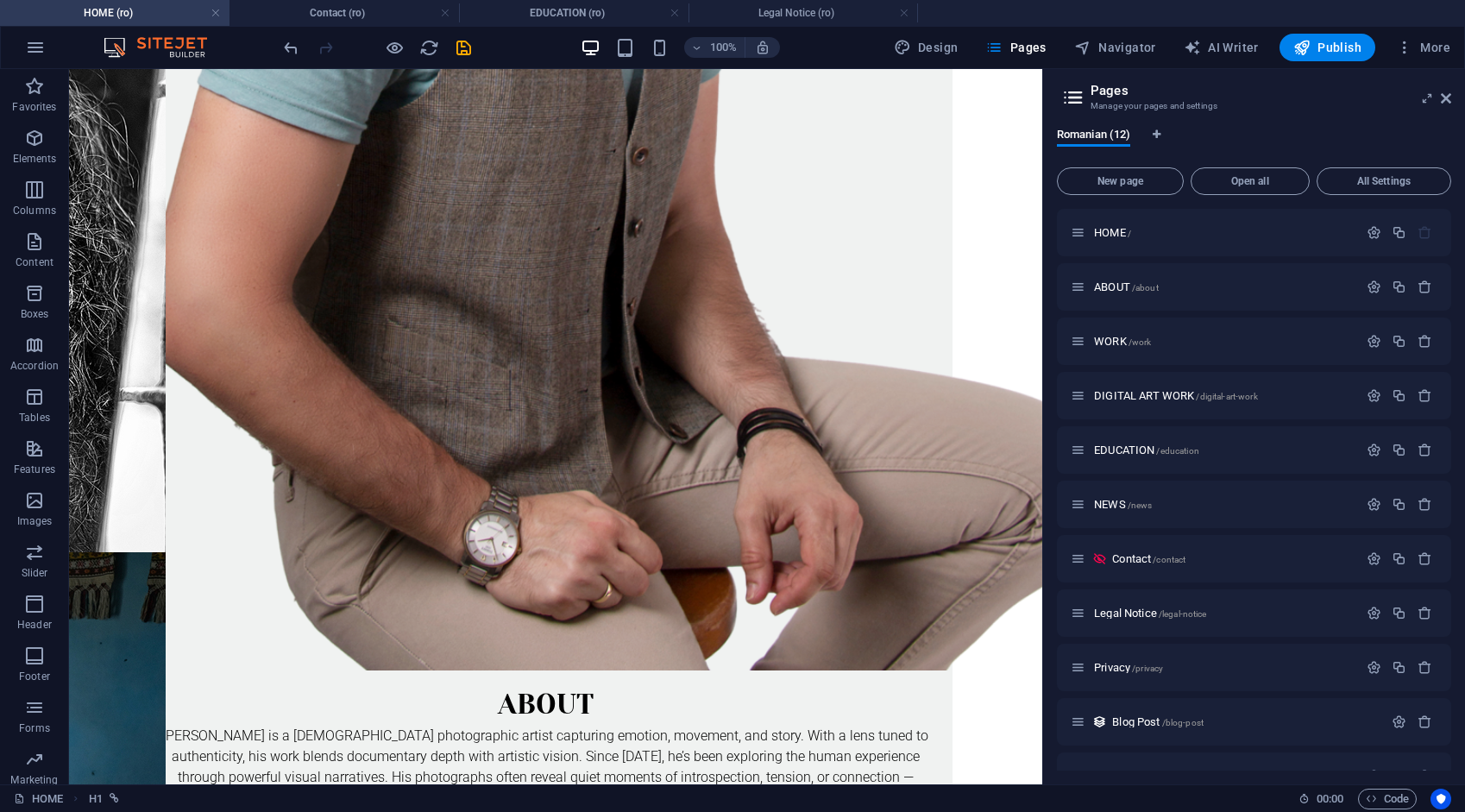
scroll to position [2648, 0]
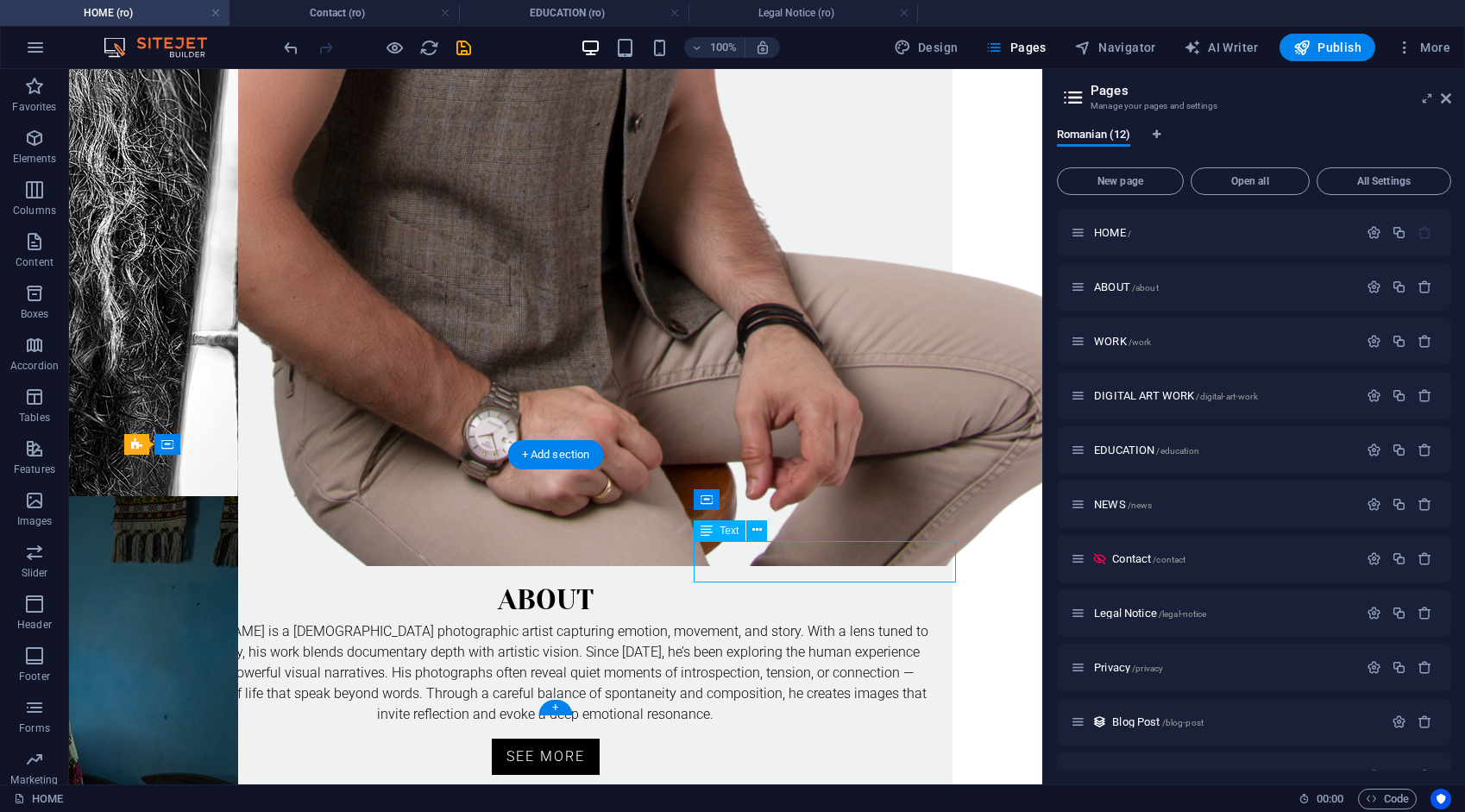
scroll to position [2471, 0]
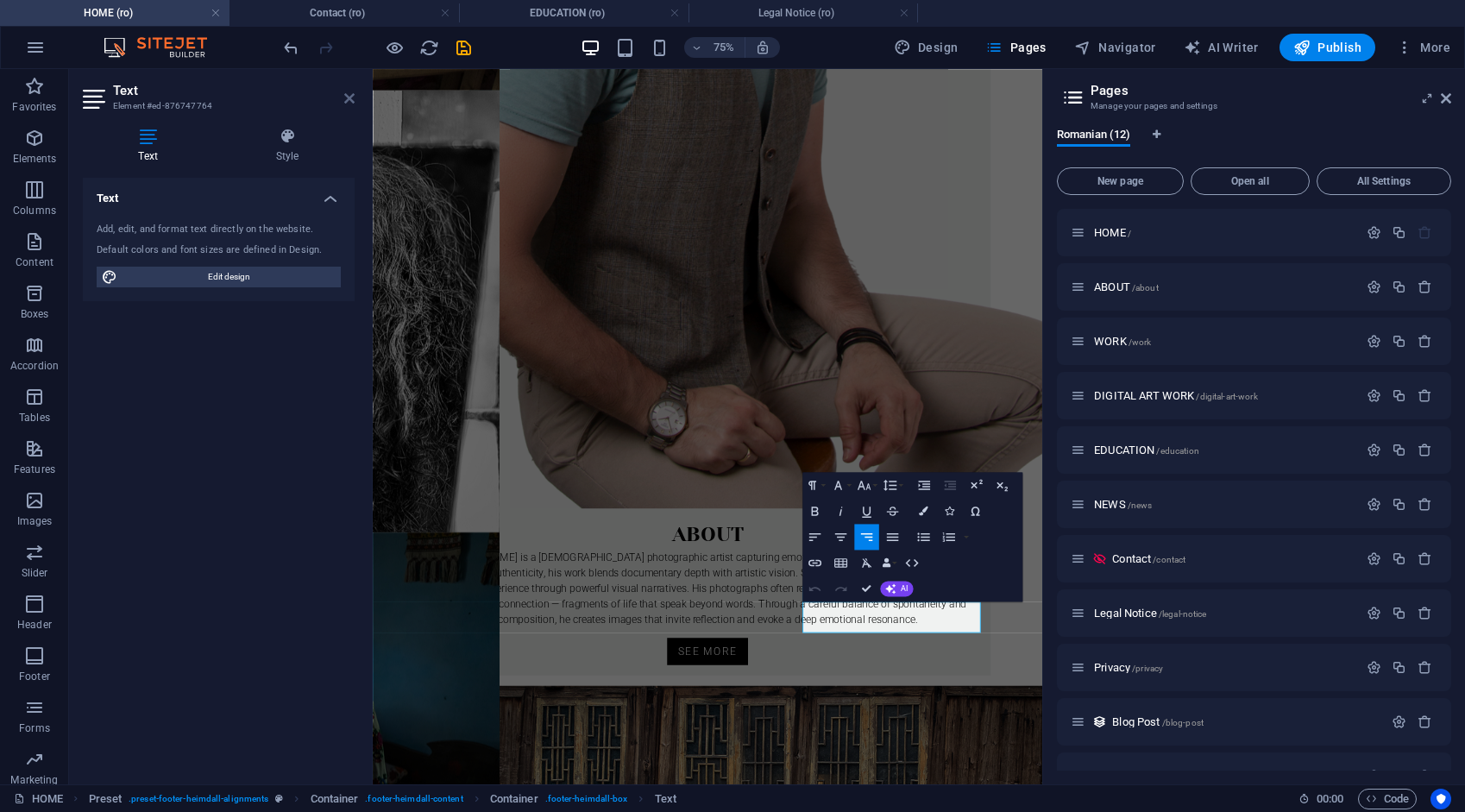
drag, startPoint x: 349, startPoint y: 98, endPoint x: 281, endPoint y: 31, distance: 95.5
click at [349, 98] on icon at bounding box center [350, 98] width 11 height 14
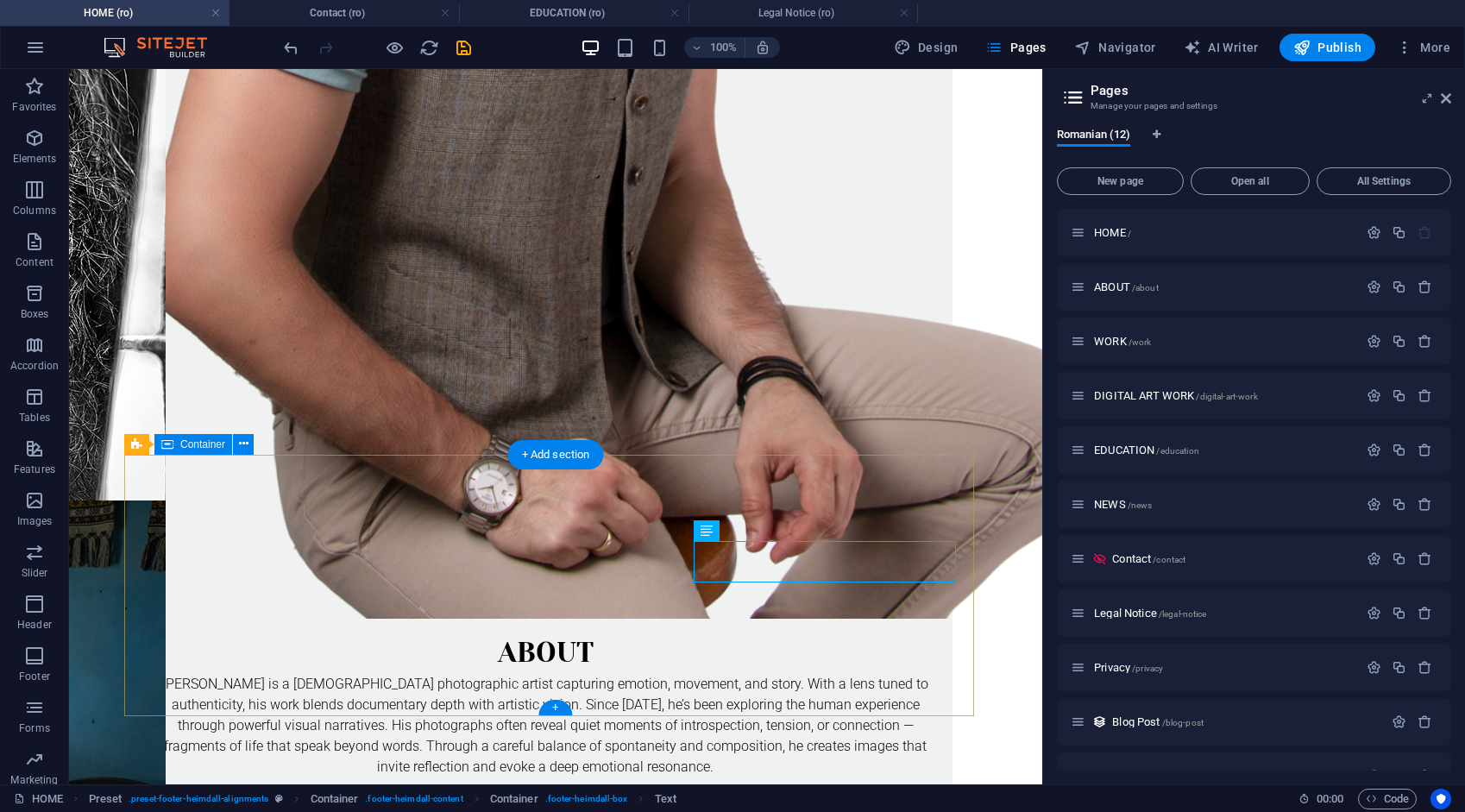
scroll to position [2648, 0]
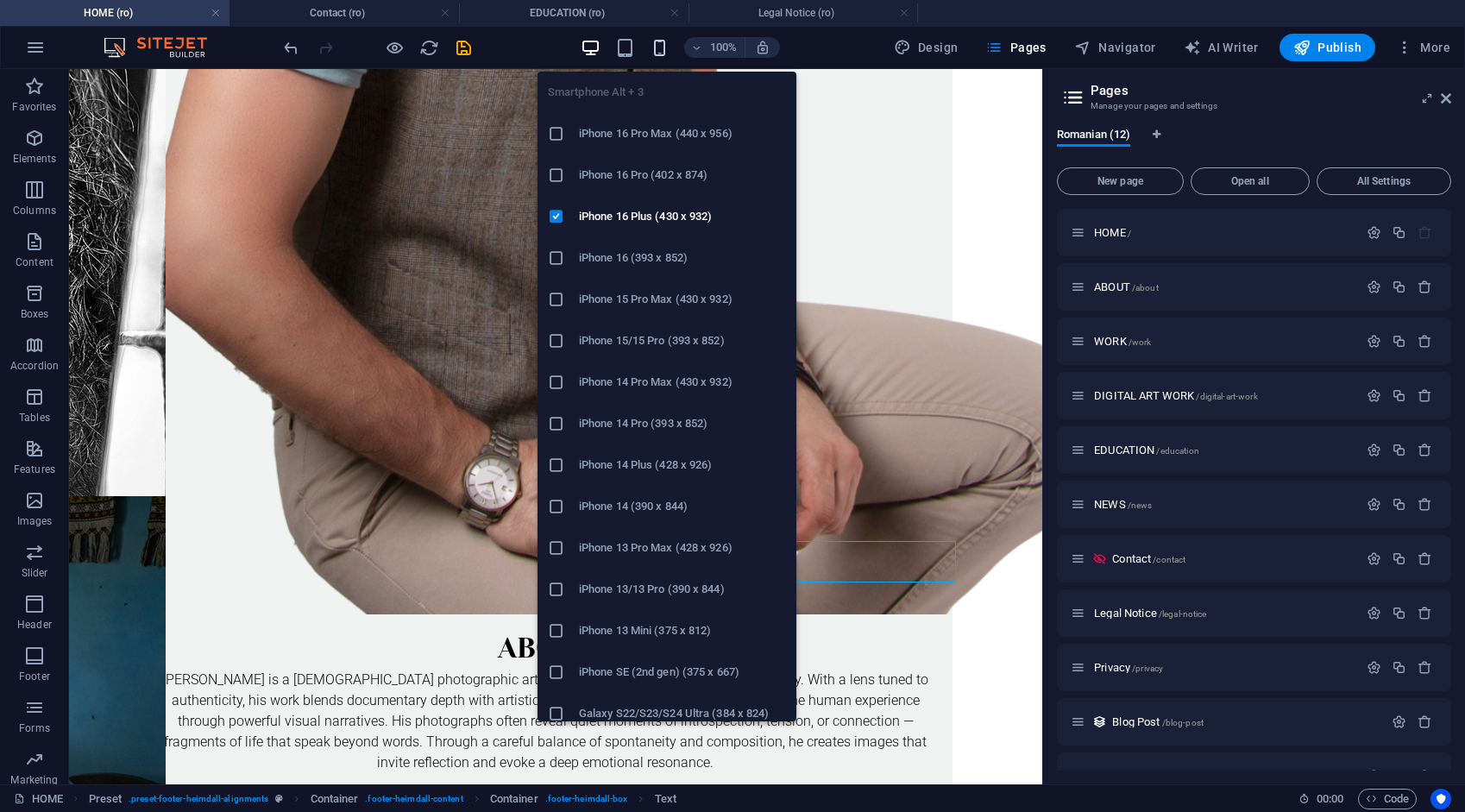
click at [668, 53] on icon "button" at bounding box center [660, 48] width 20 height 20
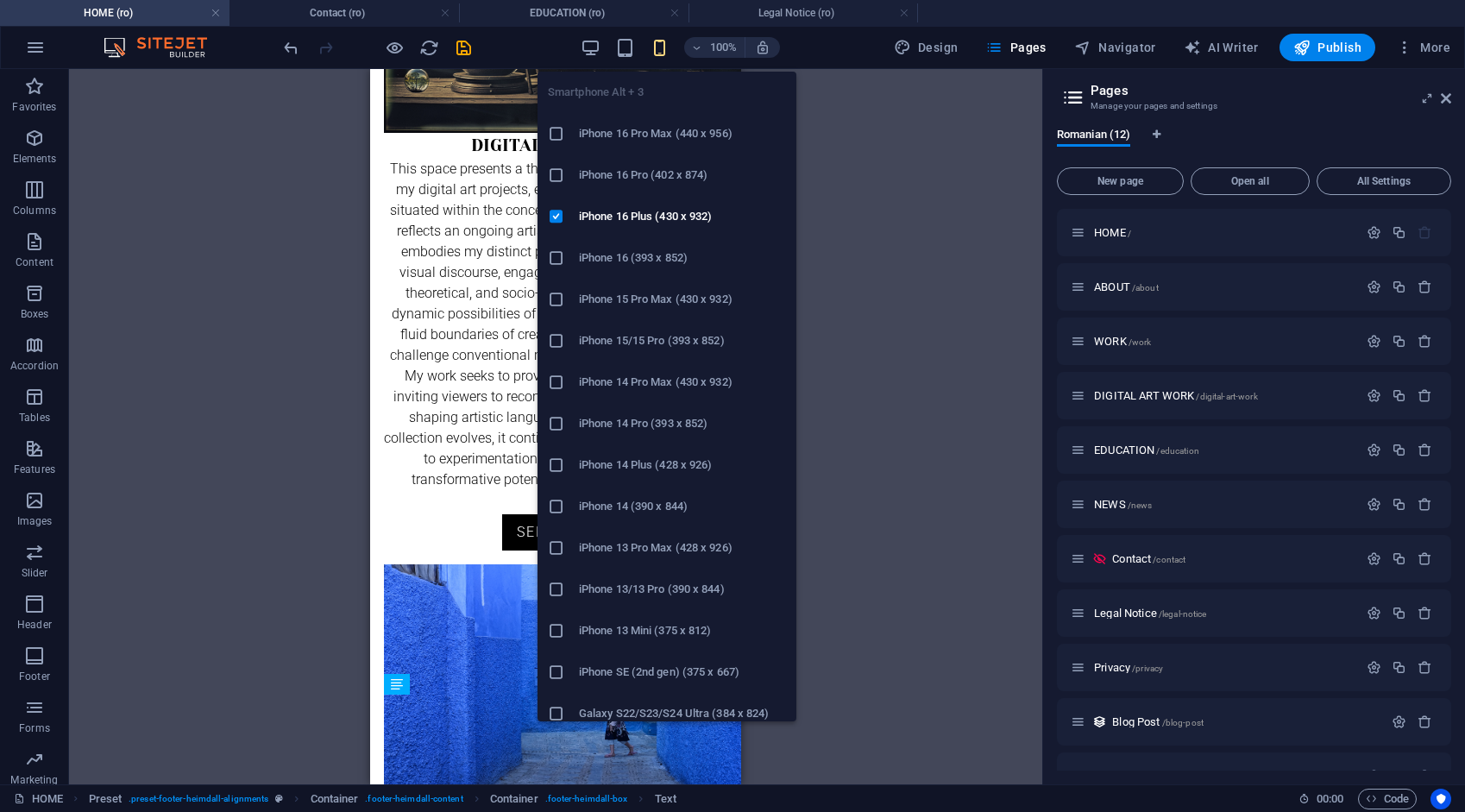
scroll to position [5093, 0]
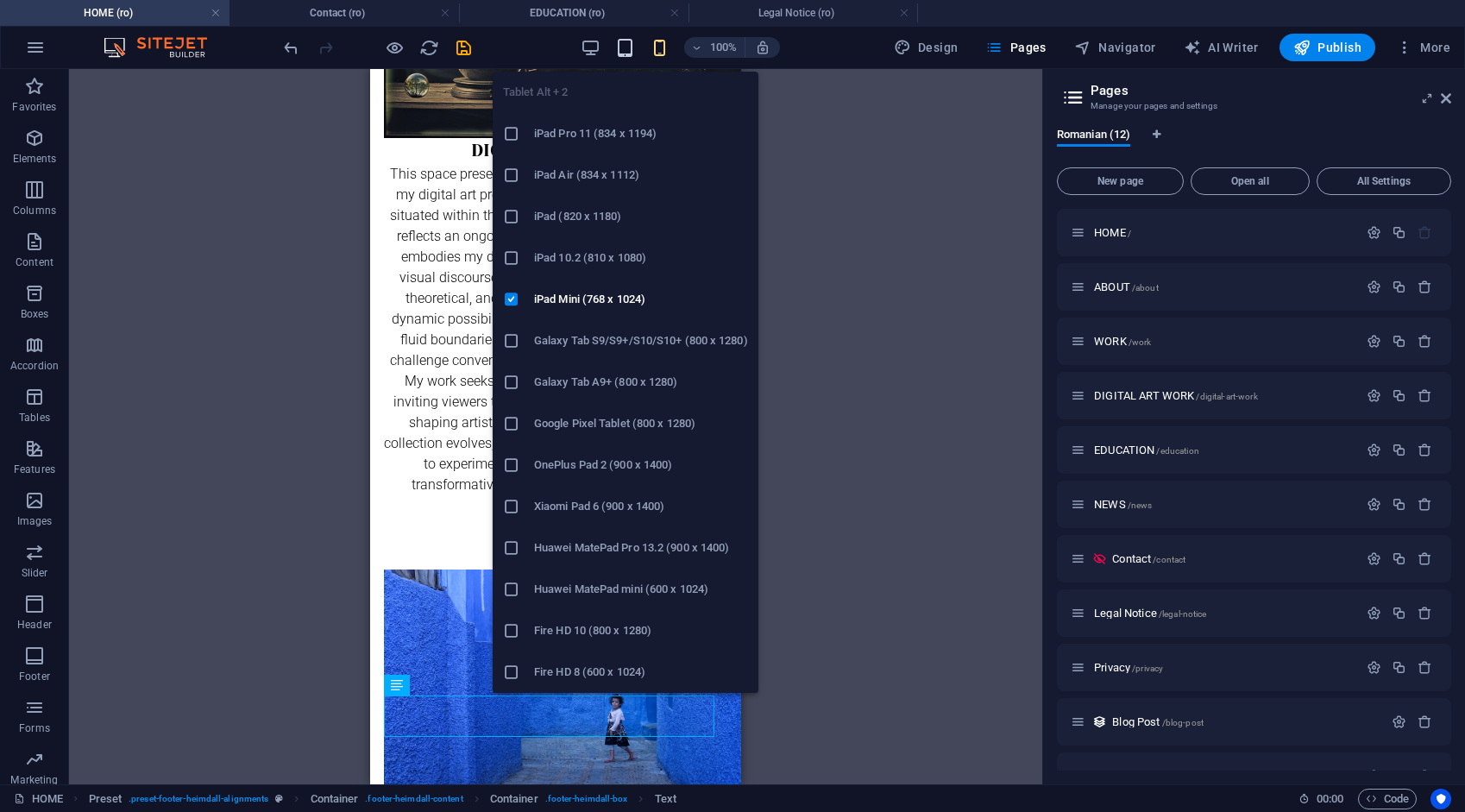
click at [626, 50] on icon "button" at bounding box center [625, 48] width 20 height 20
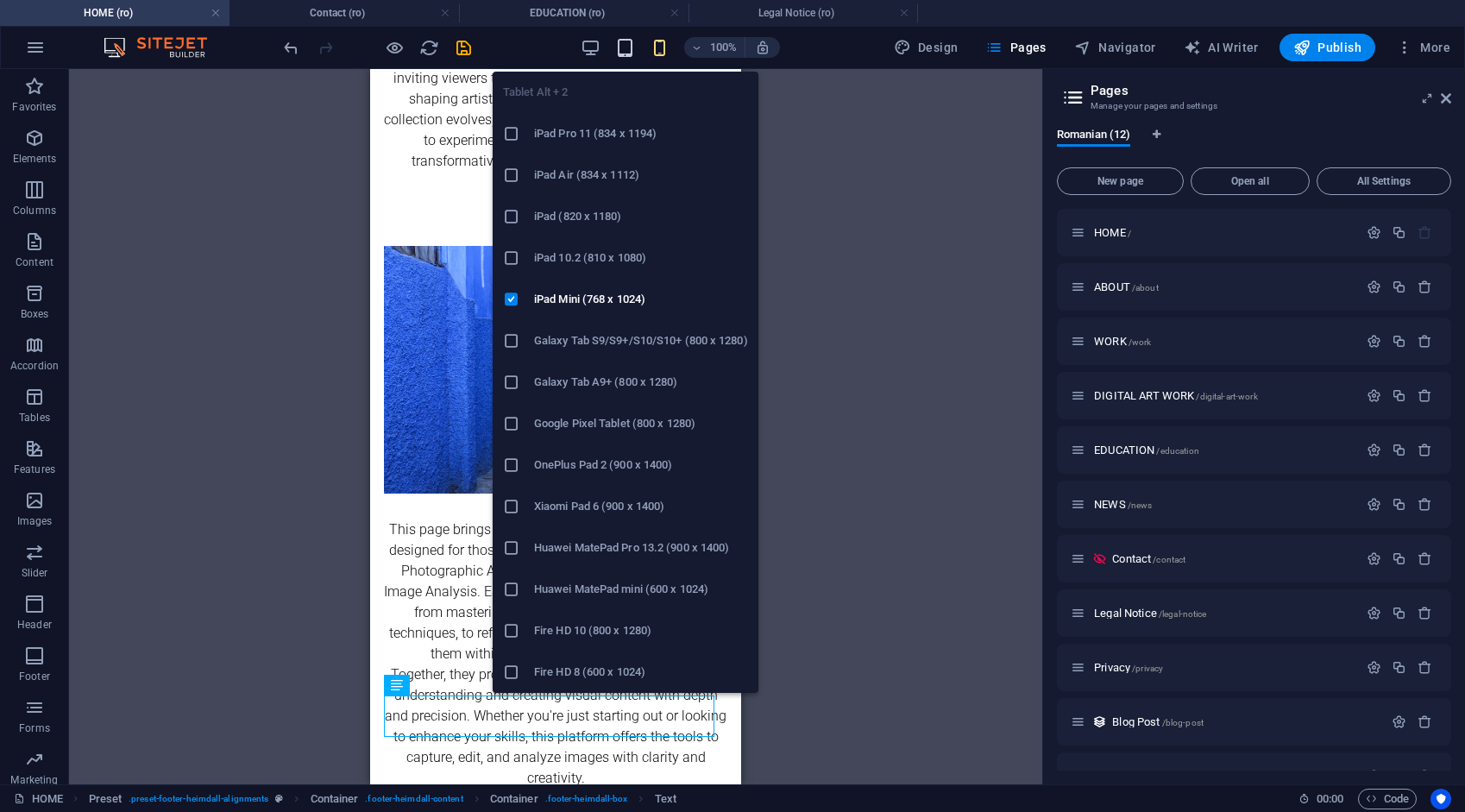
scroll to position [2557, 0]
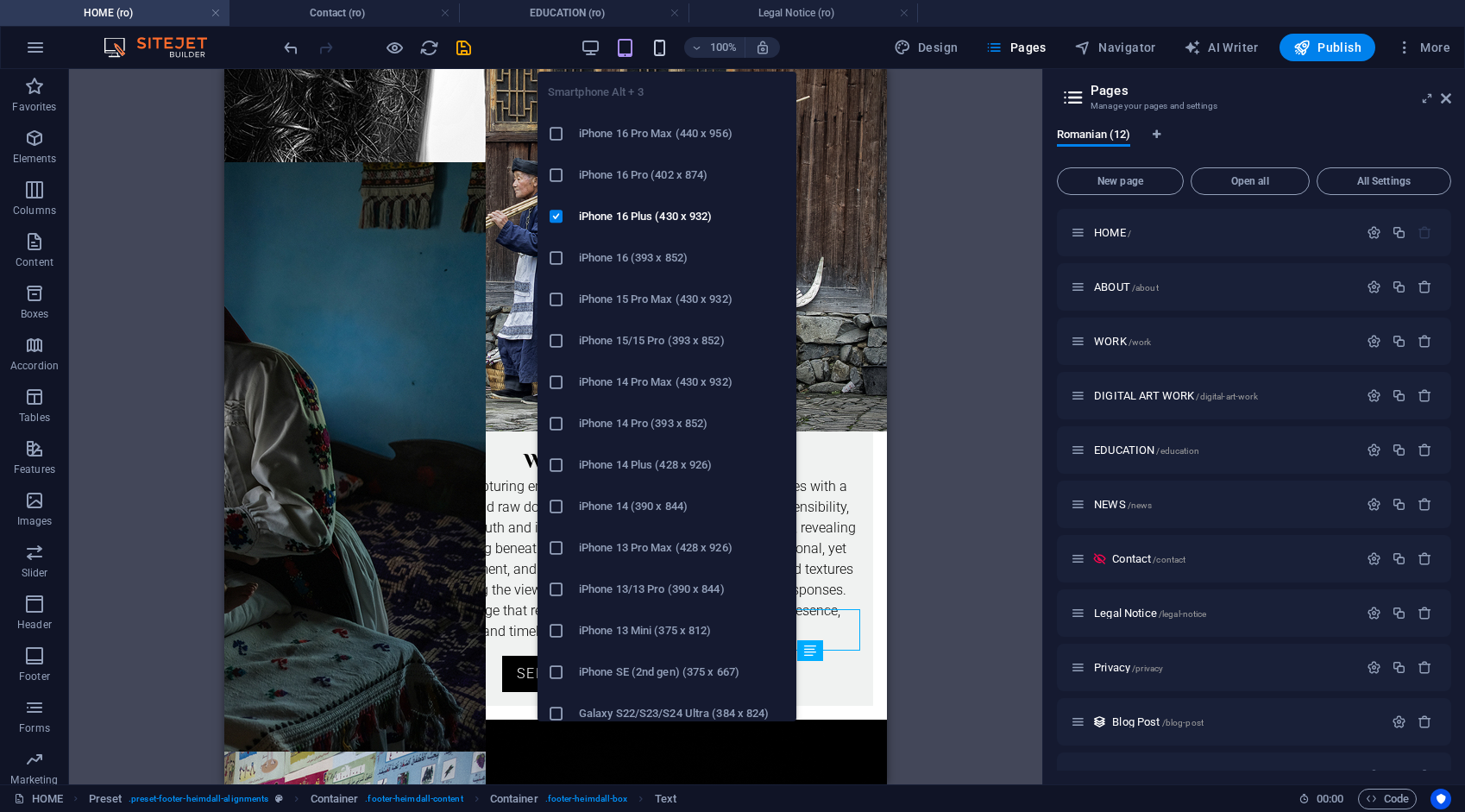
click at [654, 48] on icon "button" at bounding box center [660, 48] width 20 height 20
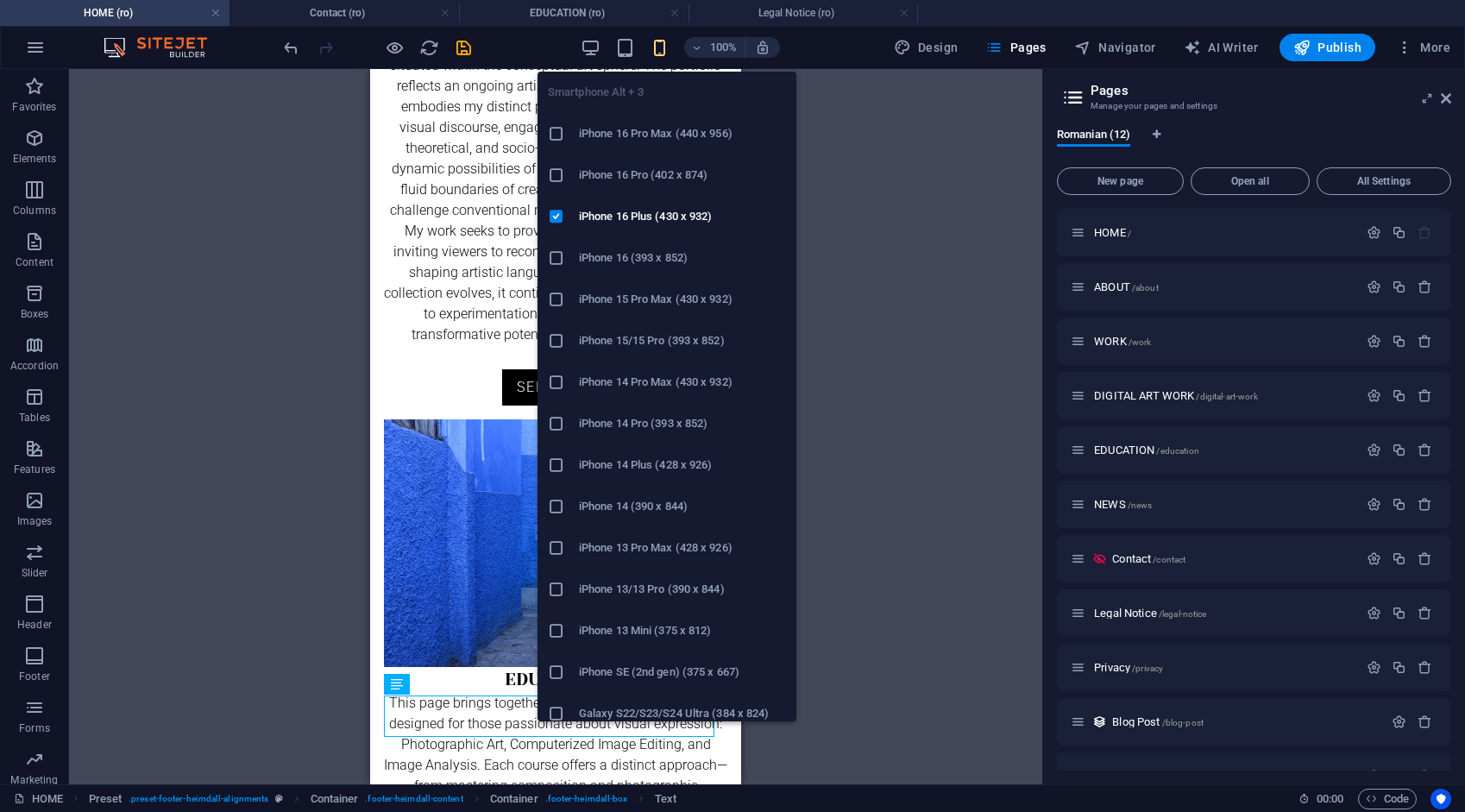
scroll to position [5077, 0]
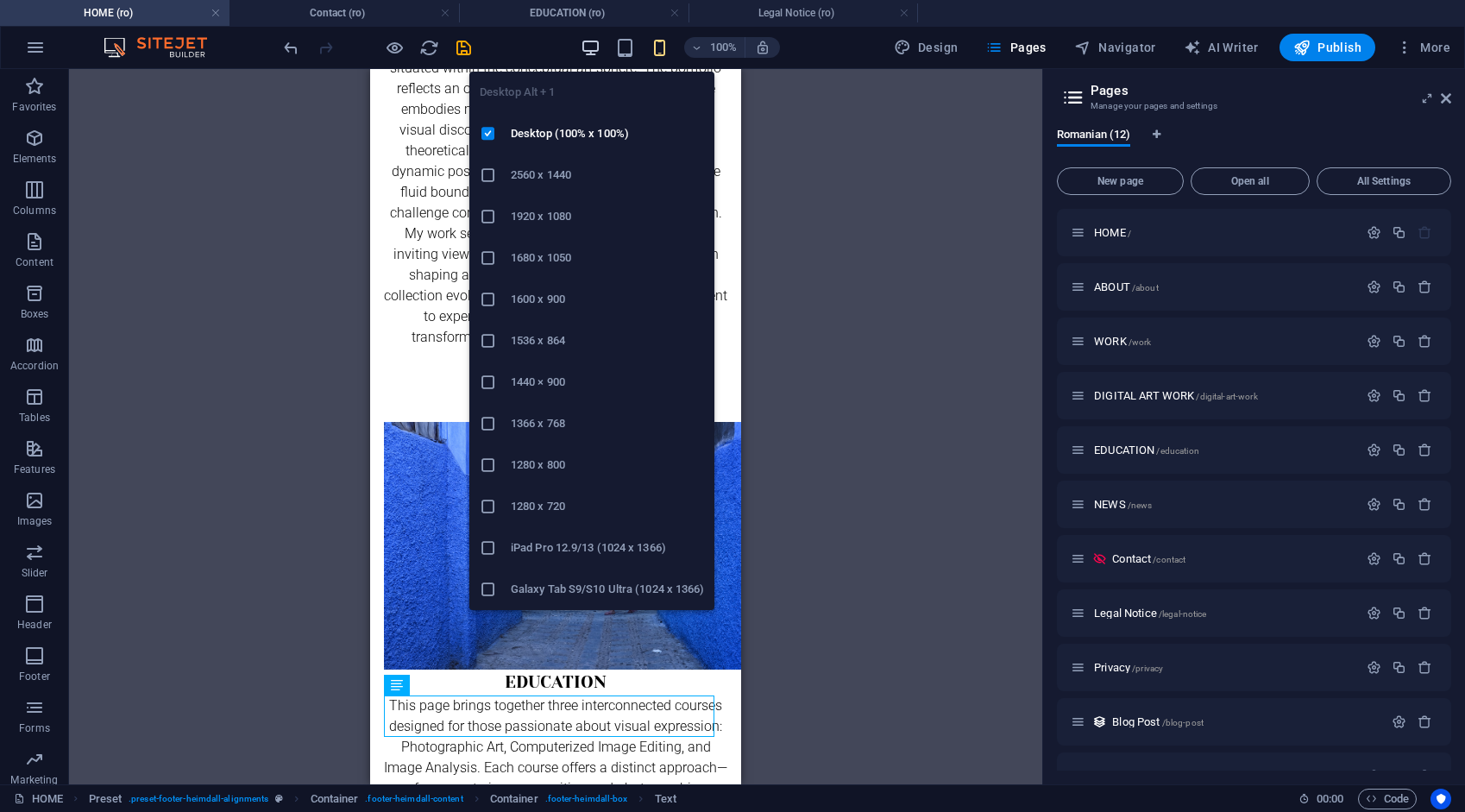
click at [599, 51] on icon "button" at bounding box center [591, 48] width 20 height 20
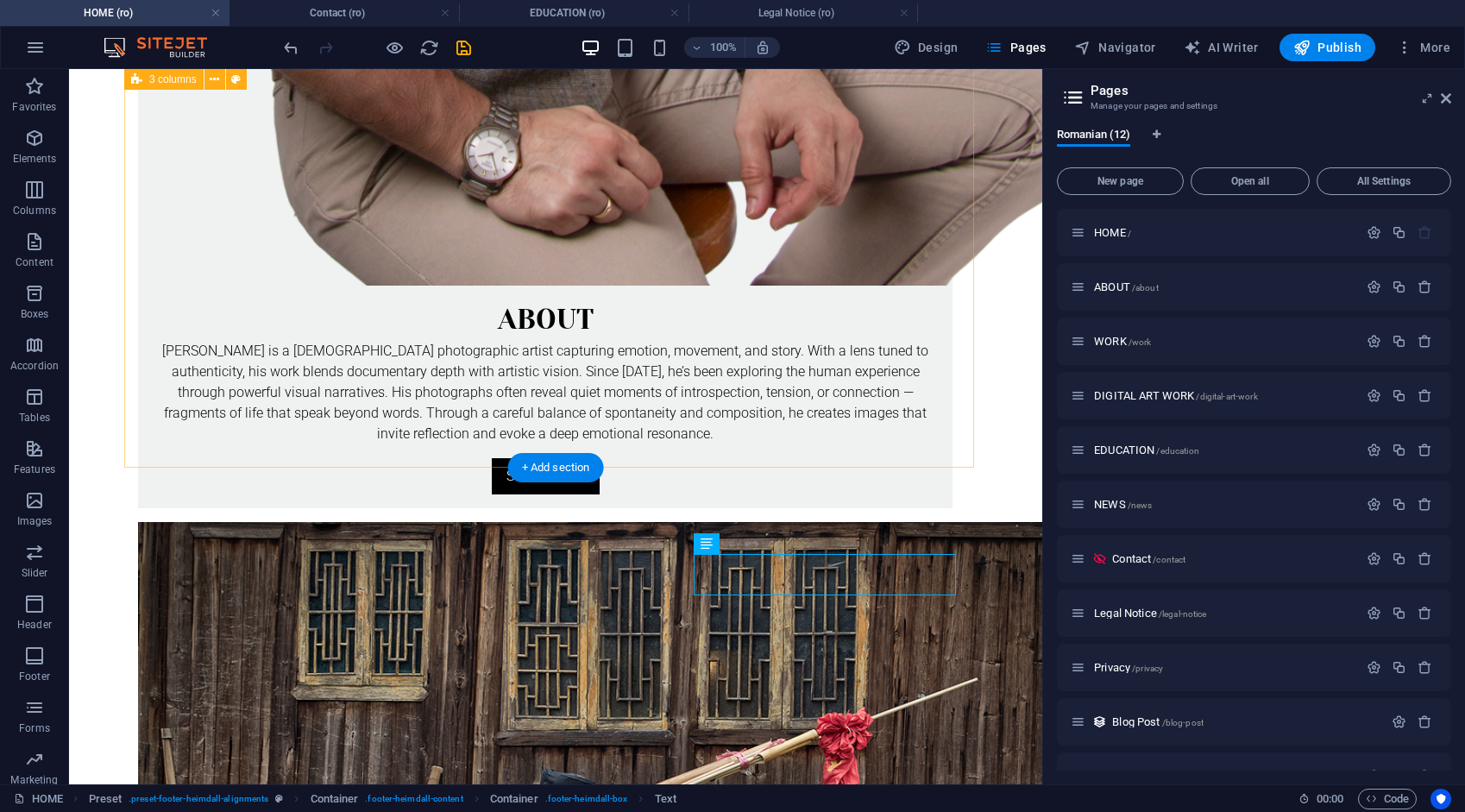
scroll to position [2635, 0]
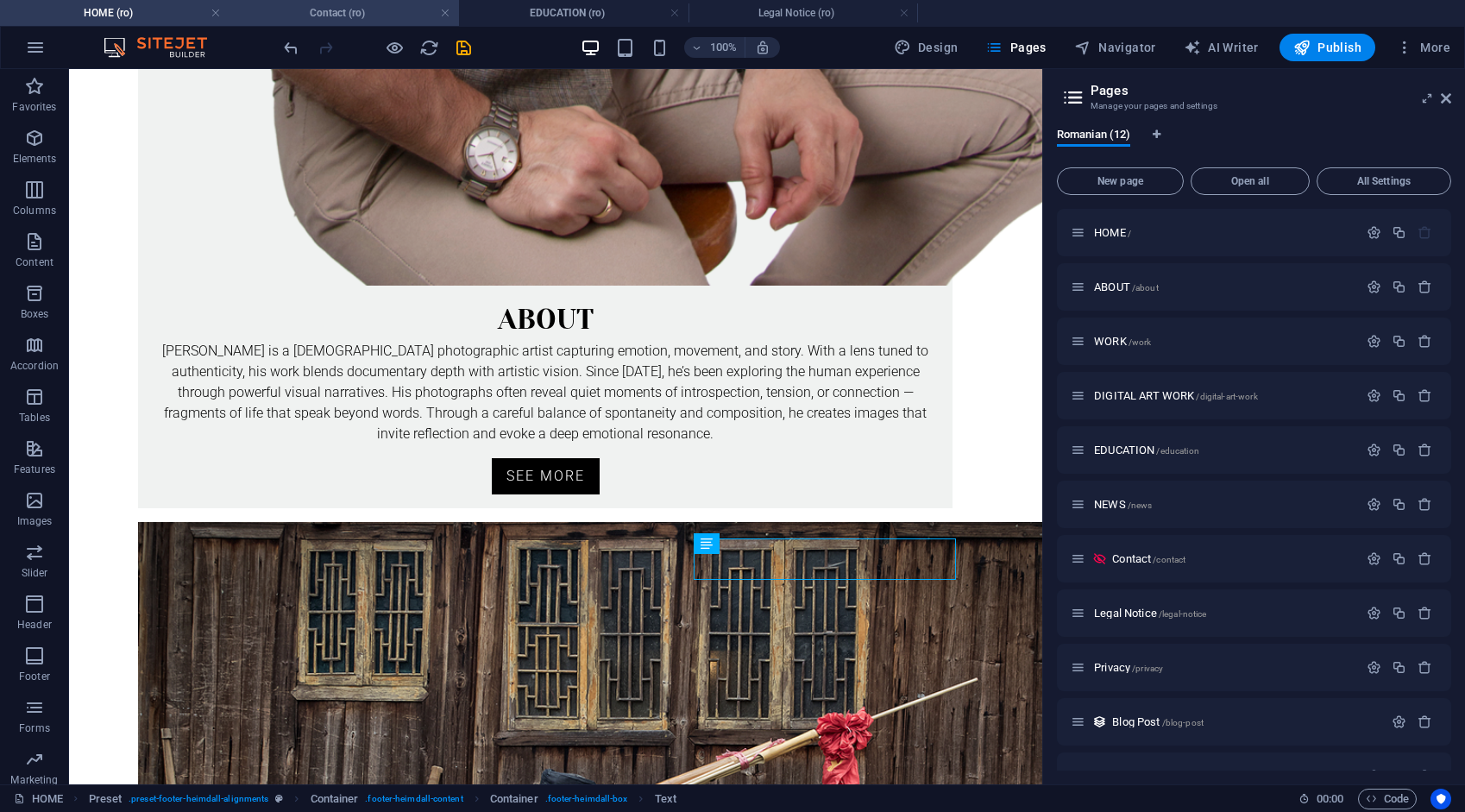
click at [337, 14] on h4 "Contact (ro)" at bounding box center [344, 13] width 229 height 19
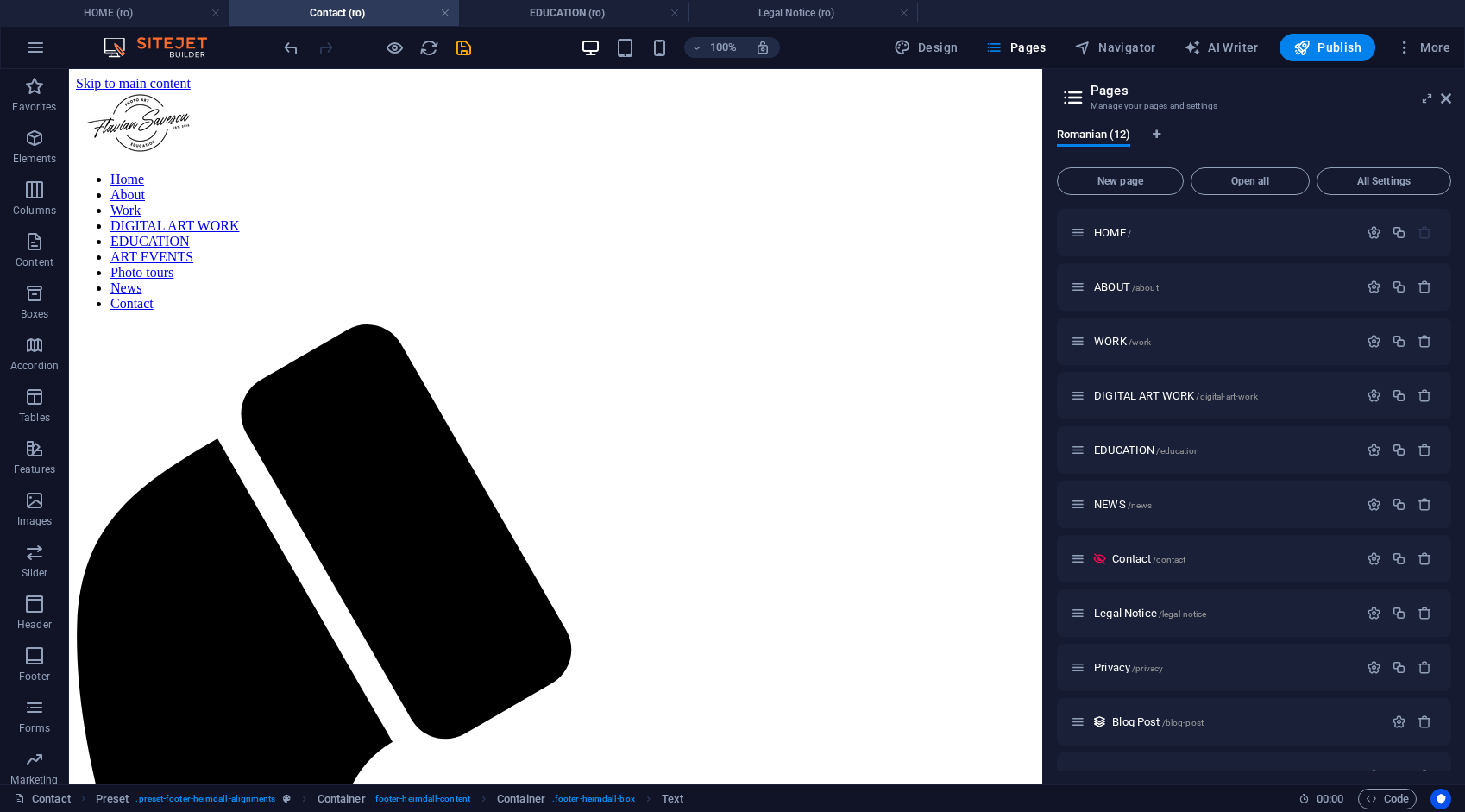
scroll to position [227, 0]
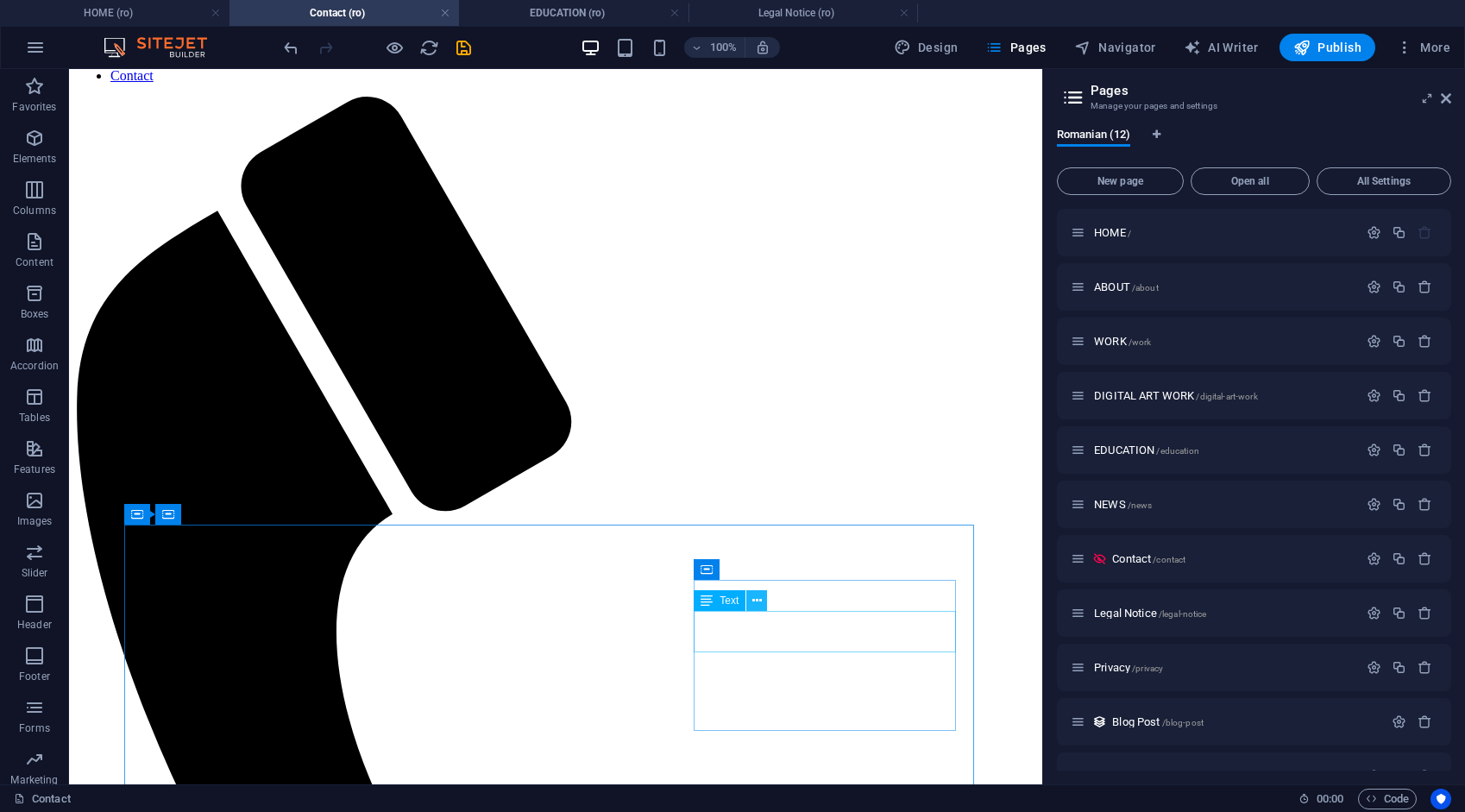
click at [755, 597] on icon at bounding box center [757, 600] width 10 height 18
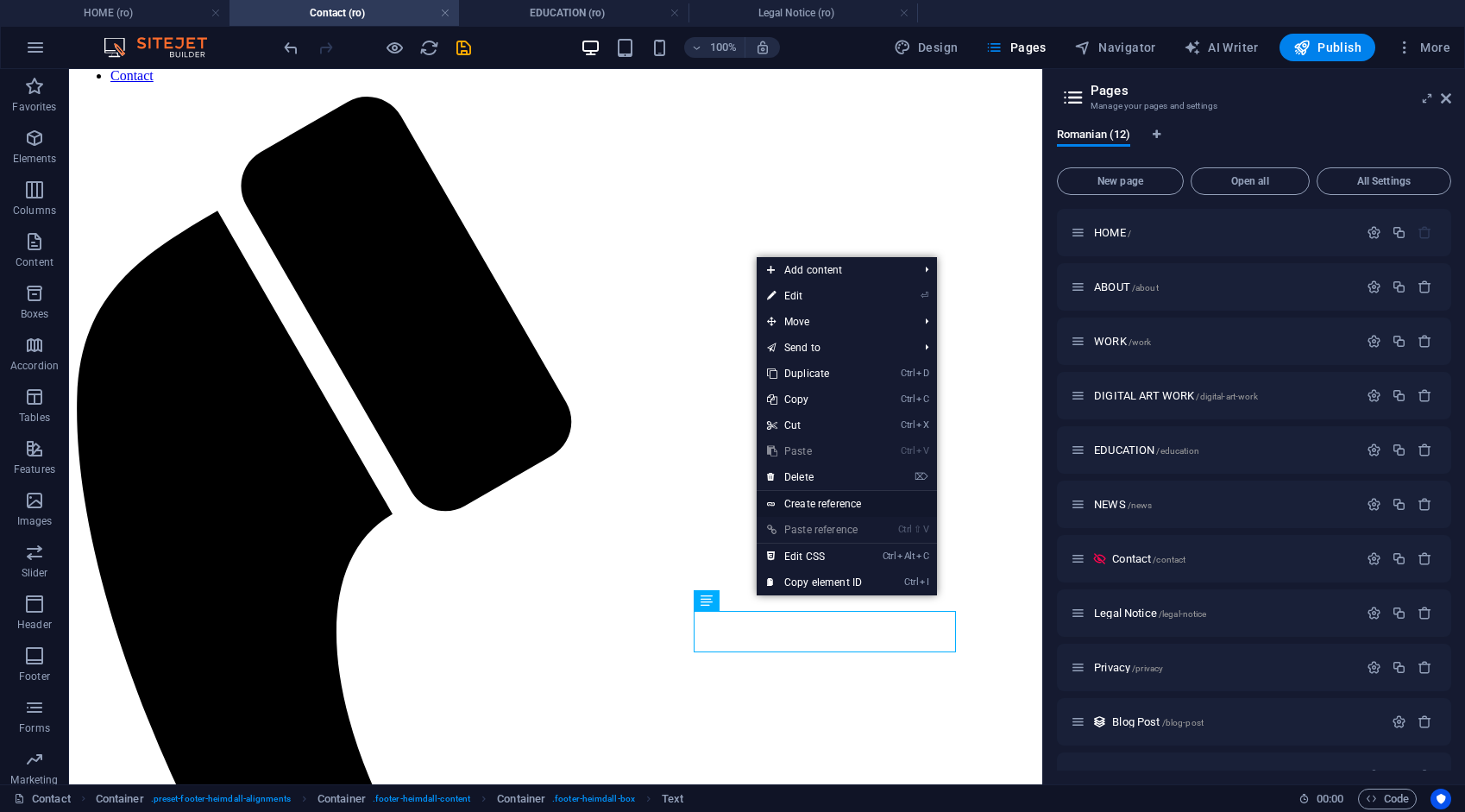
click at [818, 502] on link "Create reference" at bounding box center [847, 504] width 180 height 26
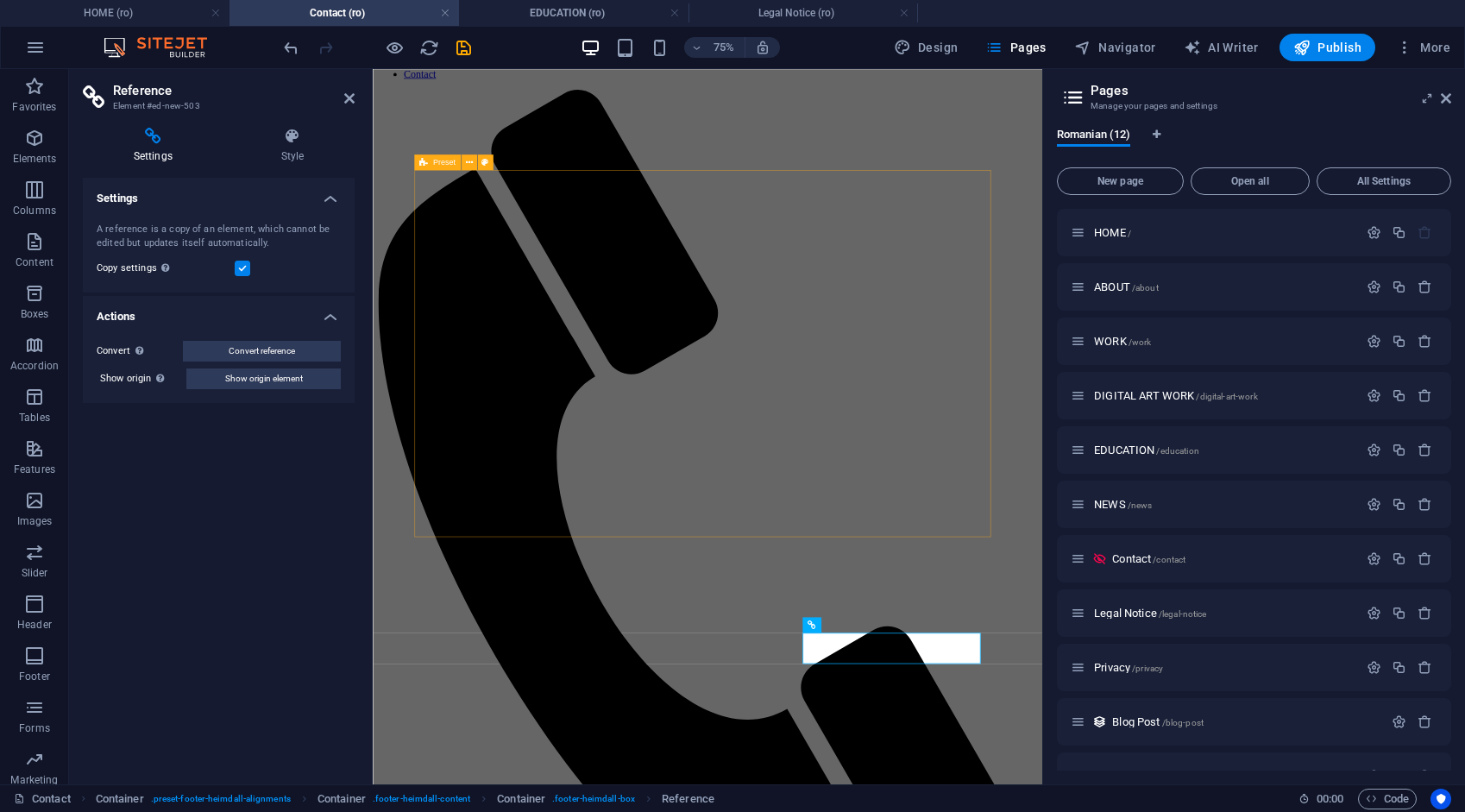
scroll to position [59, 0]
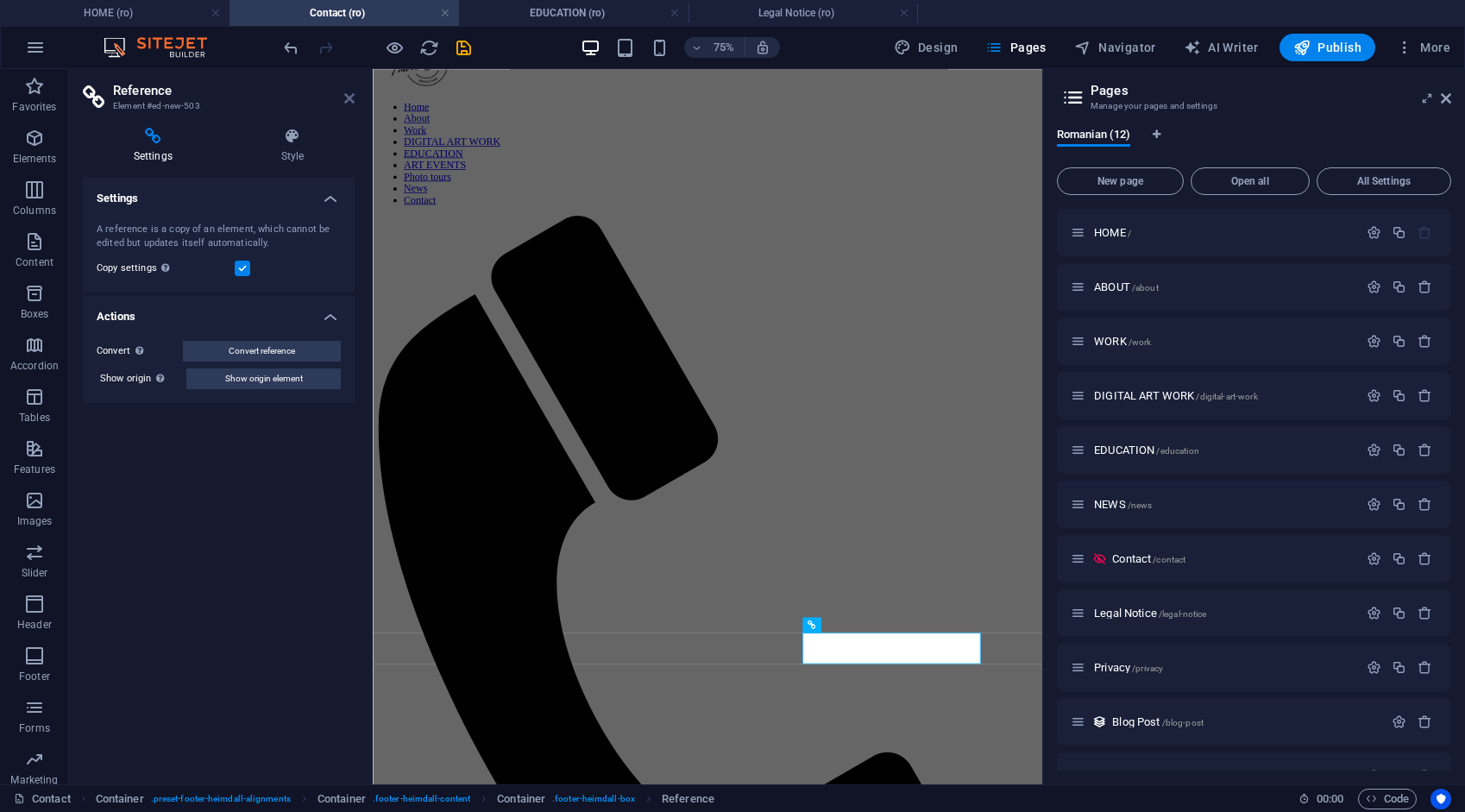
click at [349, 93] on icon at bounding box center [350, 98] width 11 height 14
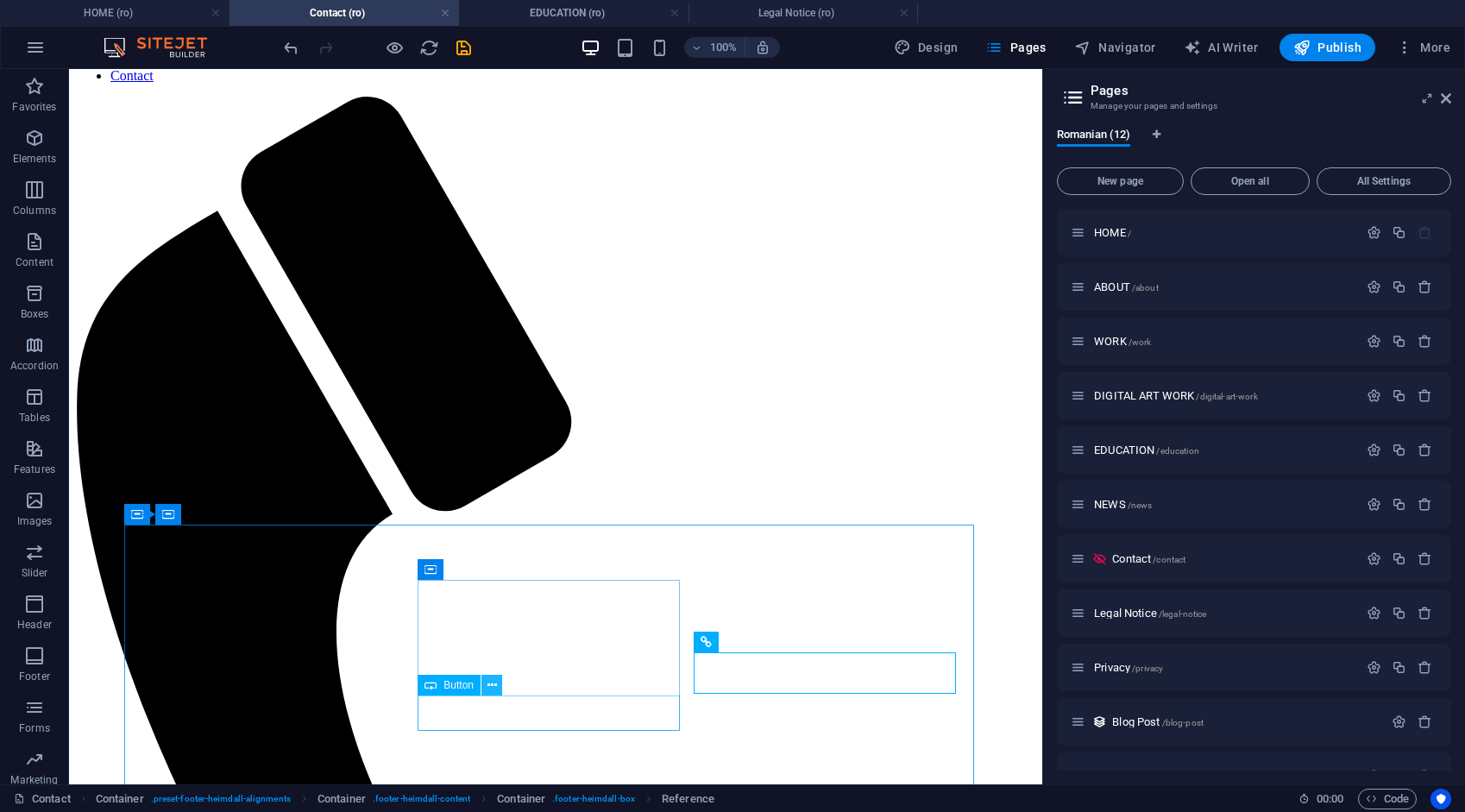
click at [494, 683] on icon at bounding box center [492, 685] width 10 height 18
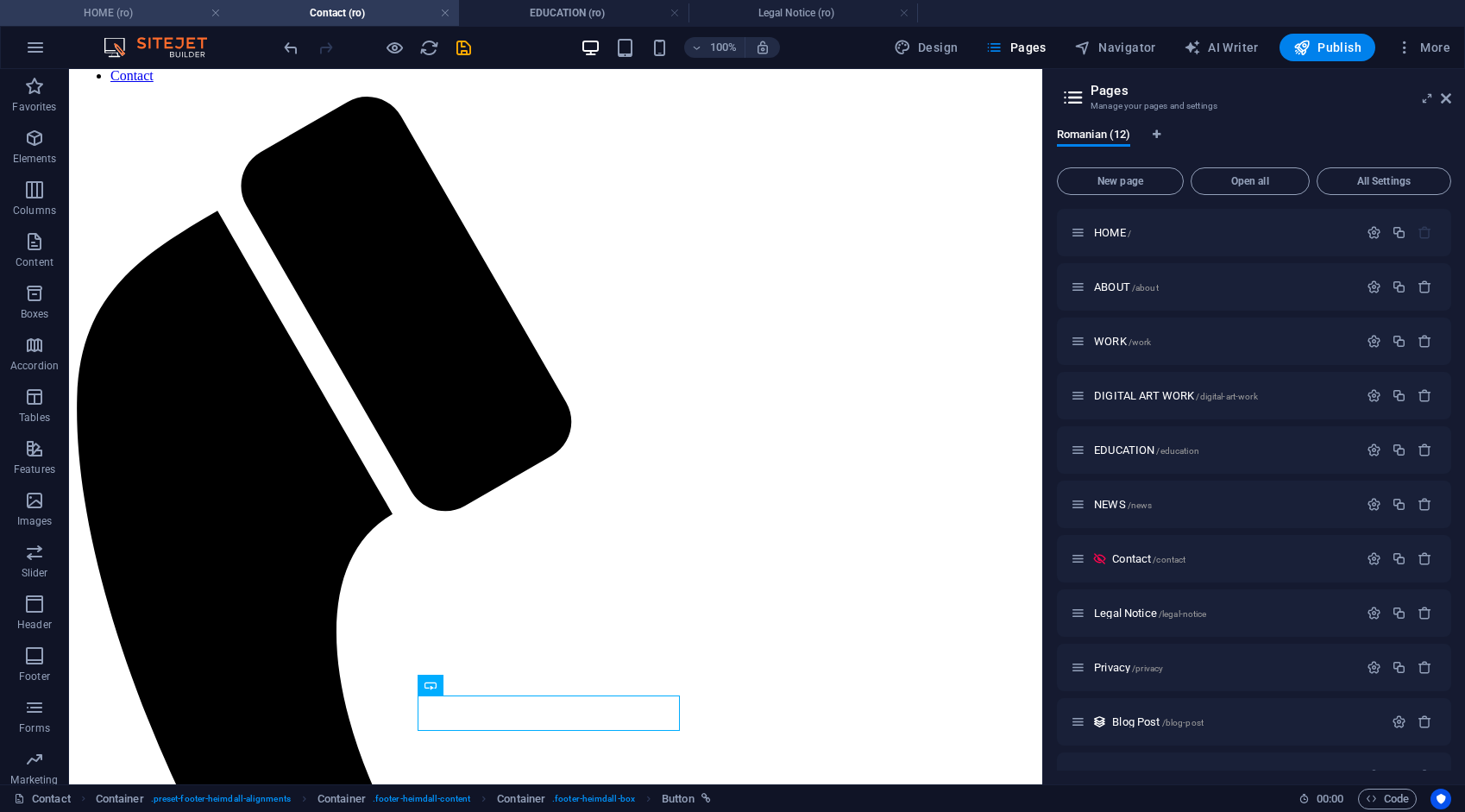
click at [158, 12] on h4 "HOME (ro)" at bounding box center [114, 13] width 229 height 19
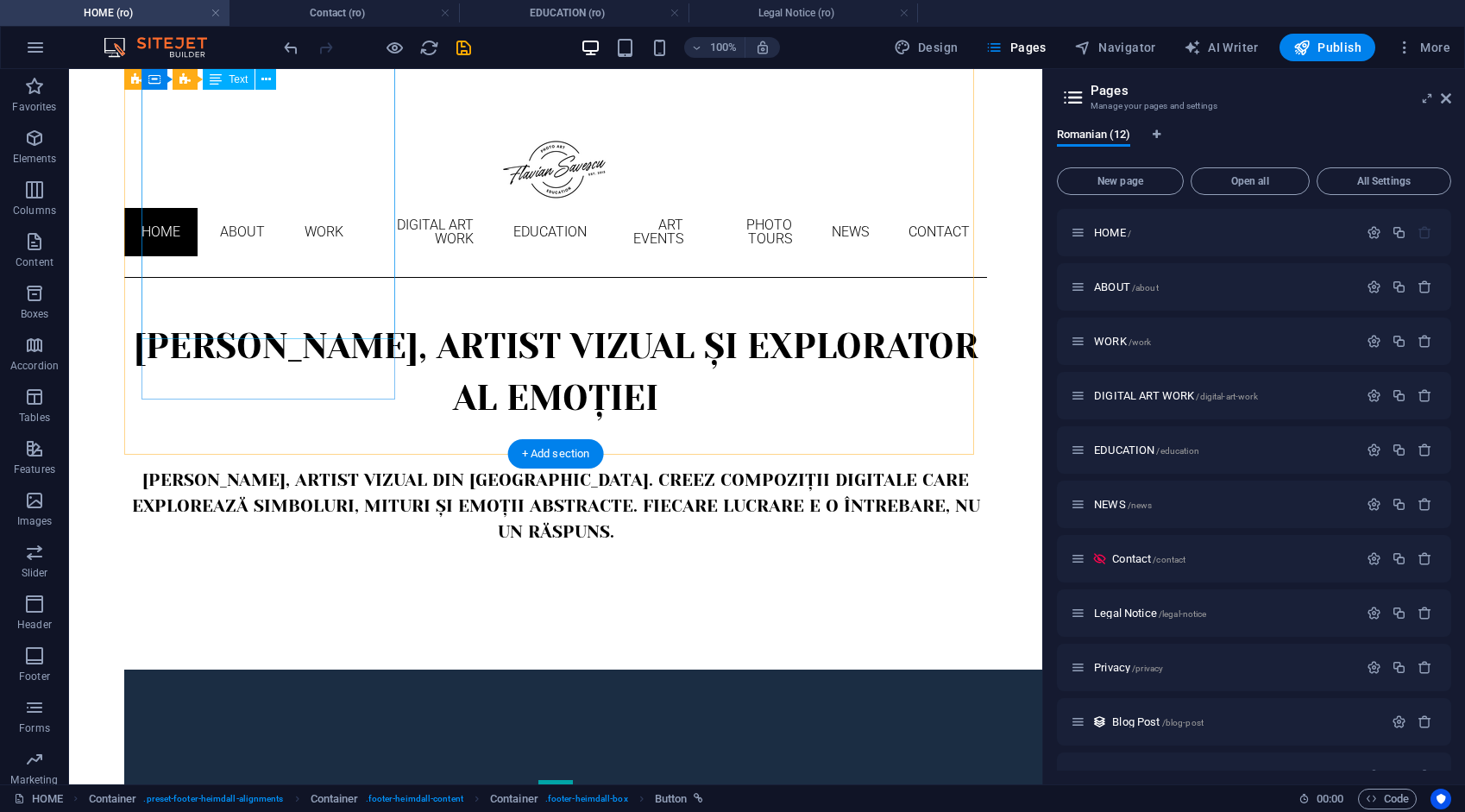
scroll to position [2087, 0]
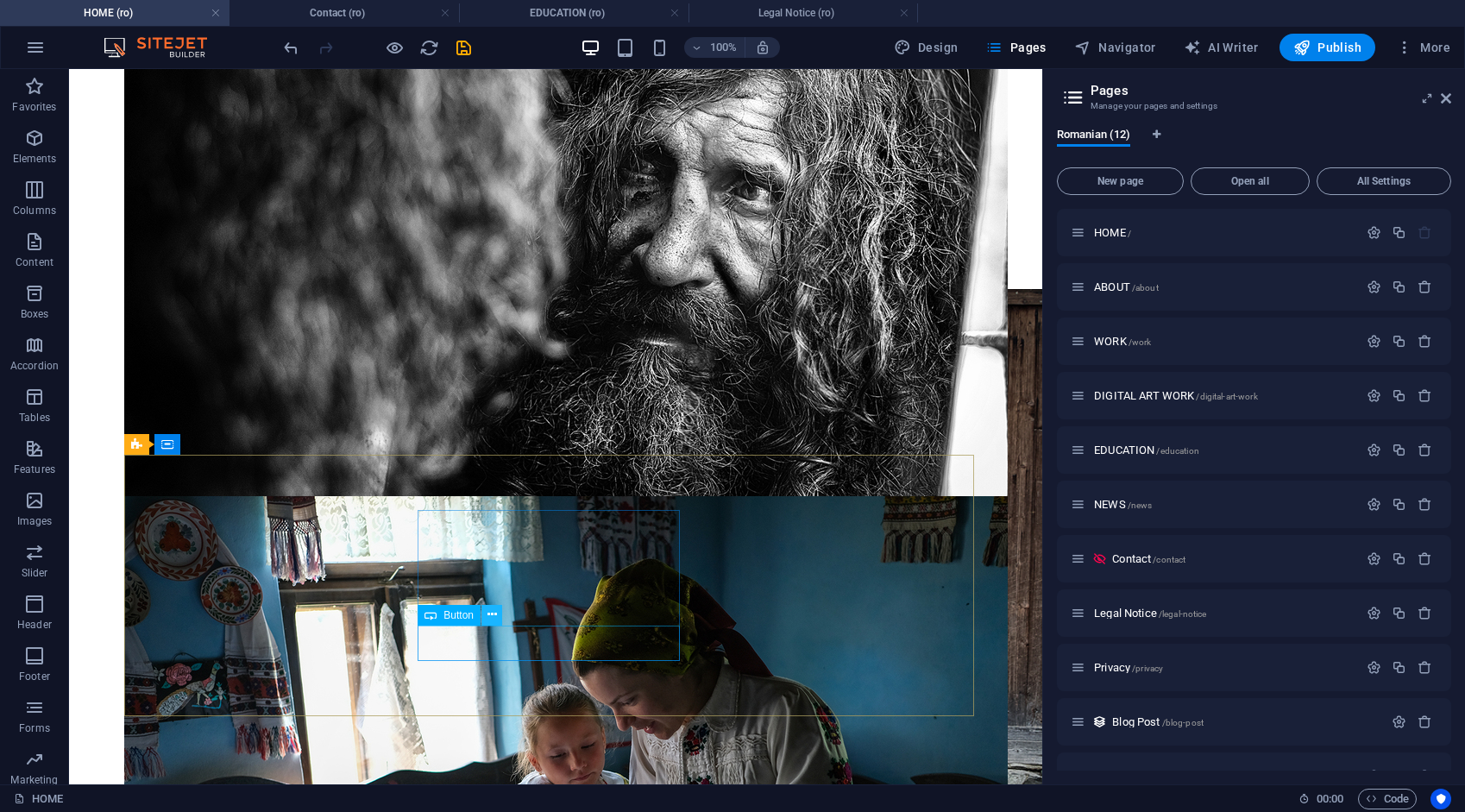
click at [492, 617] on icon at bounding box center [492, 614] width 10 height 18
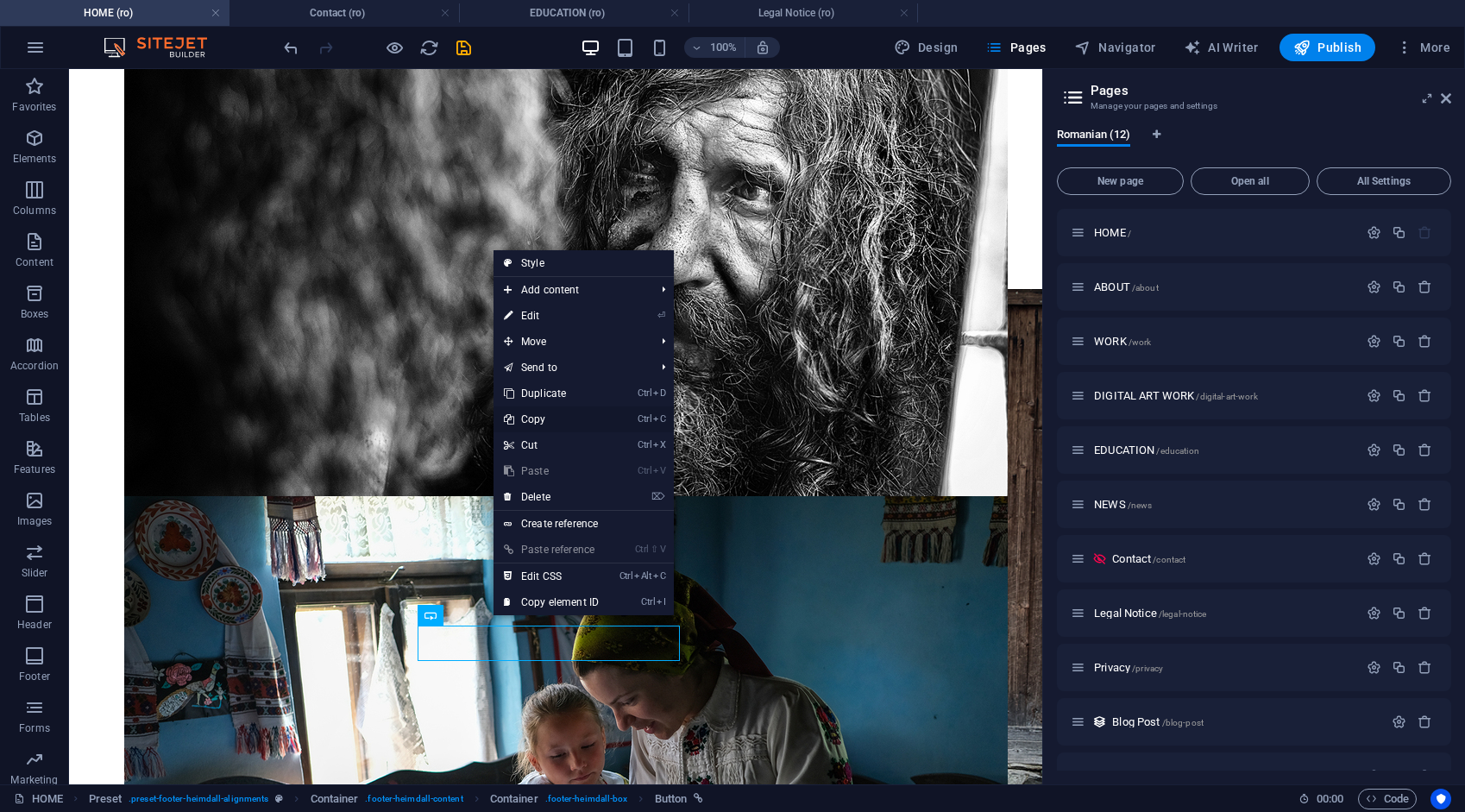
drag, startPoint x: 537, startPoint y: 417, endPoint x: 468, endPoint y: 348, distance: 97.6
click at [537, 417] on link "Ctrl C Copy" at bounding box center [550, 419] width 115 height 26
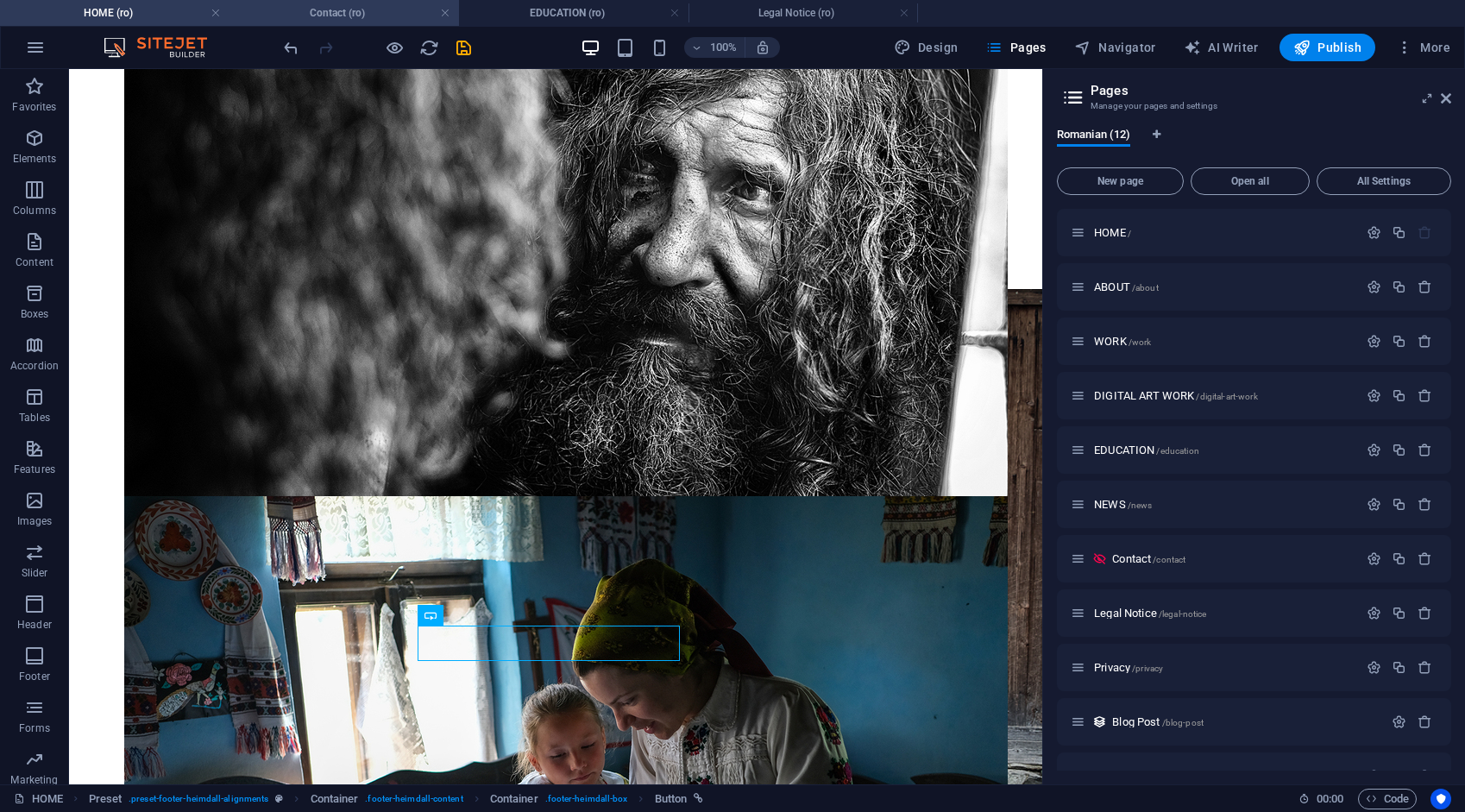
click at [346, 16] on h4 "Contact (ro)" at bounding box center [344, 13] width 229 height 19
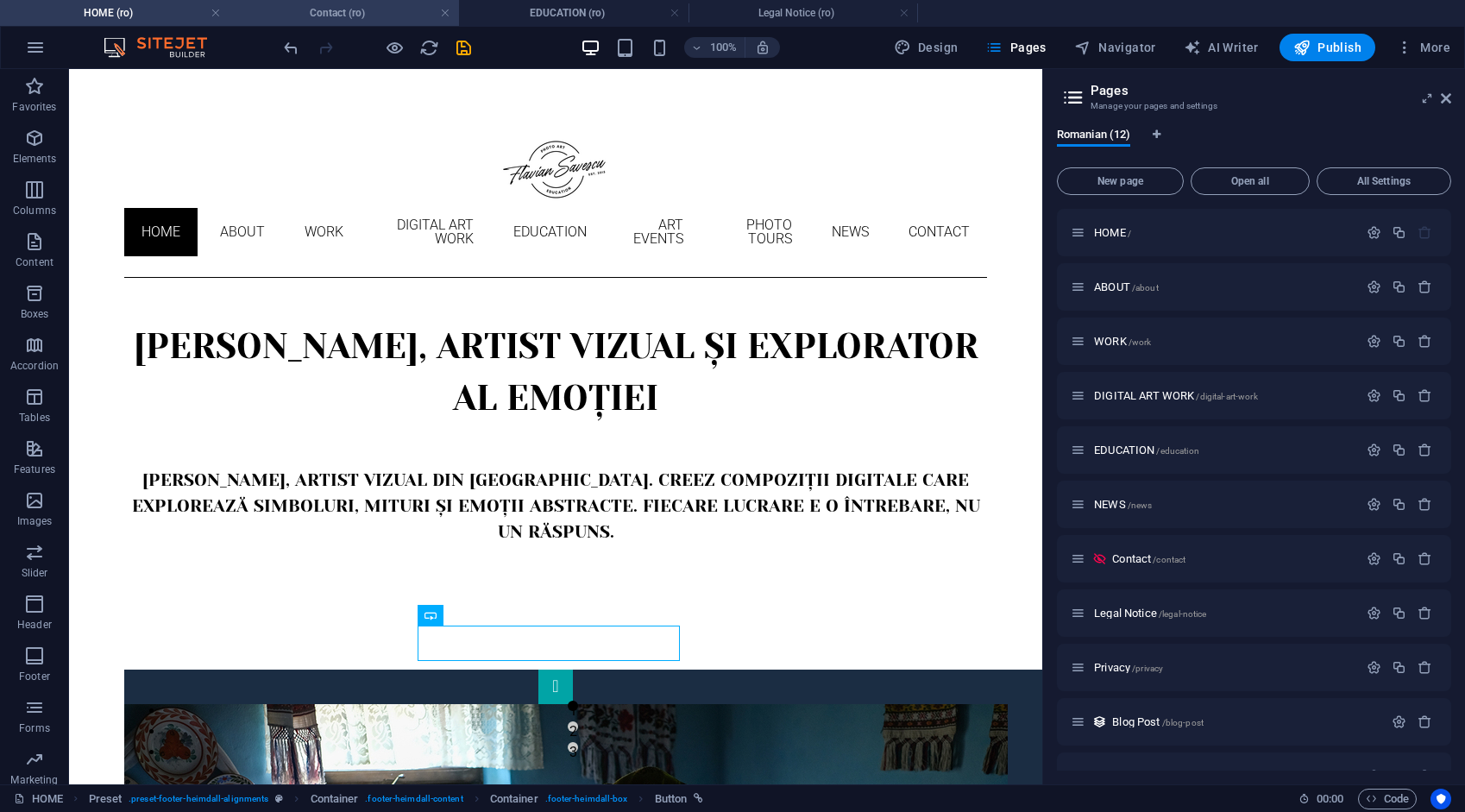
scroll to position [227, 0]
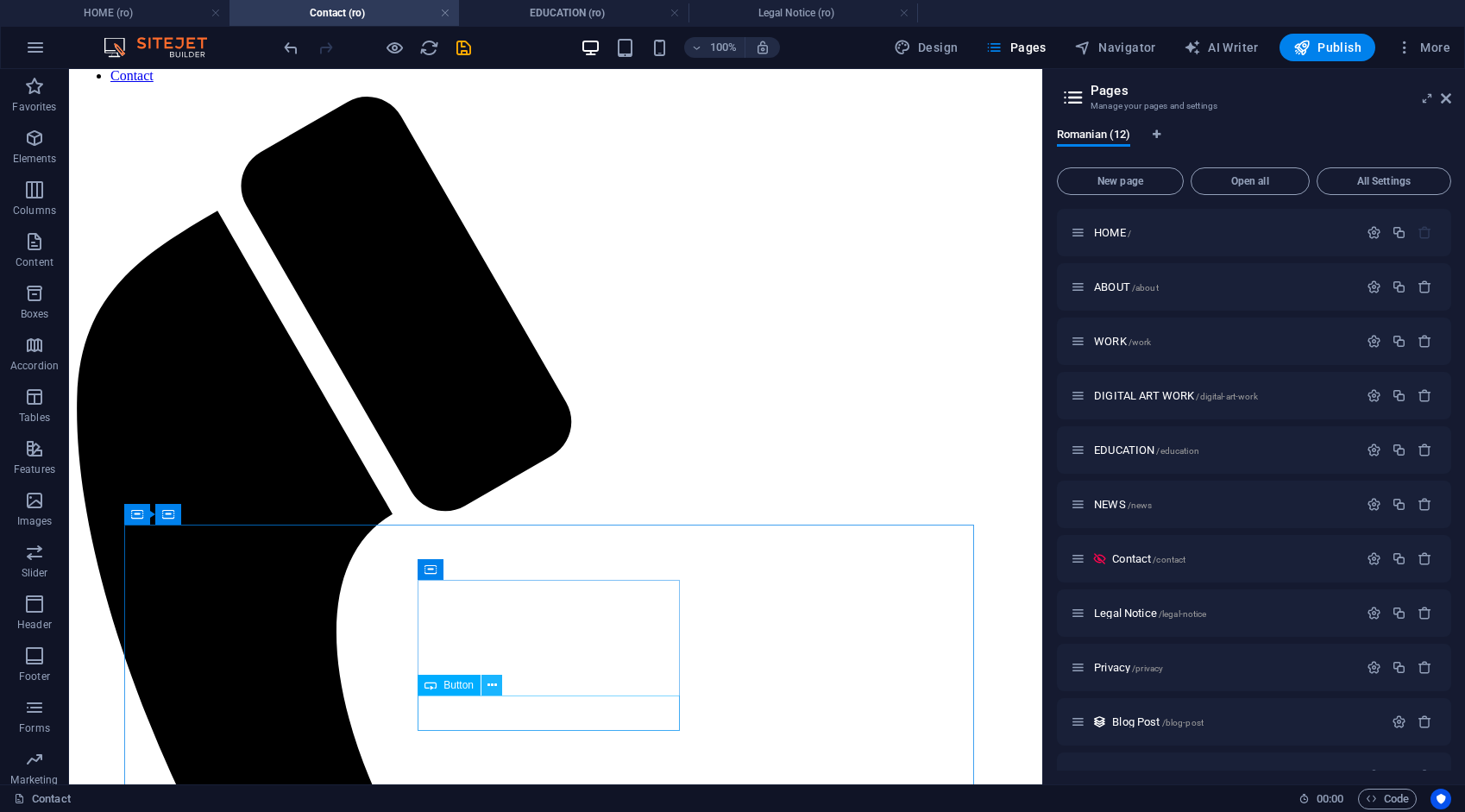
click at [493, 685] on icon at bounding box center [492, 685] width 10 height 18
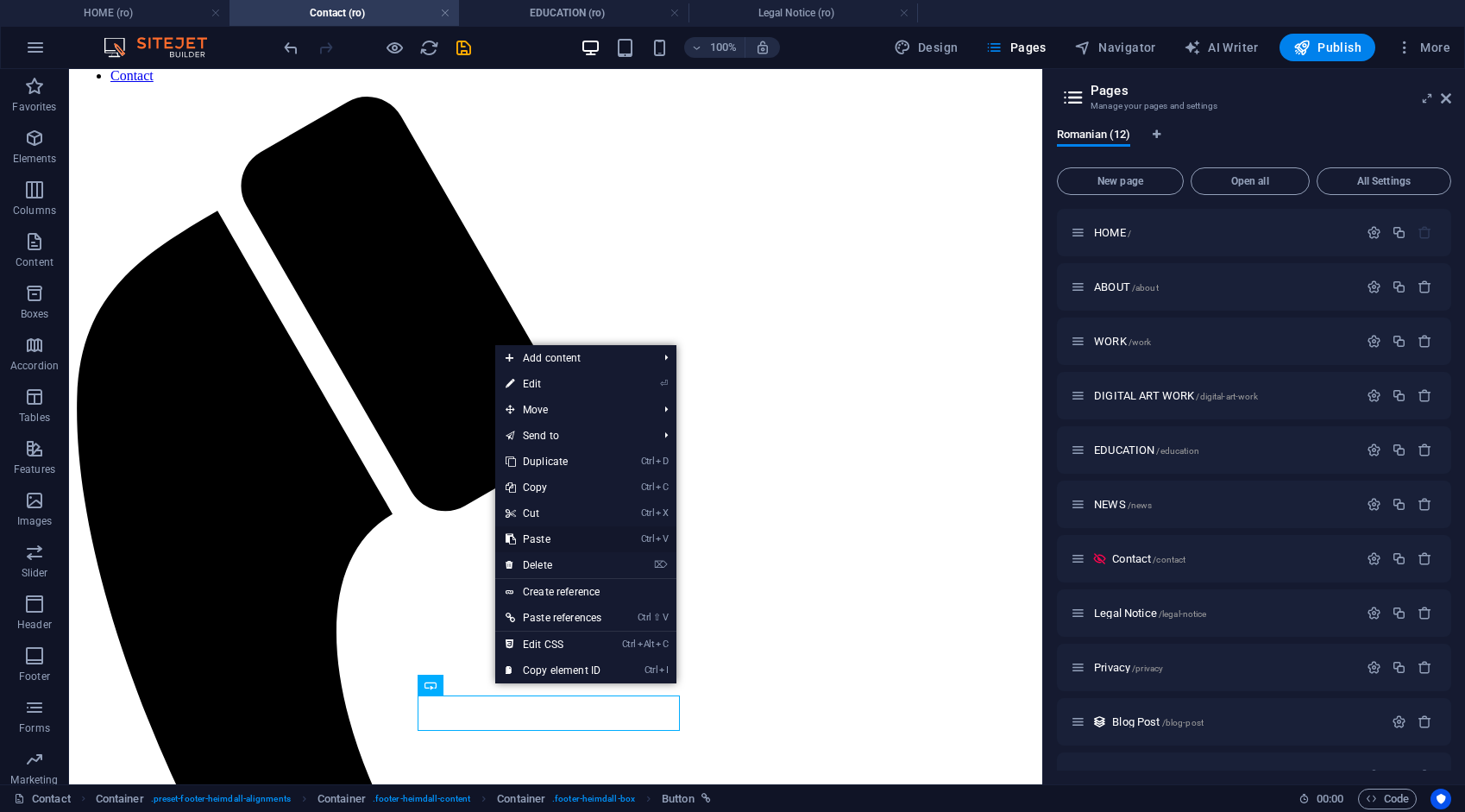
click at [546, 539] on link "Ctrl V Paste" at bounding box center [553, 539] width 116 height 26
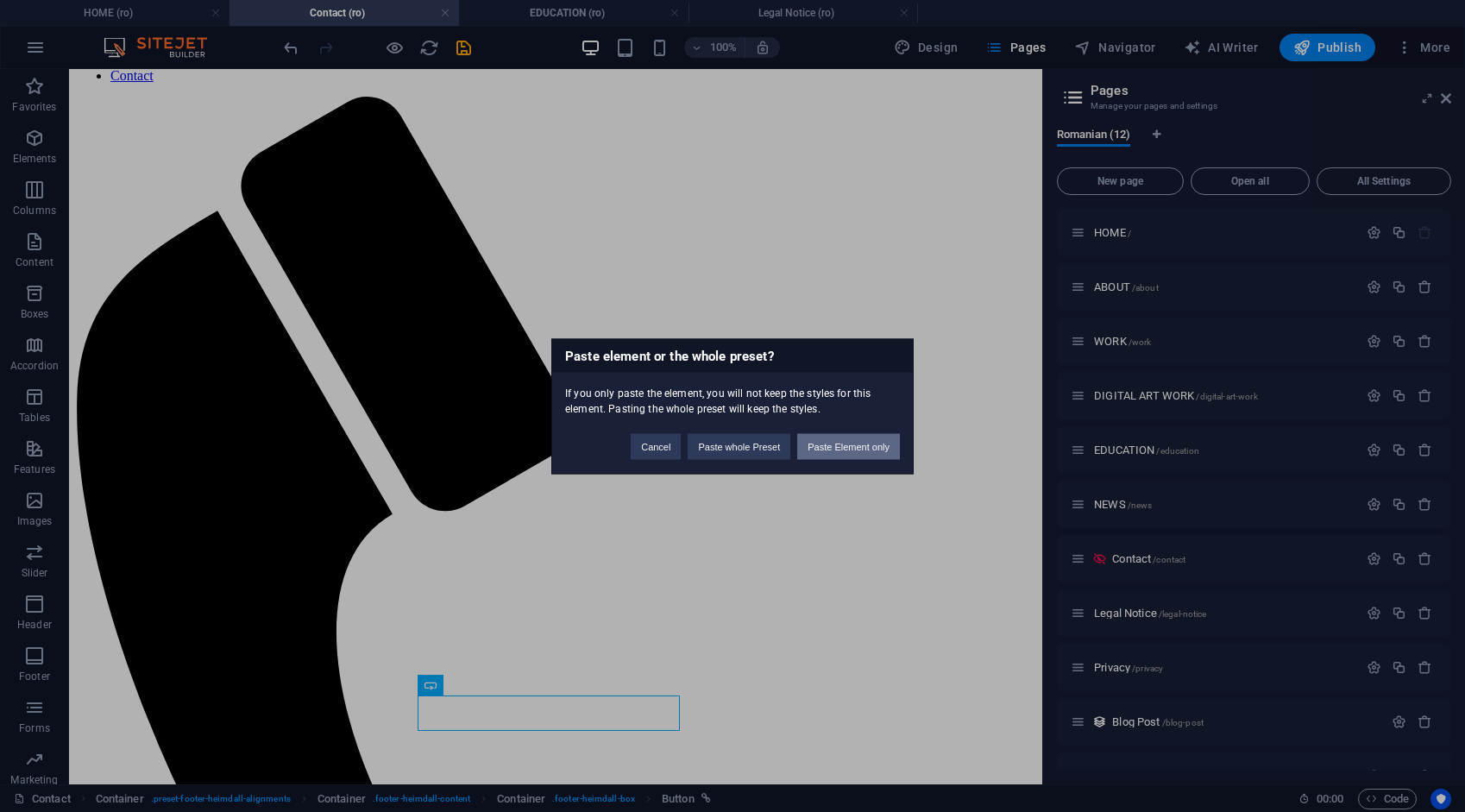
click at [860, 448] on button "Paste Element only" at bounding box center [849, 446] width 102 height 26
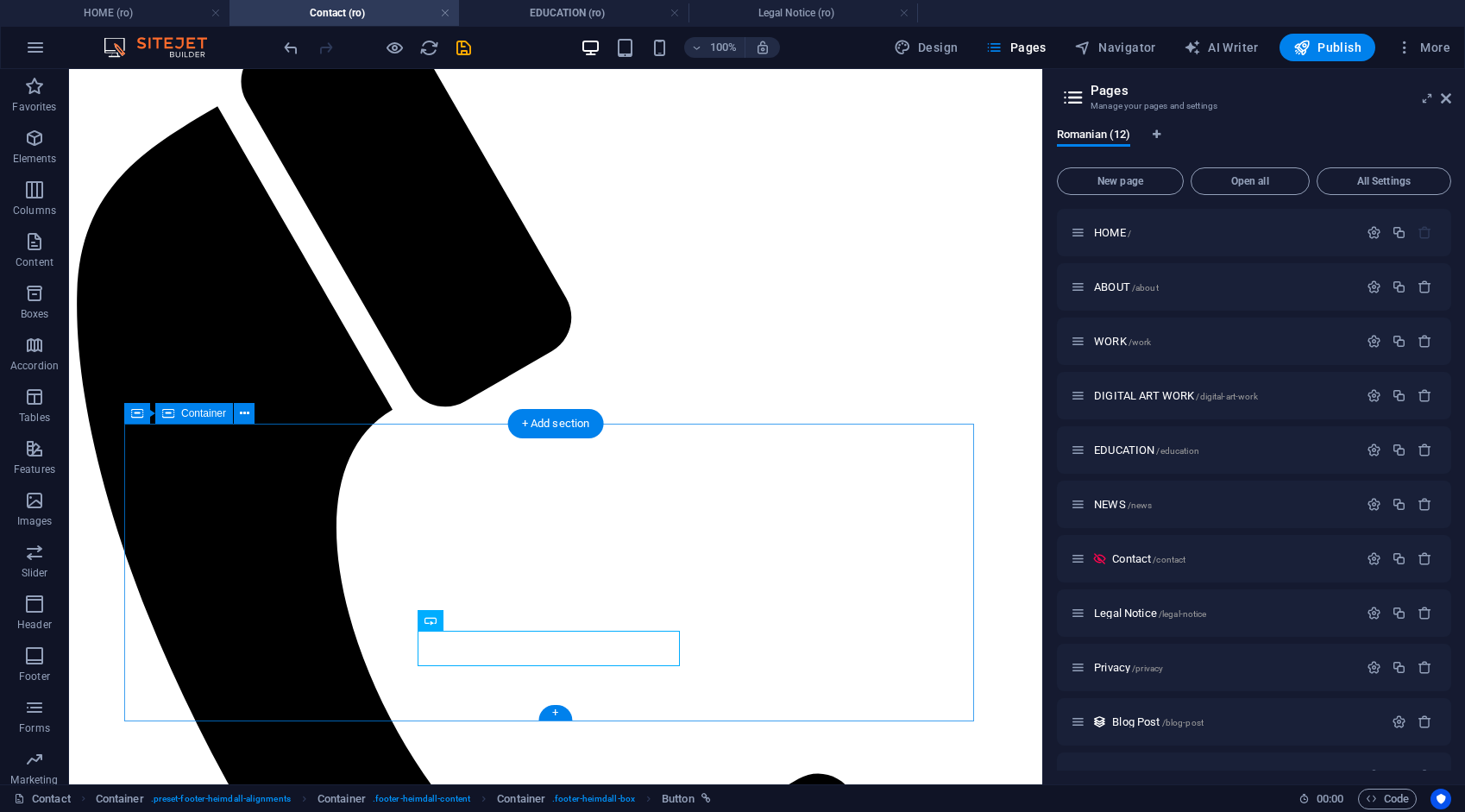
scroll to position [334, 0]
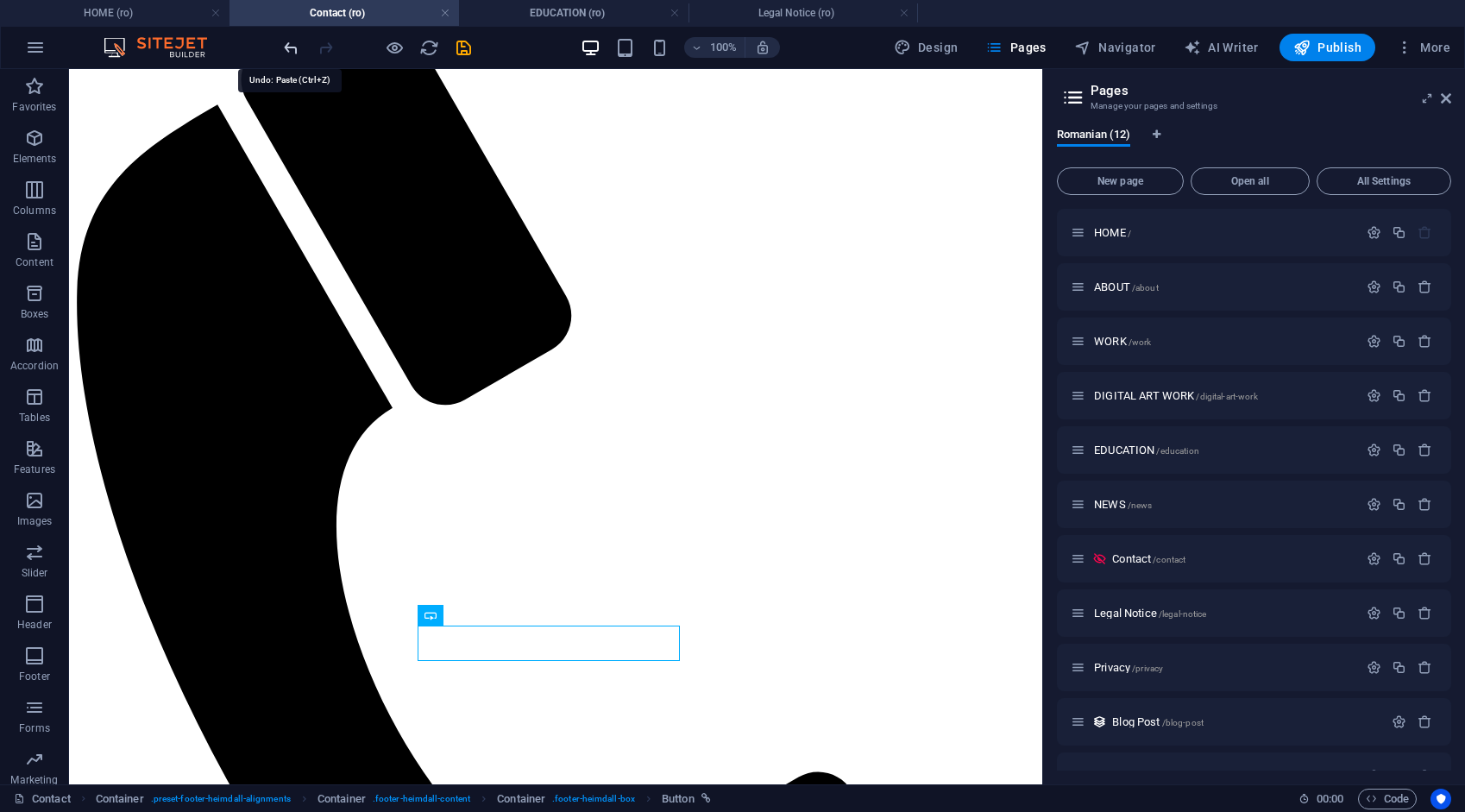
click at [290, 46] on icon "undo" at bounding box center [291, 48] width 20 height 20
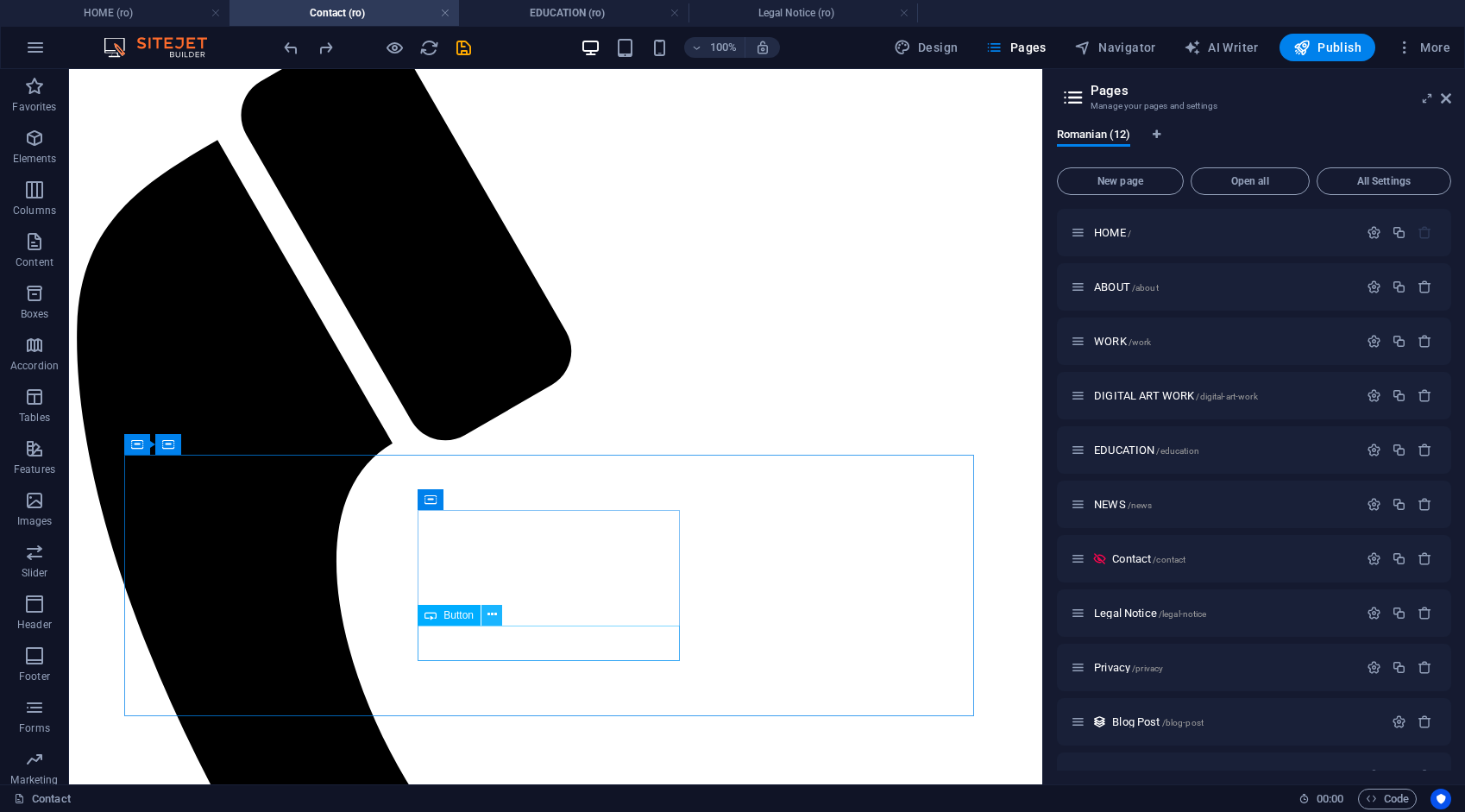
click at [490, 612] on icon at bounding box center [492, 614] width 10 height 18
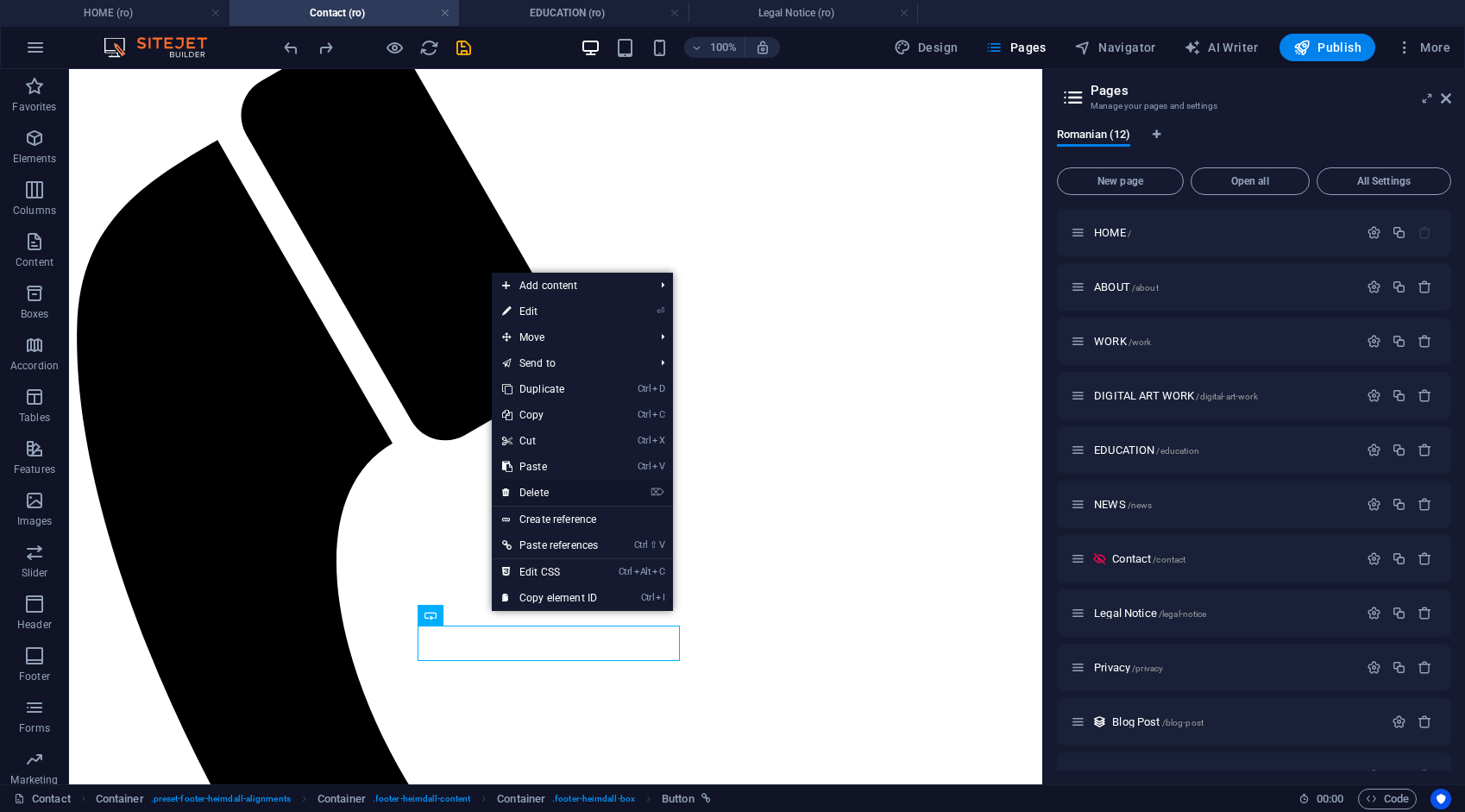
click at [527, 490] on link "⌦ Delete" at bounding box center [550, 492] width 116 height 26
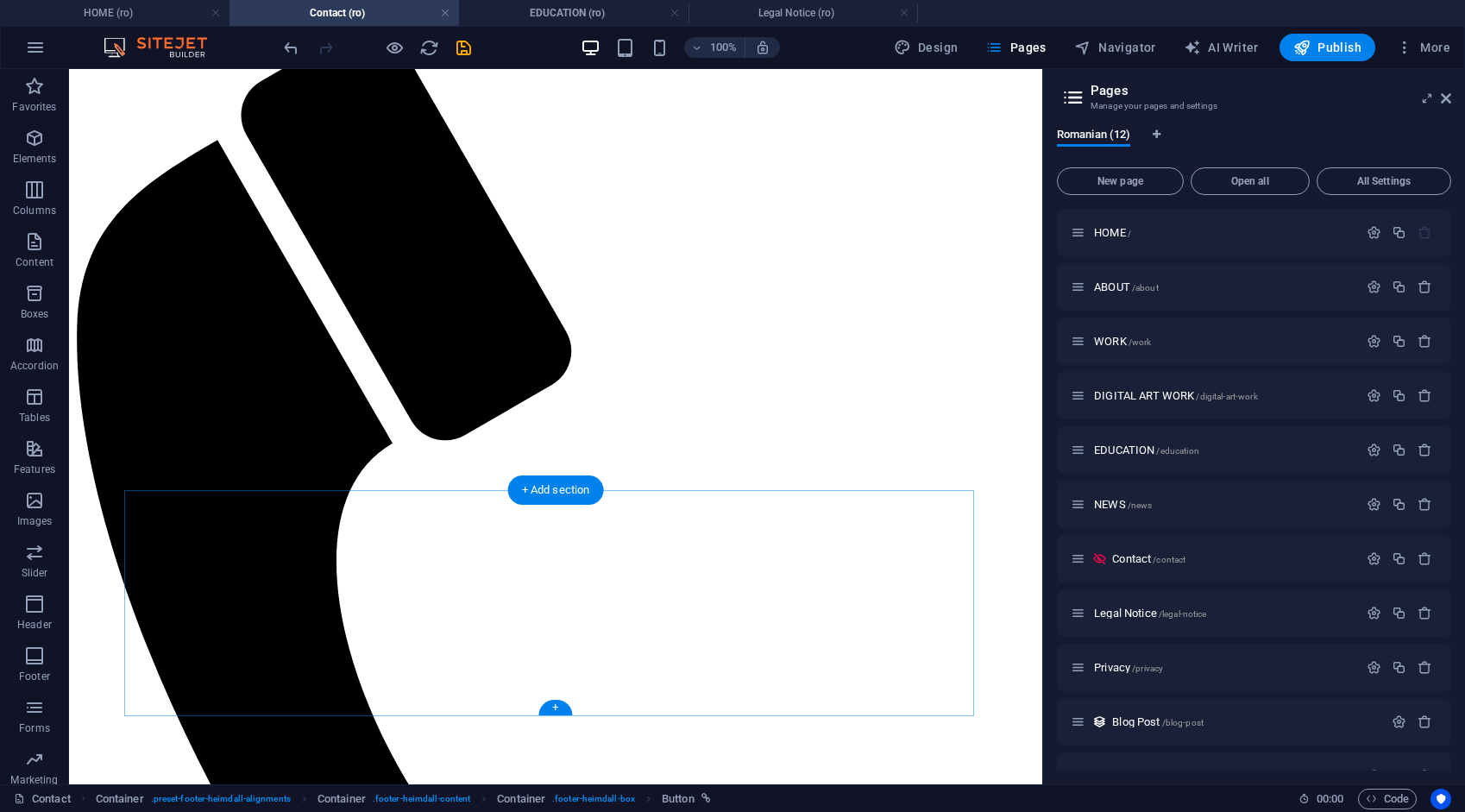
scroll to position [262, 0]
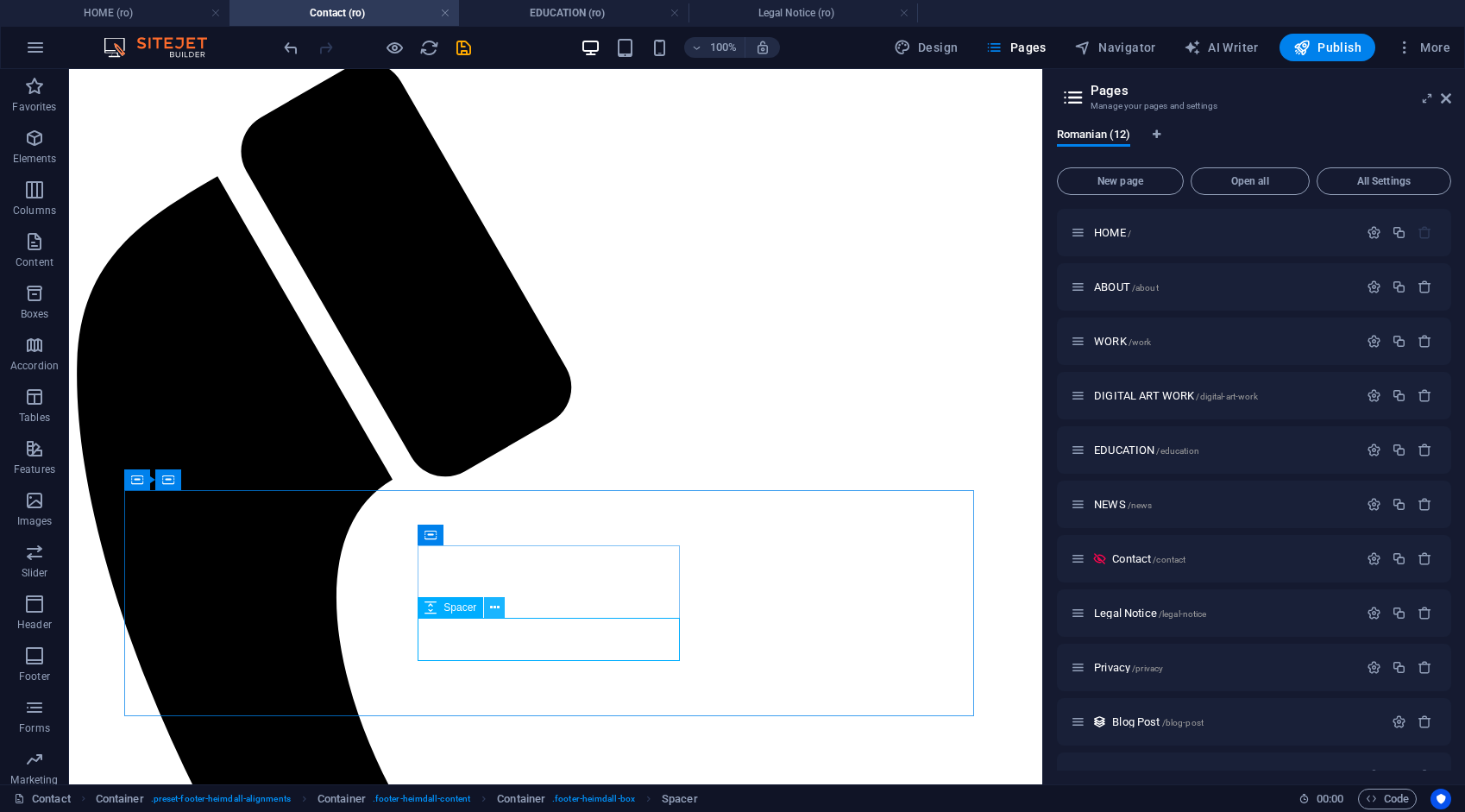
click at [499, 612] on icon at bounding box center [495, 607] width 10 height 18
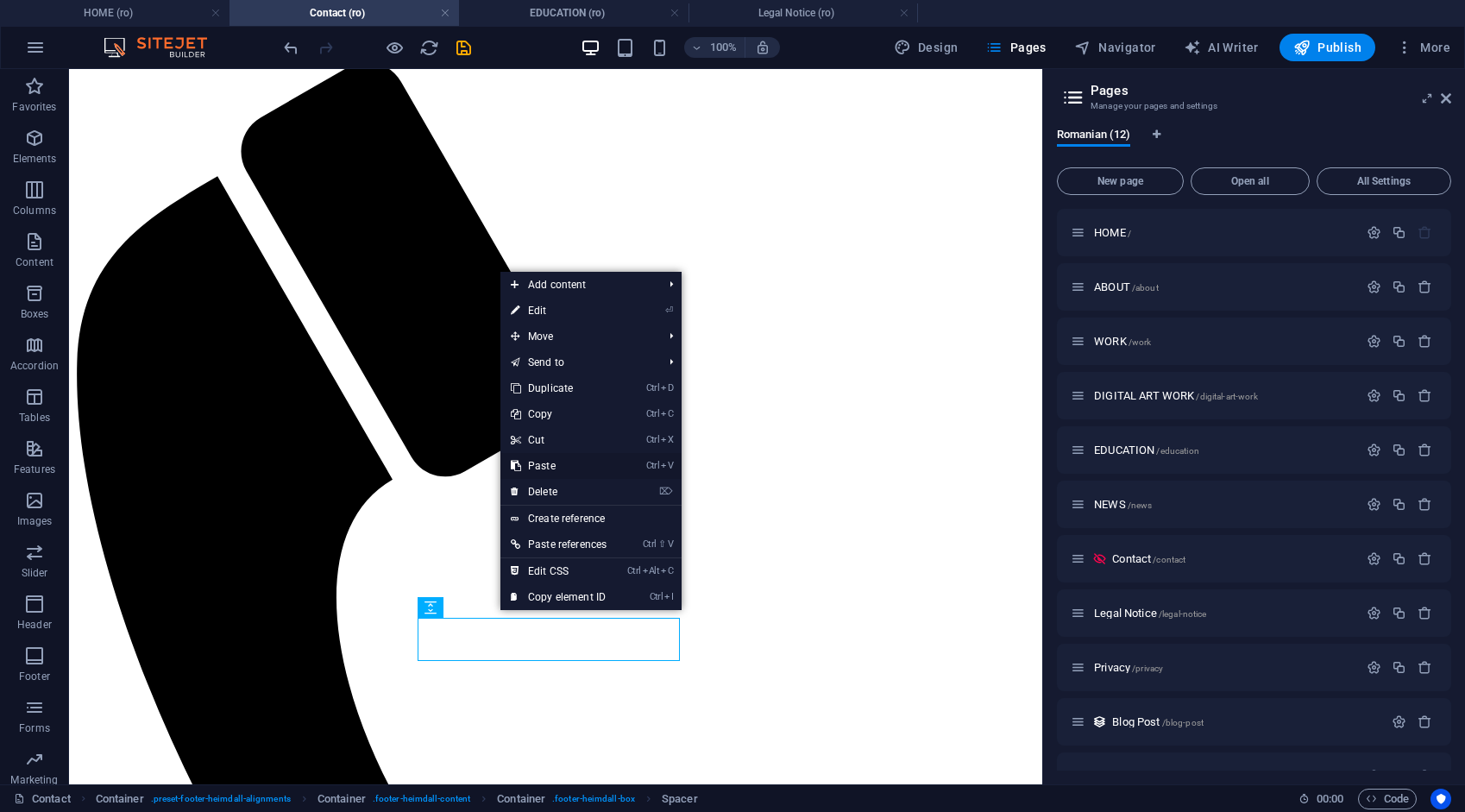
click at [535, 465] on link "Ctrl V Paste" at bounding box center [558, 466] width 116 height 26
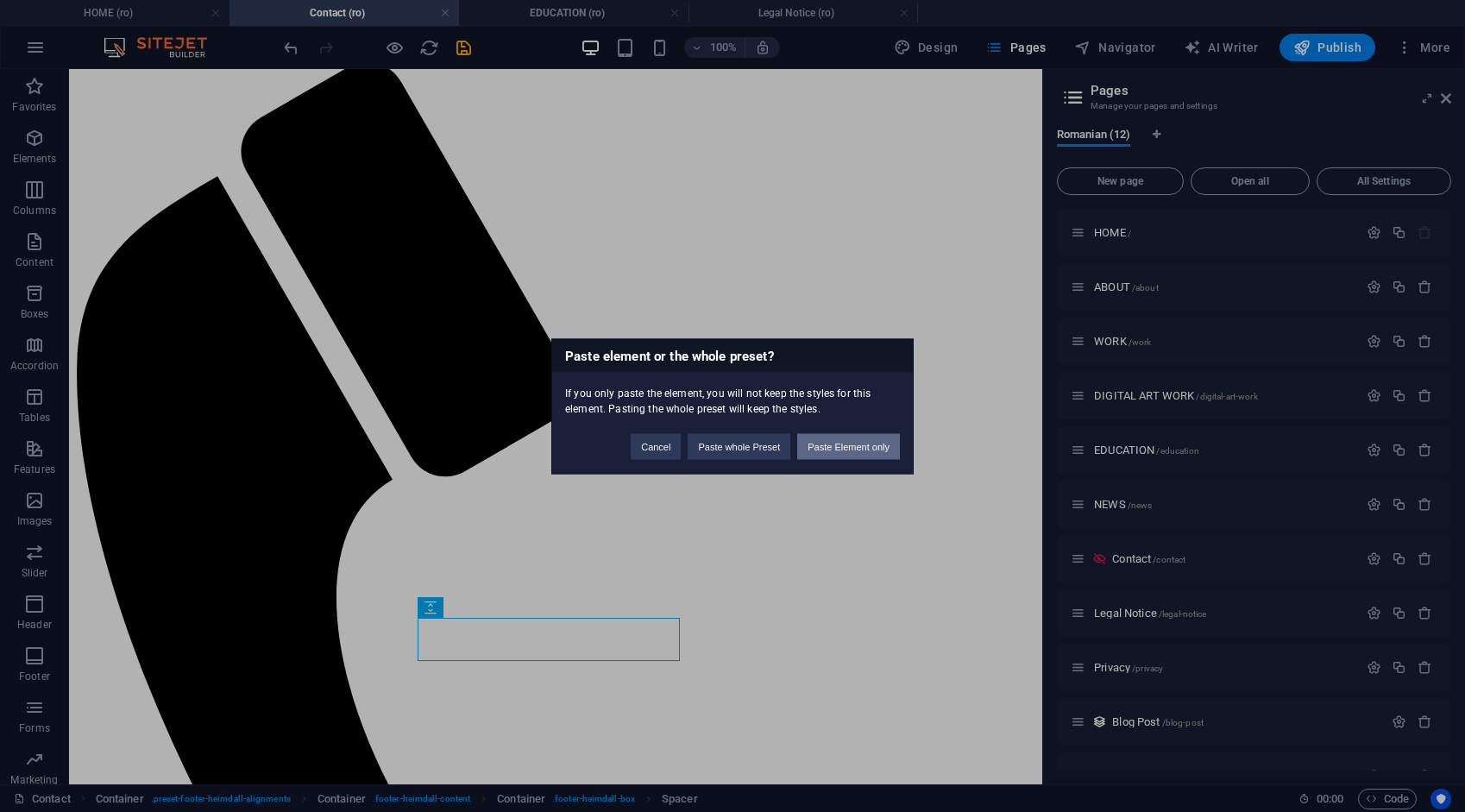
click at [826, 443] on button "Paste Element only" at bounding box center [849, 446] width 102 height 26
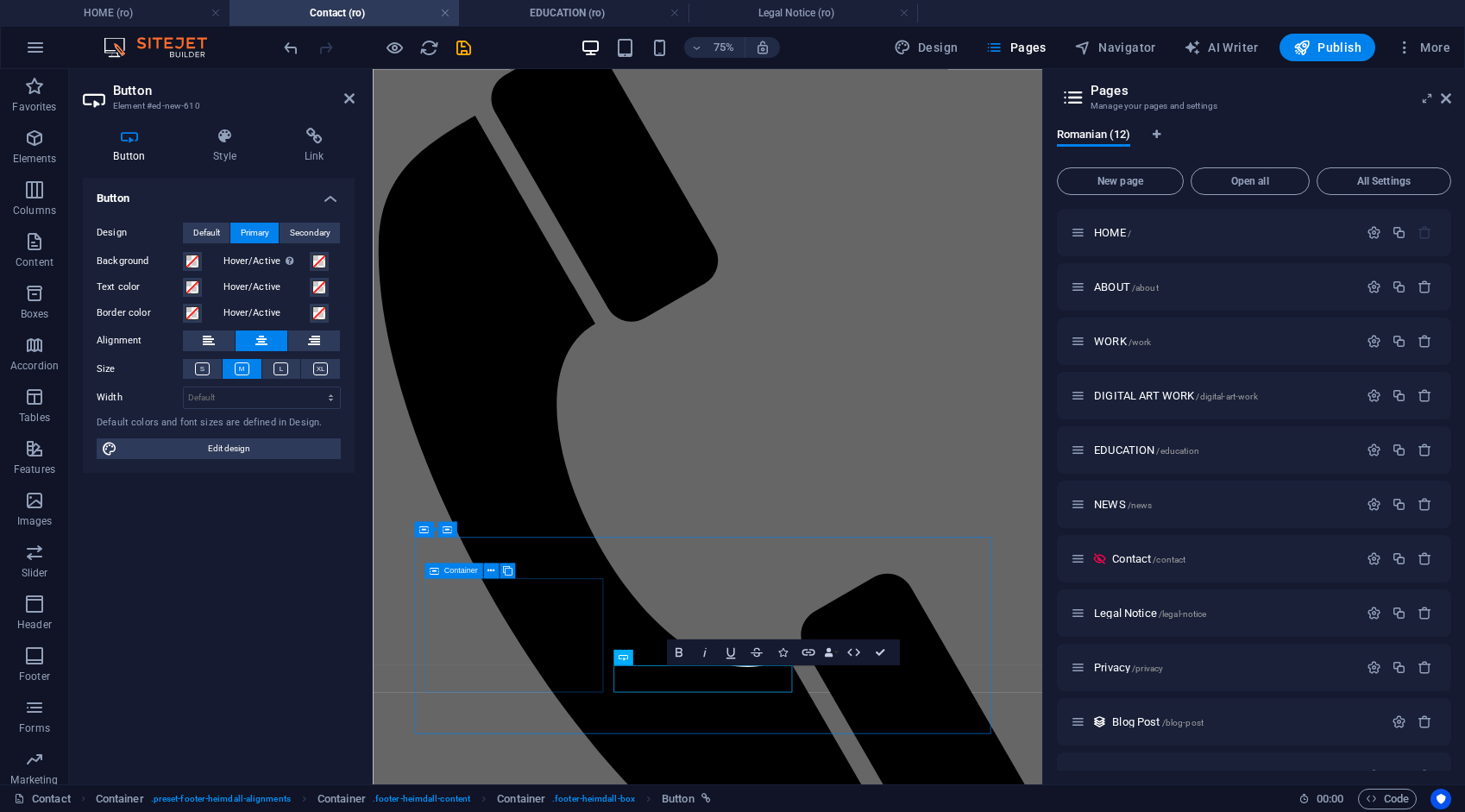
scroll to position [59, 0]
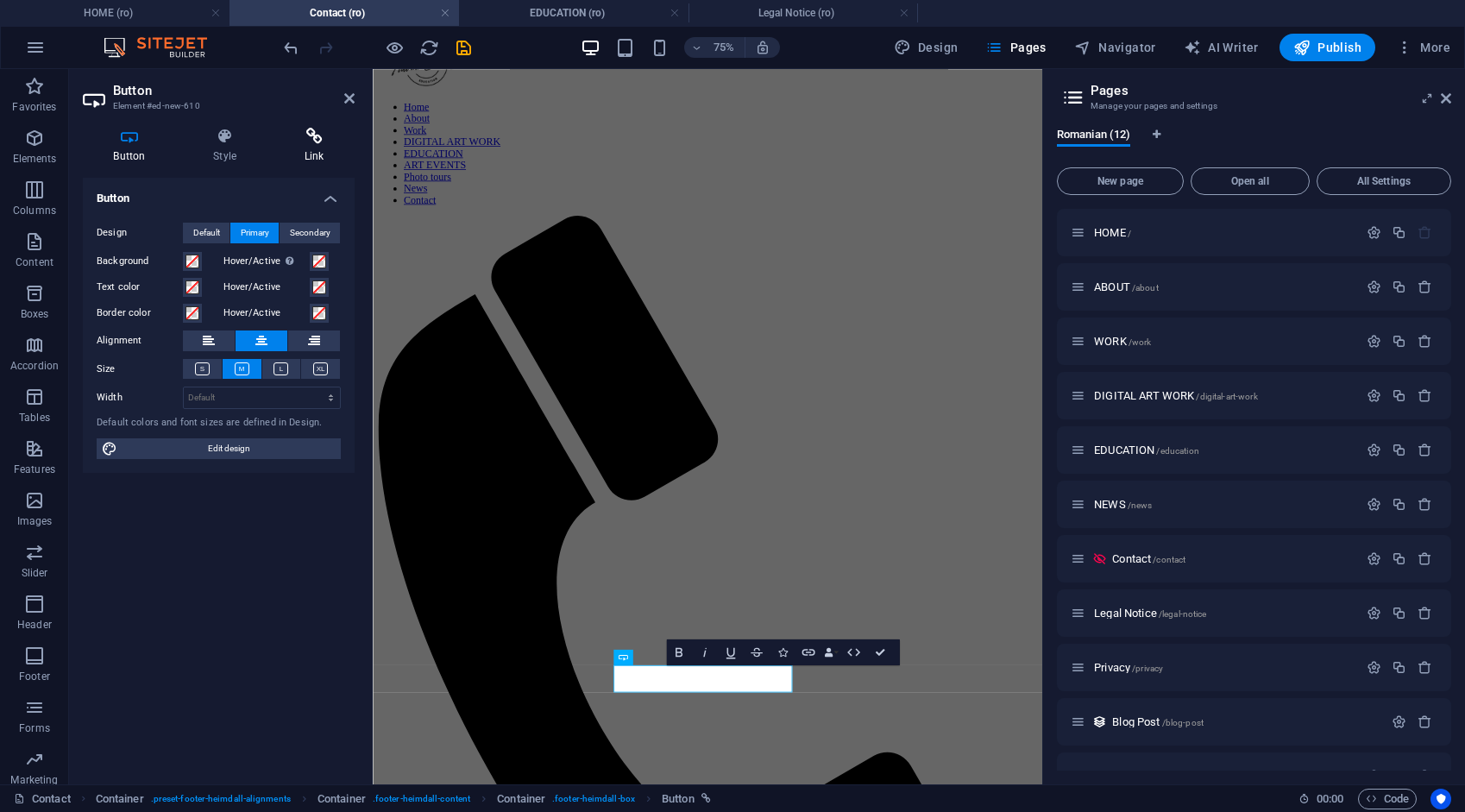
click at [312, 138] on icon at bounding box center [314, 137] width 81 height 18
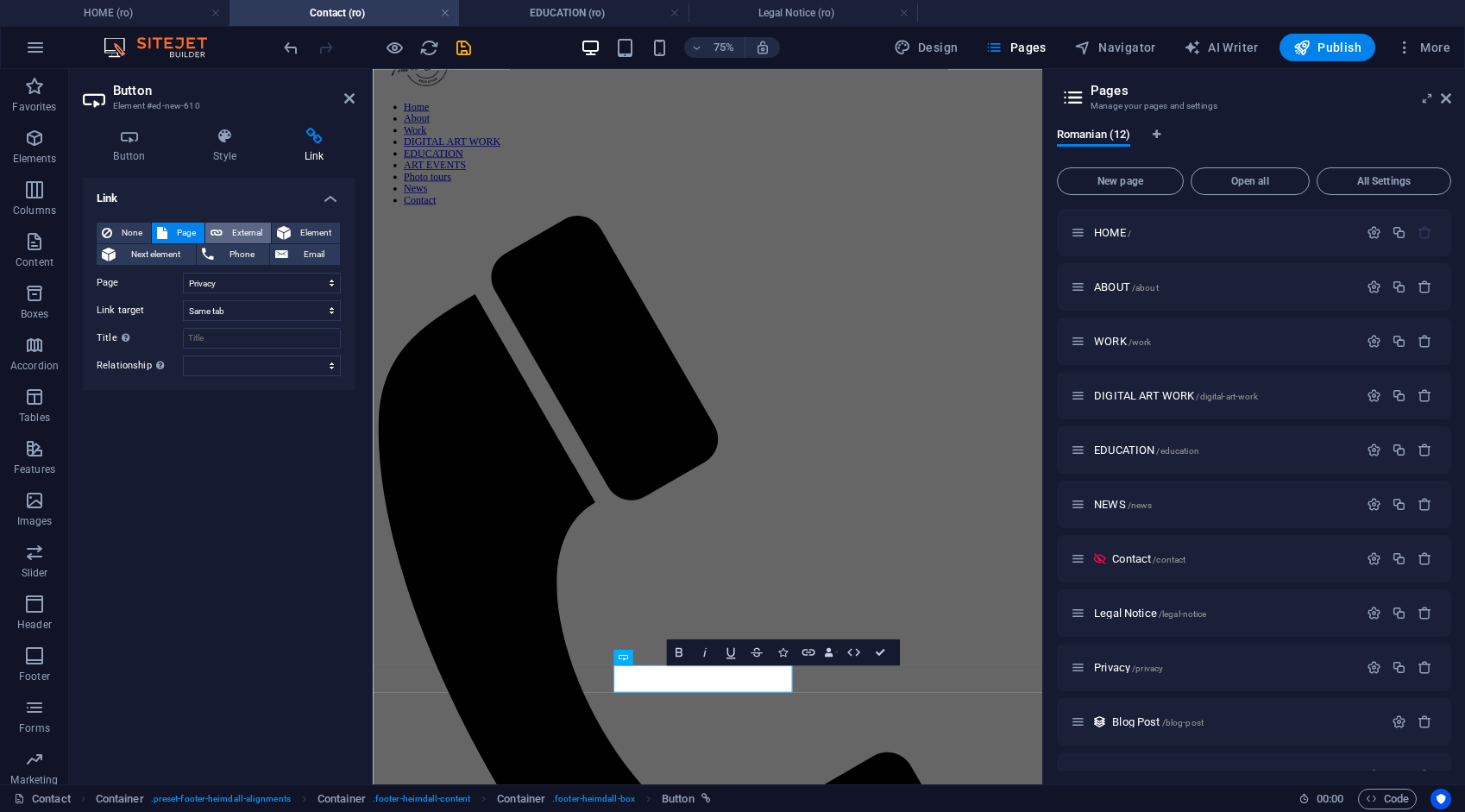
click at [253, 230] on span "External" at bounding box center [246, 232] width 38 height 21
select select "blank"
drag, startPoint x: 249, startPoint y: 281, endPoint x: 176, endPoint y: 280, distance: 73.0
click at [176, 280] on div "URL /ro/16633902" at bounding box center [219, 282] width 244 height 21
type input "/privacy"
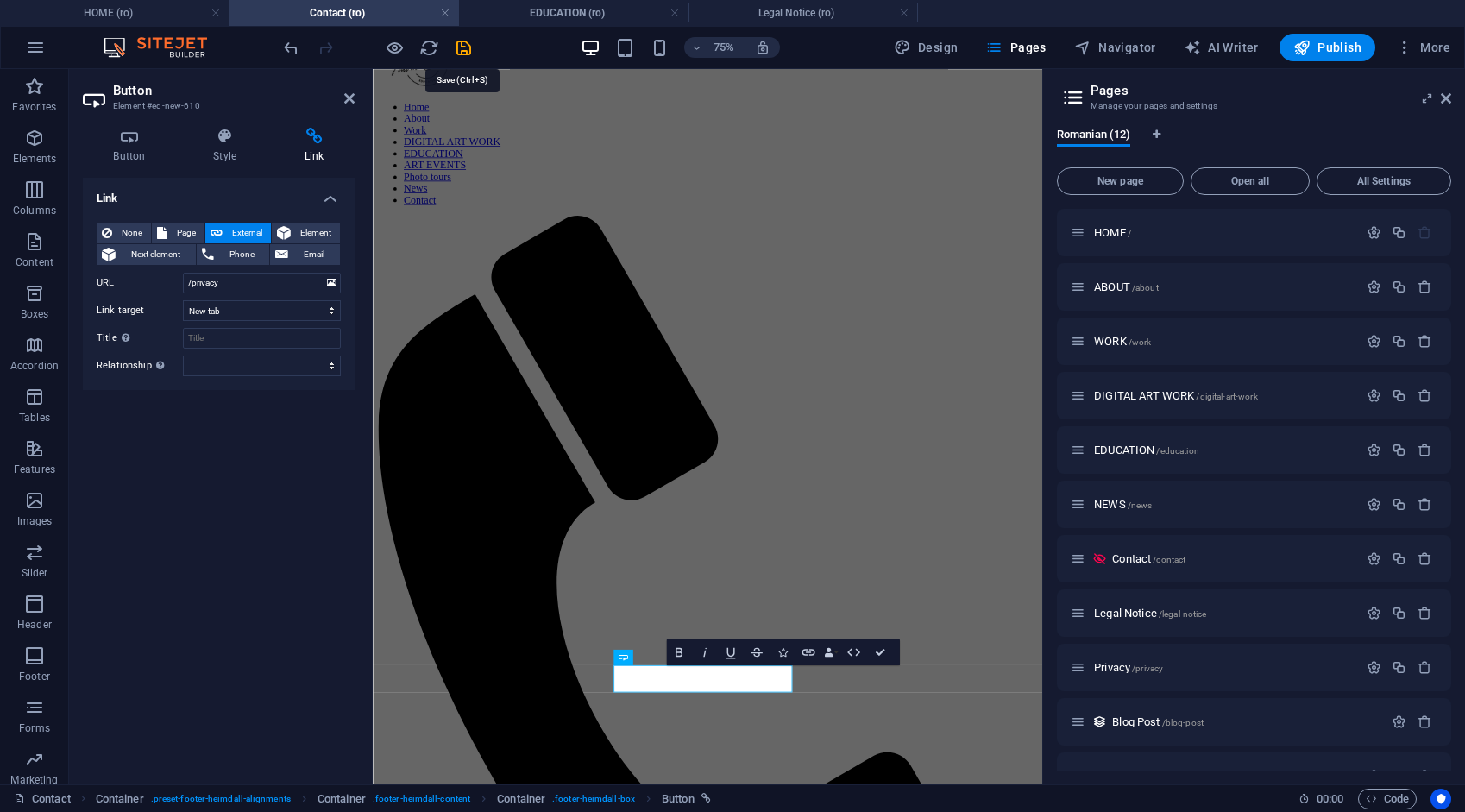
click at [459, 41] on icon "save" at bounding box center [464, 48] width 20 height 20
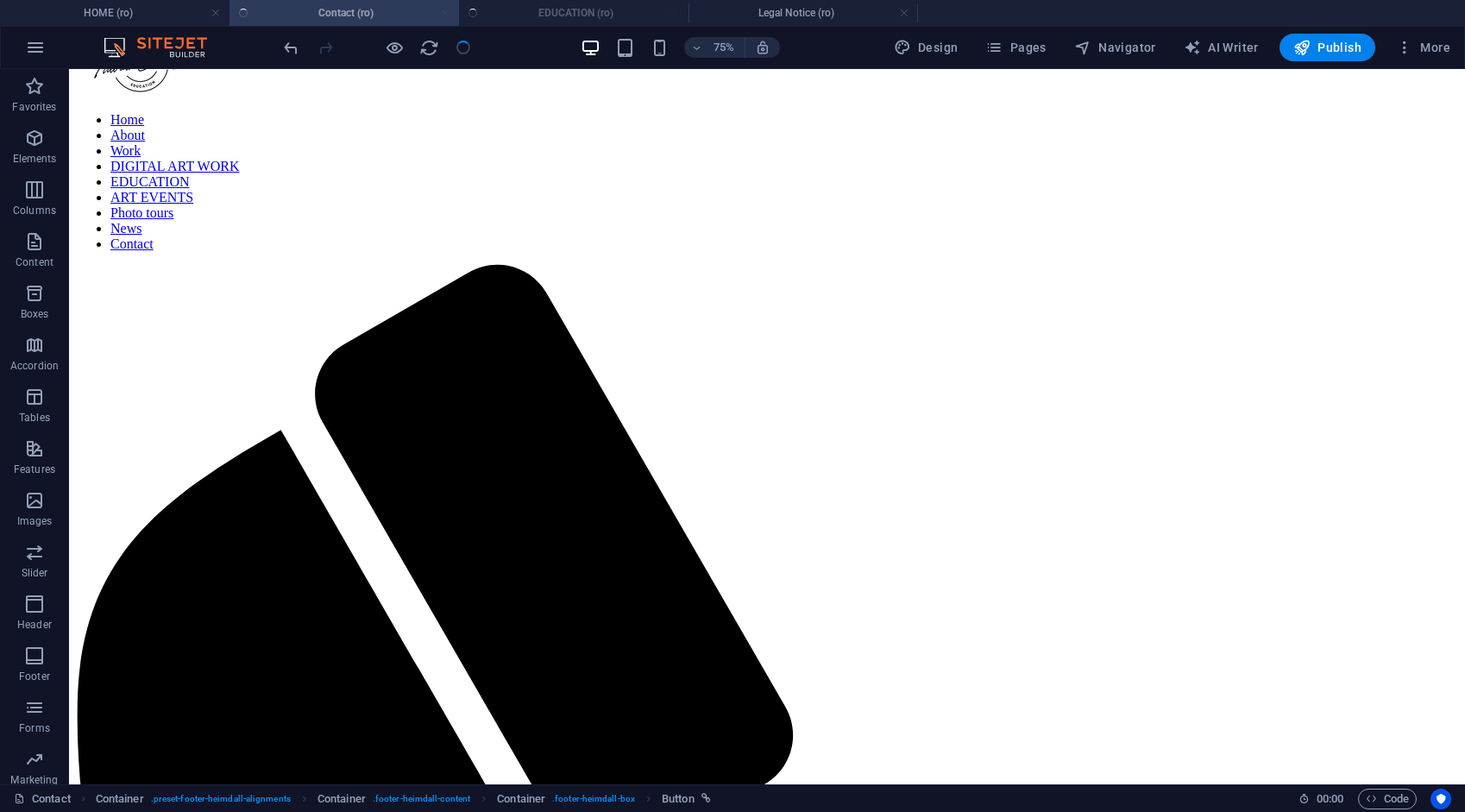
scroll to position [236, 0]
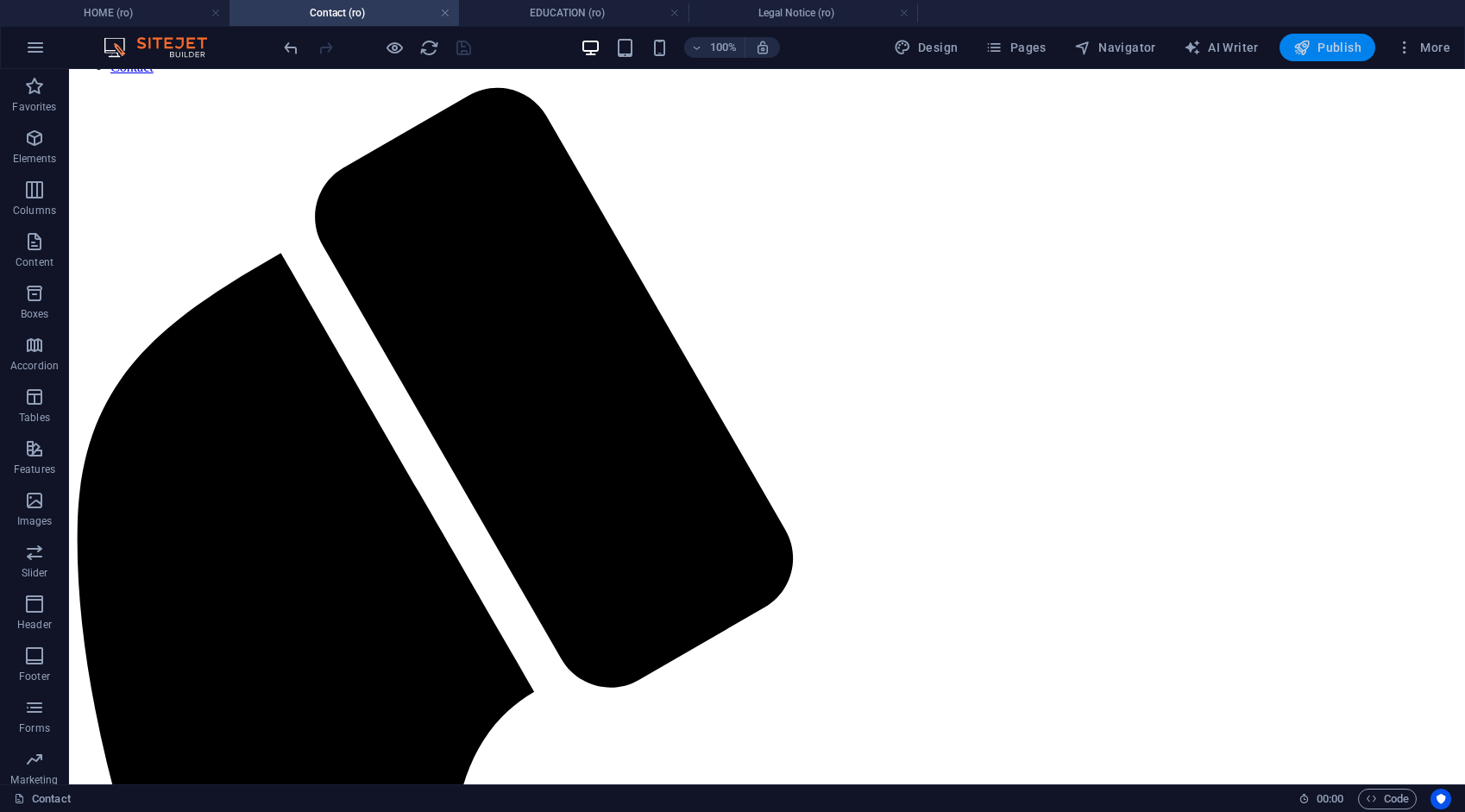
click at [1327, 45] on span "Publish" at bounding box center [1327, 47] width 68 height 18
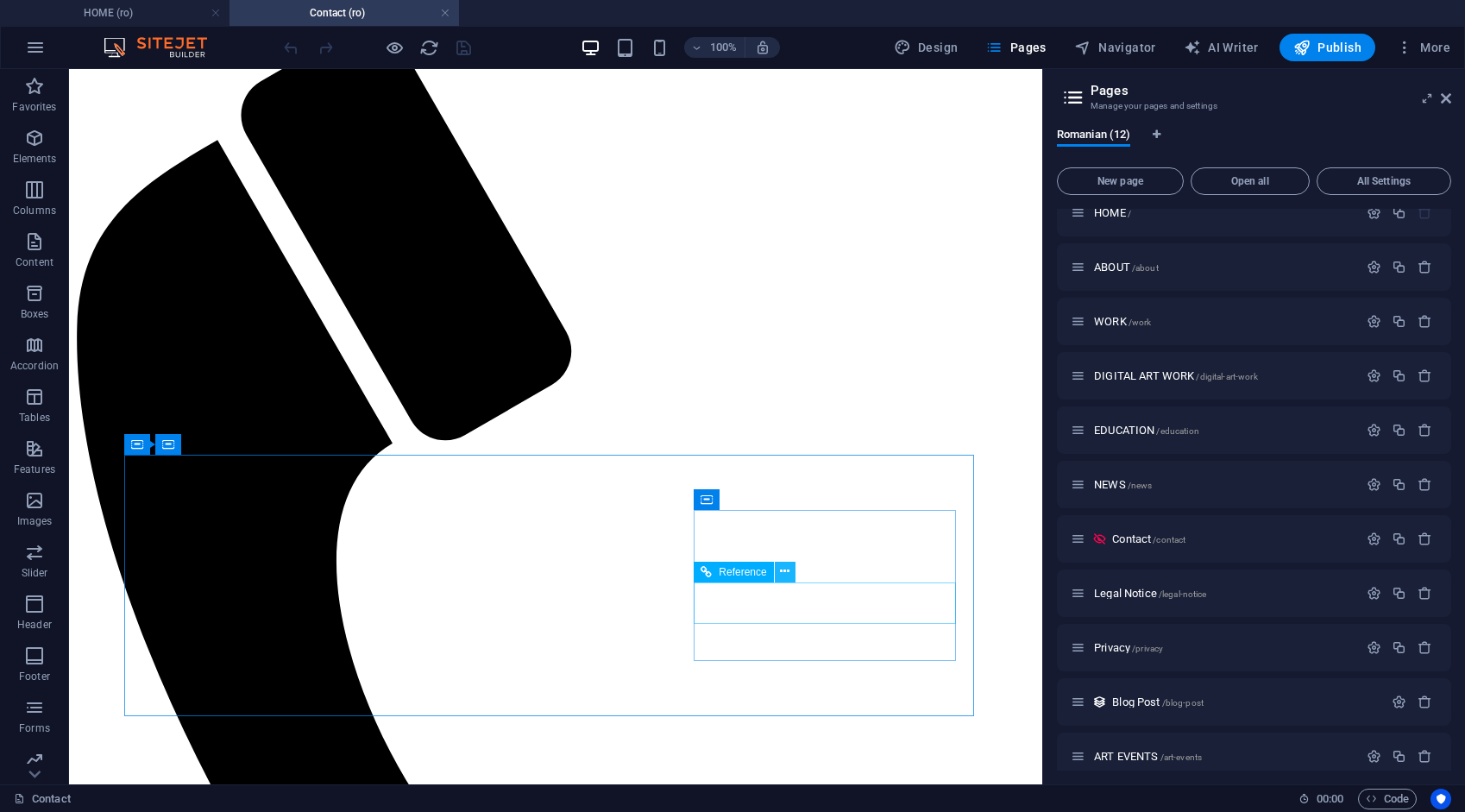
click at [782, 573] on icon at bounding box center [785, 572] width 10 height 18
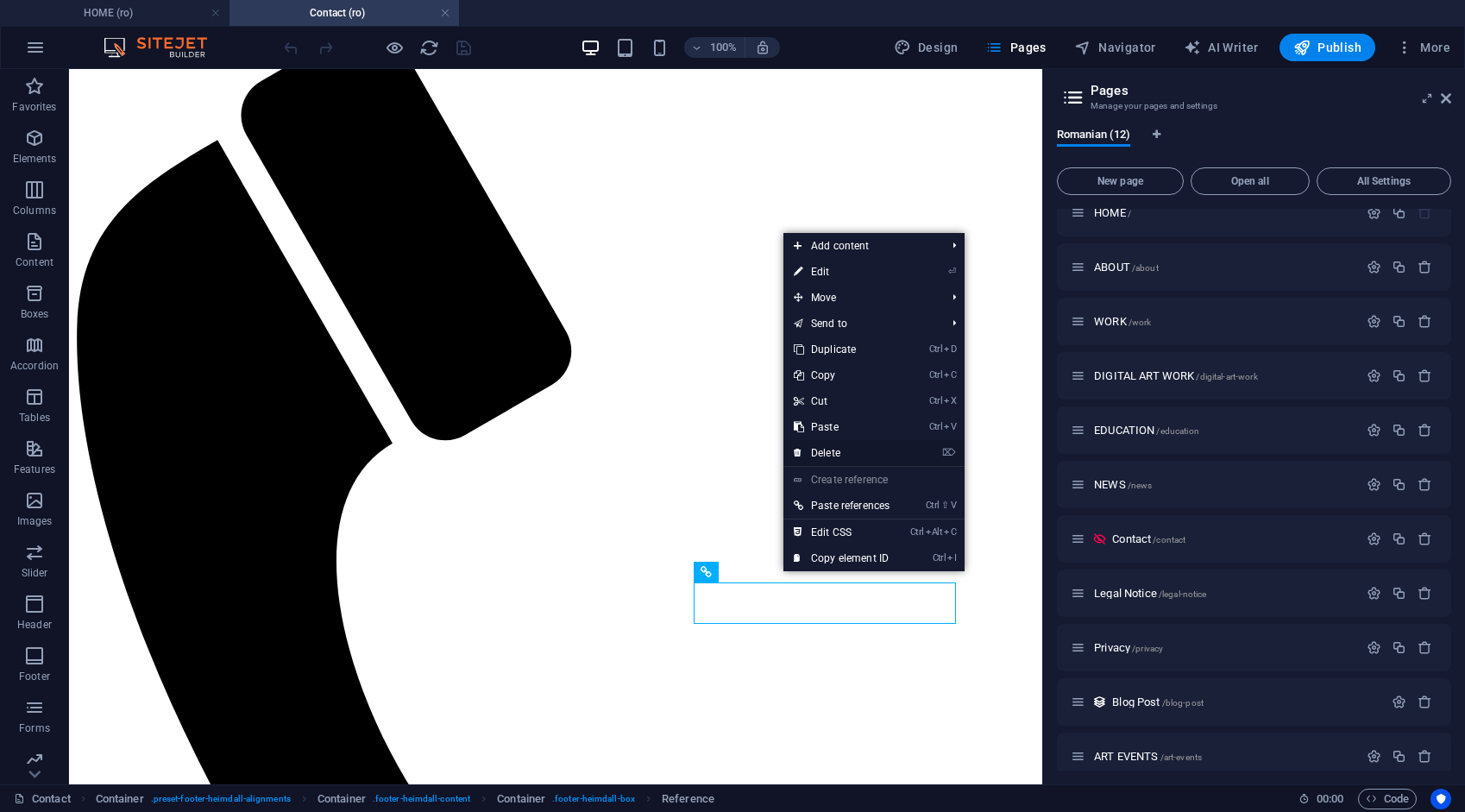
click at [832, 451] on link "⌦ Delete" at bounding box center [842, 453] width 116 height 26
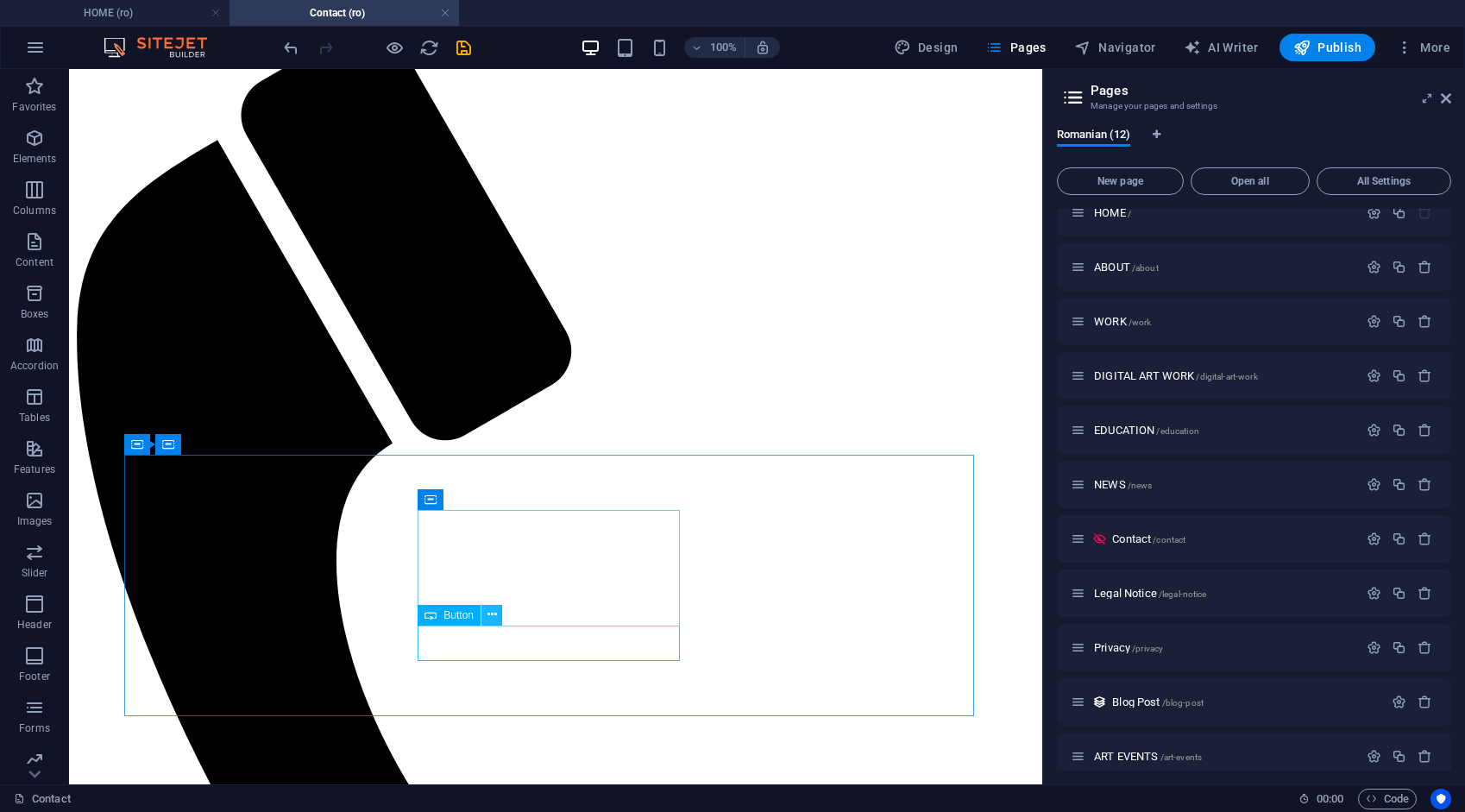
click at [492, 612] on icon at bounding box center [492, 614] width 10 height 18
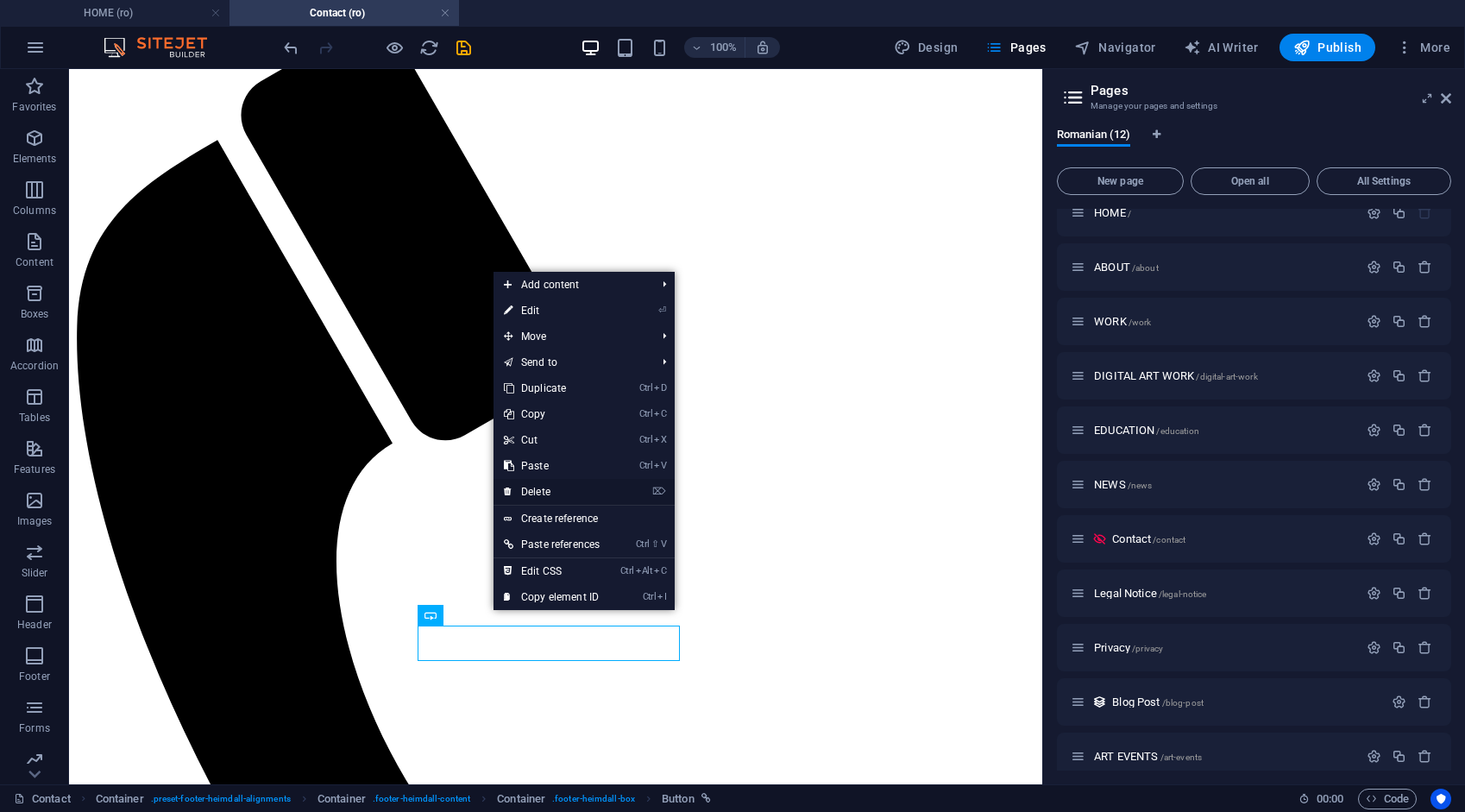
click at [546, 492] on link "⌦ Delete" at bounding box center [551, 492] width 116 height 26
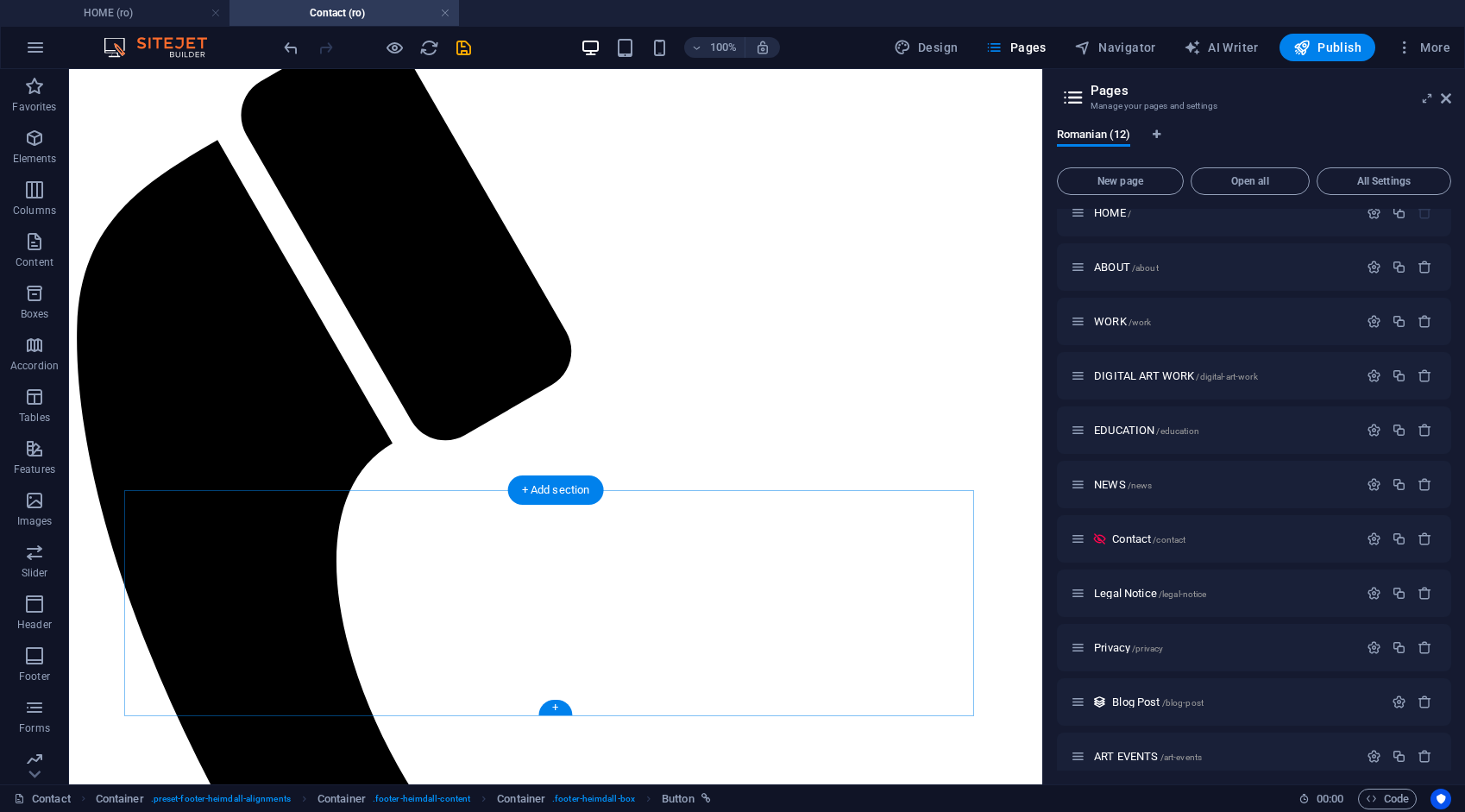
scroll to position [262, 0]
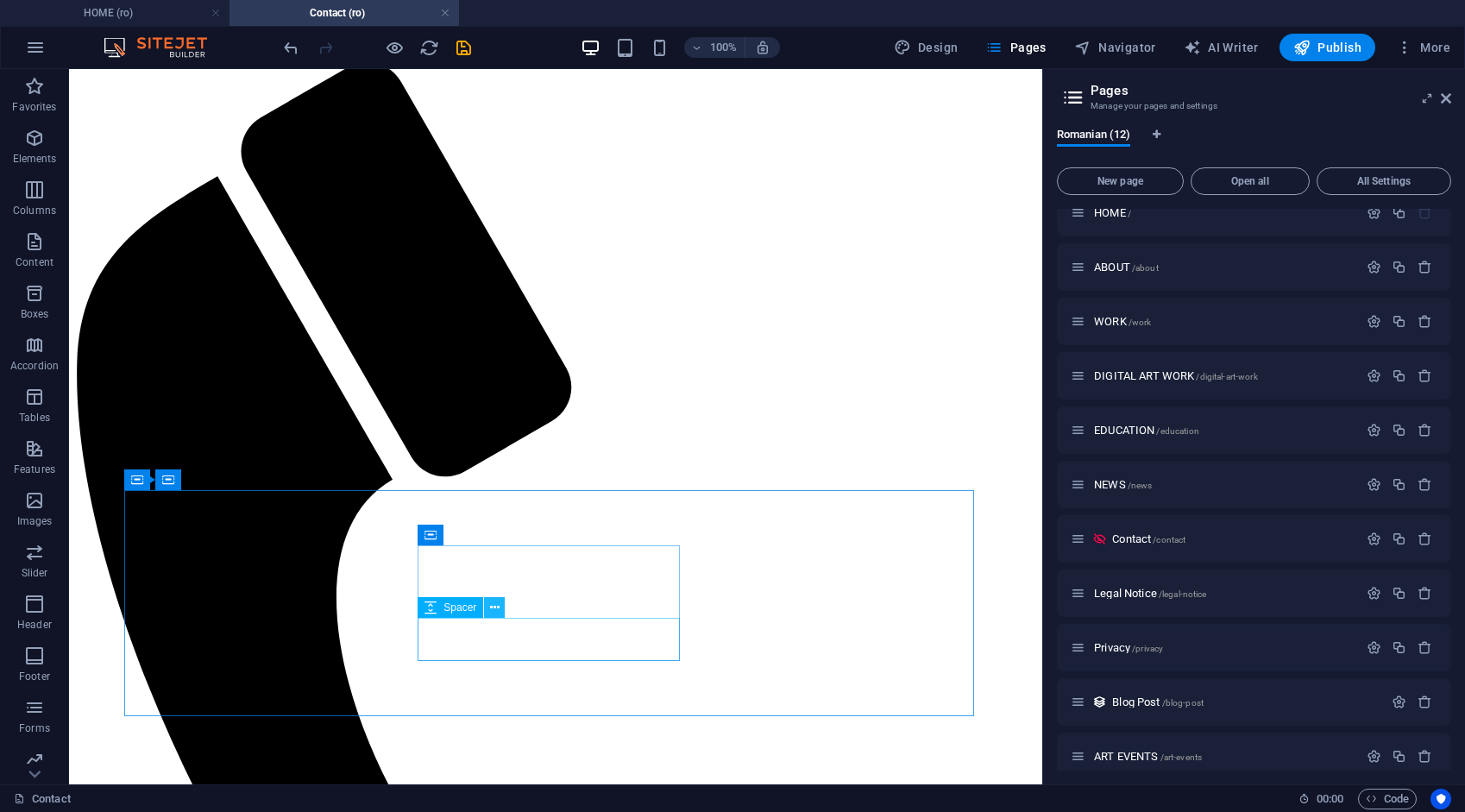
click at [499, 604] on icon at bounding box center [495, 607] width 10 height 18
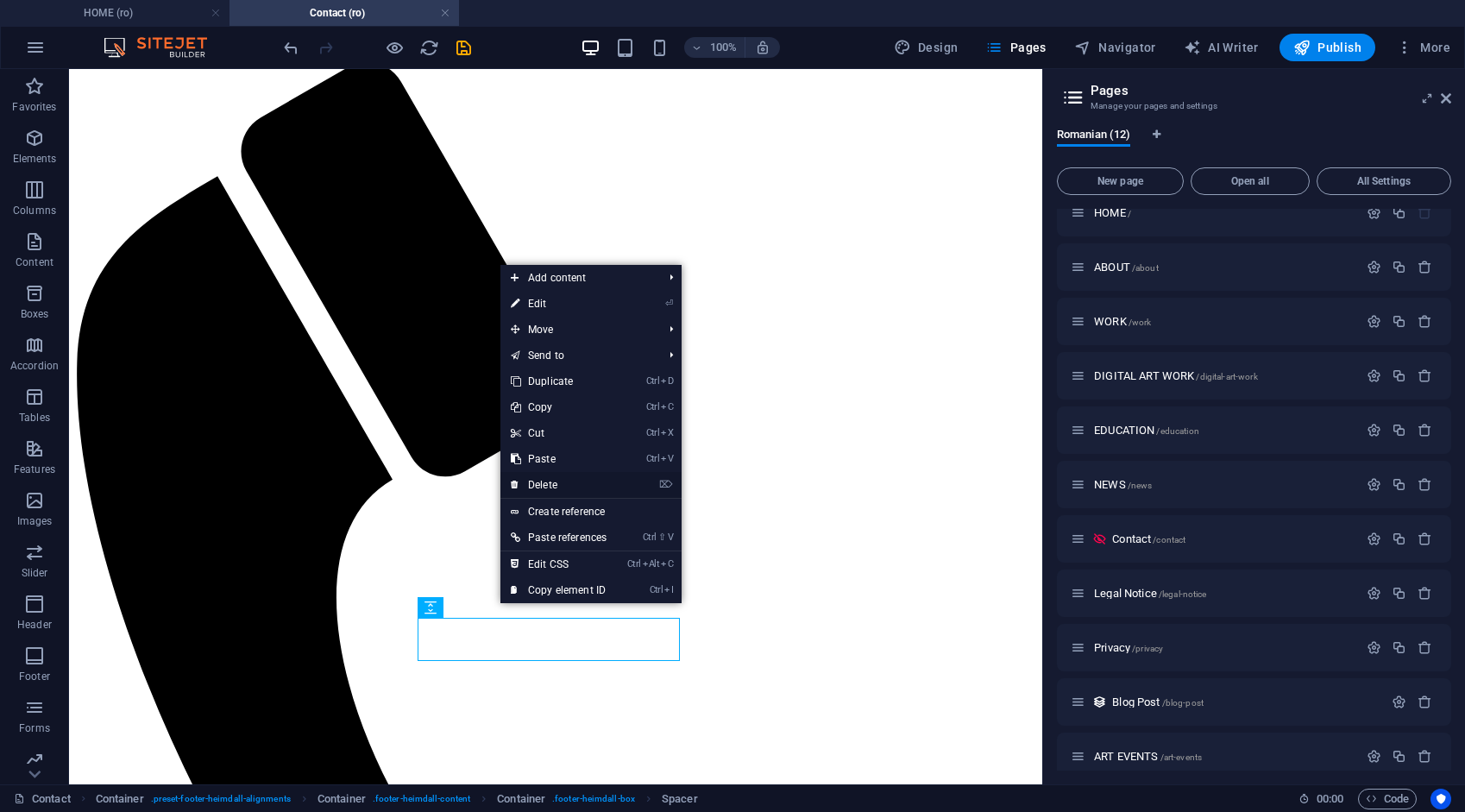
click at [557, 481] on link "⌦ Delete" at bounding box center [558, 484] width 116 height 26
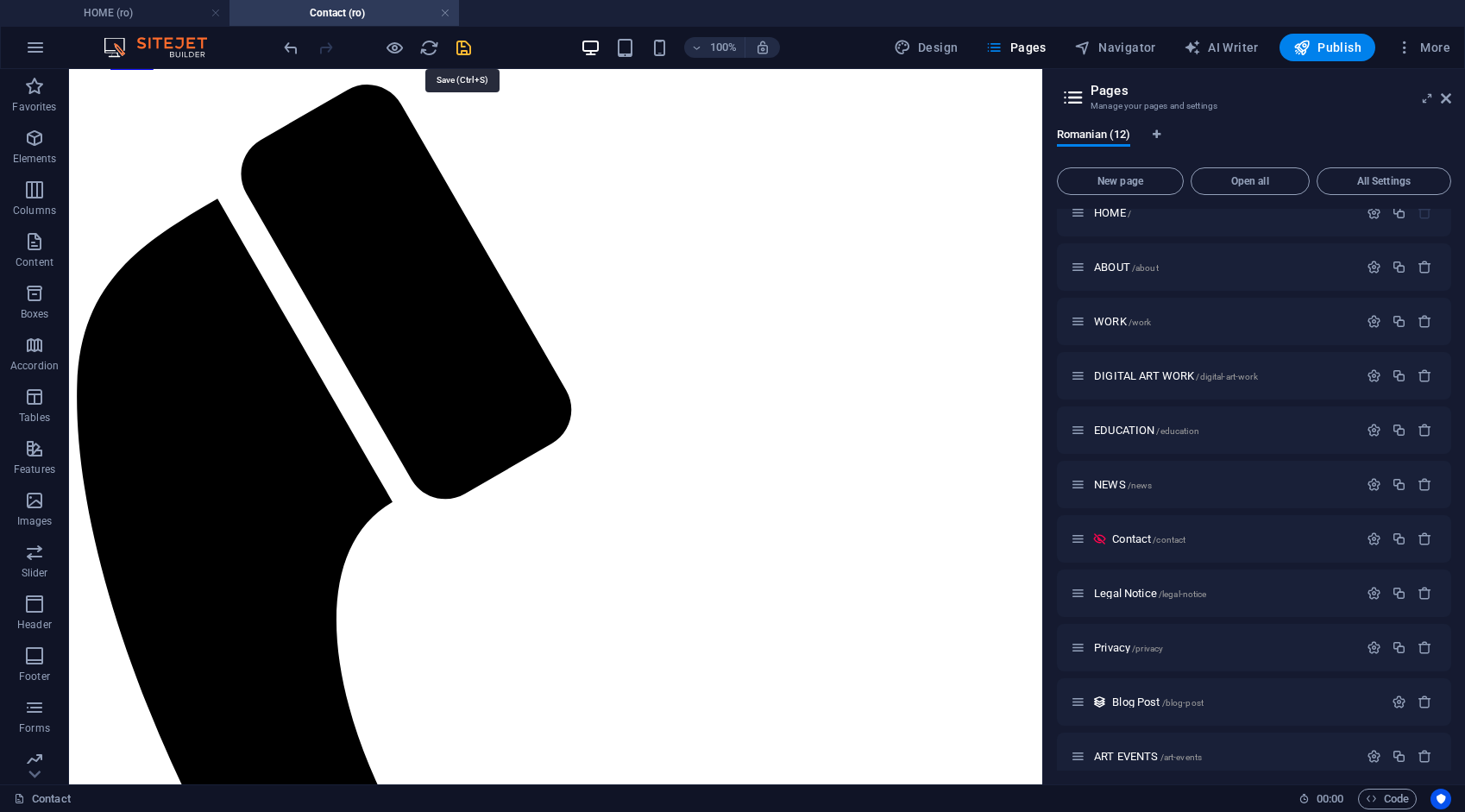
click at [464, 48] on icon "save" at bounding box center [464, 48] width 20 height 20
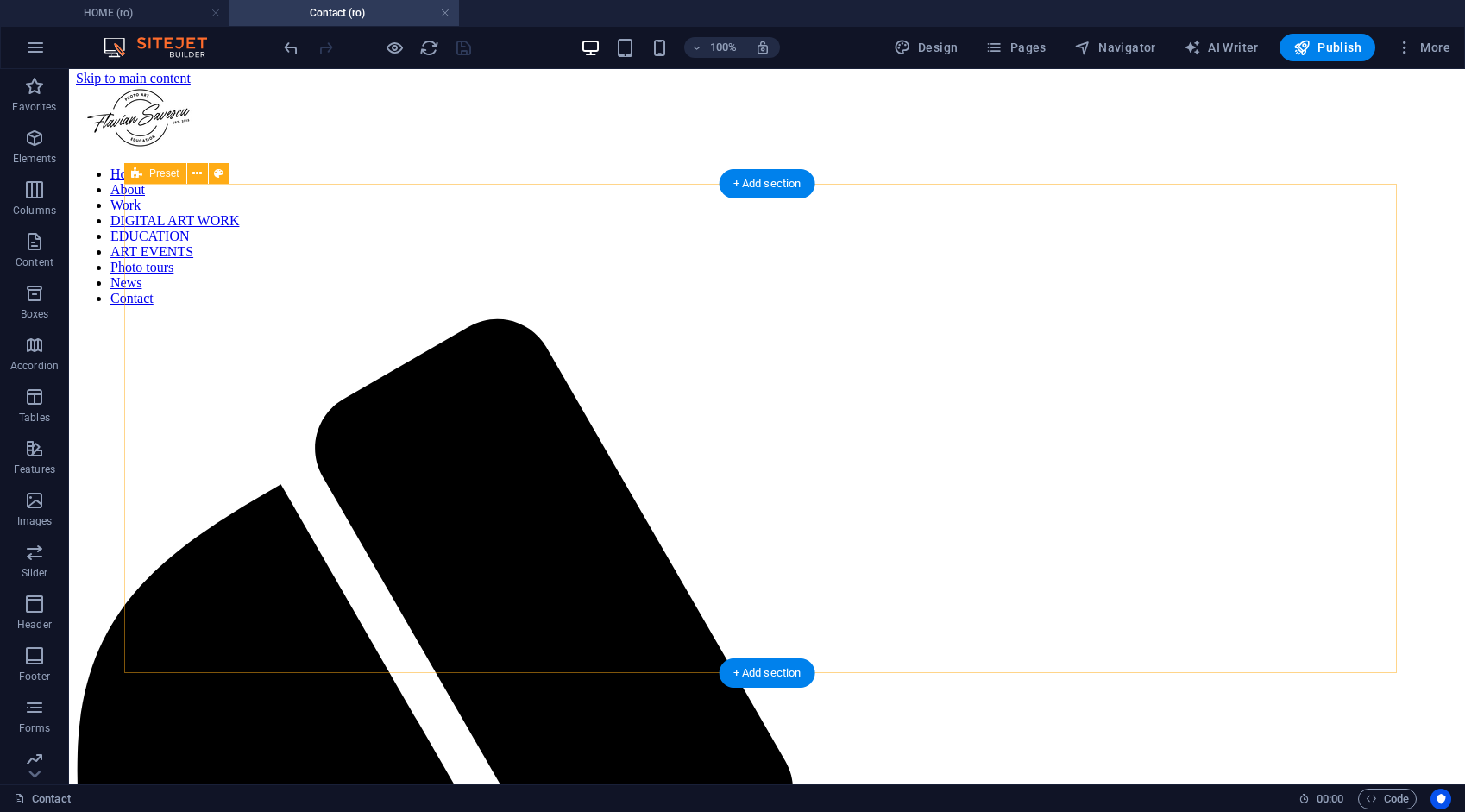
scroll to position [0, 0]
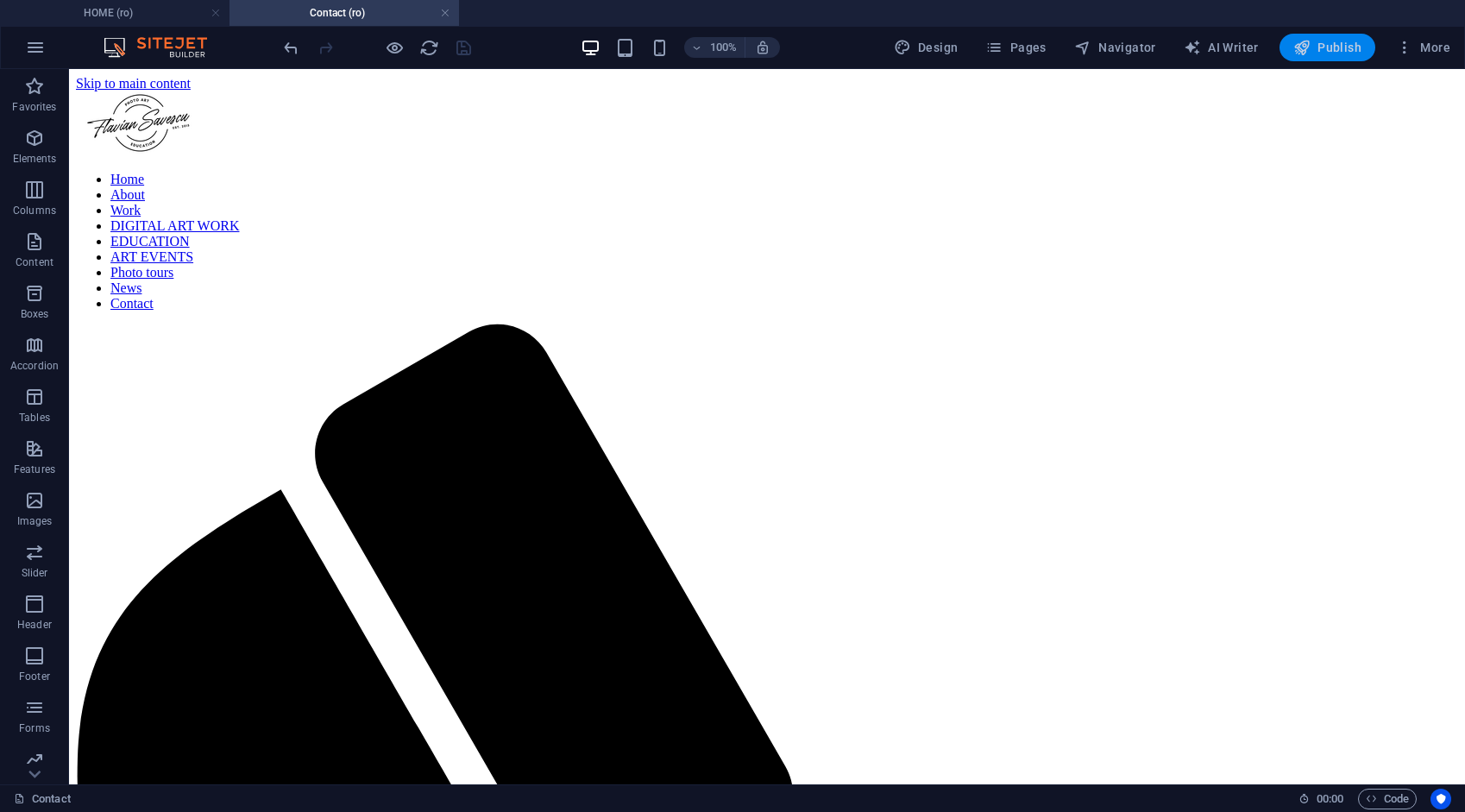
click at [1312, 39] on span "Publish" at bounding box center [1327, 47] width 68 height 18
